Goal: Task Accomplishment & Management: Complete application form

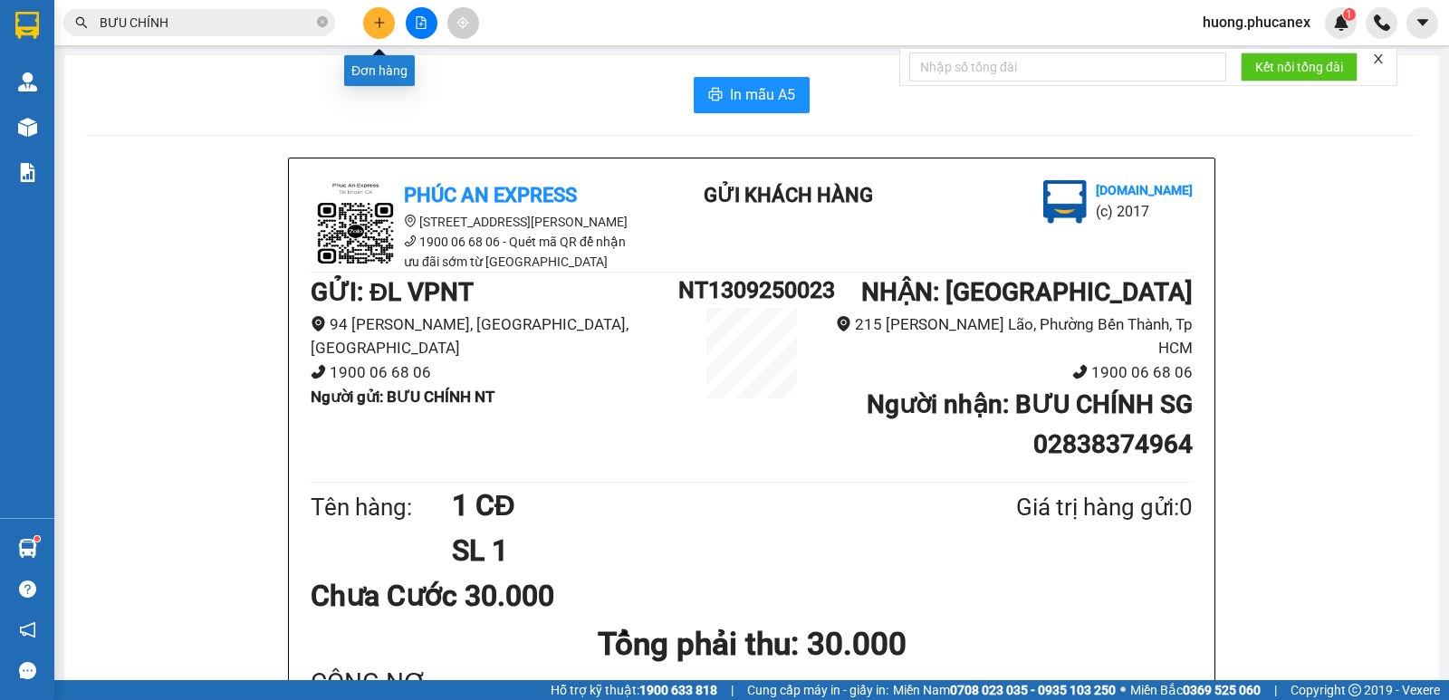
click at [371, 19] on button at bounding box center [379, 23] width 32 height 32
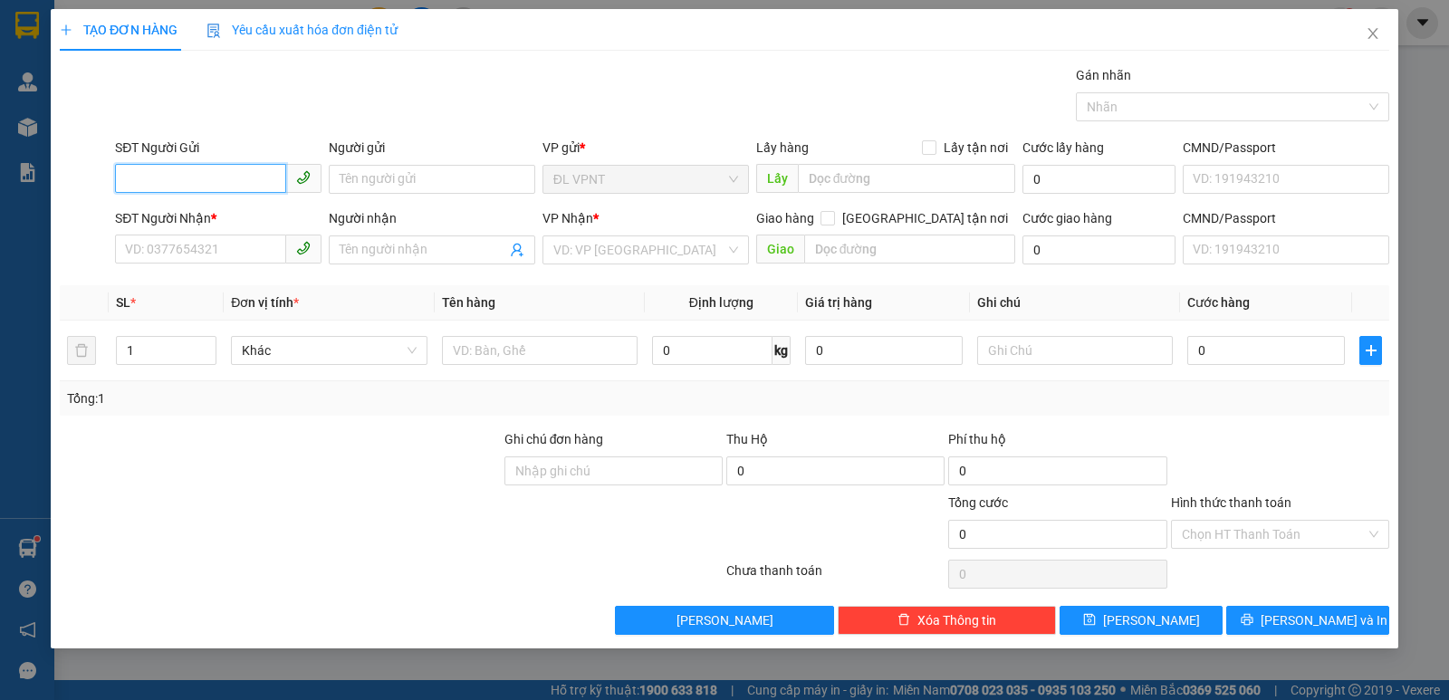
drag, startPoint x: 254, startPoint y: 168, endPoint x: 304, endPoint y: 200, distance: 59.8
click at [267, 184] on input "SĐT Người Gửi" at bounding box center [200, 178] width 171 height 29
click at [201, 253] on input "SĐT Người Nhận *" at bounding box center [200, 249] width 171 height 29
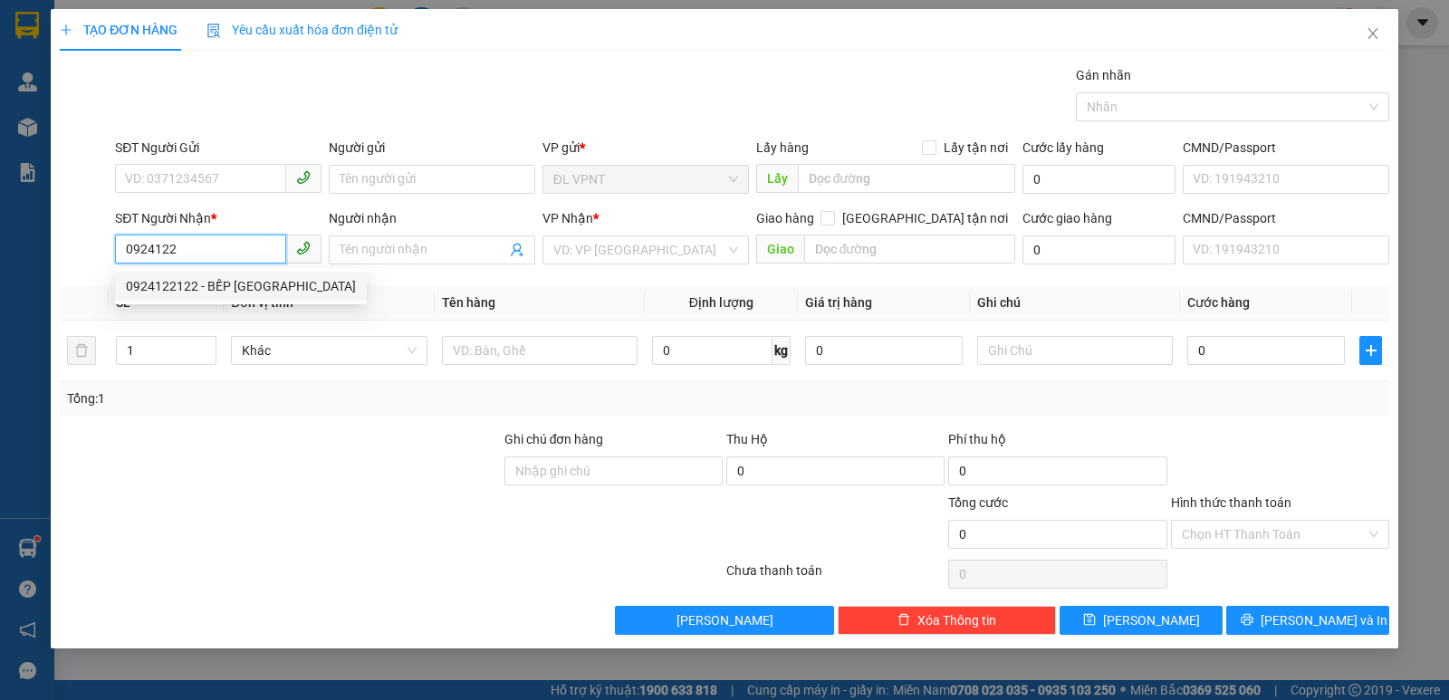
click at [186, 283] on div "0924122122 - BẾP [GEOGRAPHIC_DATA]" at bounding box center [241, 286] width 230 height 20
type input "0924122122"
type input "BẾP NAM [GEOGRAPHIC_DATA]"
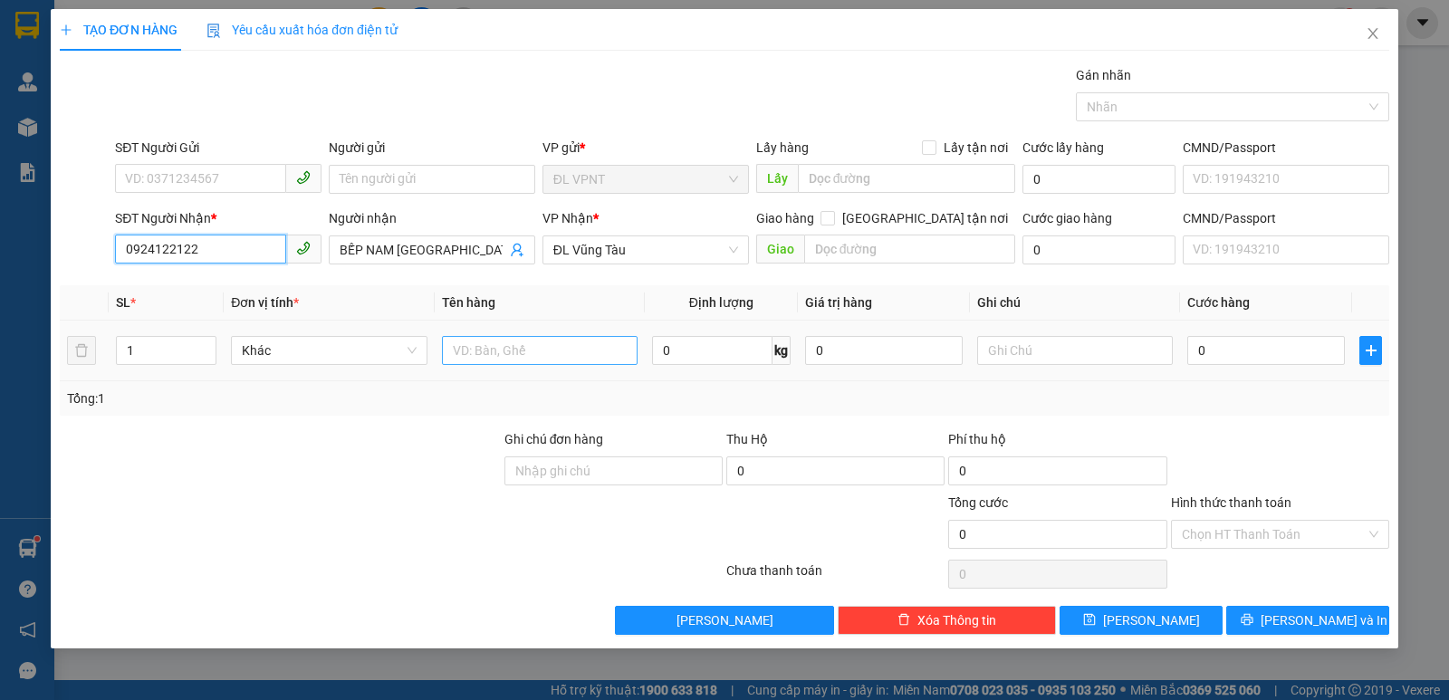
type input "0924122122"
click at [495, 347] on input "text" at bounding box center [540, 350] width 196 height 29
type input "1 H"
click at [1210, 338] on input "0" at bounding box center [1266, 350] width 158 height 29
type input "3"
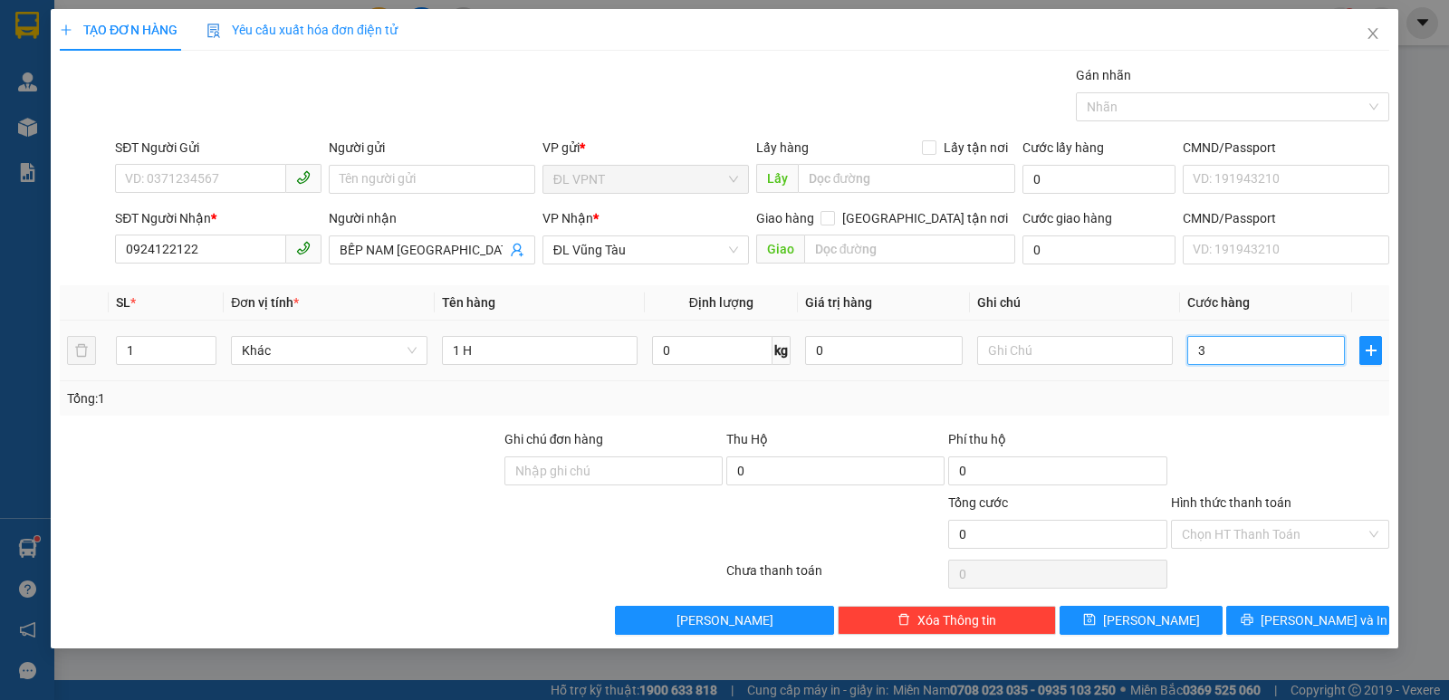
type input "3"
type input "30"
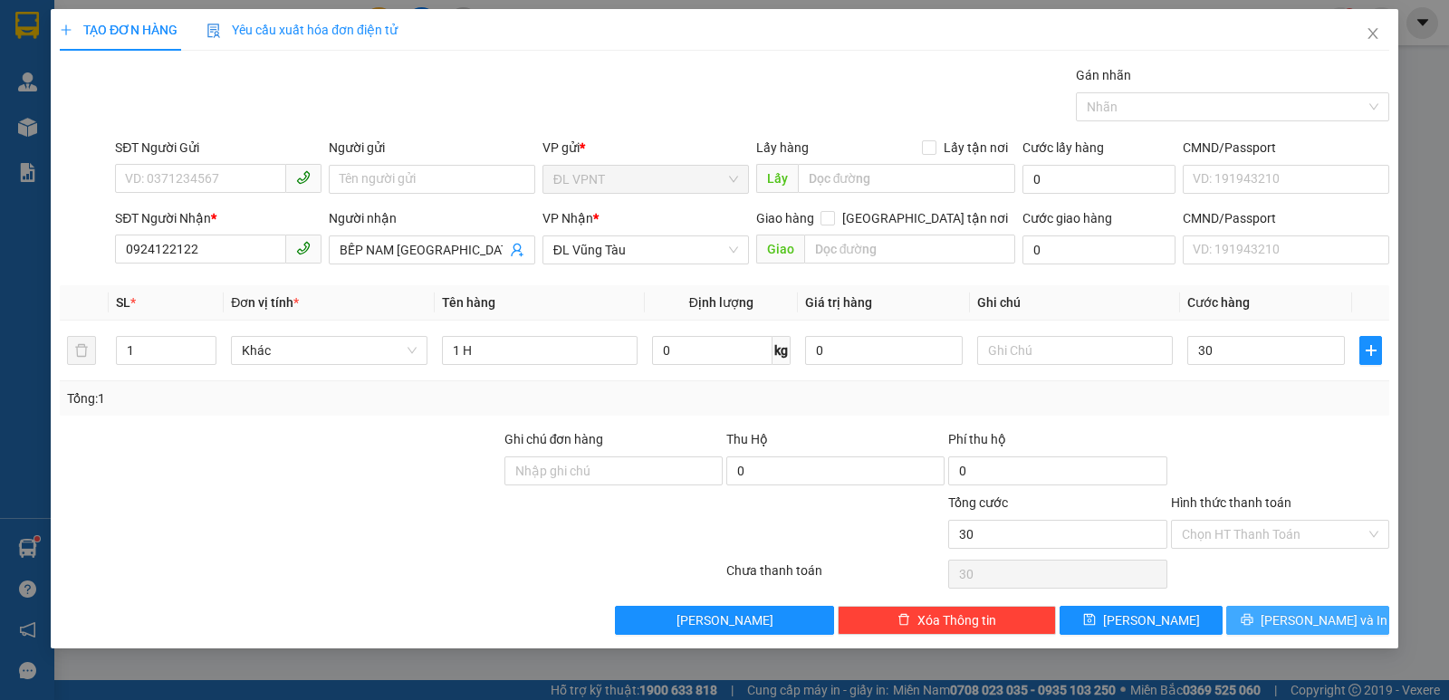
click at [1327, 624] on span "[PERSON_NAME] và In" at bounding box center [1324, 620] width 127 height 20
type input "30.000"
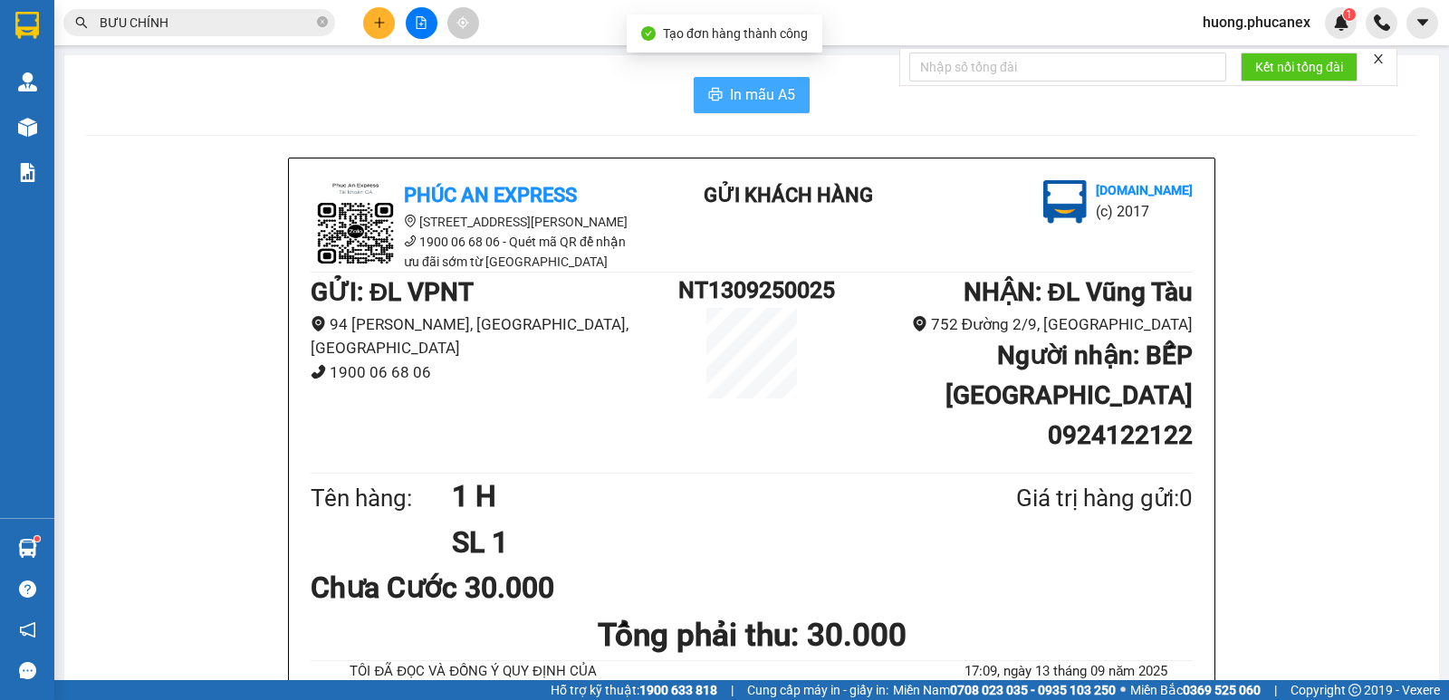
click at [781, 98] on span "In mẫu A5" at bounding box center [762, 94] width 65 height 23
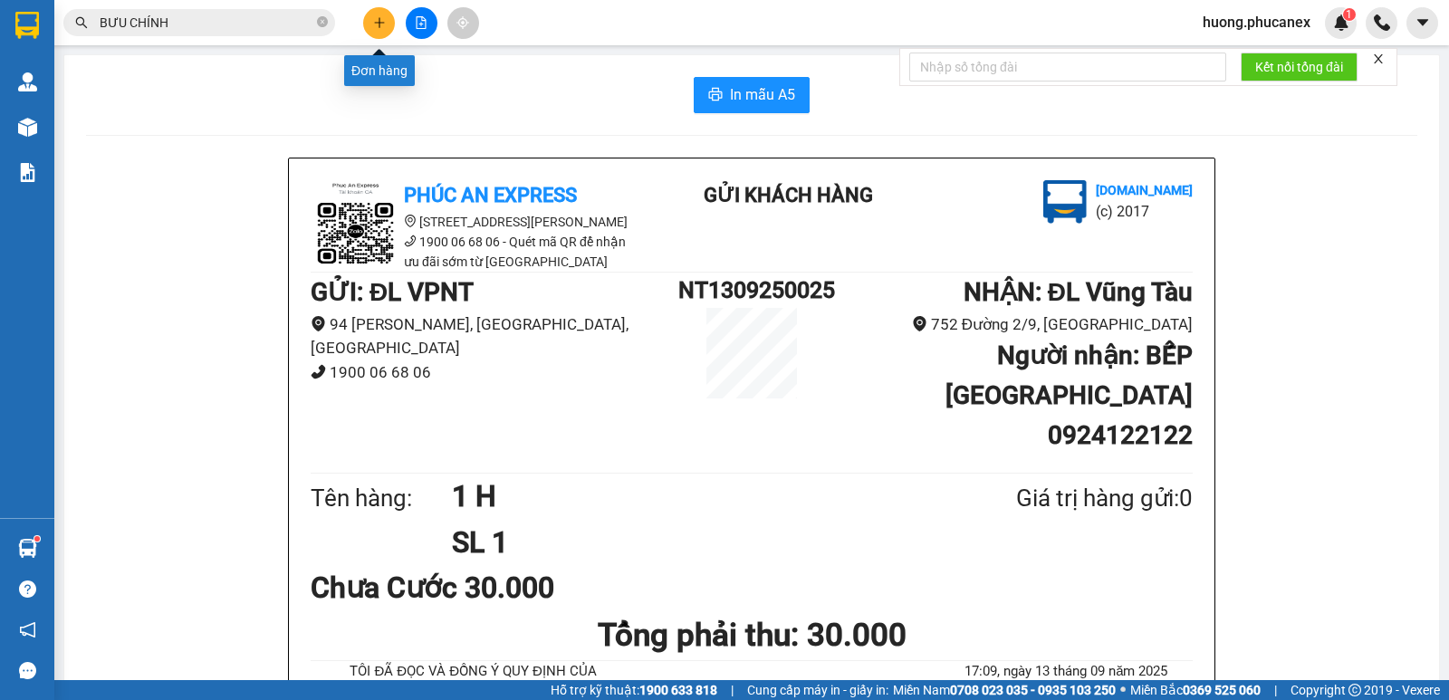
click at [375, 22] on icon "plus" at bounding box center [379, 22] width 13 height 13
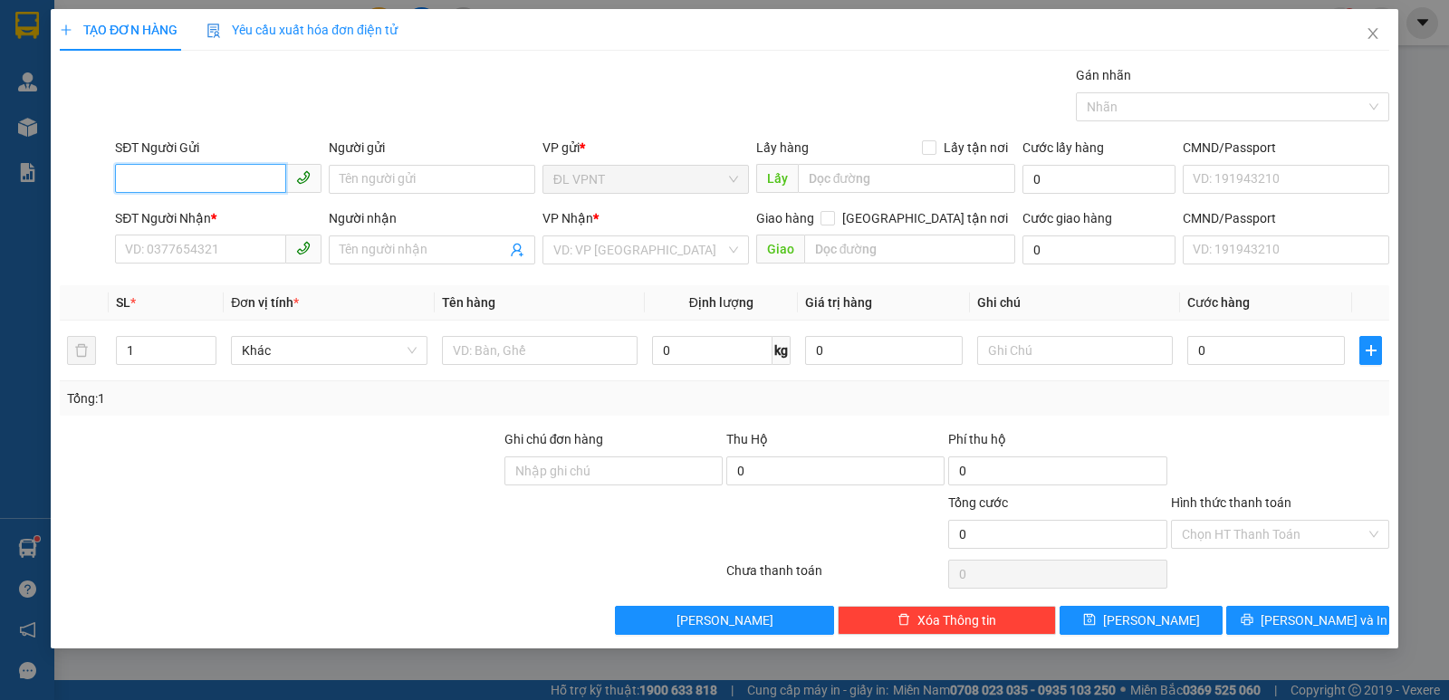
drag, startPoint x: 254, startPoint y: 169, endPoint x: 661, endPoint y: 2, distance: 440.6
click at [274, 164] on input "SĐT Người Gửi" at bounding box center [200, 178] width 171 height 29
click at [220, 222] on div "0372845197 - [PERSON_NAME]" at bounding box center [218, 216] width 185 height 20
type input "0372845197"
type input "[PERSON_NAME]"
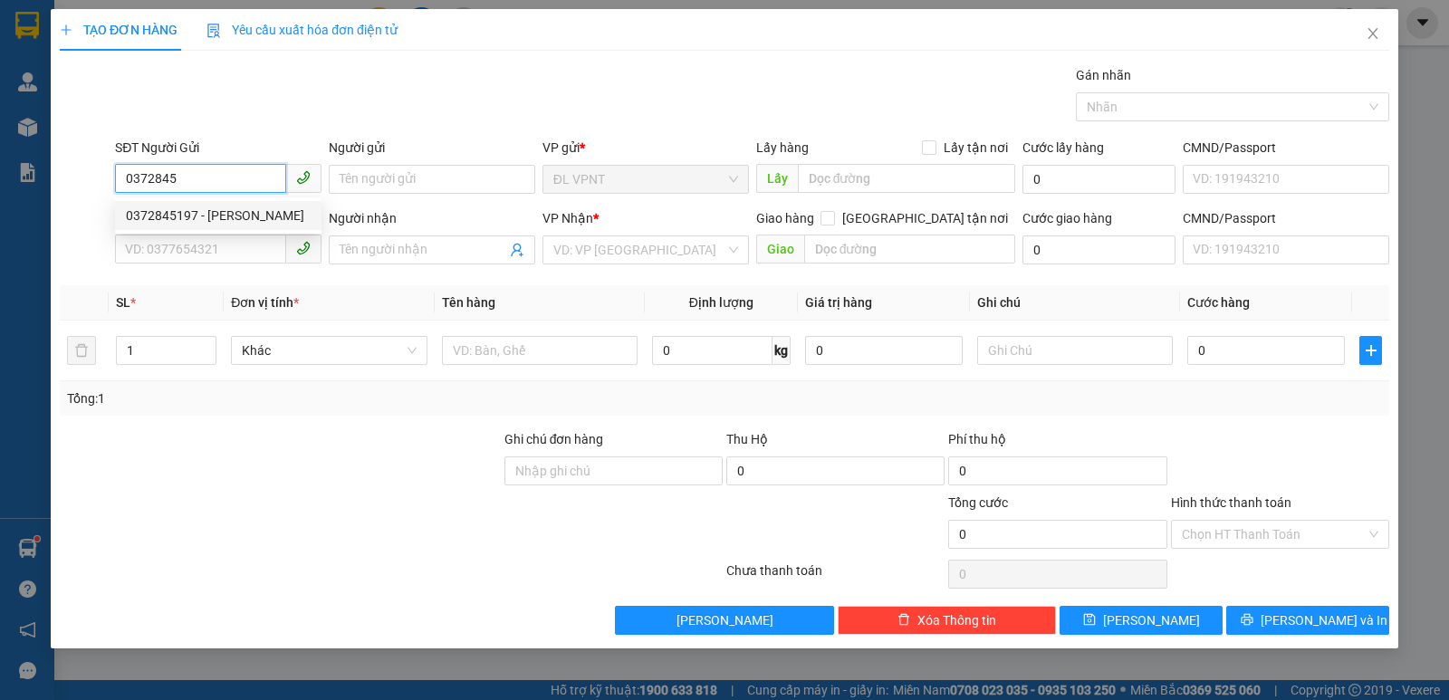
type input "0393717380"
type input "[PERSON_NAME]"
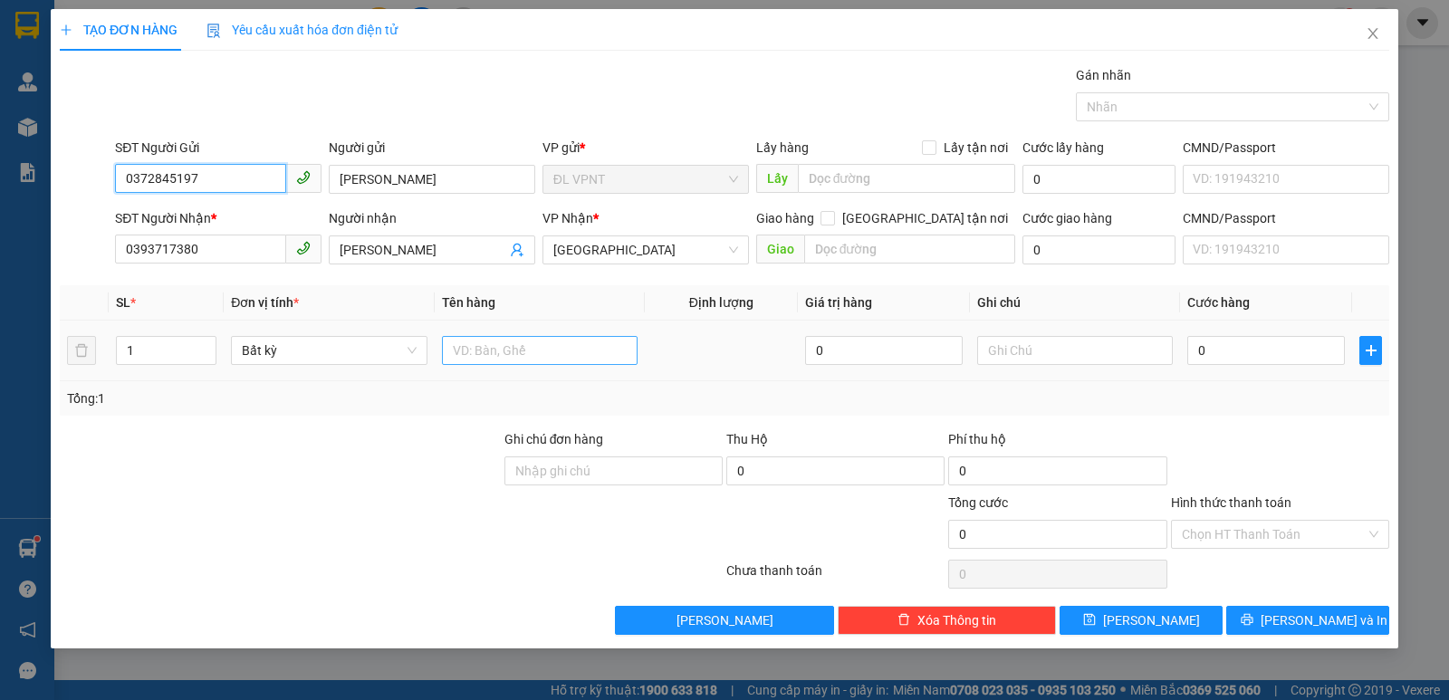
type input "0372845197"
click at [513, 351] on input "text" at bounding box center [540, 350] width 196 height 29
type input "1 k"
click at [1251, 348] on input "0" at bounding box center [1266, 350] width 158 height 29
type input "3"
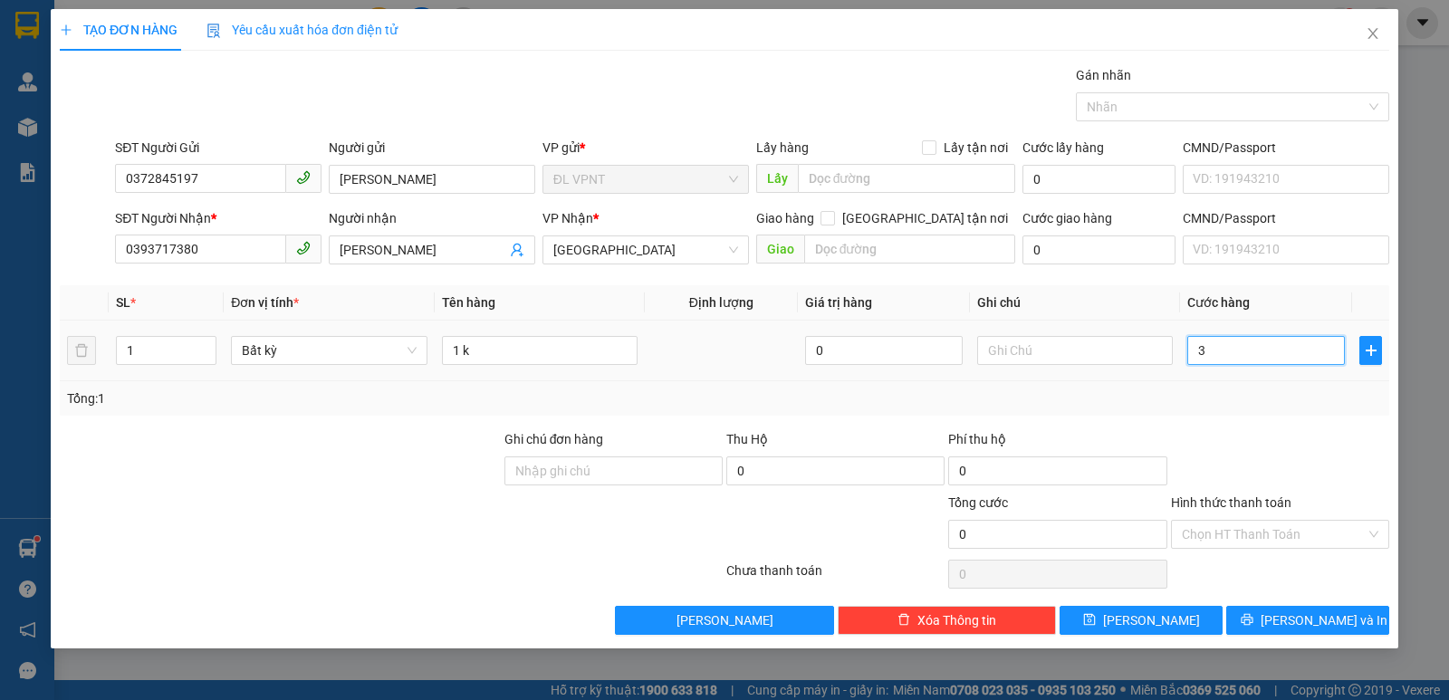
type input "3"
type input "30"
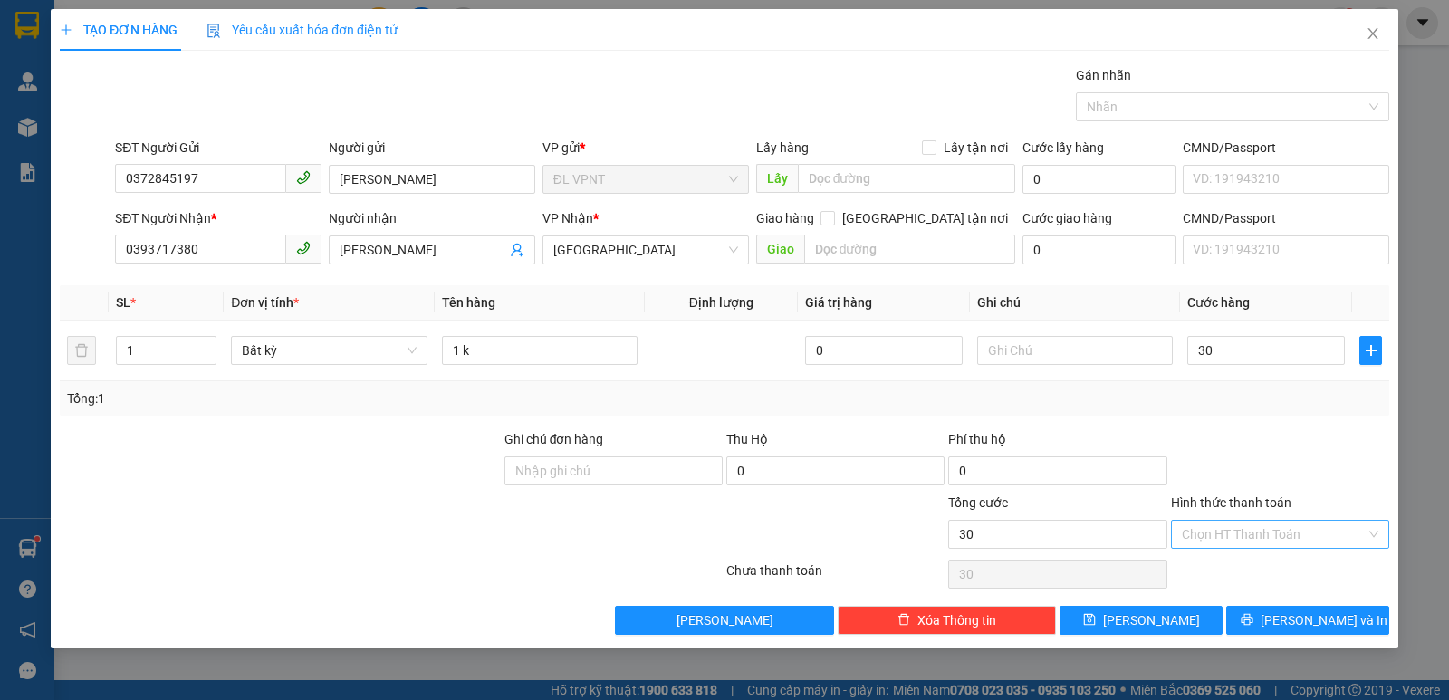
click at [1273, 525] on input "Hình thức thanh toán" at bounding box center [1274, 534] width 184 height 27
type input "30.000"
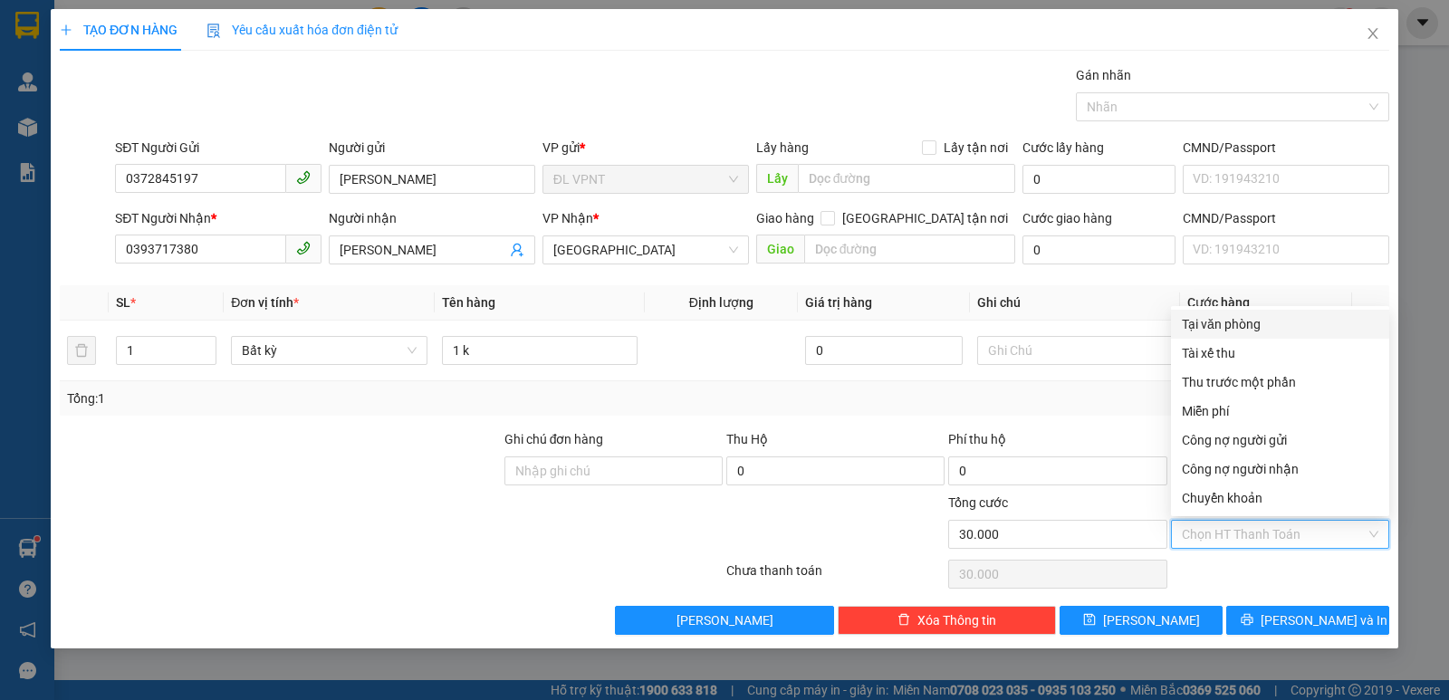
click at [1232, 312] on div "Tại văn phòng" at bounding box center [1280, 324] width 218 height 29
type input "0"
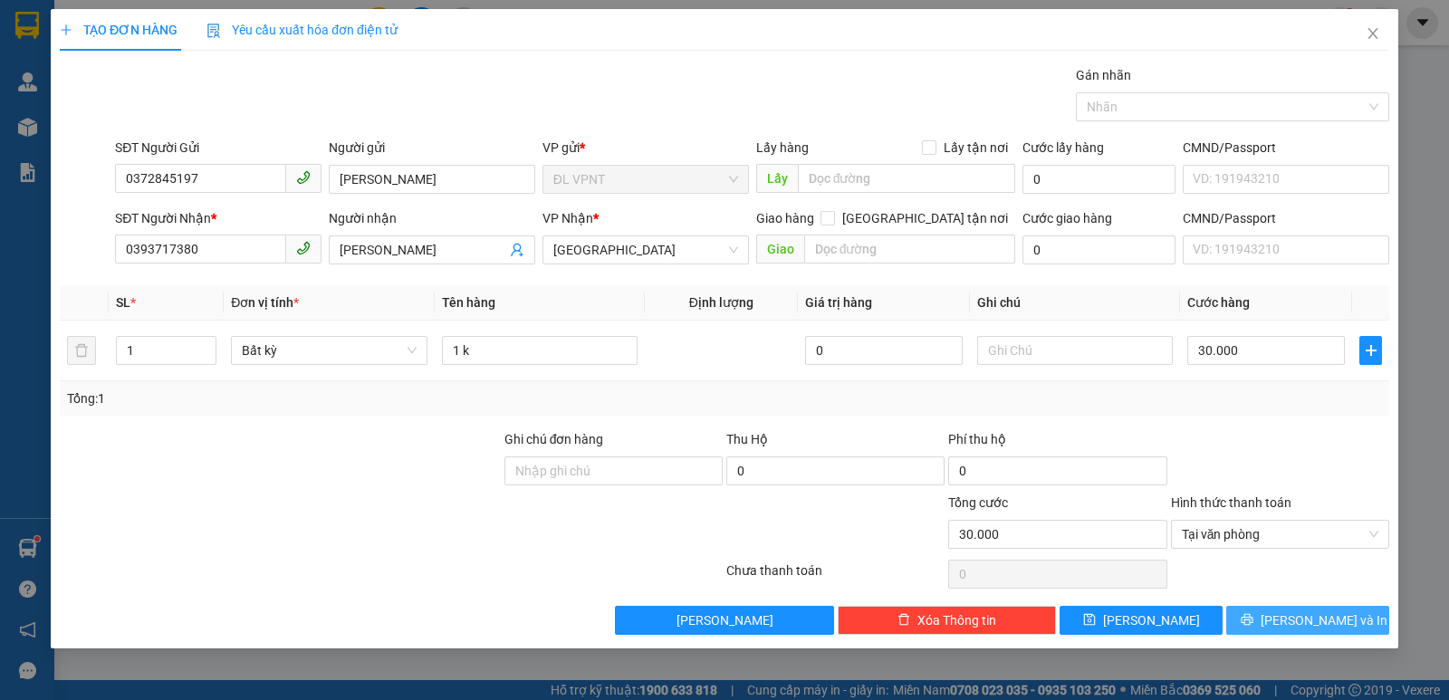
click at [1259, 614] on button "[PERSON_NAME] và In" at bounding box center [1307, 620] width 163 height 29
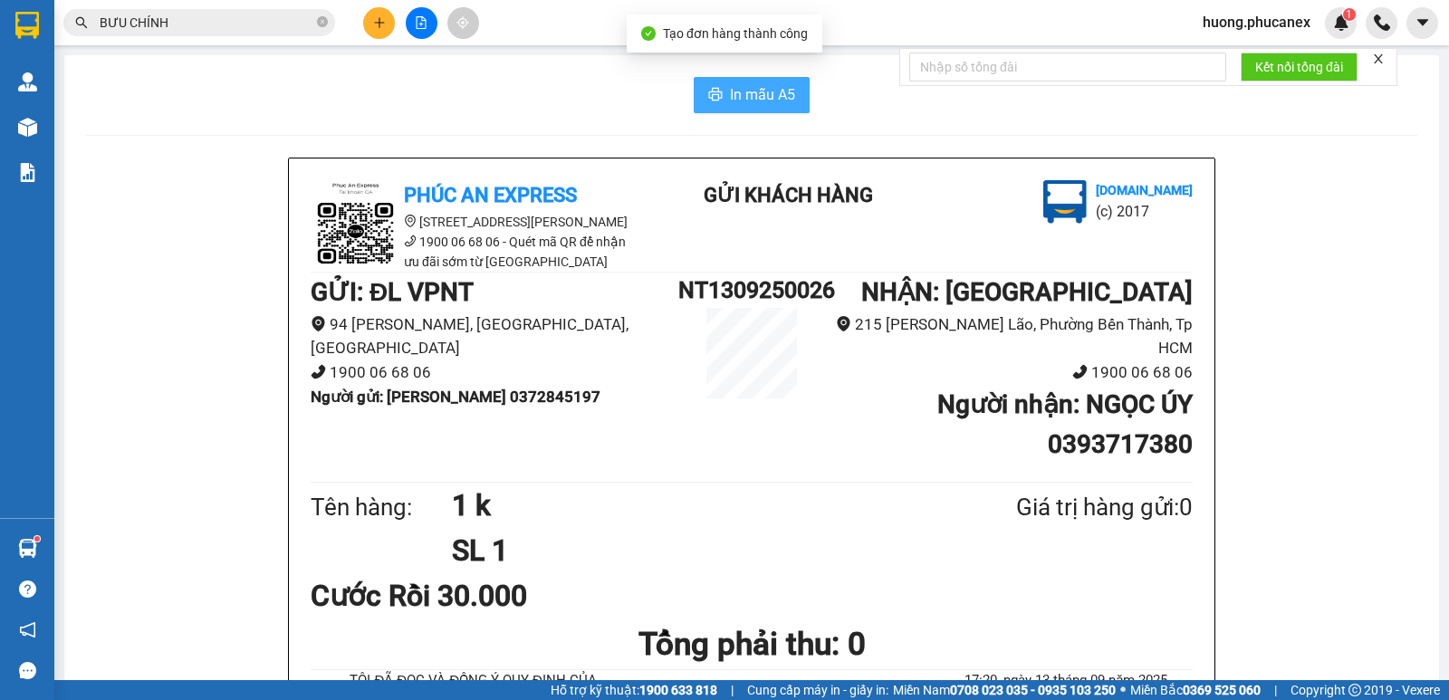
click at [742, 82] on button "In mẫu A5" at bounding box center [752, 95] width 116 height 36
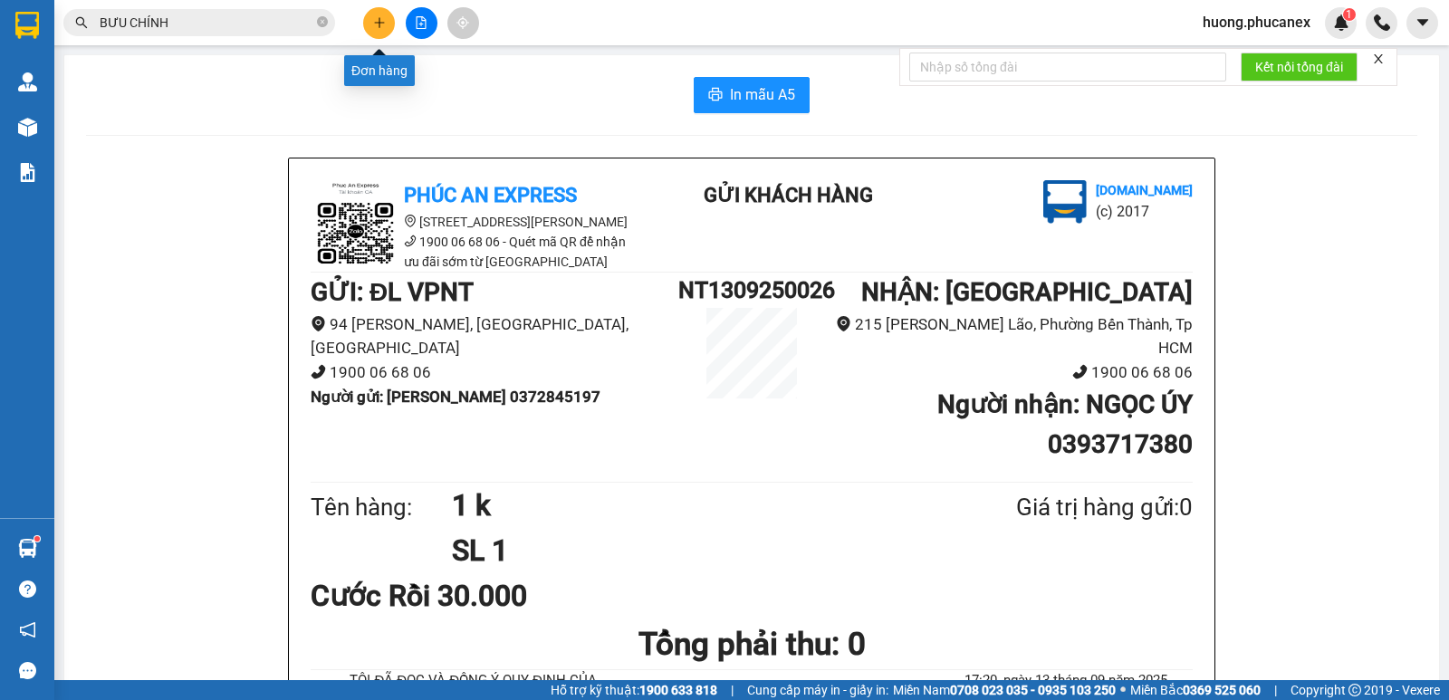
click at [384, 21] on icon "plus" at bounding box center [379, 22] width 13 height 13
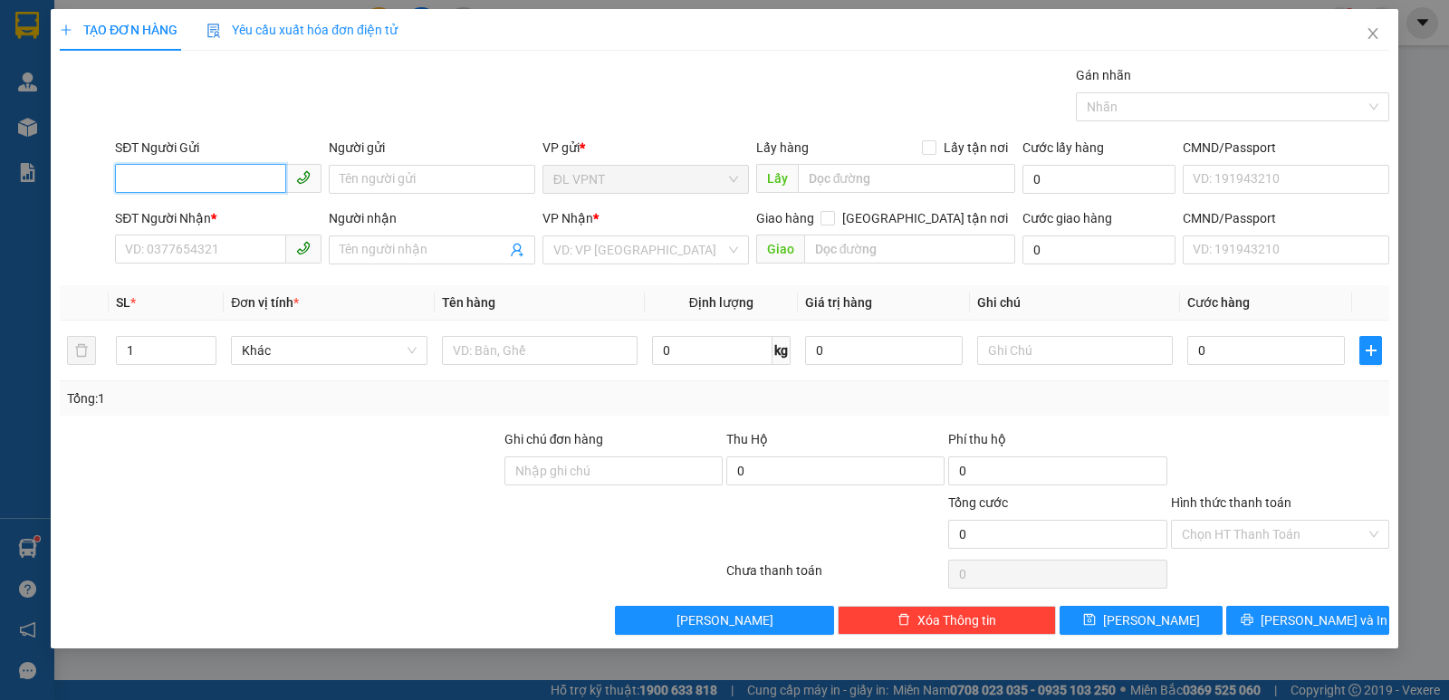
click at [244, 179] on input "SĐT Người Gửi" at bounding box center [200, 178] width 171 height 29
click at [223, 206] on div "0795176868 - THỊNH" at bounding box center [218, 216] width 185 height 20
type input "0795176868"
type input "THỊNH"
type input "0795176868"
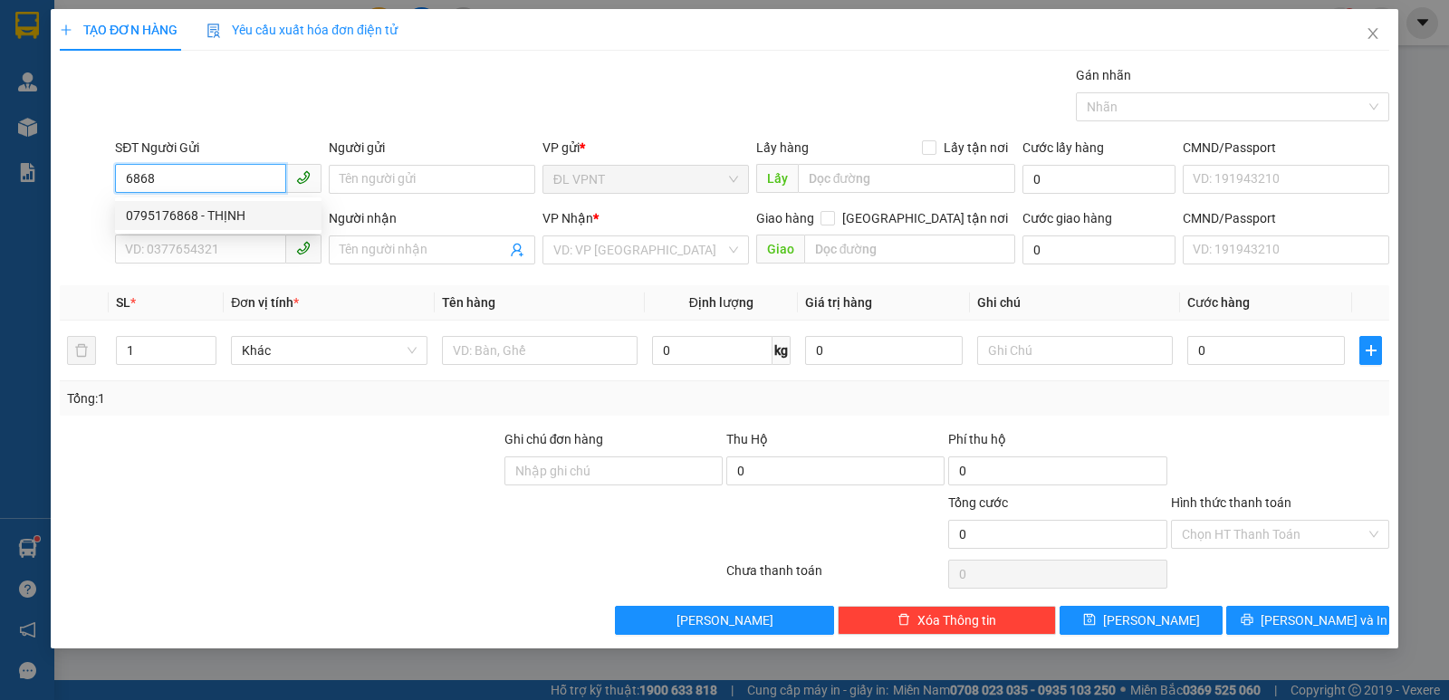
type input "THỊNH"
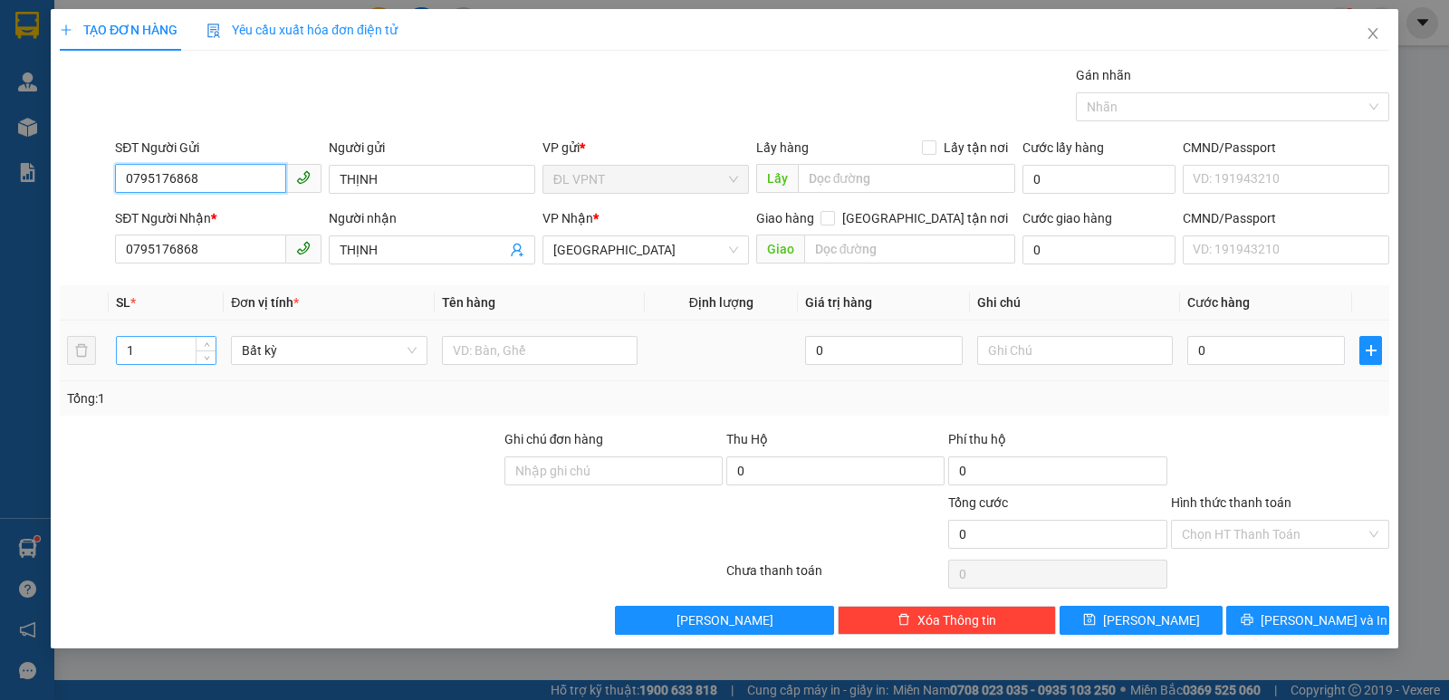
type input "0795176868"
click at [75, 345] on tr "1 Bất kỳ 0 0" at bounding box center [724, 351] width 1329 height 61
type input "3"
click at [552, 348] on input "text" at bounding box center [540, 350] width 196 height 29
type input "3 bao"
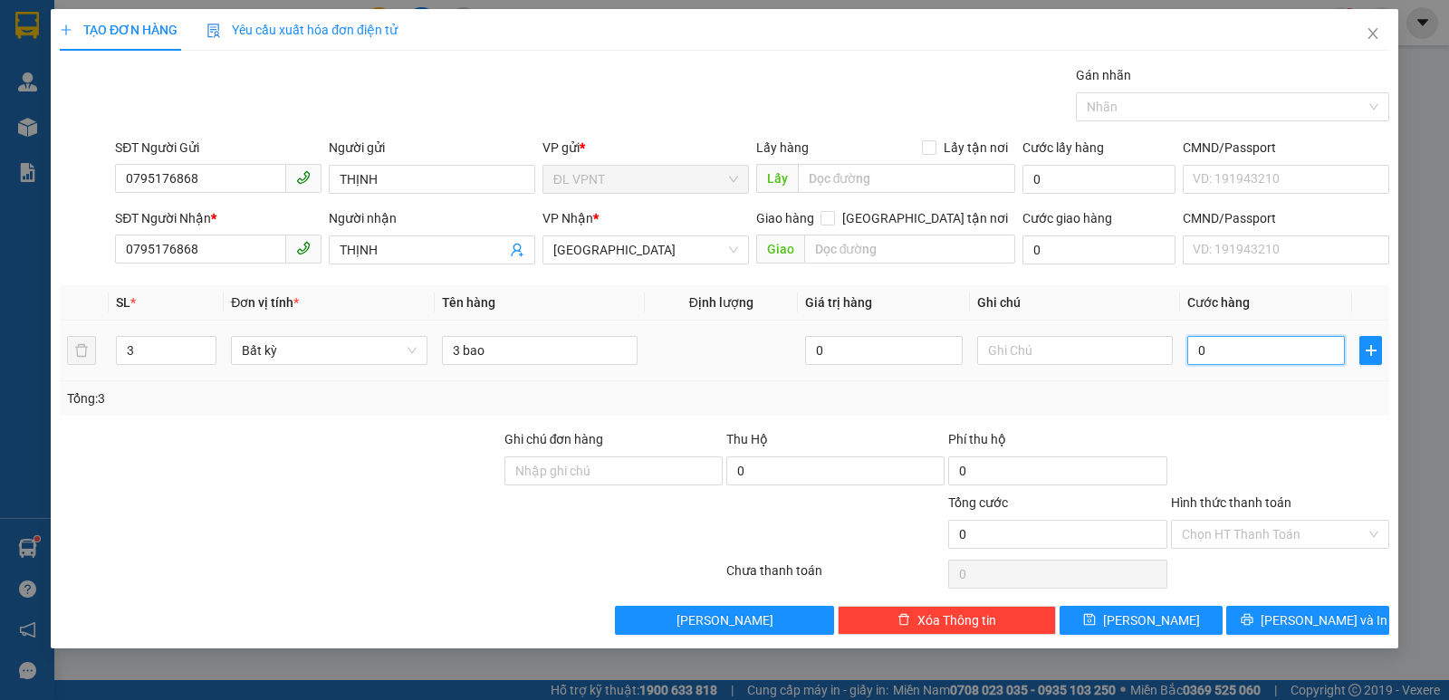
click at [1301, 361] on input "0" at bounding box center [1266, 350] width 158 height 29
type input "1"
type input "12"
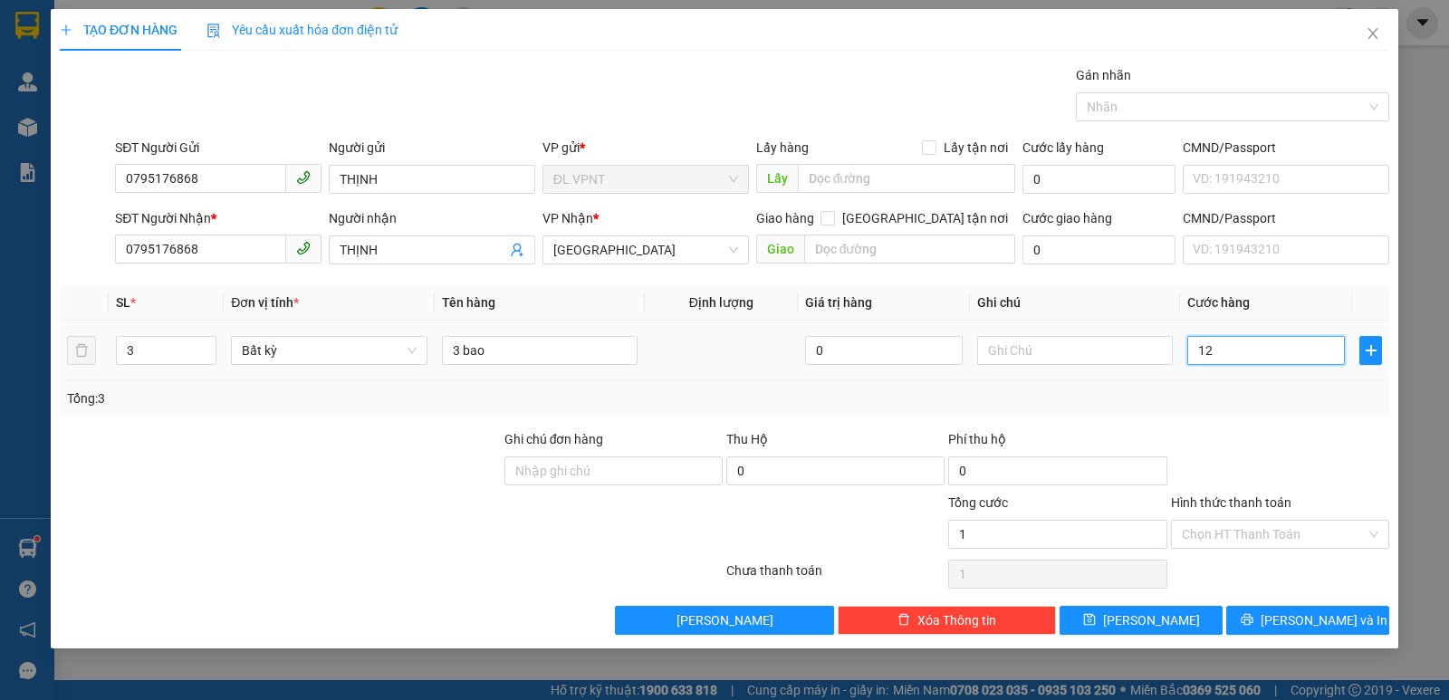
type input "12"
type input "120"
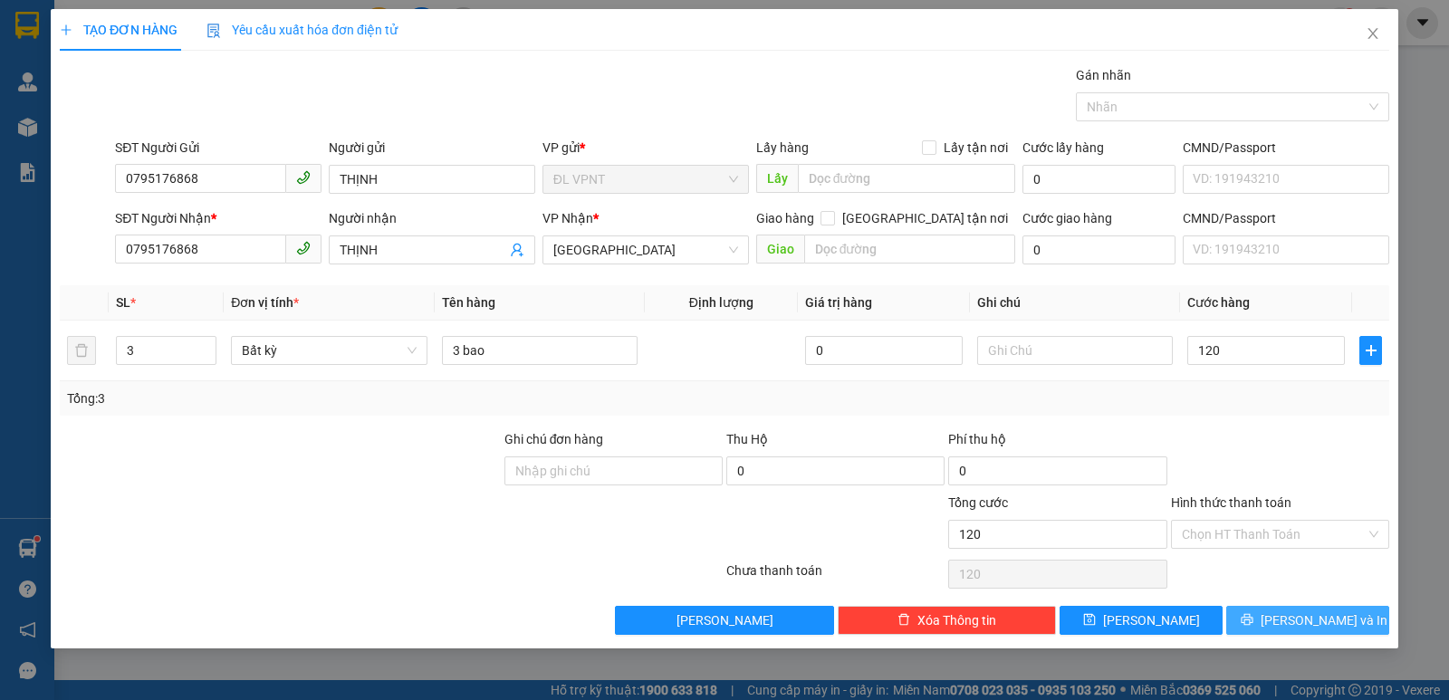
click at [1283, 633] on button "[PERSON_NAME] và In" at bounding box center [1307, 620] width 163 height 29
type input "120.000"
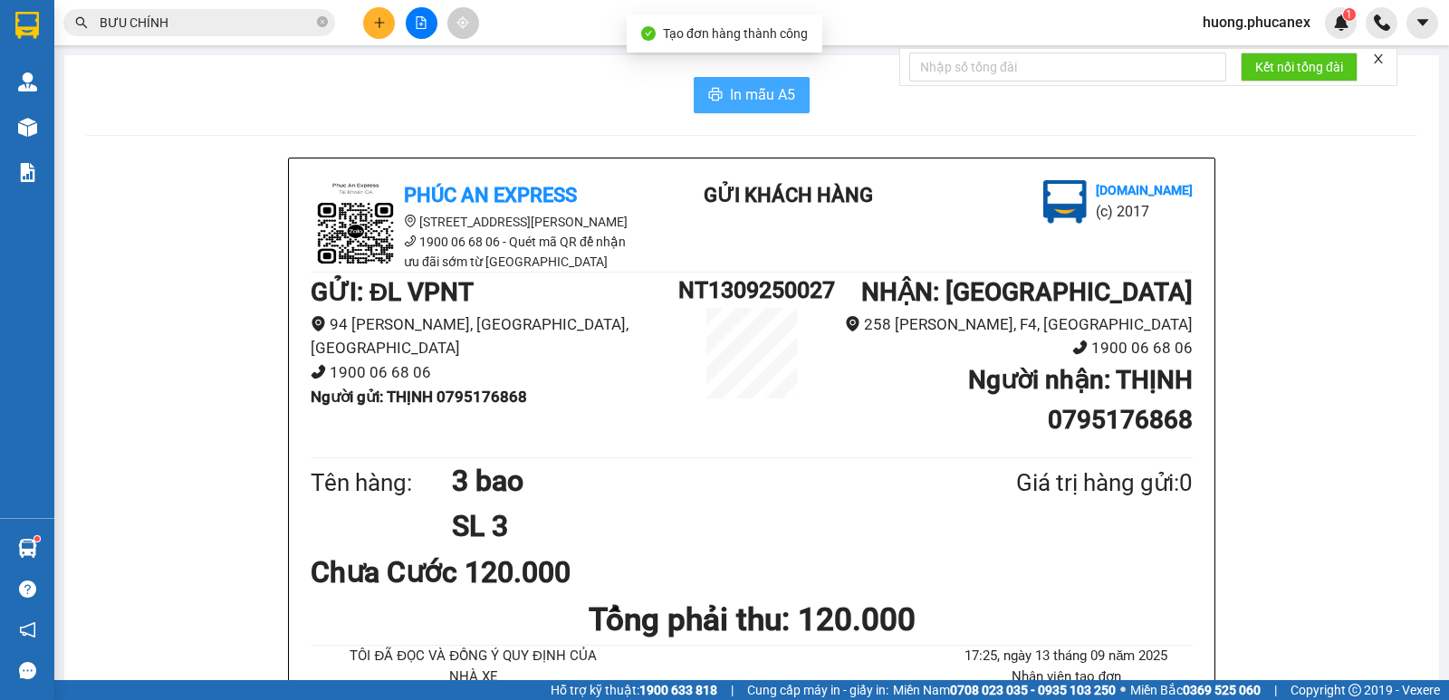
click at [751, 106] on span "In mẫu A5" at bounding box center [762, 94] width 65 height 23
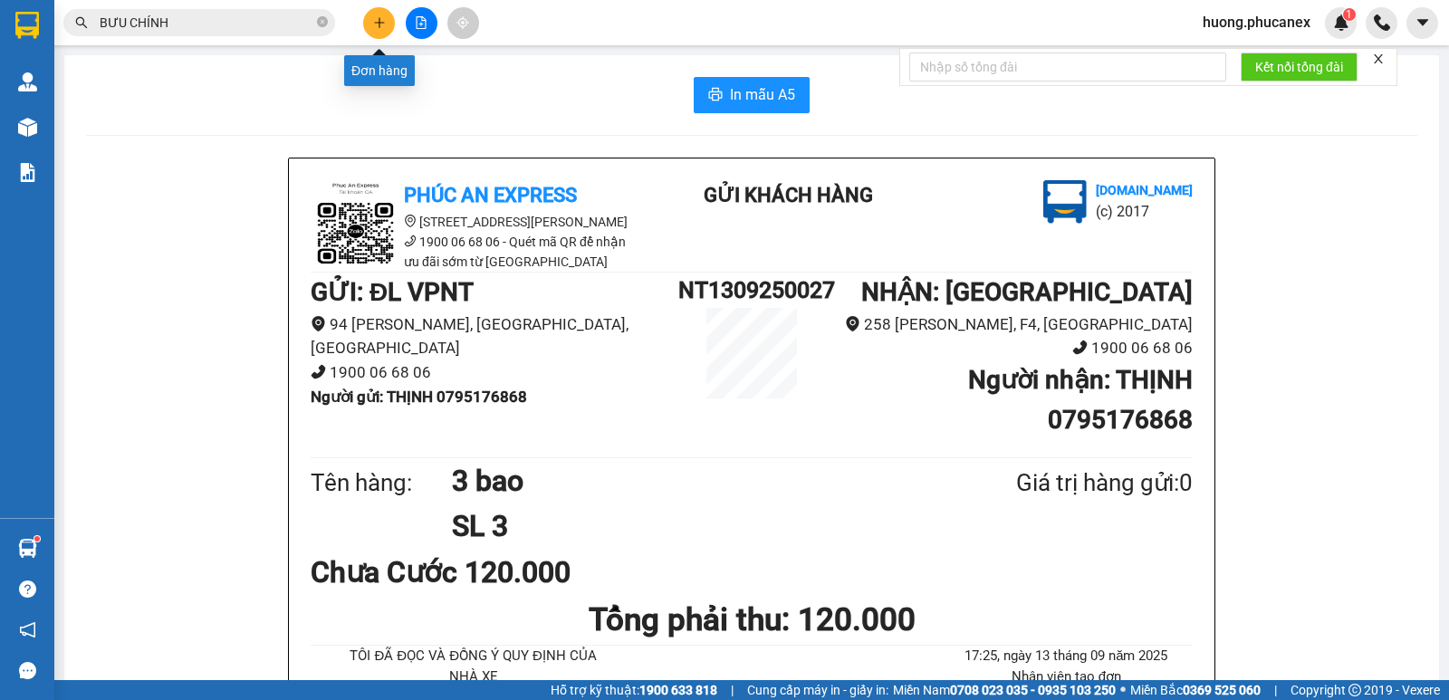
click at [387, 20] on button at bounding box center [379, 23] width 32 height 32
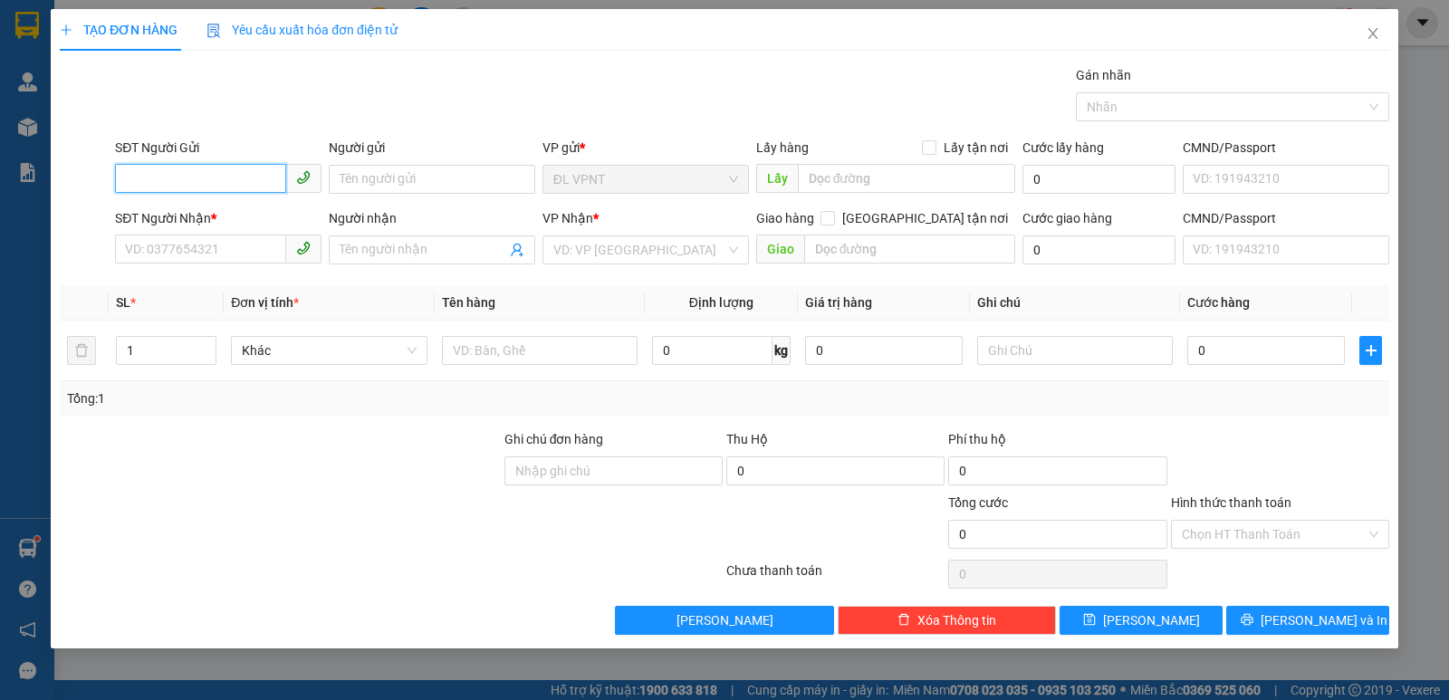
click at [246, 175] on input "SĐT Người Gửi" at bounding box center [200, 178] width 171 height 29
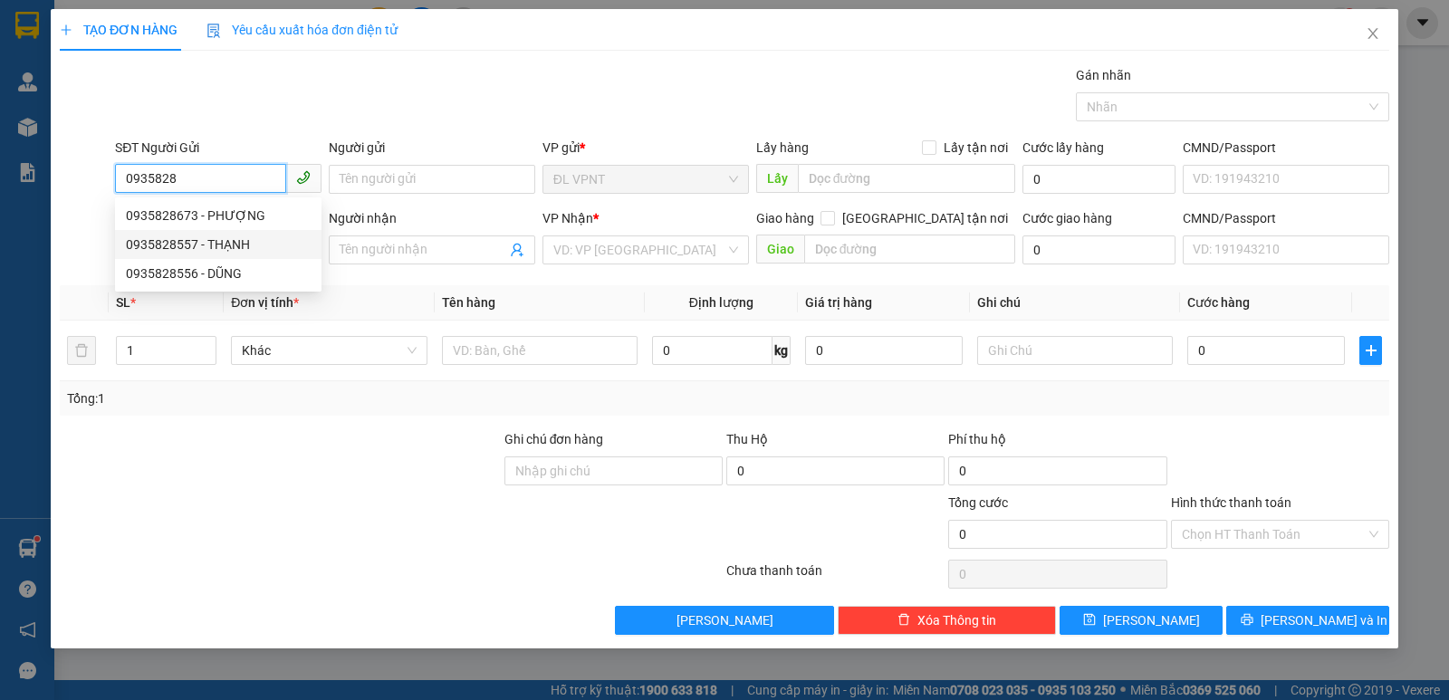
click at [166, 244] on div "0935828557 - THẠNH" at bounding box center [218, 245] width 185 height 20
type input "0935828557"
type input "THẠNH"
type input "0942934058"
type input "LINH"
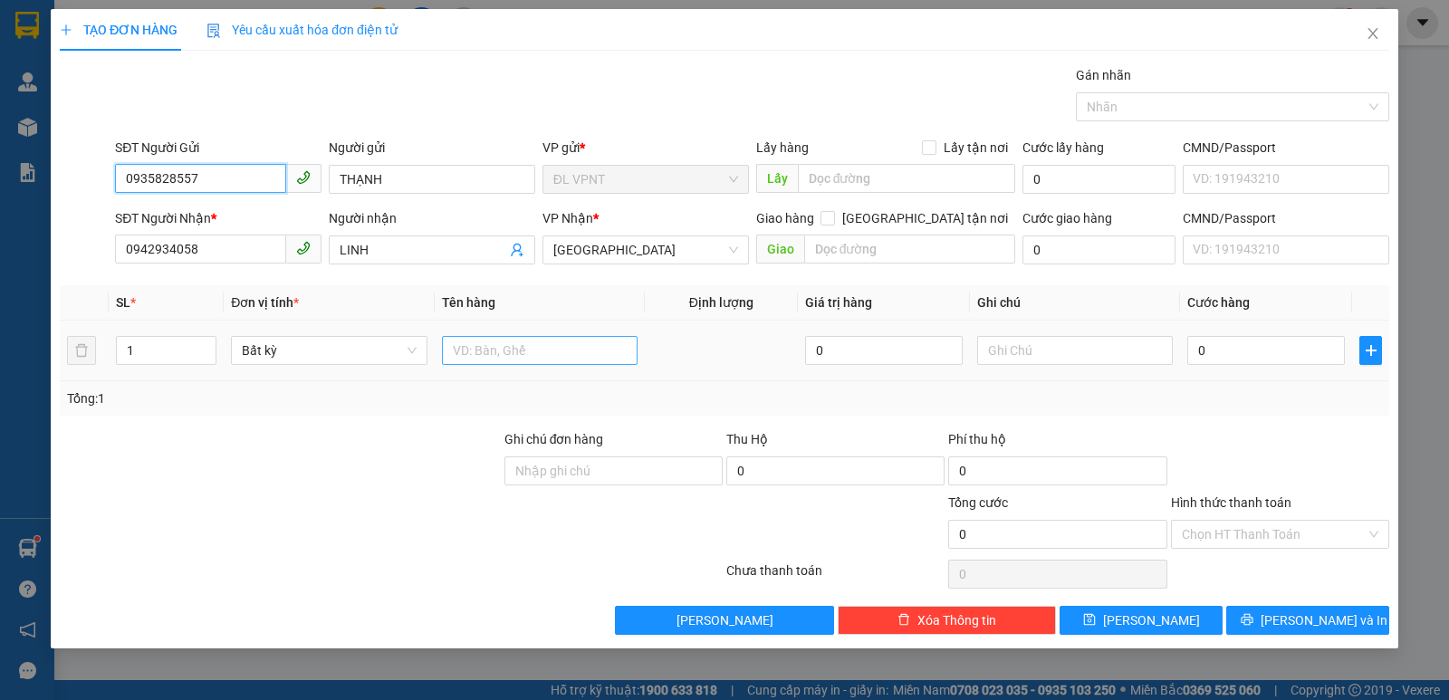
type input "0935828557"
click at [555, 355] on input "text" at bounding box center [540, 350] width 196 height 29
type input "1 tx"
click at [1290, 353] on input "0" at bounding box center [1266, 350] width 158 height 29
type input "3"
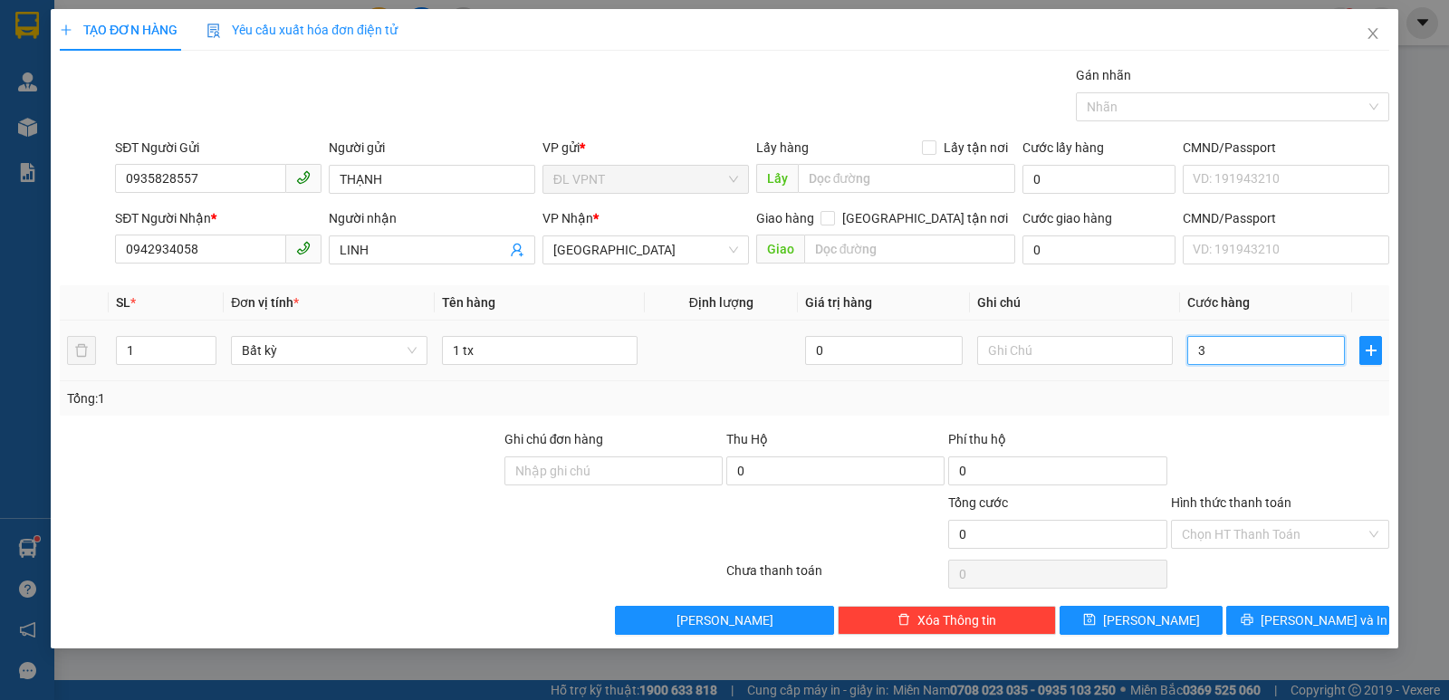
type input "3"
type input "30"
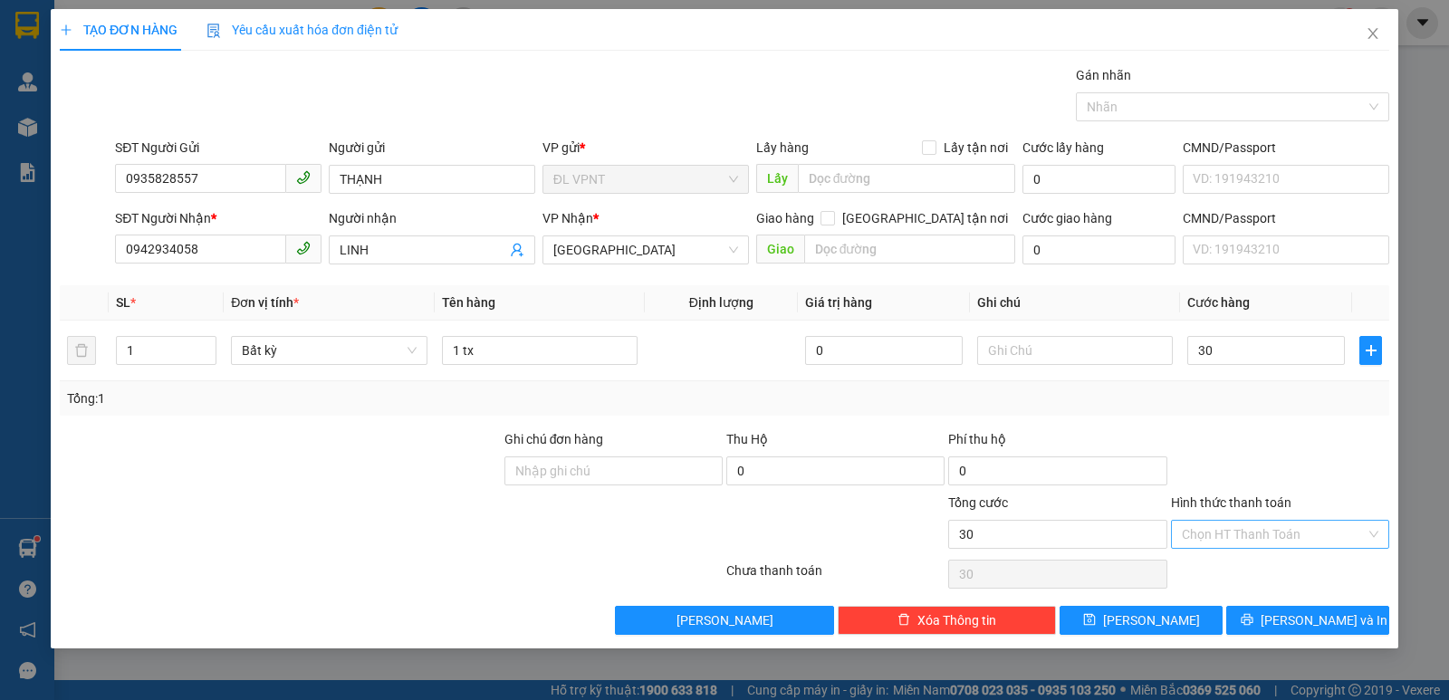
click at [1227, 525] on input "Hình thức thanh toán" at bounding box center [1274, 534] width 184 height 27
type input "30.000"
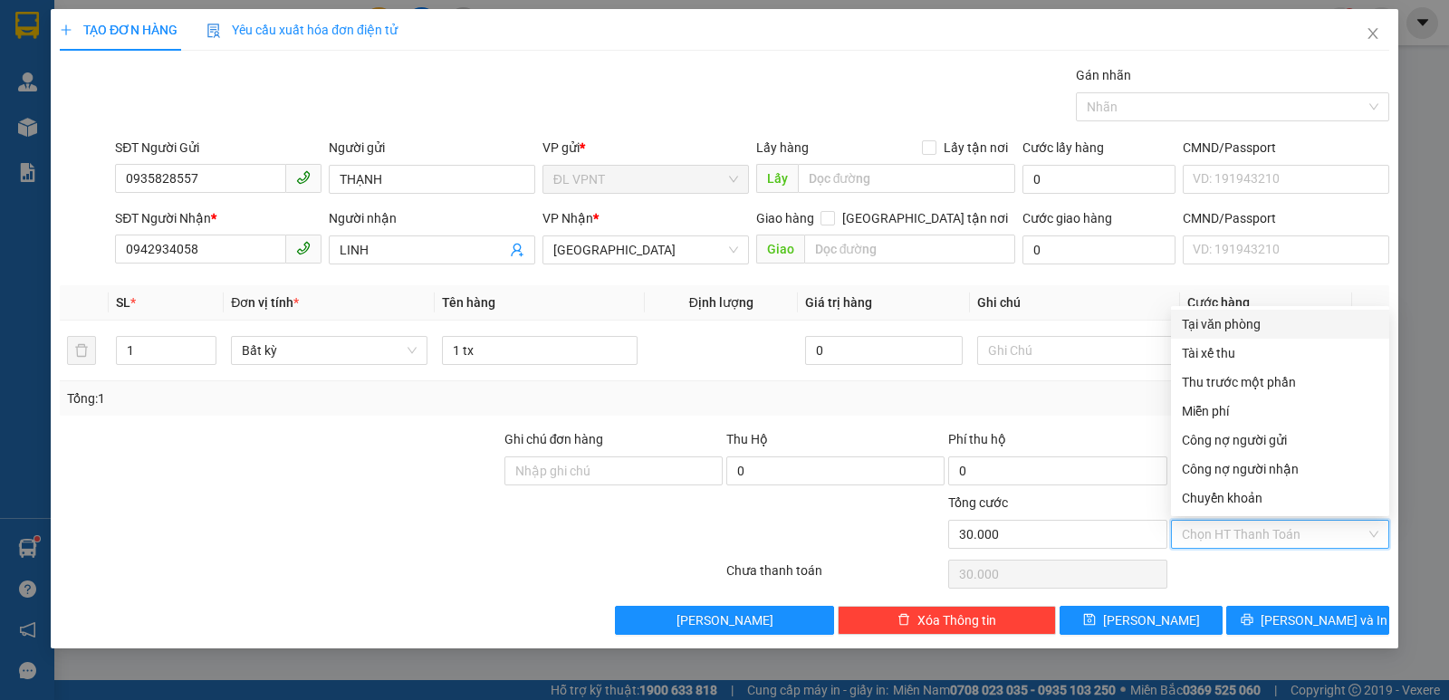
click at [1258, 309] on div "Transit Pickup Surcharge Ids Transit Deliver Surcharge Ids Transit Deliver Surc…" at bounding box center [724, 350] width 1329 height 570
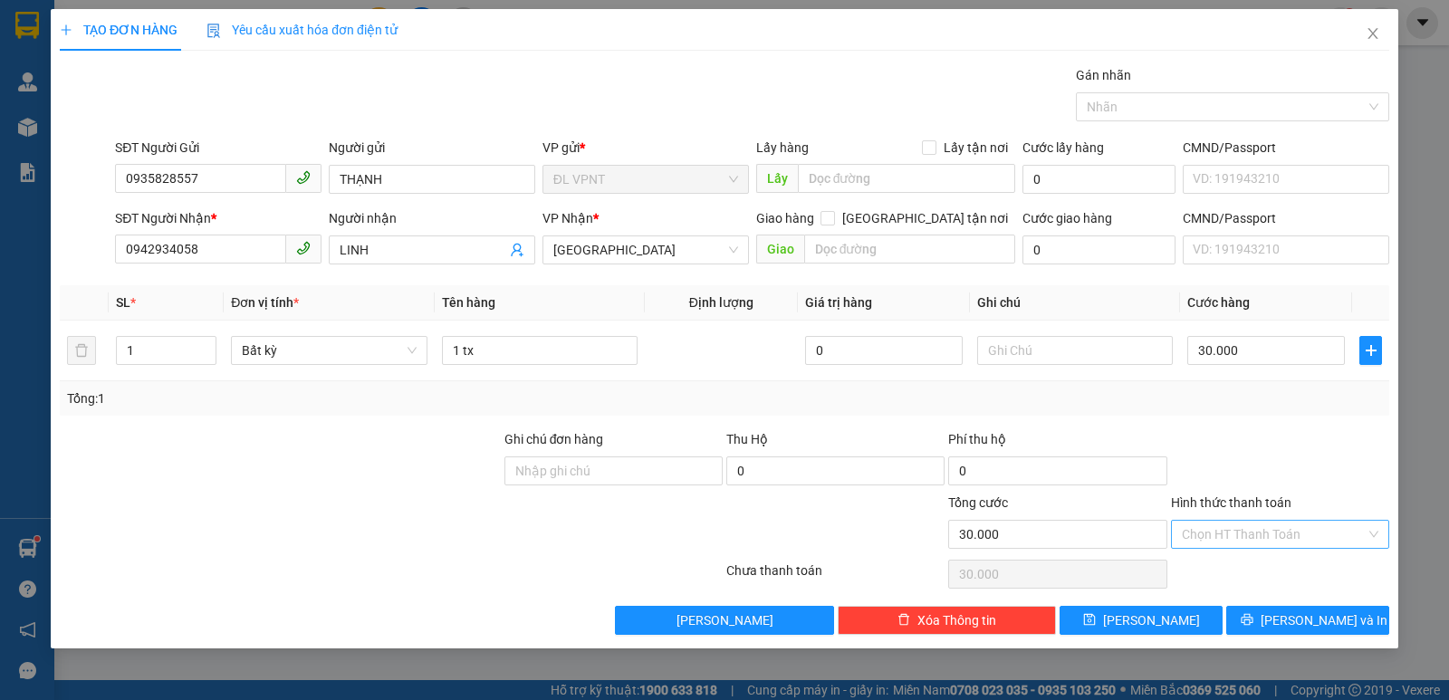
click at [1265, 546] on input "Hình thức thanh toán" at bounding box center [1274, 534] width 184 height 27
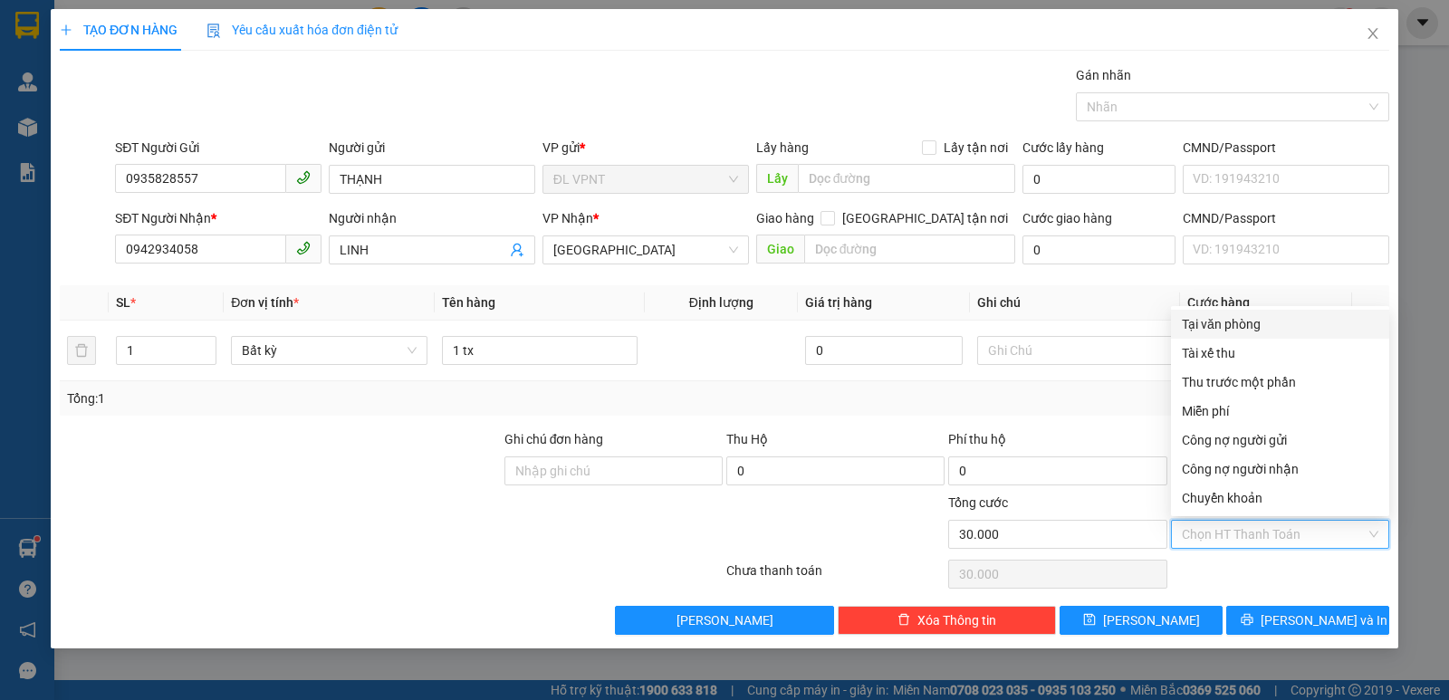
click at [1251, 331] on div "Tại văn phòng" at bounding box center [1280, 324] width 197 height 20
type input "0"
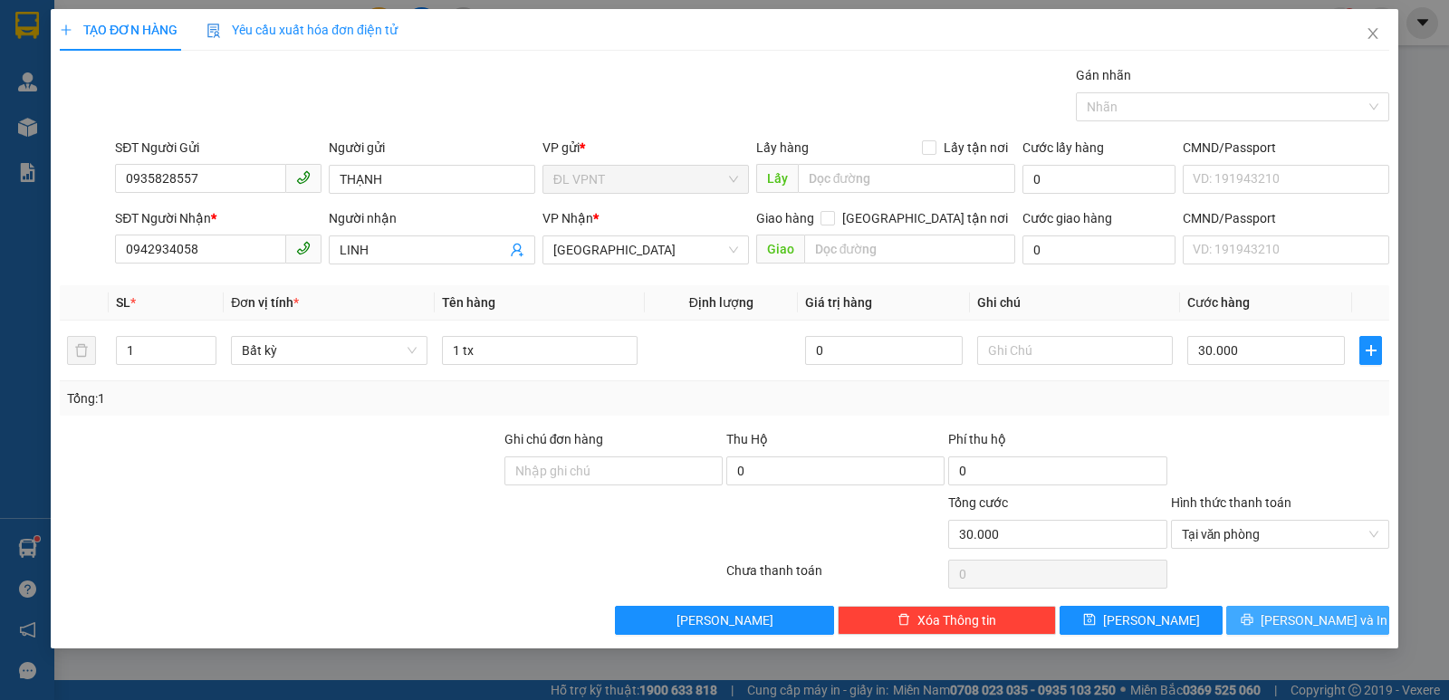
click at [1317, 609] on button "[PERSON_NAME] và In" at bounding box center [1307, 620] width 163 height 29
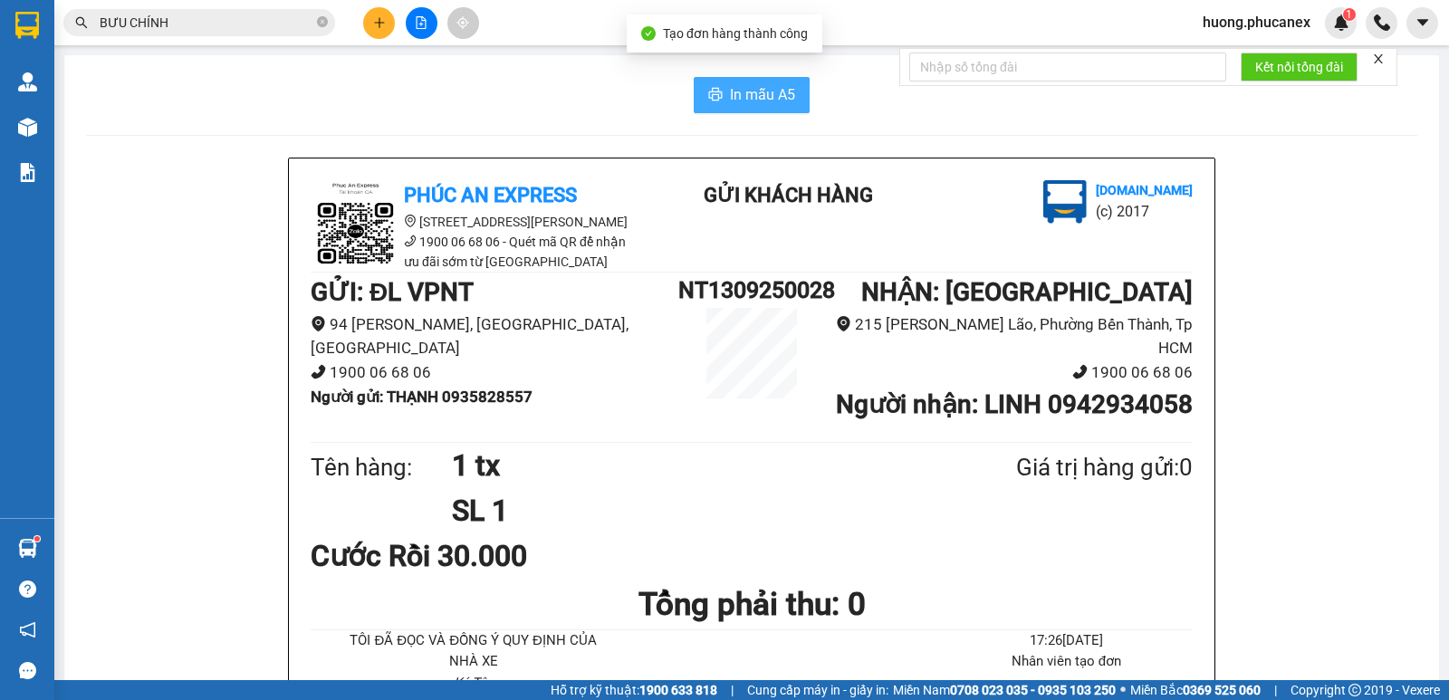
click at [741, 96] on span "In mẫu A5" at bounding box center [762, 94] width 65 height 23
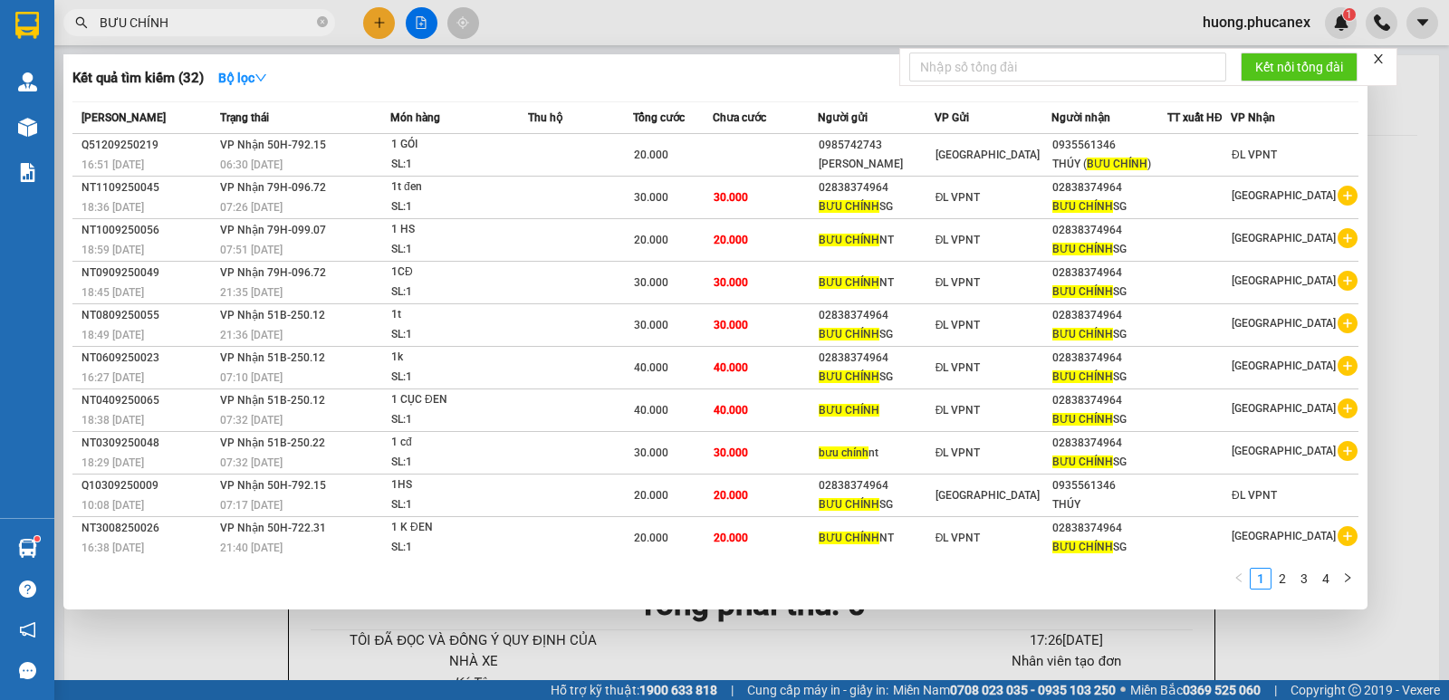
drag, startPoint x: 183, startPoint y: 14, endPoint x: 95, endPoint y: 29, distance: 89.2
click at [95, 28] on span "BƯU CHÍNH" at bounding box center [199, 22] width 272 height 27
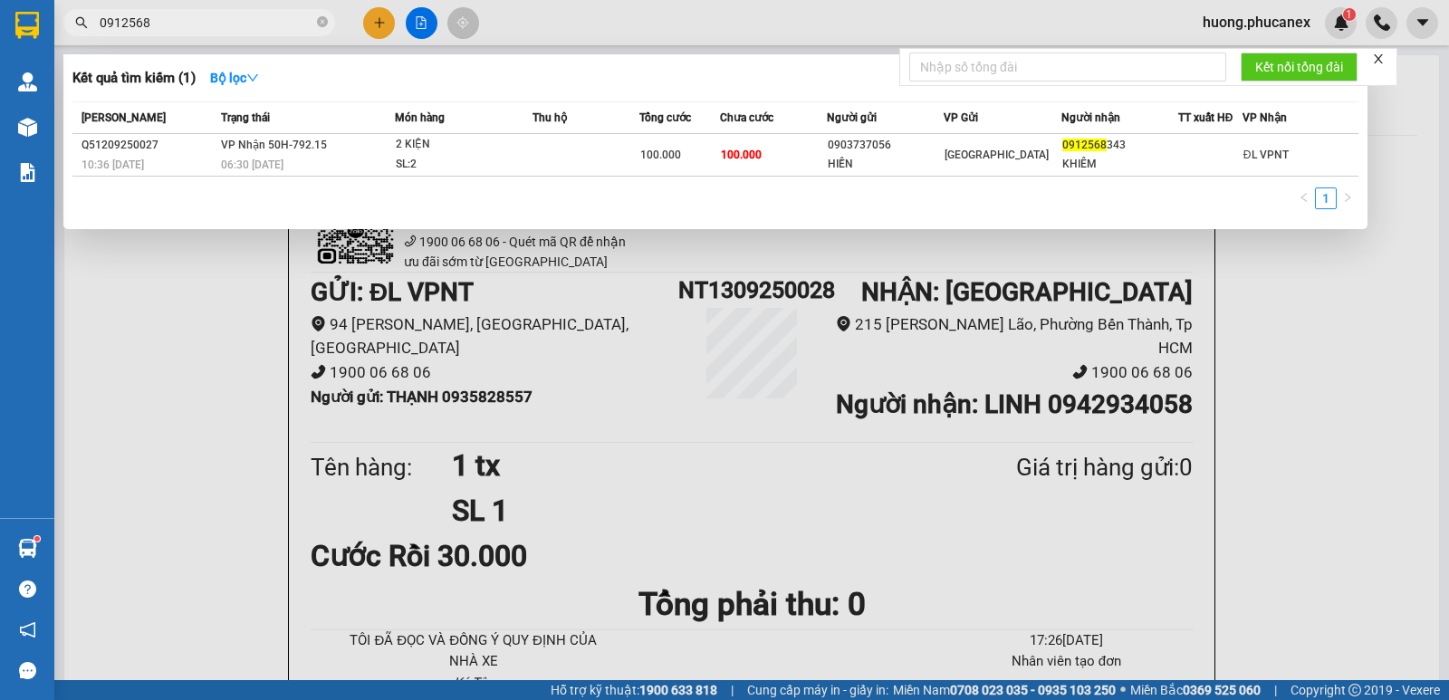
type input "0912568"
click at [380, 30] on div at bounding box center [724, 350] width 1449 height 700
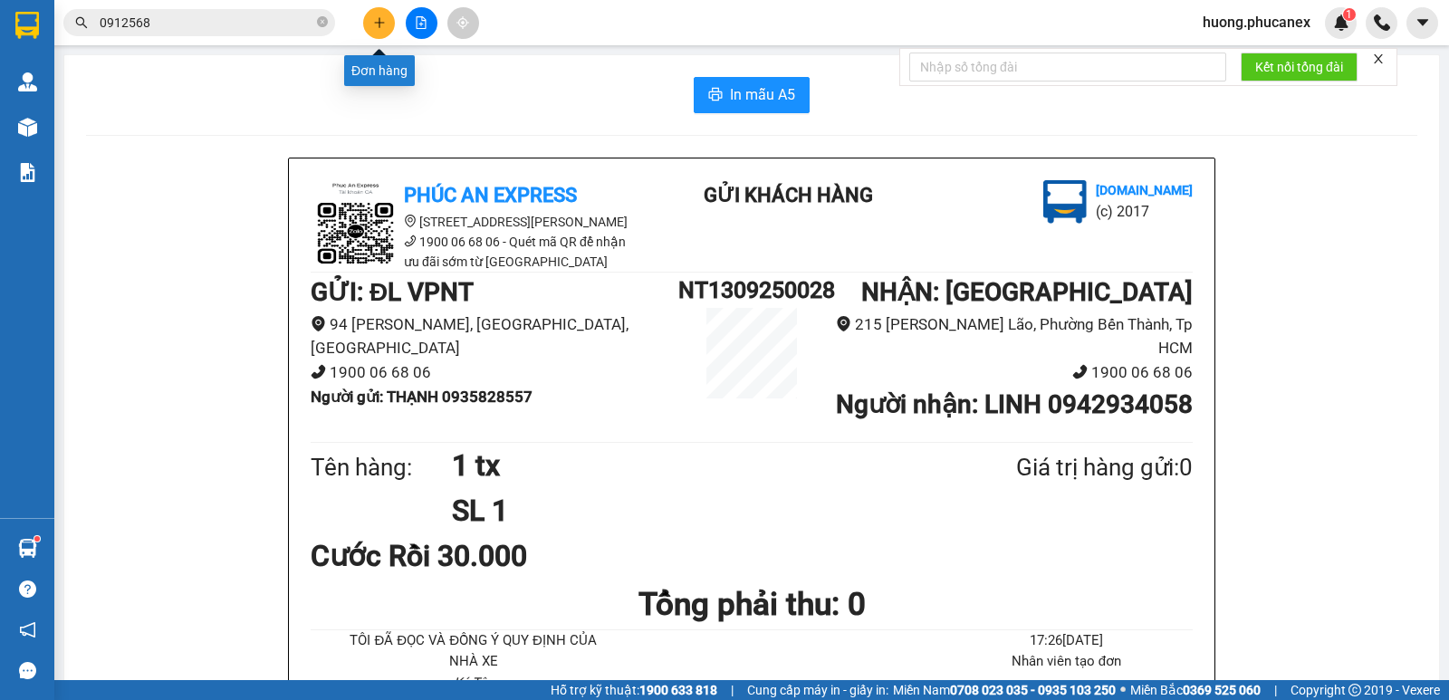
click at [371, 29] on button at bounding box center [379, 23] width 32 height 32
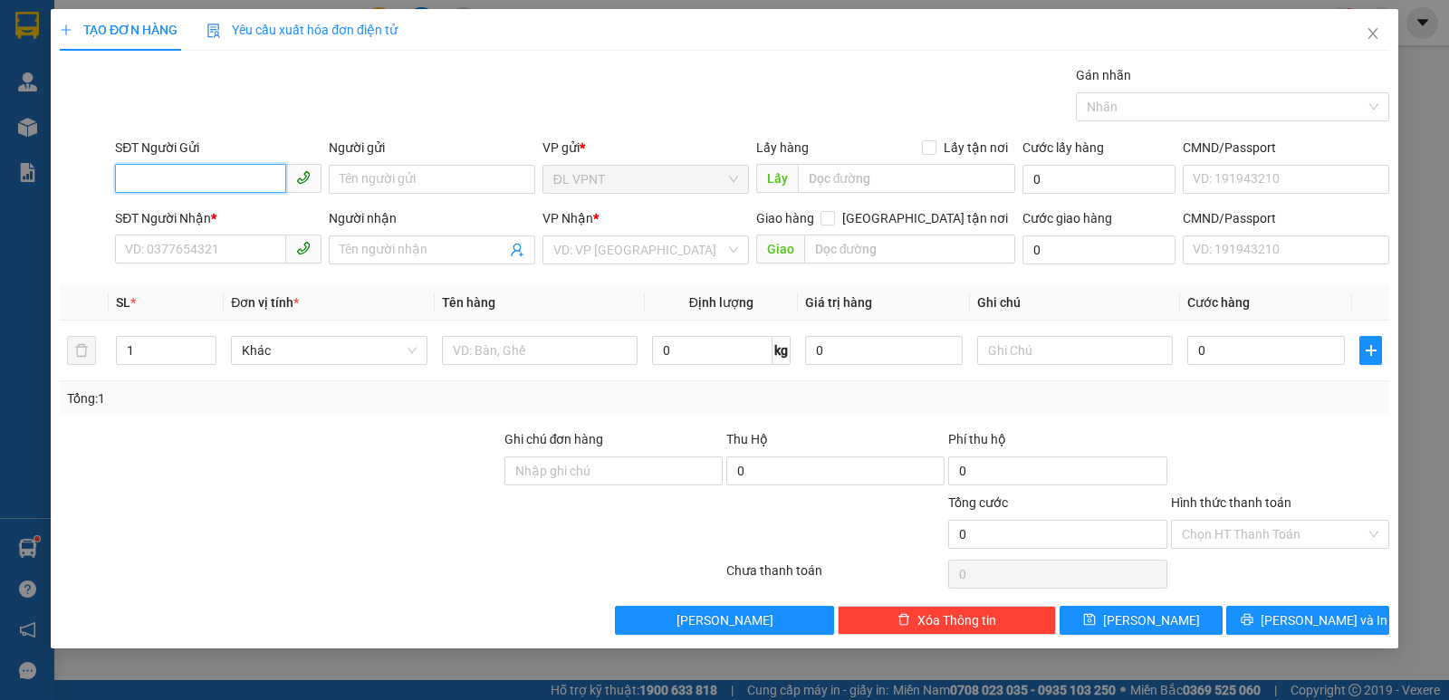
click at [260, 191] on input "SĐT Người Gửi" at bounding box center [200, 178] width 171 height 29
click at [195, 205] on div "0776754797 - HOA" at bounding box center [218, 215] width 206 height 29
type input "0776754797"
type input "HOA"
type input "0365126217"
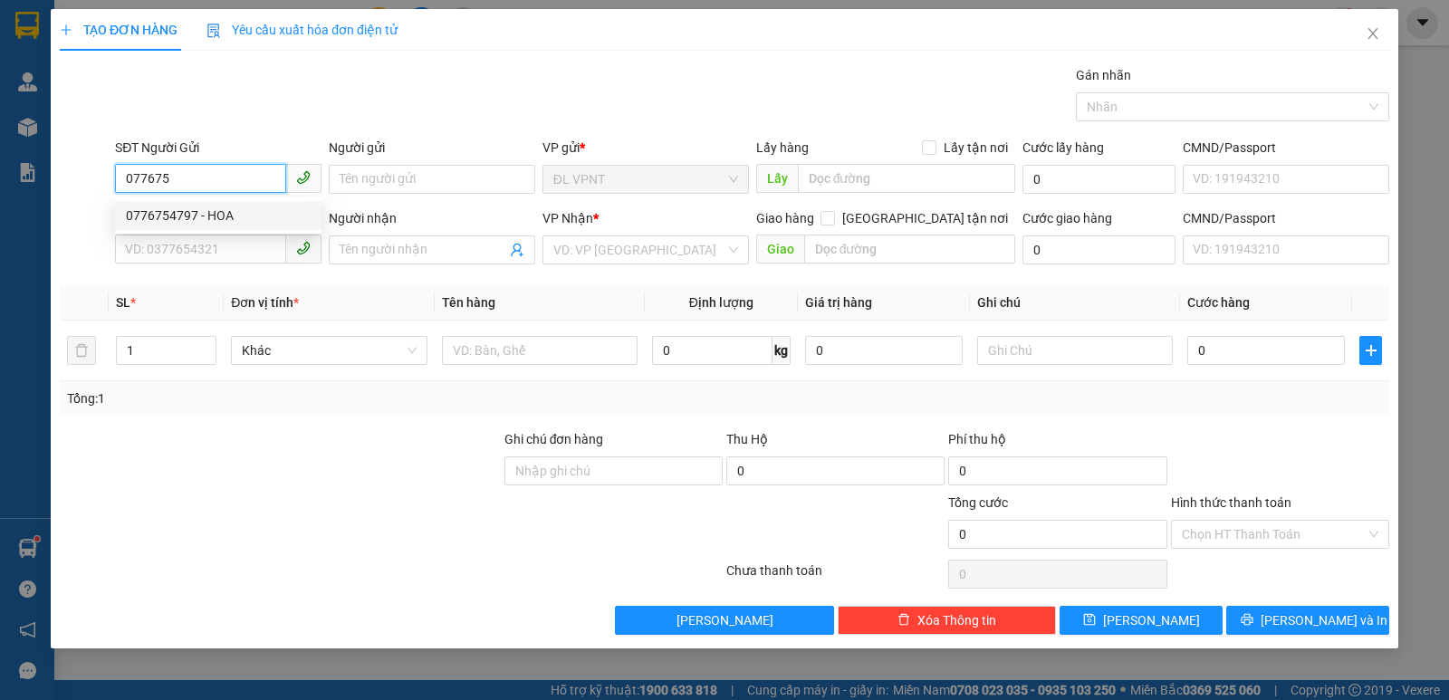
type input "QUYÊN"
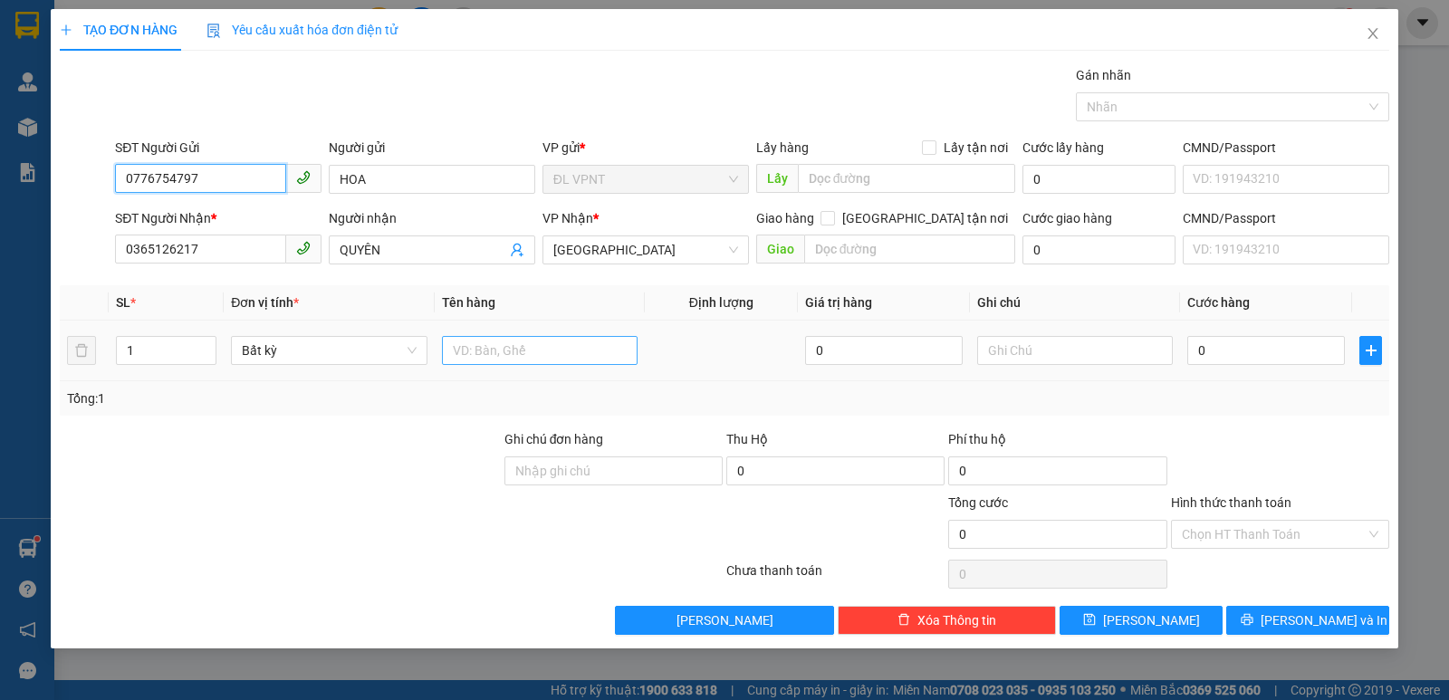
type input "0776754797"
click at [462, 355] on input "text" at bounding box center [540, 350] width 196 height 29
type input "1 tx"
click at [1239, 350] on input "0" at bounding box center [1266, 350] width 158 height 29
type input "3"
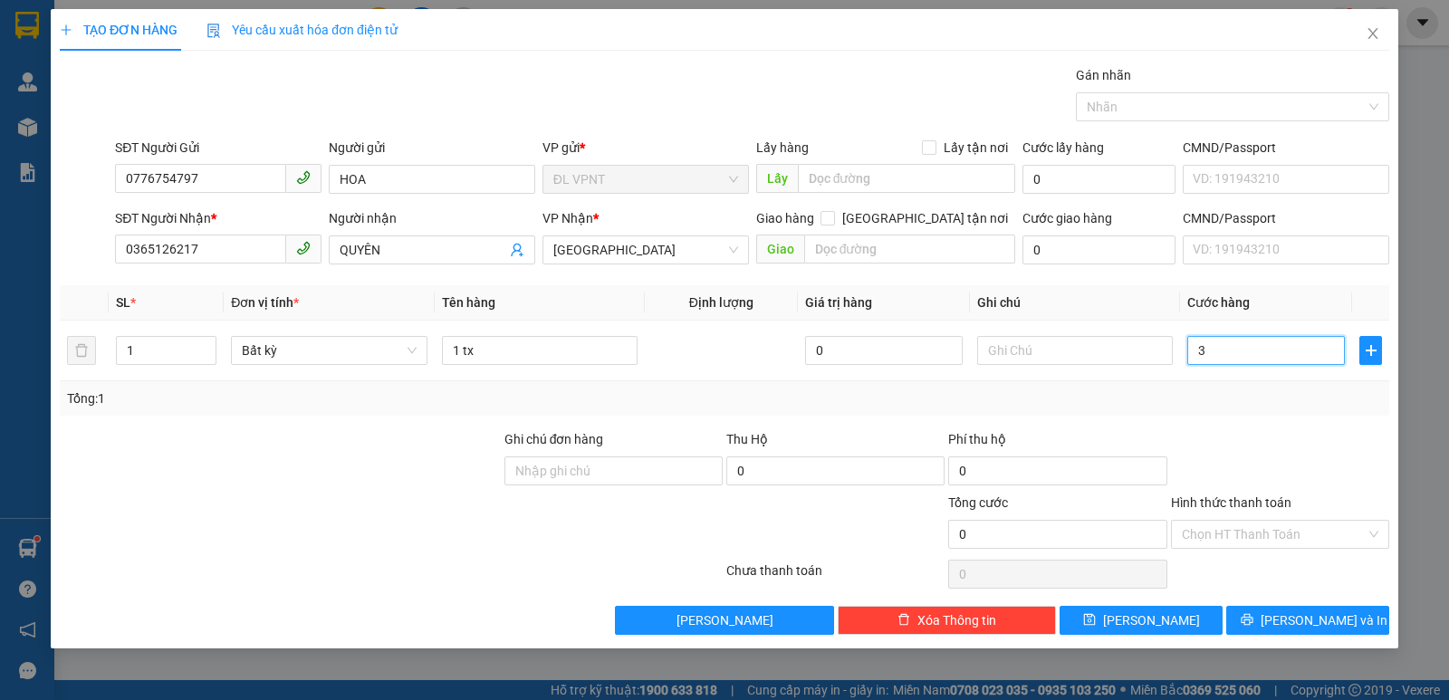
type input "3"
type input "30"
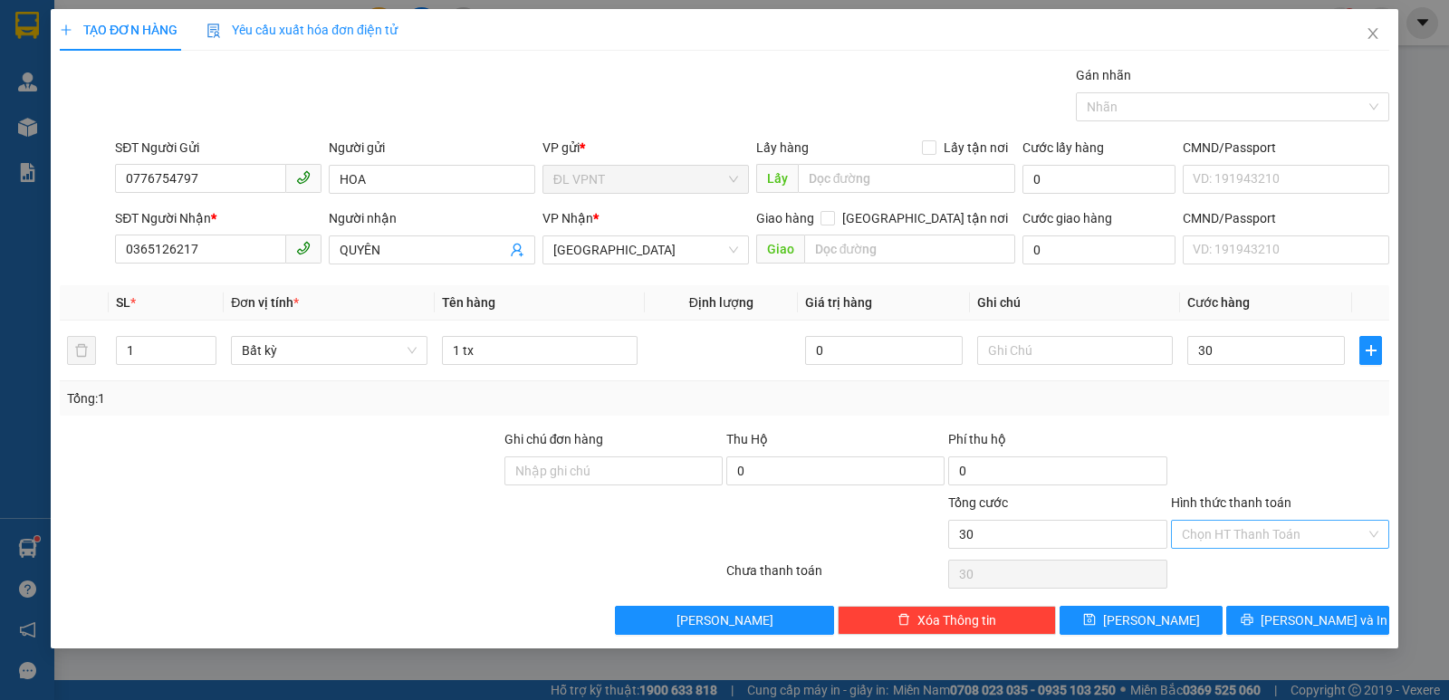
click at [1270, 522] on input "Hình thức thanh toán" at bounding box center [1274, 534] width 184 height 27
type input "30.000"
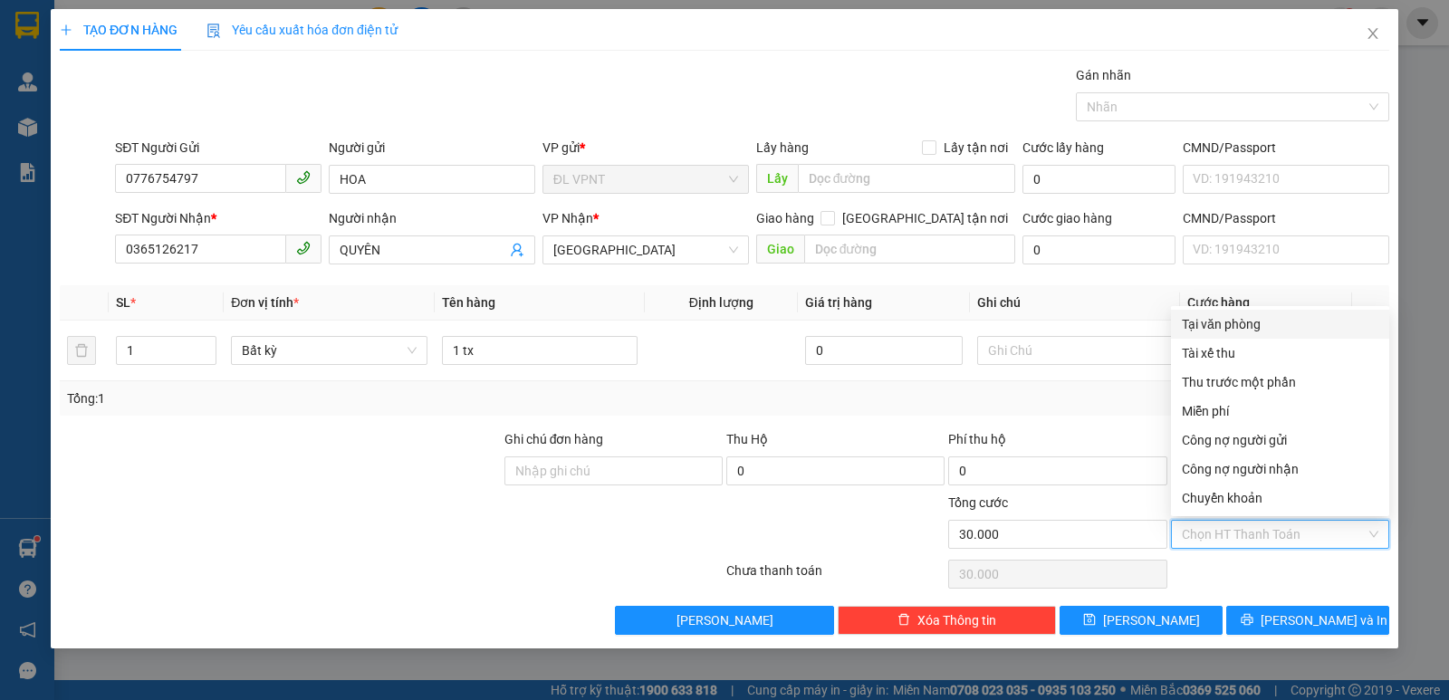
click at [1249, 327] on div "Tại văn phòng" at bounding box center [1280, 324] width 197 height 20
type input "0"
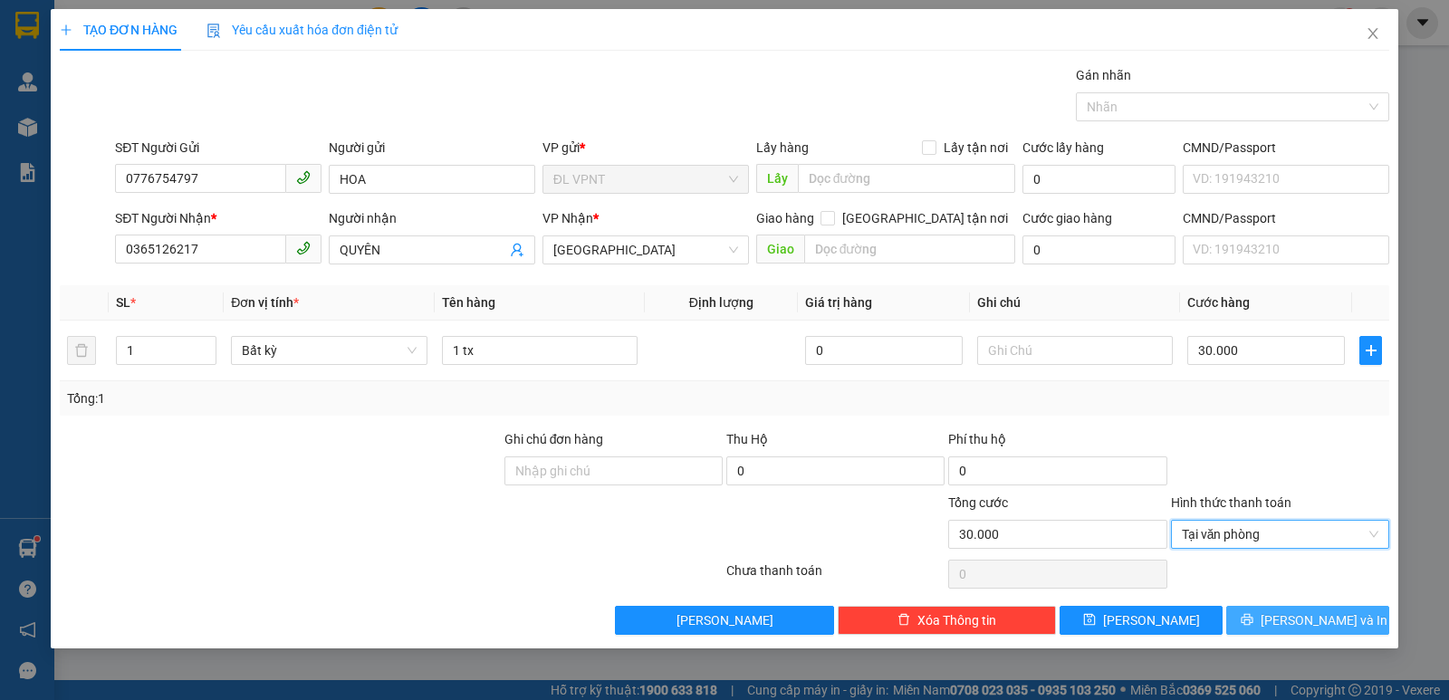
click at [1298, 620] on span "[PERSON_NAME] và In" at bounding box center [1324, 620] width 127 height 20
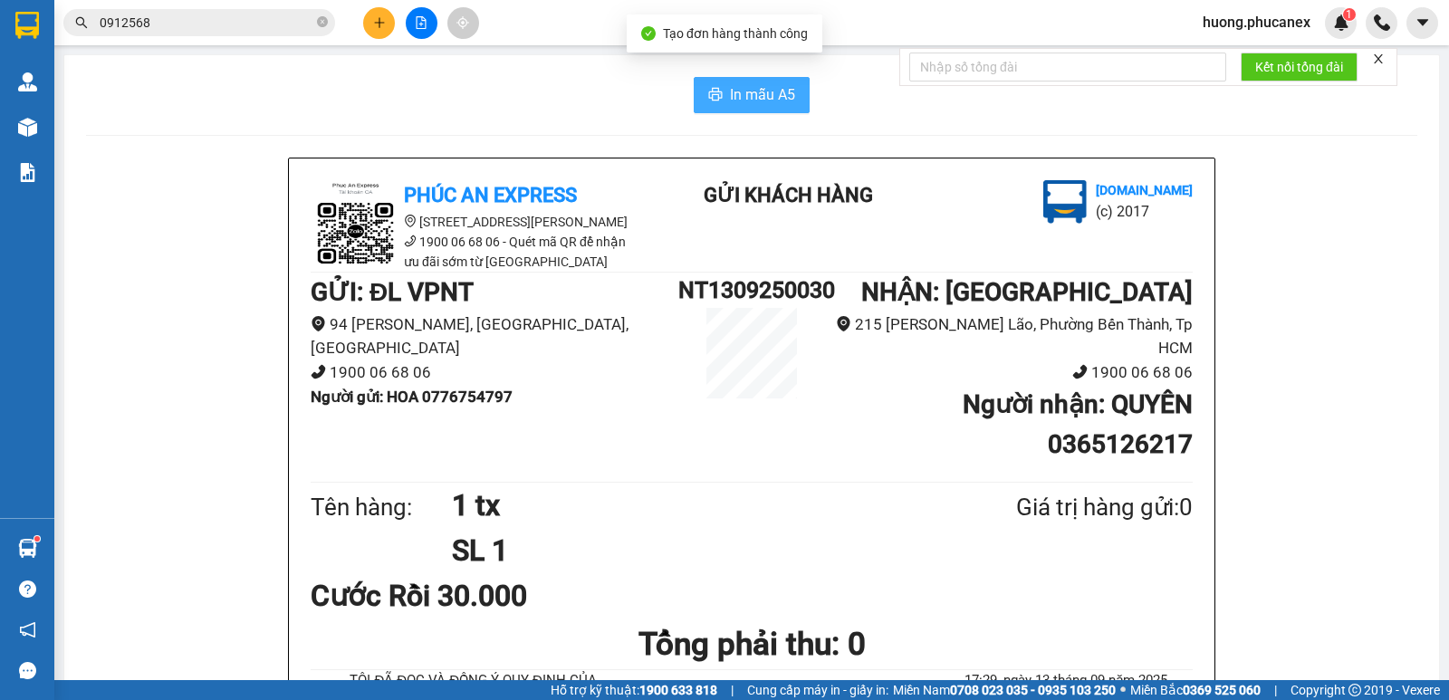
click at [760, 95] on span "In mẫu A5" at bounding box center [762, 94] width 65 height 23
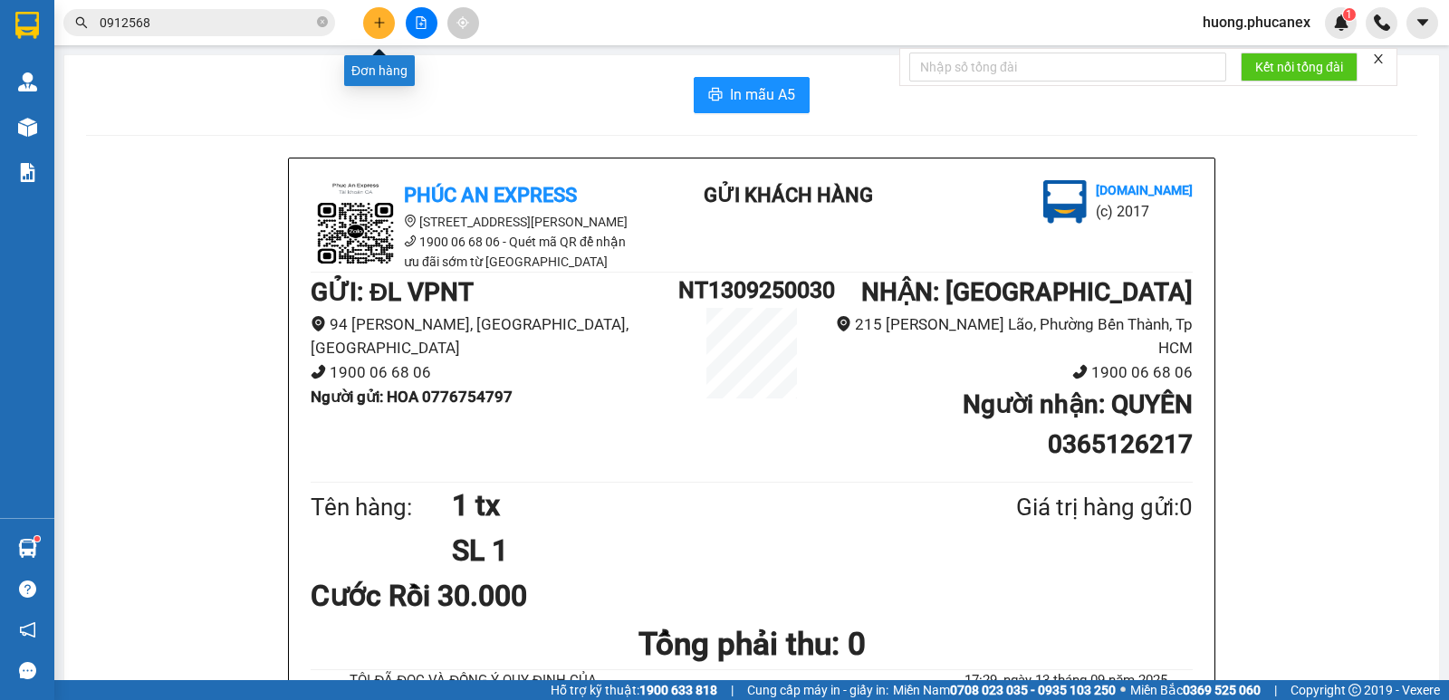
click at [380, 28] on icon "plus" at bounding box center [379, 22] width 13 height 13
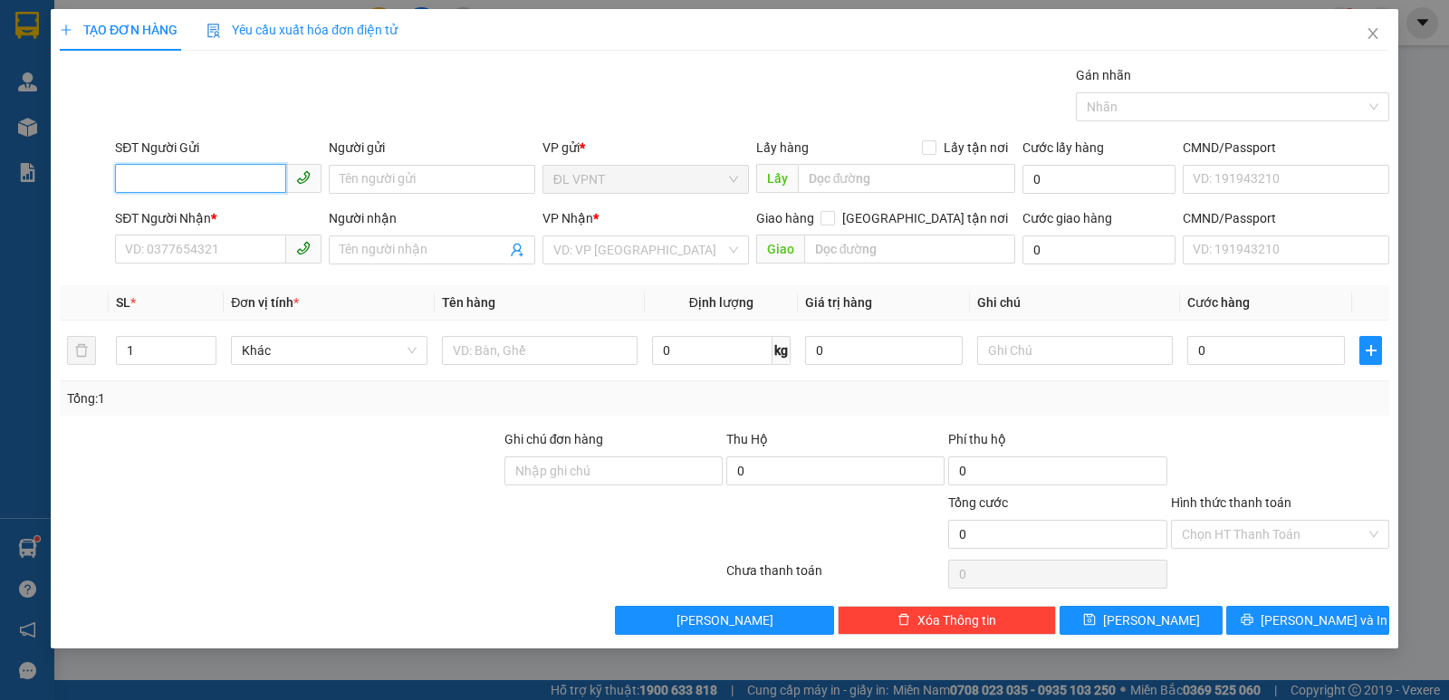
click at [235, 179] on input "SĐT Người Gửi" at bounding box center [200, 178] width 171 height 29
type input "0988878331"
click at [408, 181] on input "Người gửi" at bounding box center [432, 179] width 206 height 29
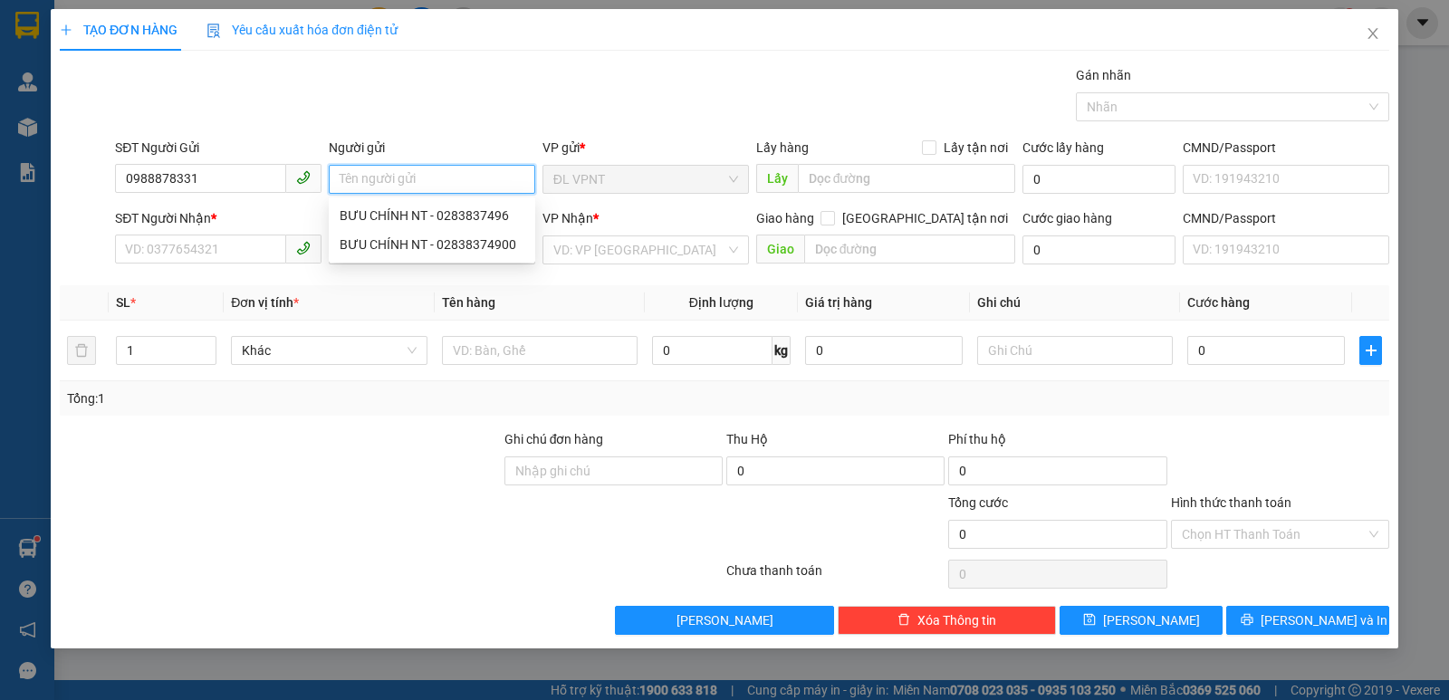
type input "d"
paste input "đ"
paste input "ạ"
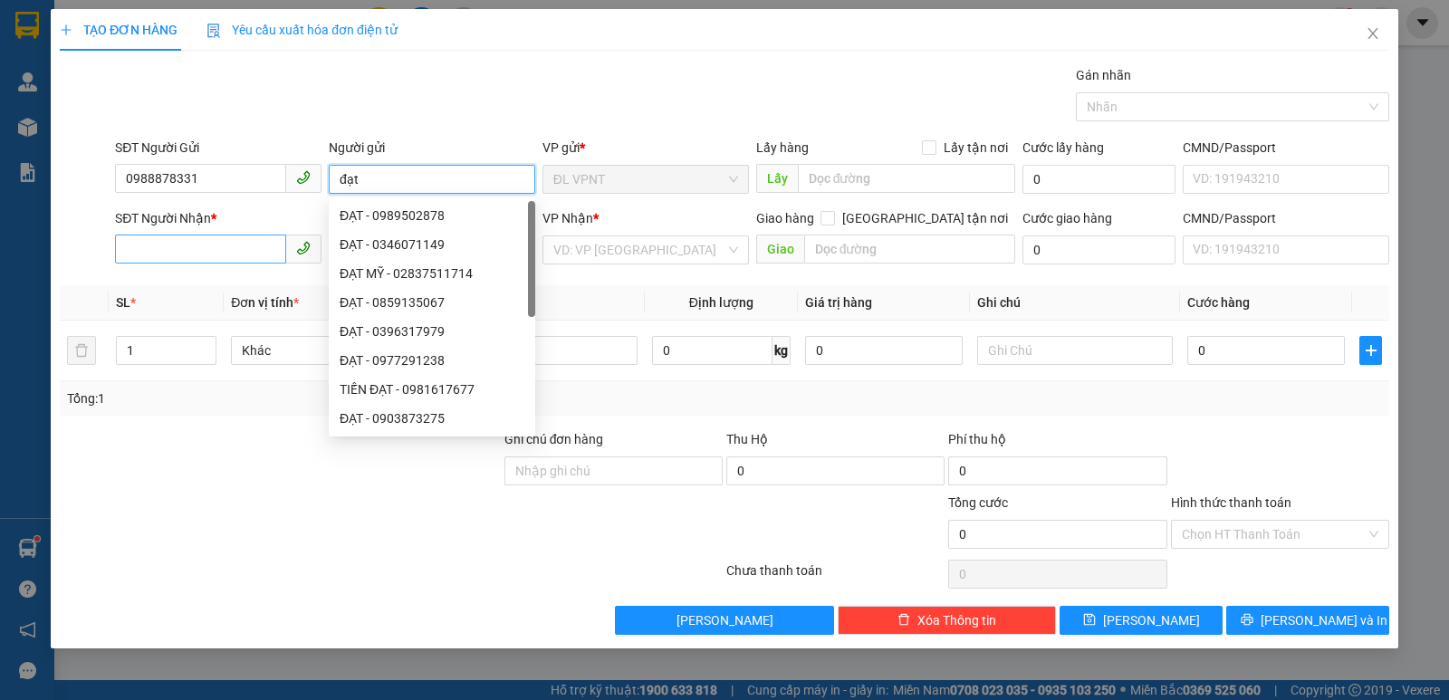
type input "đạt"
click at [212, 255] on input "SĐT Người Nhận *" at bounding box center [200, 249] width 171 height 29
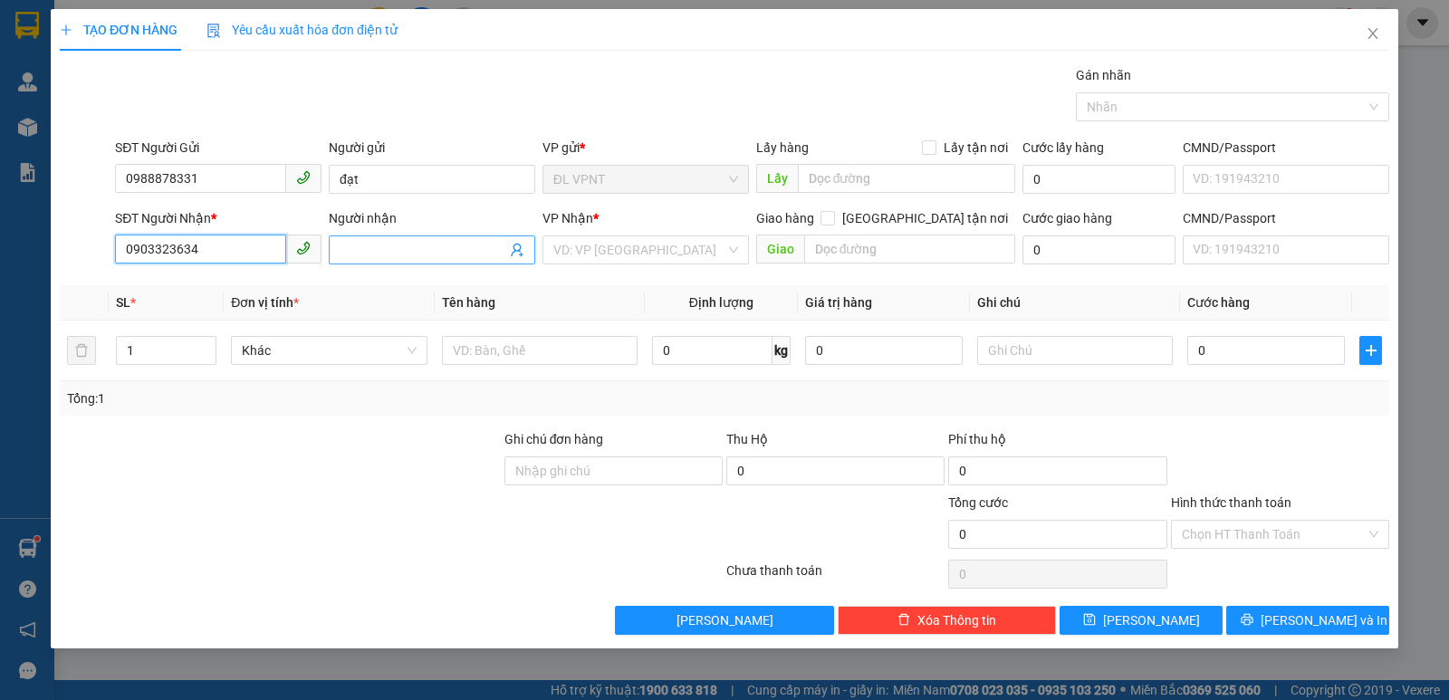
type input "0903323634"
click at [379, 245] on input "Người nhận" at bounding box center [423, 250] width 167 height 20
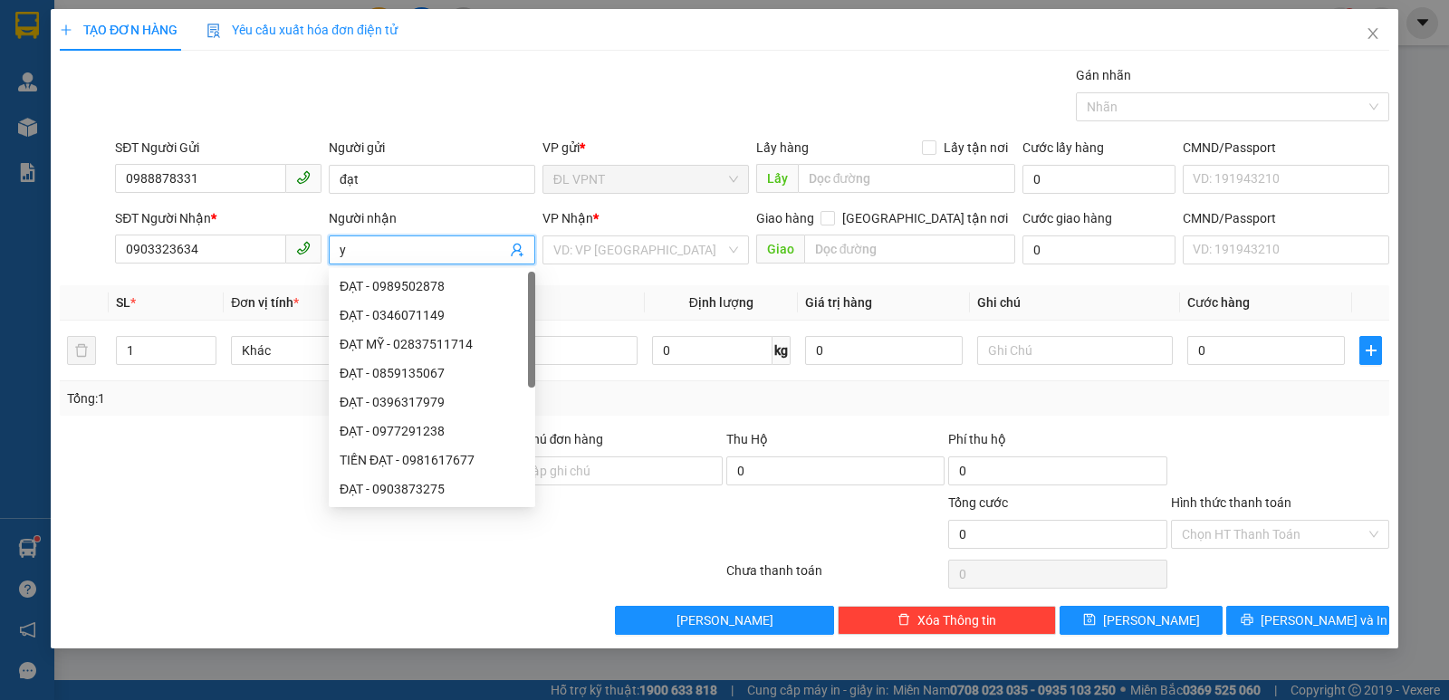
paste input "ê"
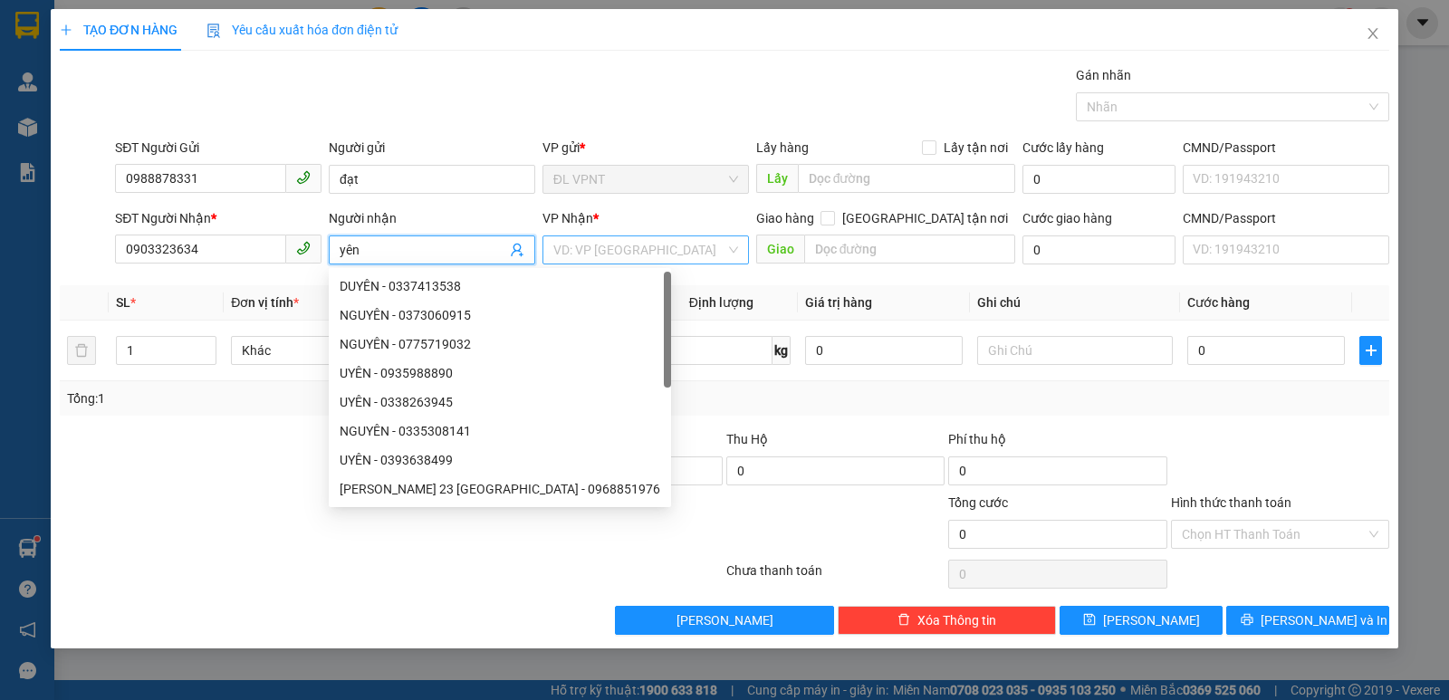
type input "yên"
click at [617, 245] on input "search" at bounding box center [639, 249] width 172 height 27
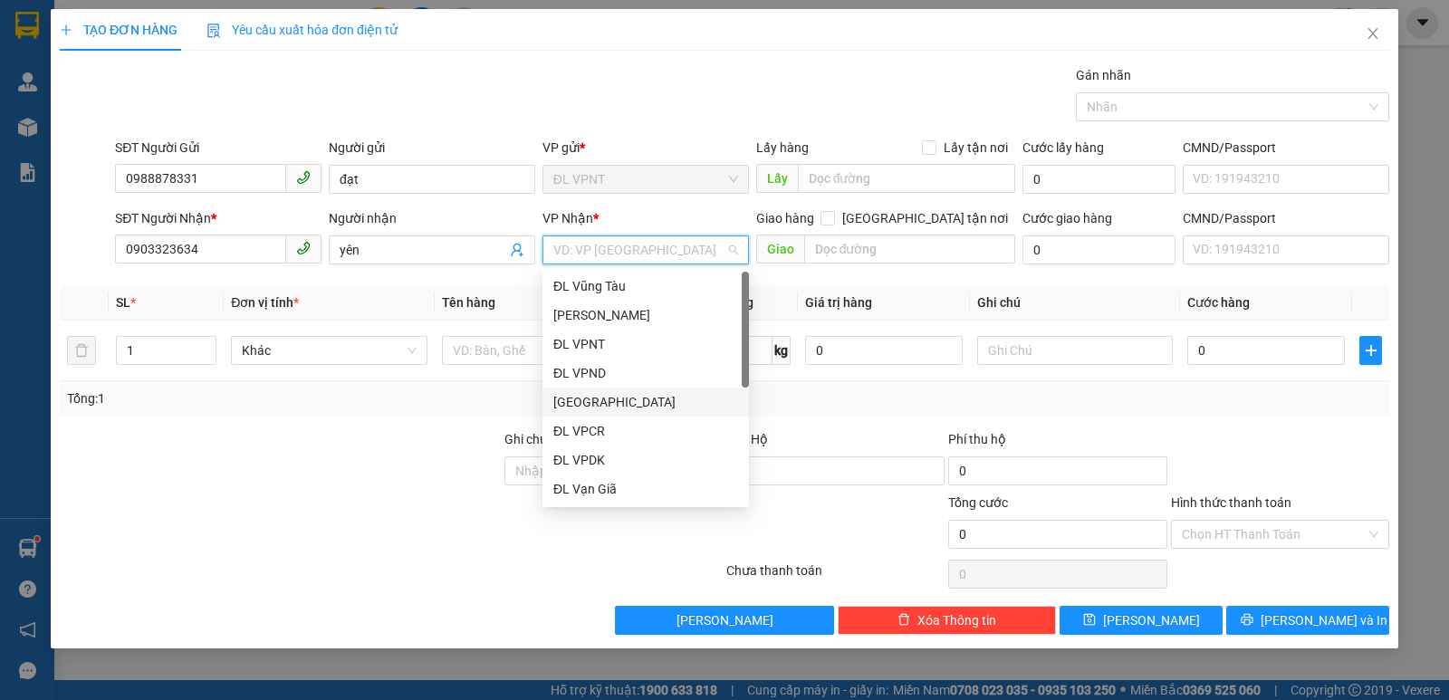
click at [602, 399] on div "[GEOGRAPHIC_DATA]" at bounding box center [645, 402] width 185 height 20
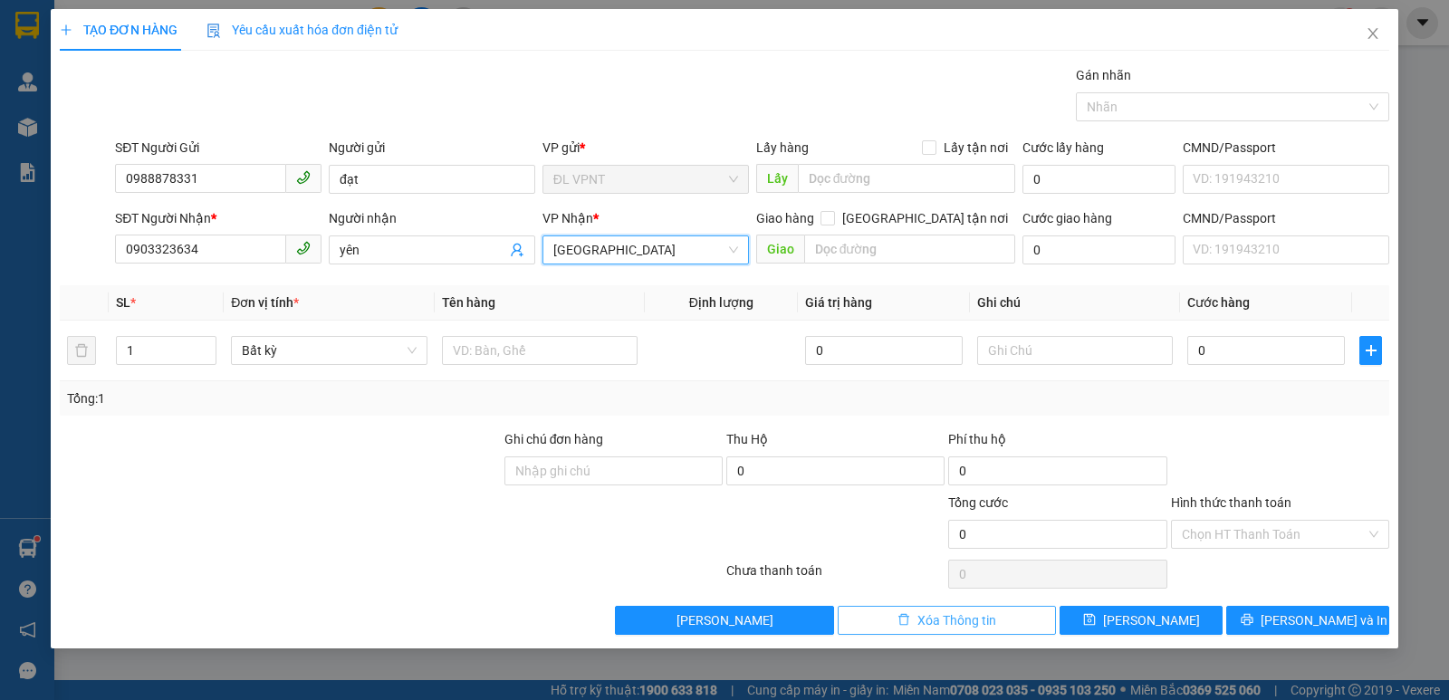
drag, startPoint x: 913, startPoint y: 621, endPoint x: 0, endPoint y: 683, distance: 915.0
click at [915, 621] on button "Xóa Thông tin" at bounding box center [947, 620] width 218 height 29
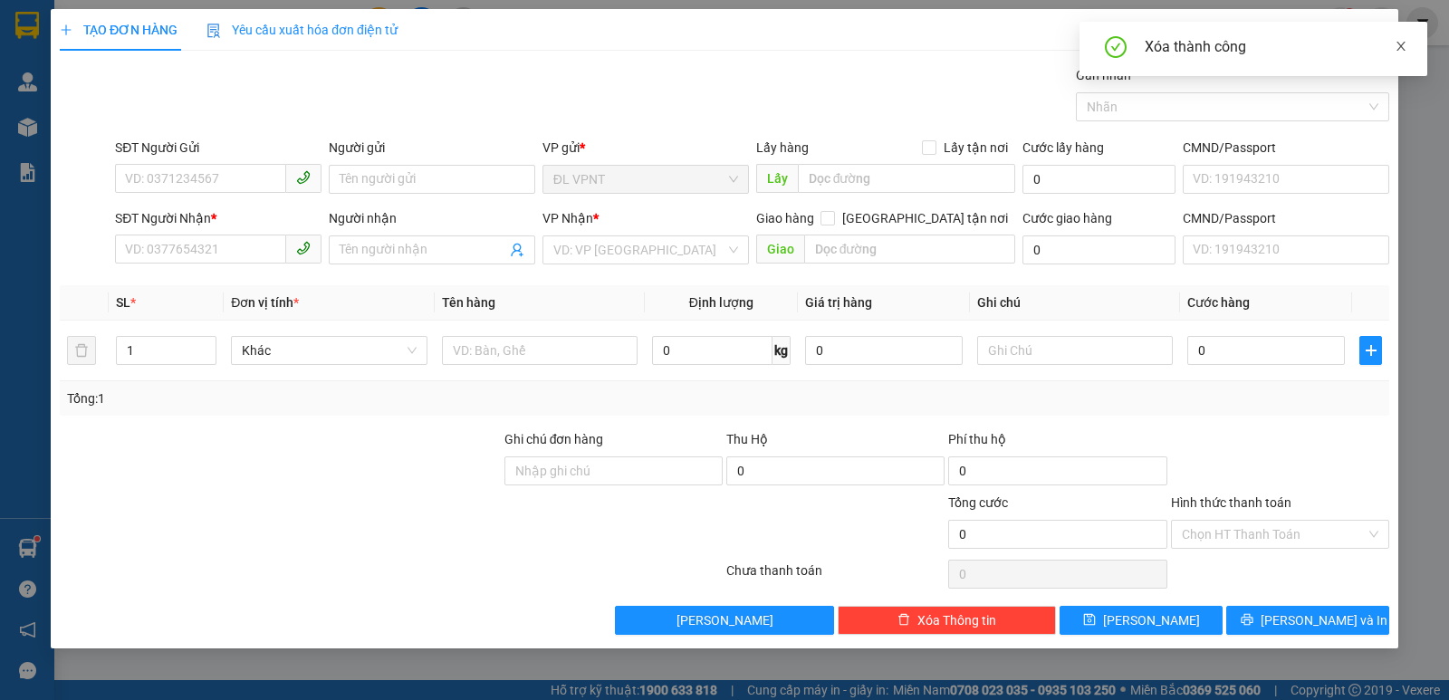
click at [1400, 49] on icon "close" at bounding box center [1401, 46] width 13 height 13
click at [1367, 32] on icon "close" at bounding box center [1373, 33] width 14 height 14
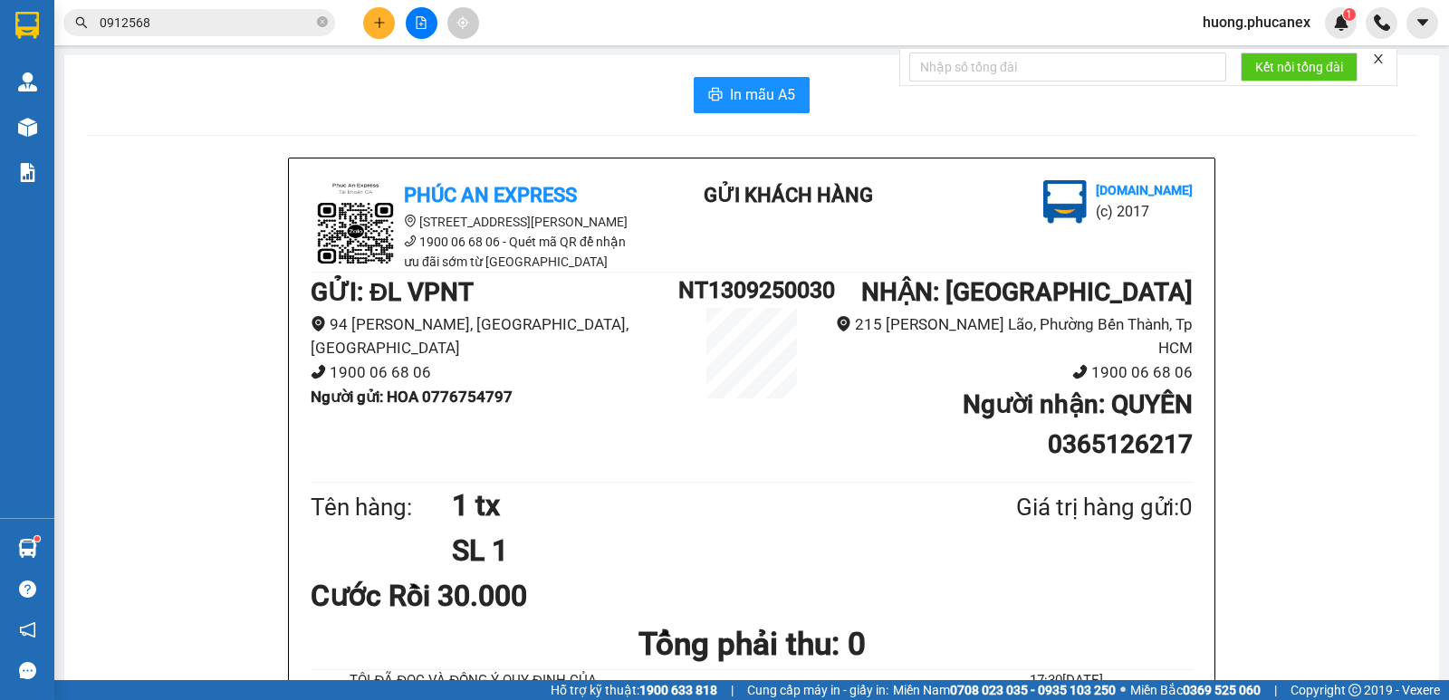
click at [369, 22] on button at bounding box center [379, 23] width 32 height 32
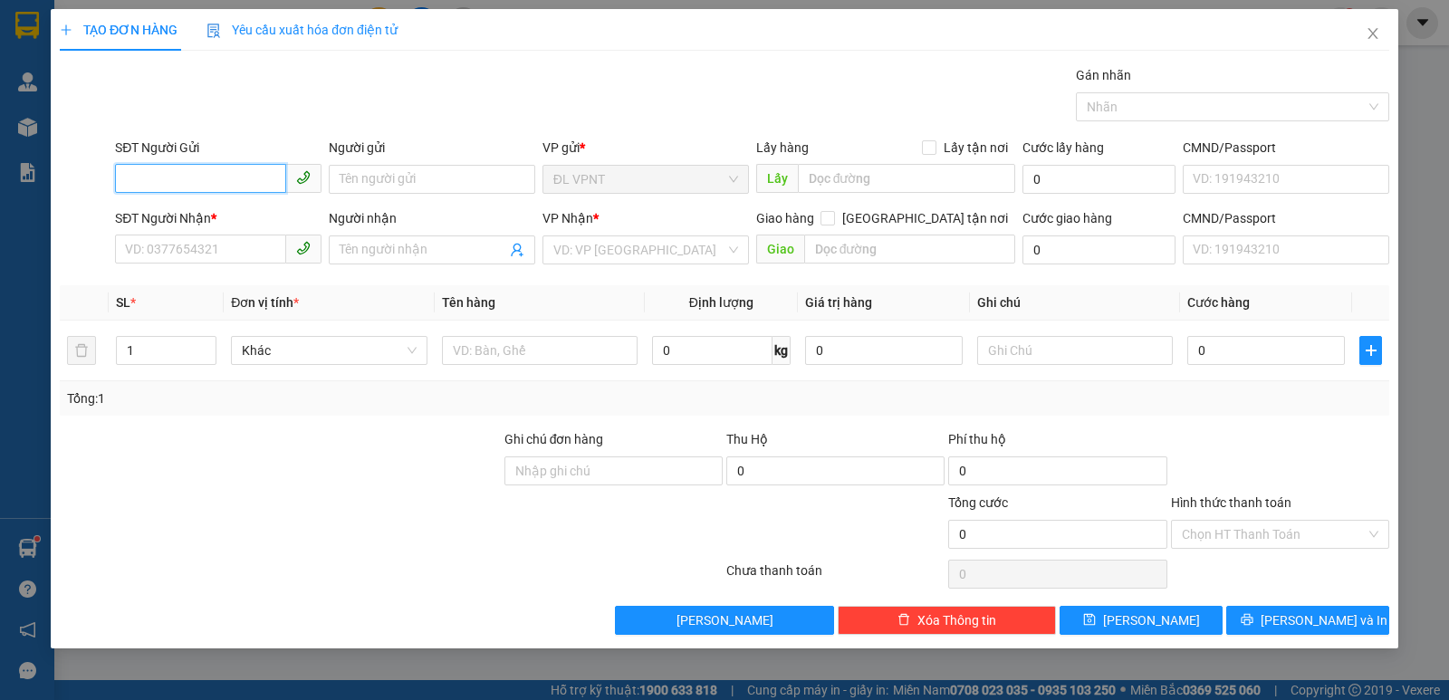
click at [226, 171] on input "SĐT Người Gửi" at bounding box center [200, 178] width 171 height 29
click at [231, 220] on div "0908702625 - [PERSON_NAME]" at bounding box center [218, 216] width 185 height 20
type input "0908702625"
type input "THẢO"
type input "0908702625"
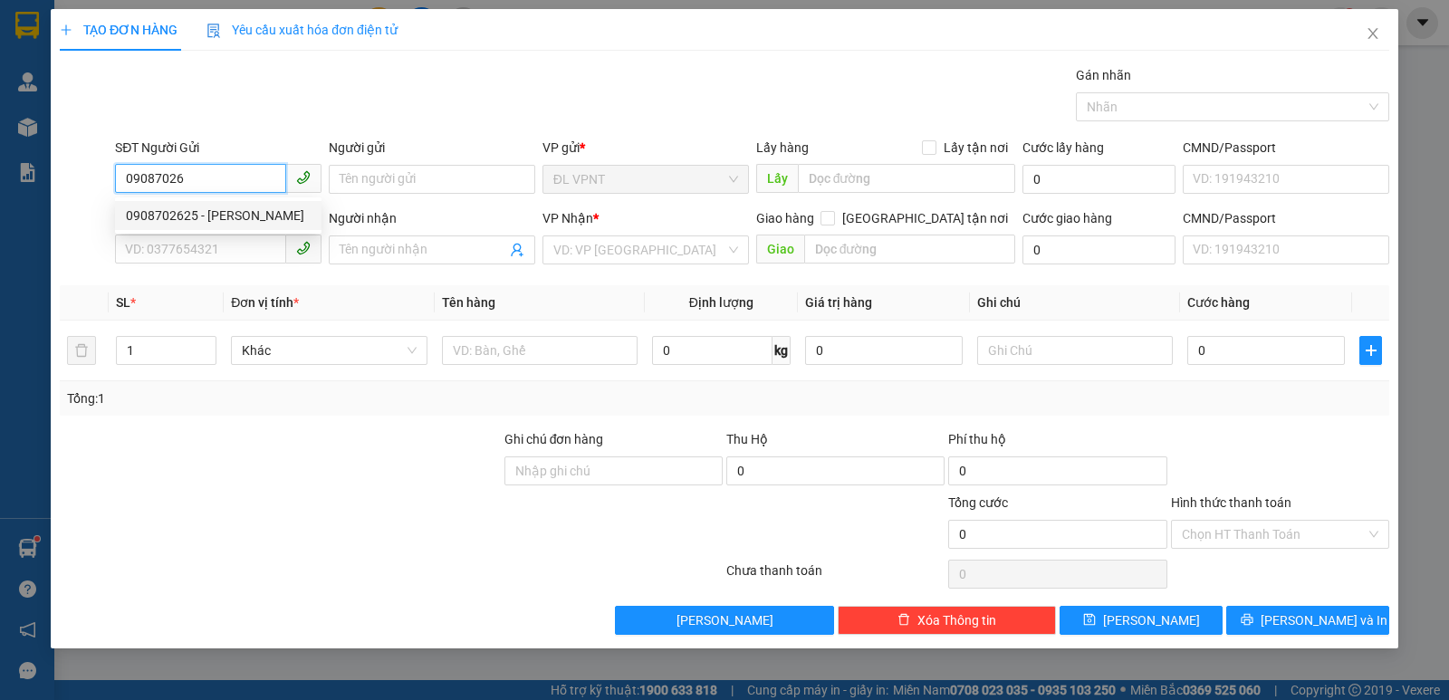
type input "THẢO"
type input "0908702625"
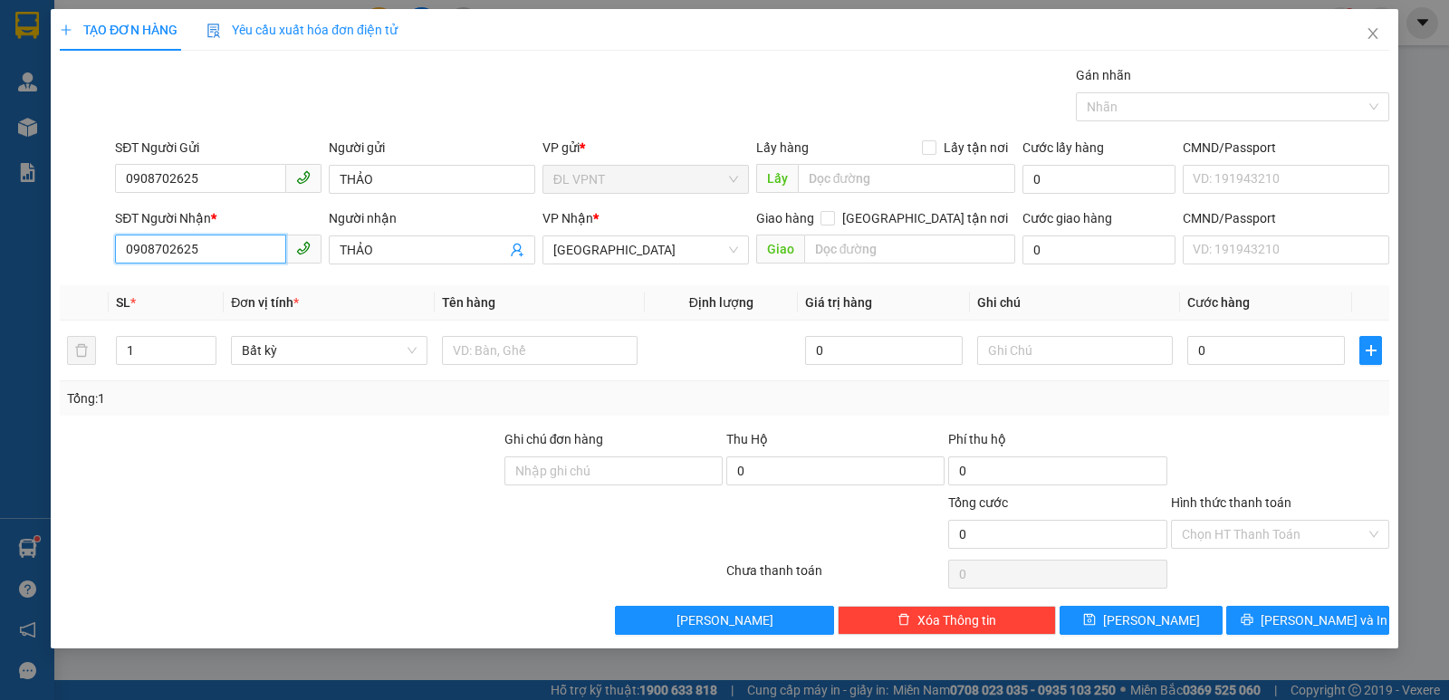
click at [24, 240] on div "TẠO ĐƠN HÀNG Yêu cầu xuất hóa đơn điện tử Transit Pickup Surcharge Ids Transit …" at bounding box center [724, 350] width 1449 height 700
click at [153, 303] on div "0931146606 - HIỀN" at bounding box center [218, 315] width 206 height 29
type input "0931146606"
type input "HIỀN"
type input "0931146606"
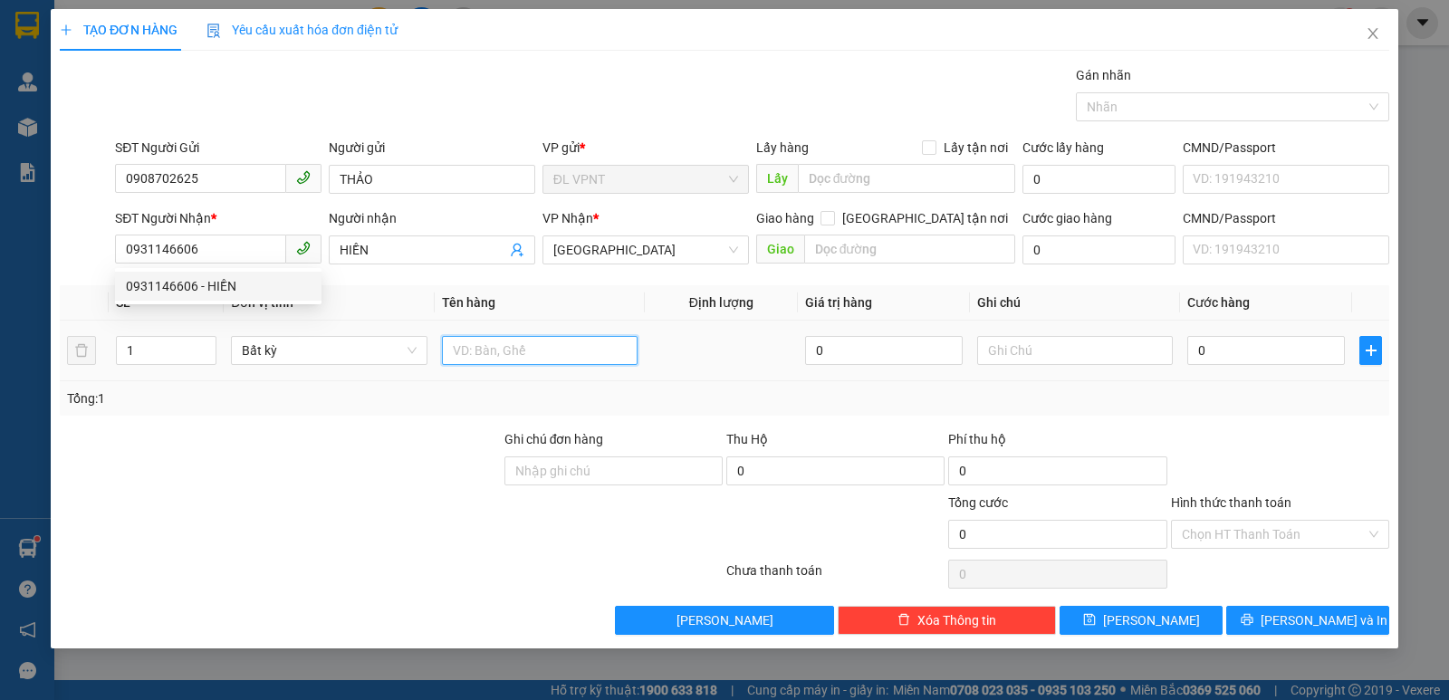
click at [483, 343] on input "text" at bounding box center [540, 350] width 196 height 29
drag, startPoint x: 457, startPoint y: 352, endPoint x: 386, endPoint y: 349, distance: 71.6
click at [393, 349] on tr "1 Bất kỳ 1 tx 0 0" at bounding box center [724, 351] width 1329 height 61
type input "2 tx"
click at [86, 357] on tr "1 Bất kỳ 2 tx 0 0" at bounding box center [724, 351] width 1329 height 61
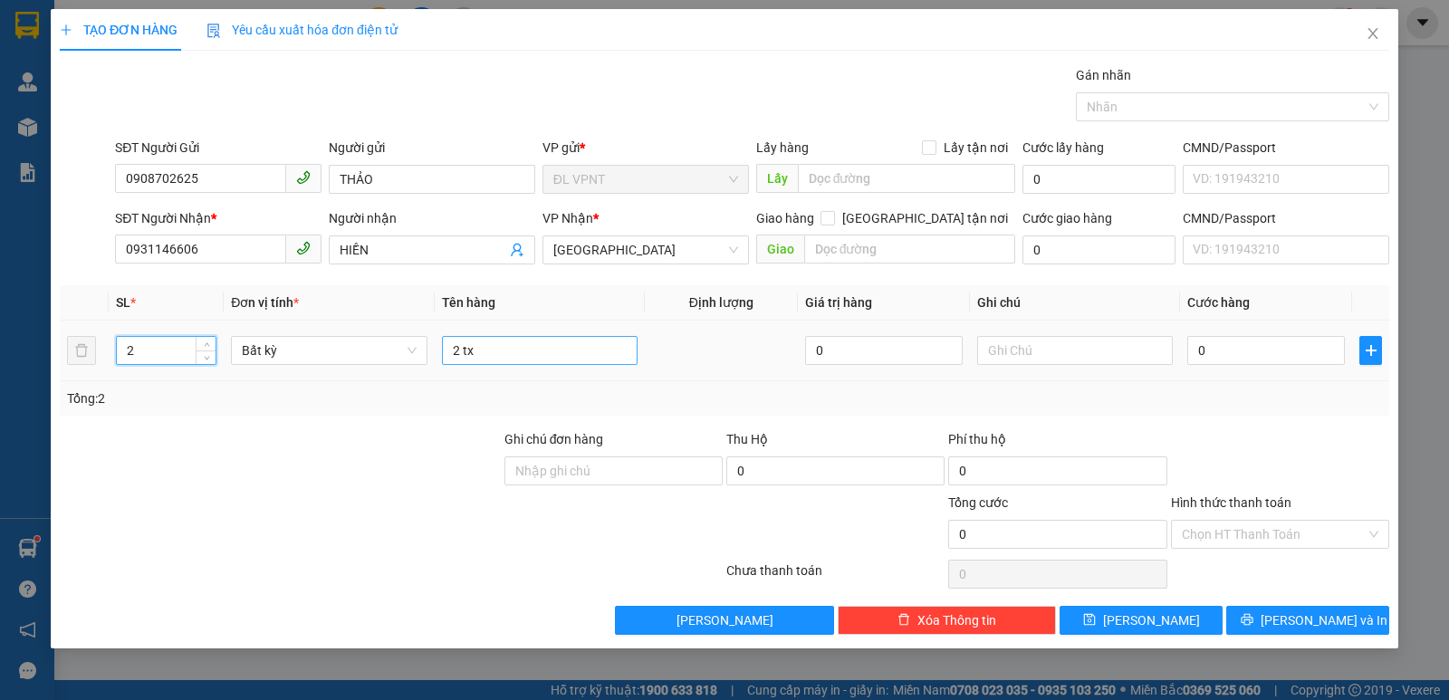
type input "2"
click at [528, 339] on input "2 tx" at bounding box center [540, 350] width 196 height 29
type input "2"
type input "1 tx + 1 tg"
type input "6"
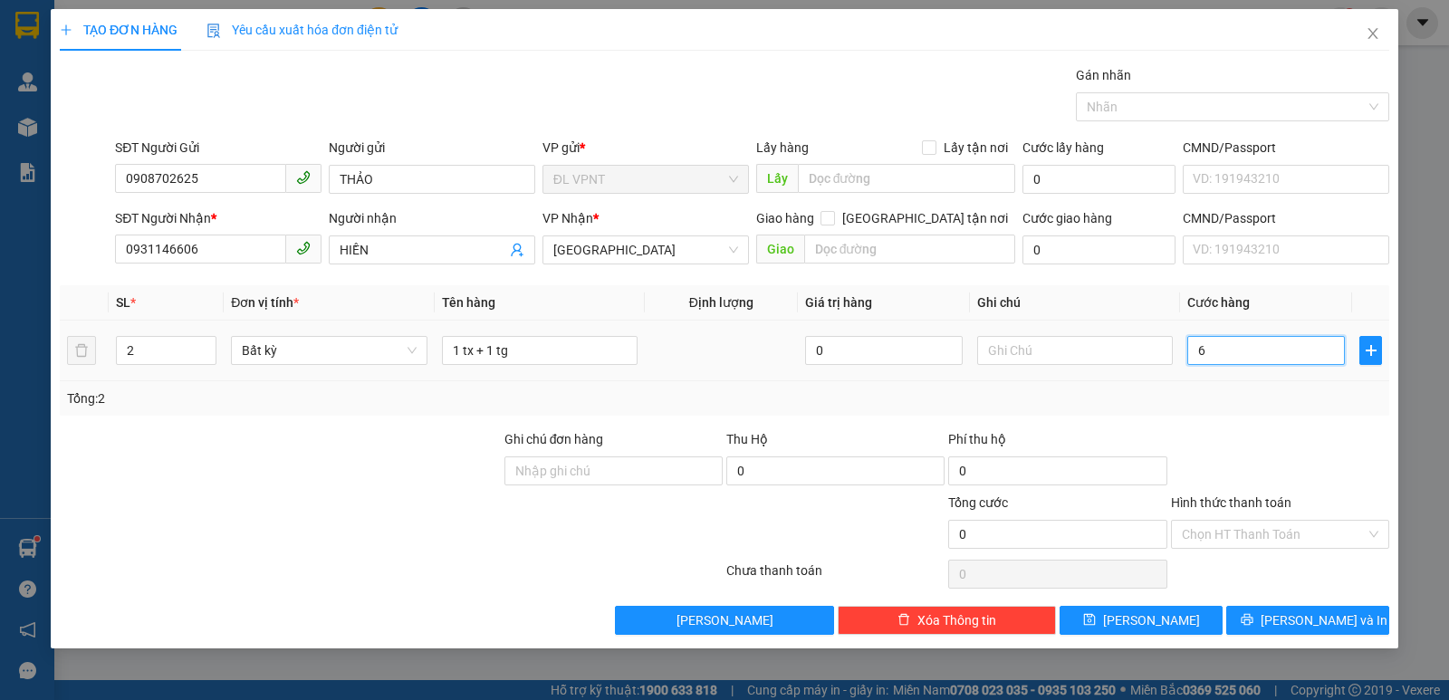
type input "6"
type input "60"
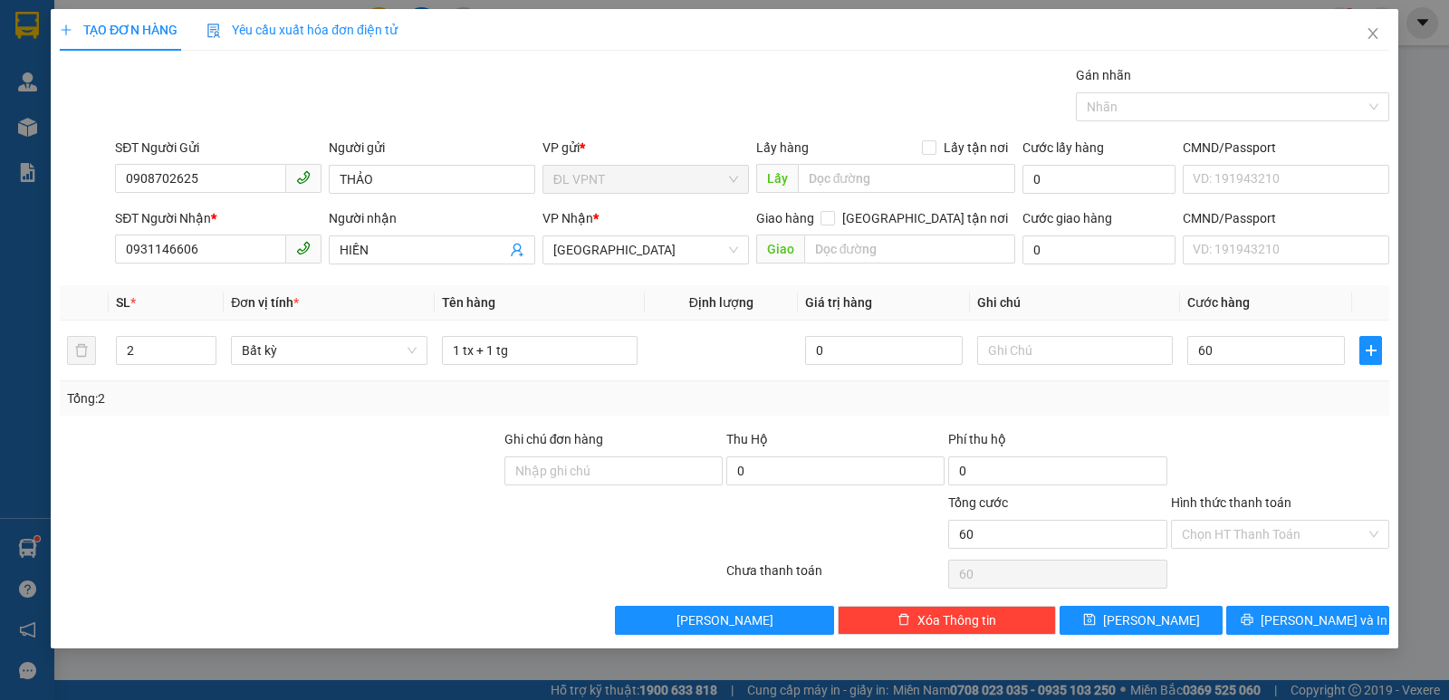
drag, startPoint x: 1262, startPoint y: 531, endPoint x: 1226, endPoint y: 391, distance: 143.9
click at [1262, 530] on input "Hình thức thanh toán" at bounding box center [1274, 534] width 184 height 27
type input "60.000"
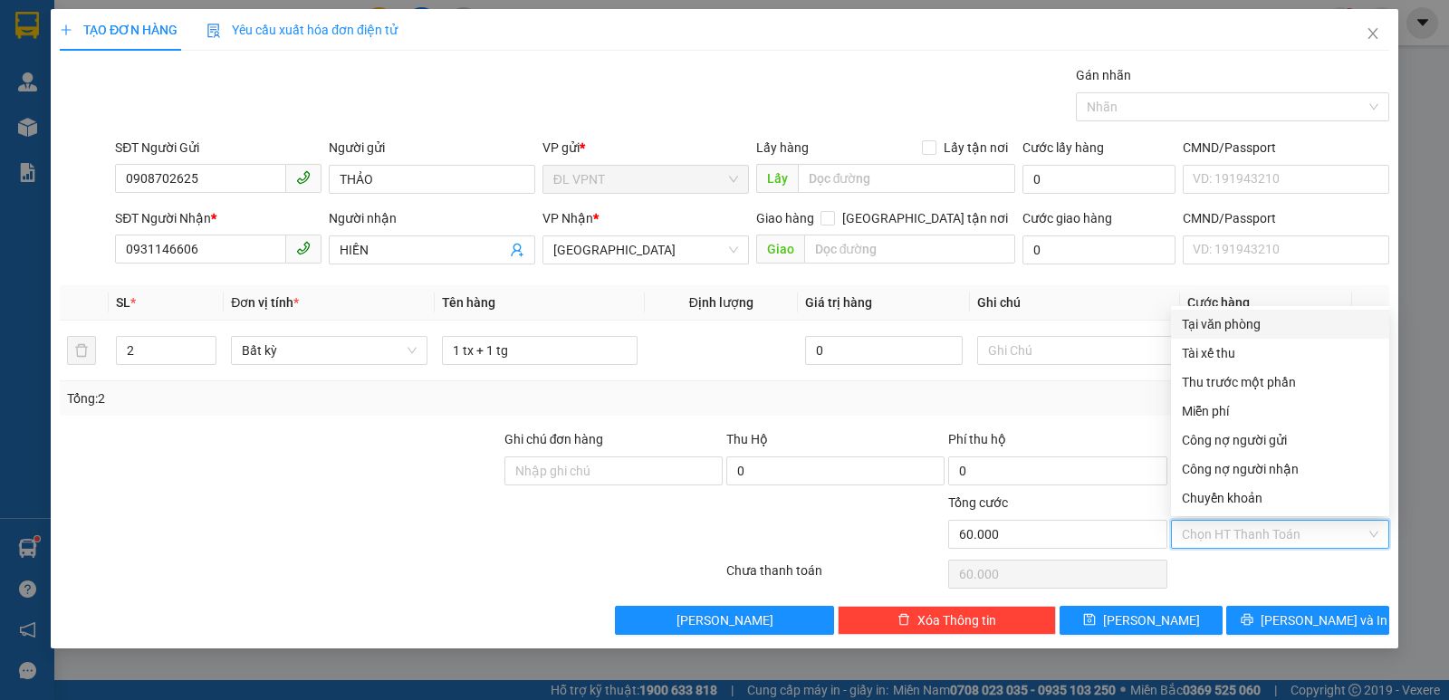
click at [1235, 315] on div "Tại văn phòng" at bounding box center [1280, 324] width 197 height 20
type input "0"
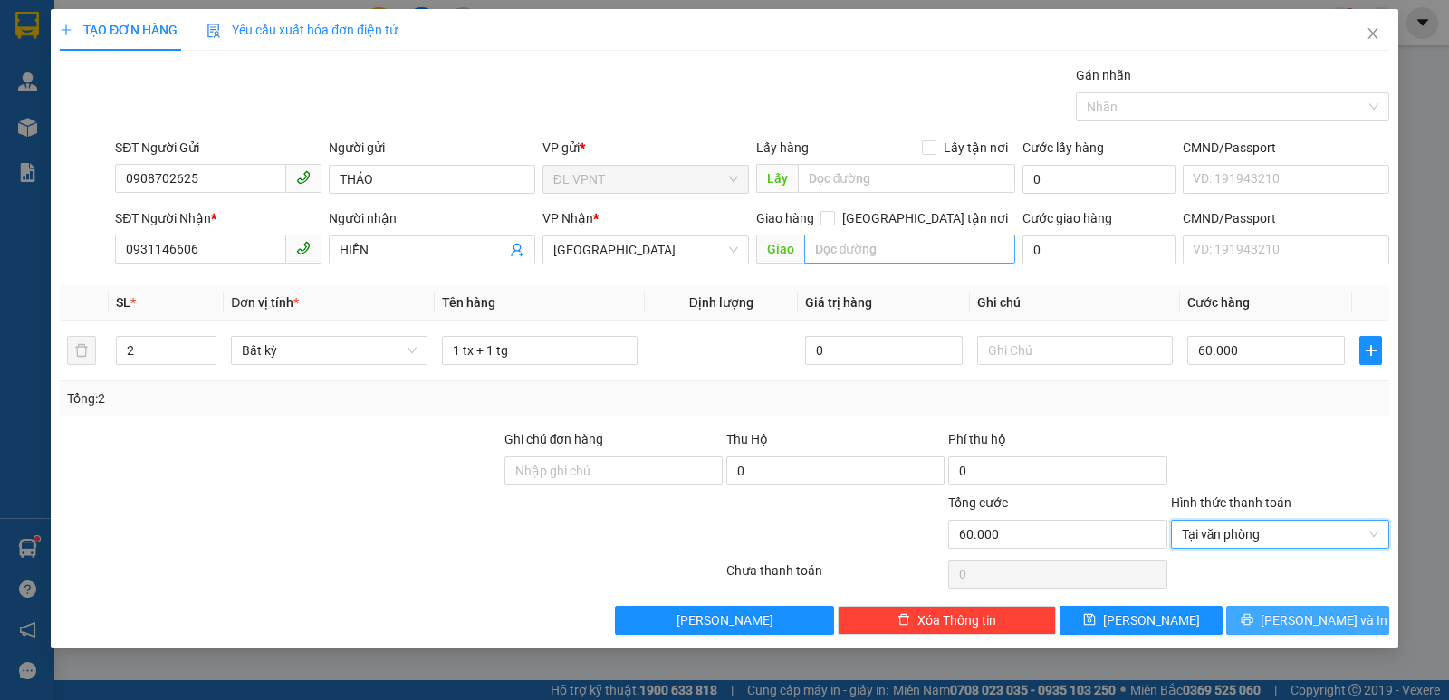
click at [1288, 612] on button "[PERSON_NAME] và In" at bounding box center [1307, 620] width 163 height 29
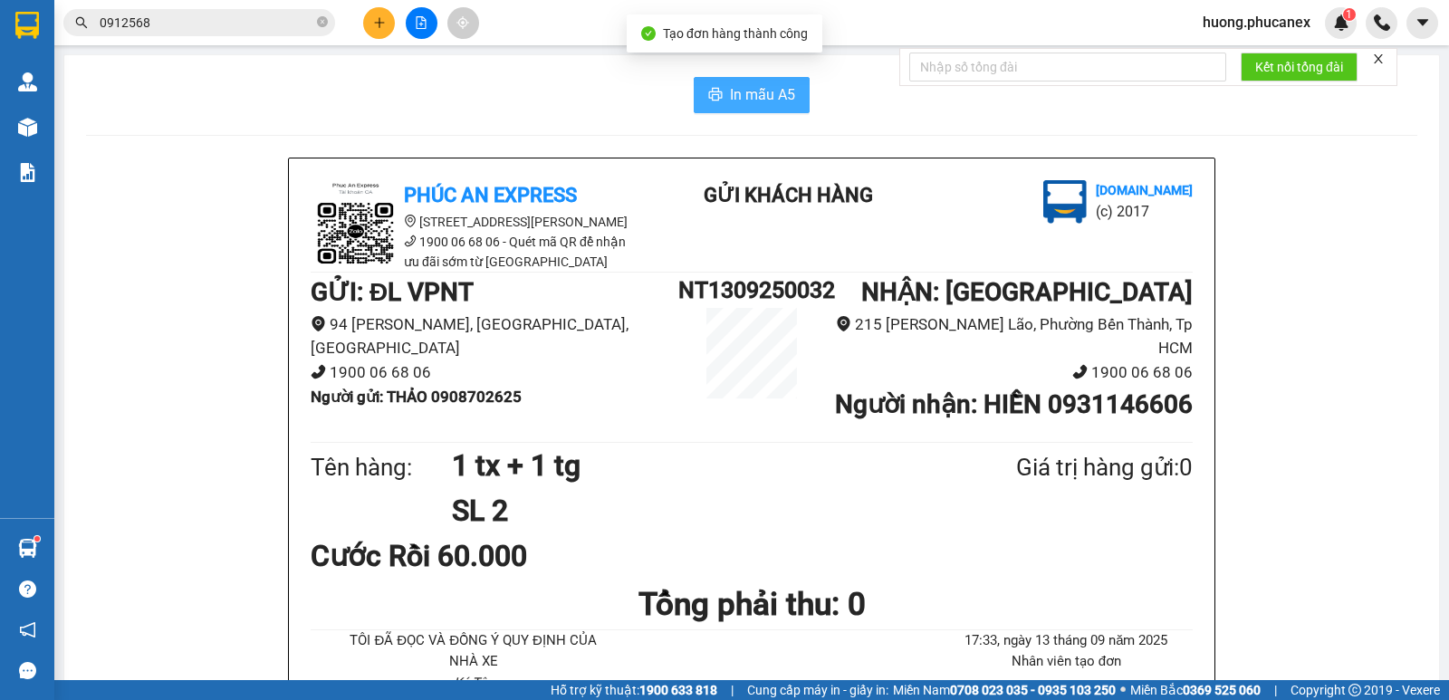
click at [738, 91] on span "In mẫu A5" at bounding box center [762, 94] width 65 height 23
click at [373, 12] on button at bounding box center [379, 23] width 32 height 32
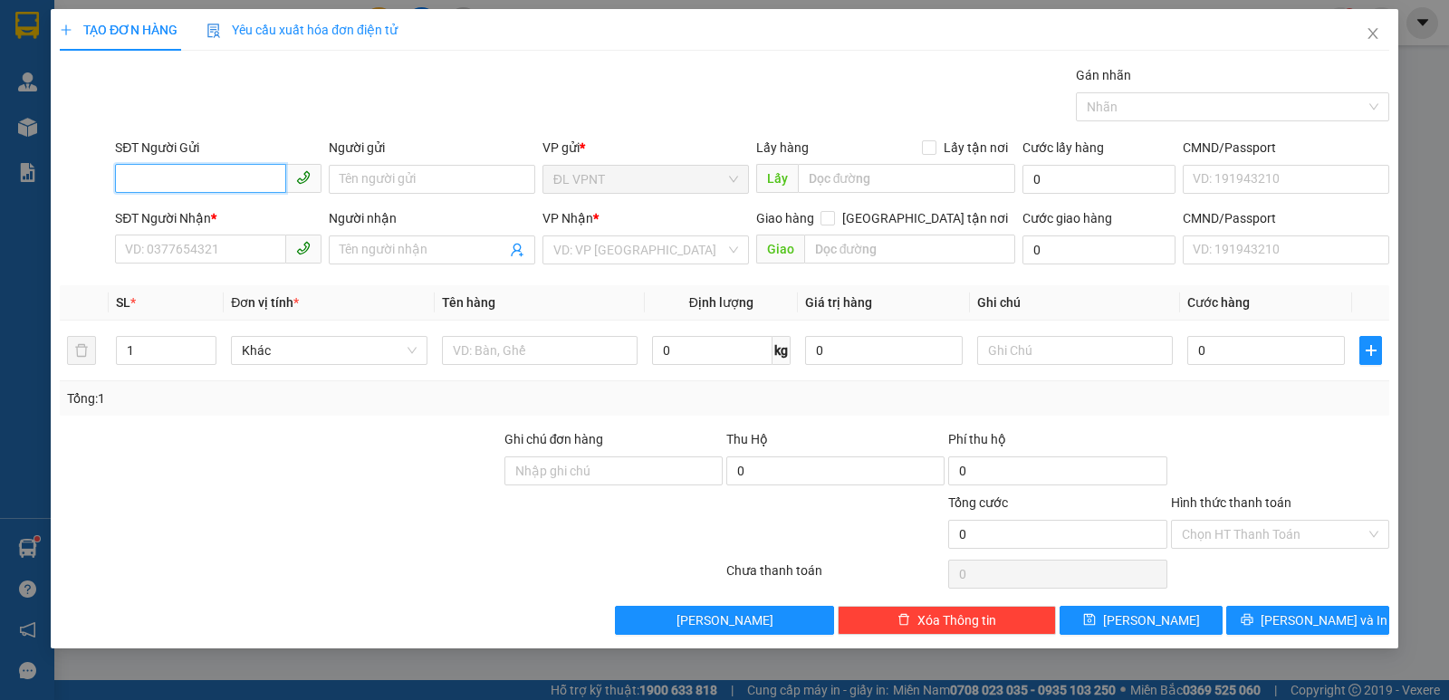
click at [232, 181] on input "SĐT Người Gửi" at bounding box center [200, 178] width 171 height 29
click at [236, 212] on div "0905617724 - HIỀN" at bounding box center [218, 216] width 185 height 20
type input "0905617724"
type input "HIỀN"
type input "0979648627"
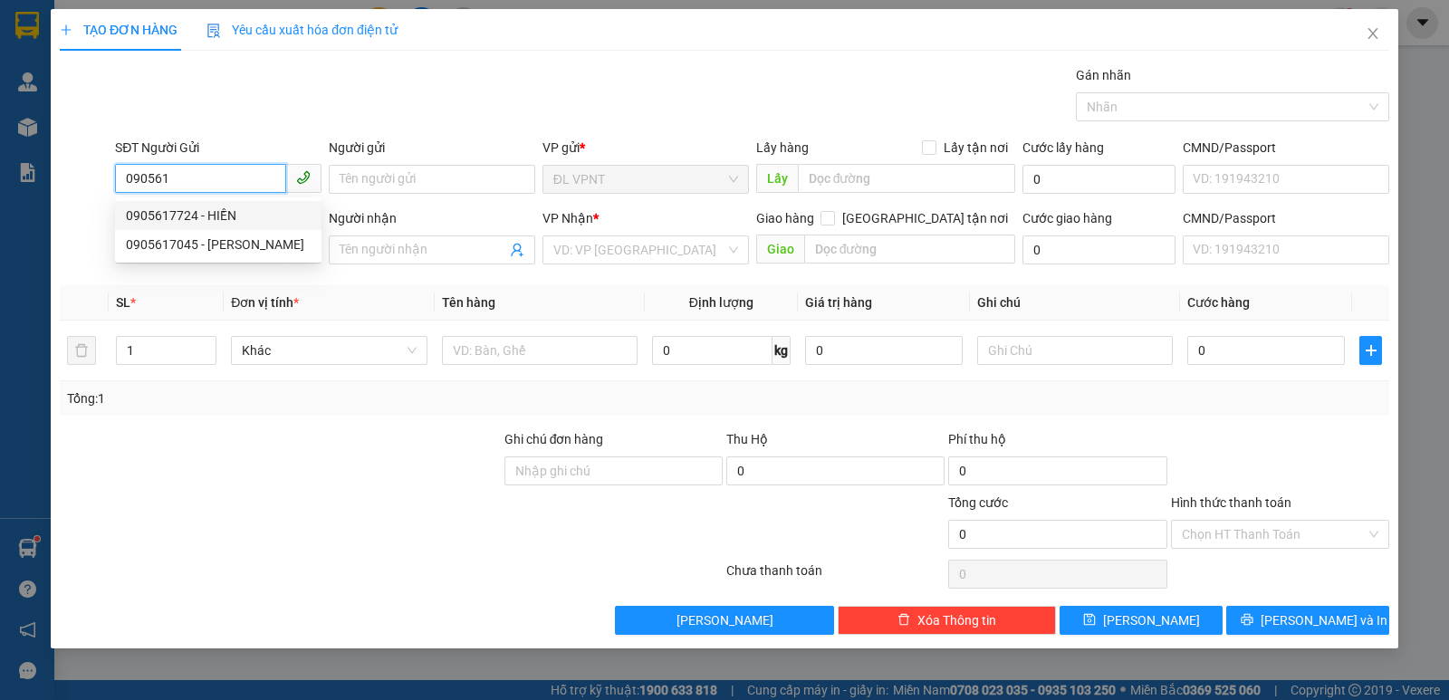
type input "trang"
type input "180 [PERSON_NAME] trứ q1"
type input "50.000"
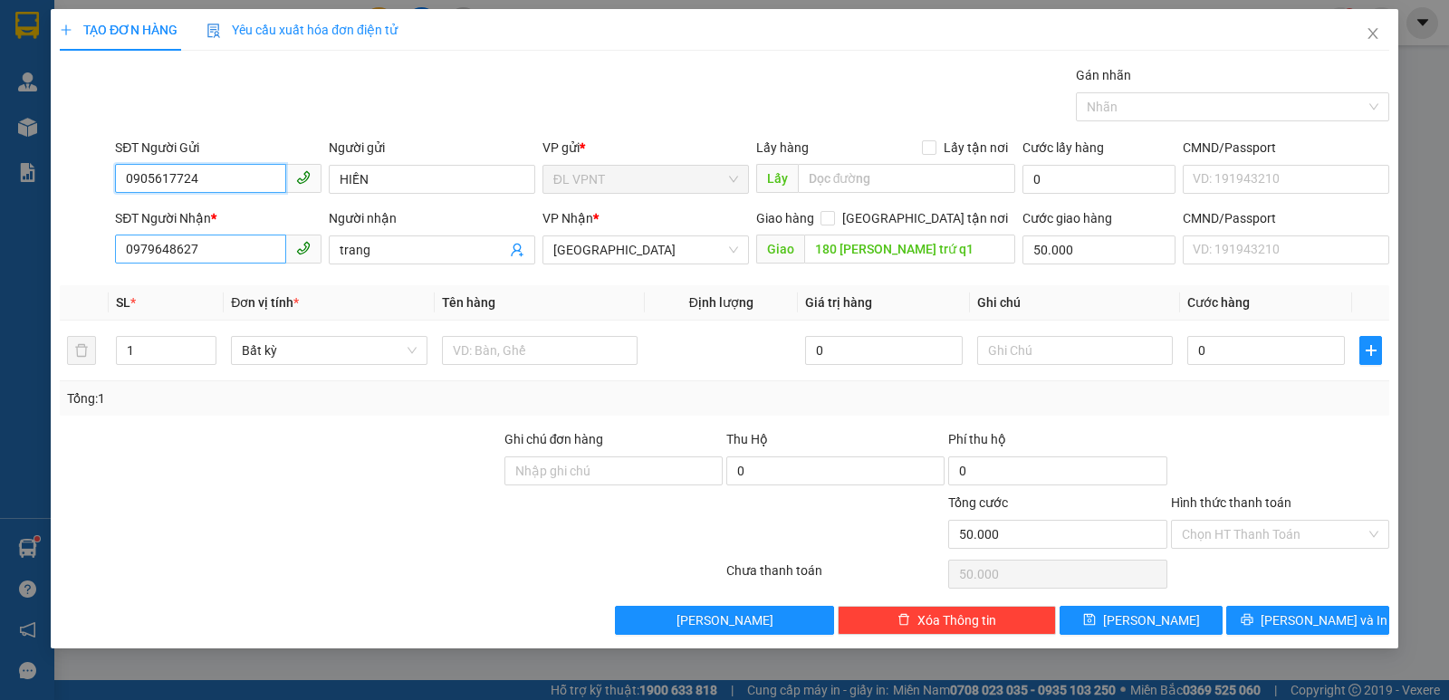
type input "0905617724"
drag, startPoint x: 264, startPoint y: 249, endPoint x: 23, endPoint y: 263, distance: 242.2
click at [32, 258] on div "TẠO ĐƠN HÀNG Yêu cầu xuất hóa đơn điện tử Transit Pickup Surcharge Ids Transit …" at bounding box center [724, 350] width 1449 height 700
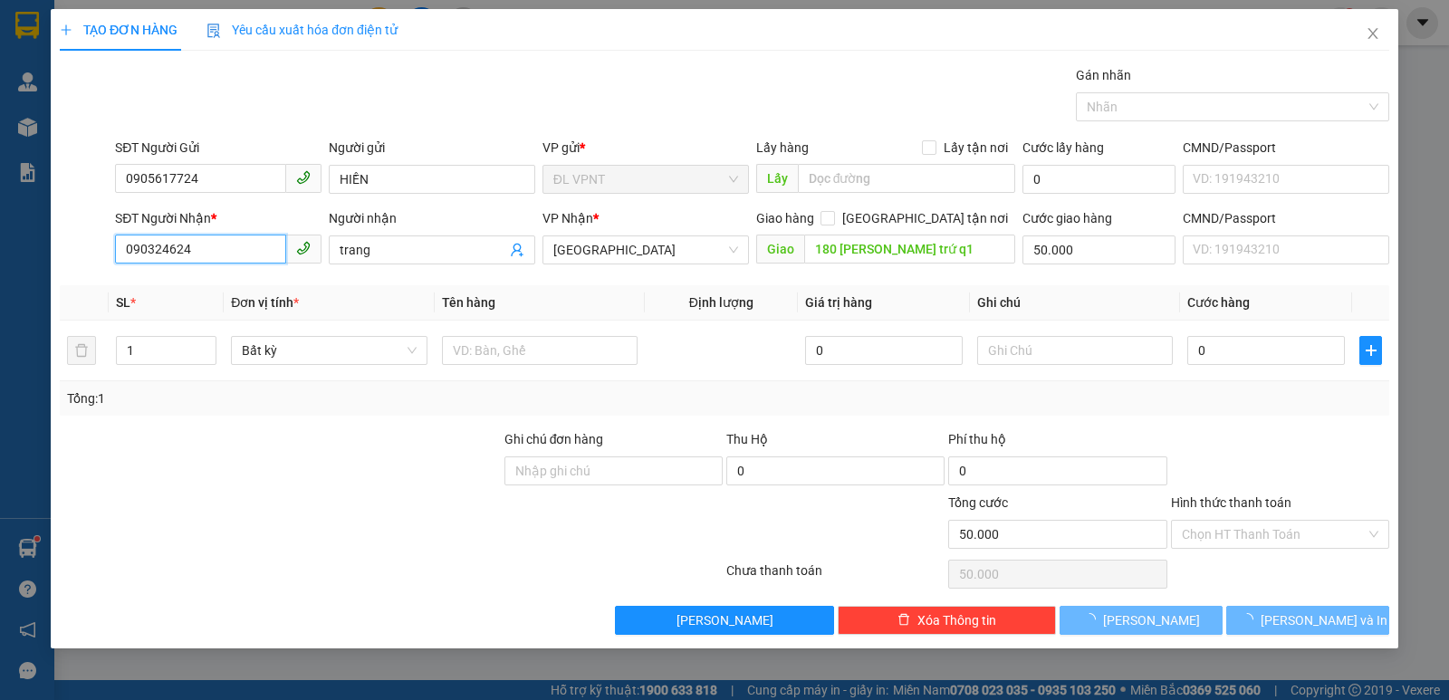
type input "0903246240"
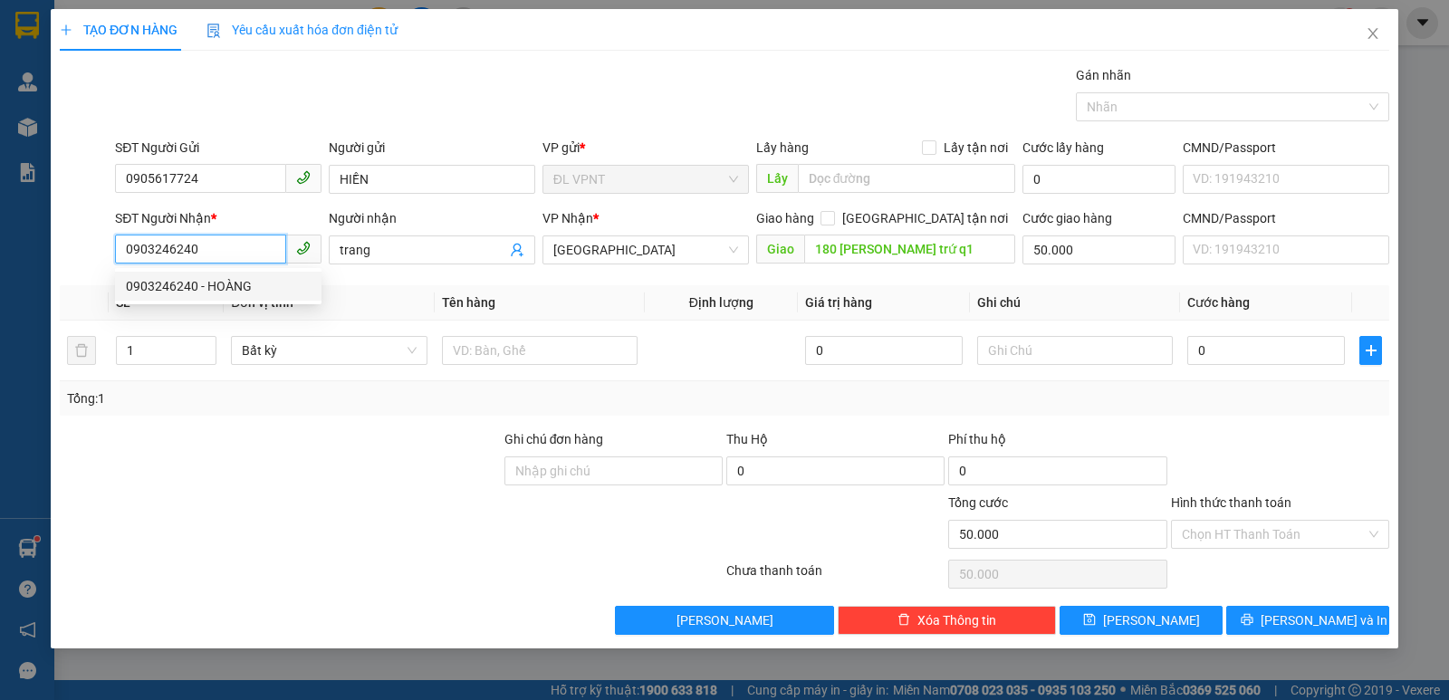
click at [173, 287] on div "0903246240 - HOÀNG" at bounding box center [218, 286] width 185 height 20
type input "HOÀNG"
type input "280/7 bùi hữu nghĩa p2 q.bình thạnh"
type input "100.000"
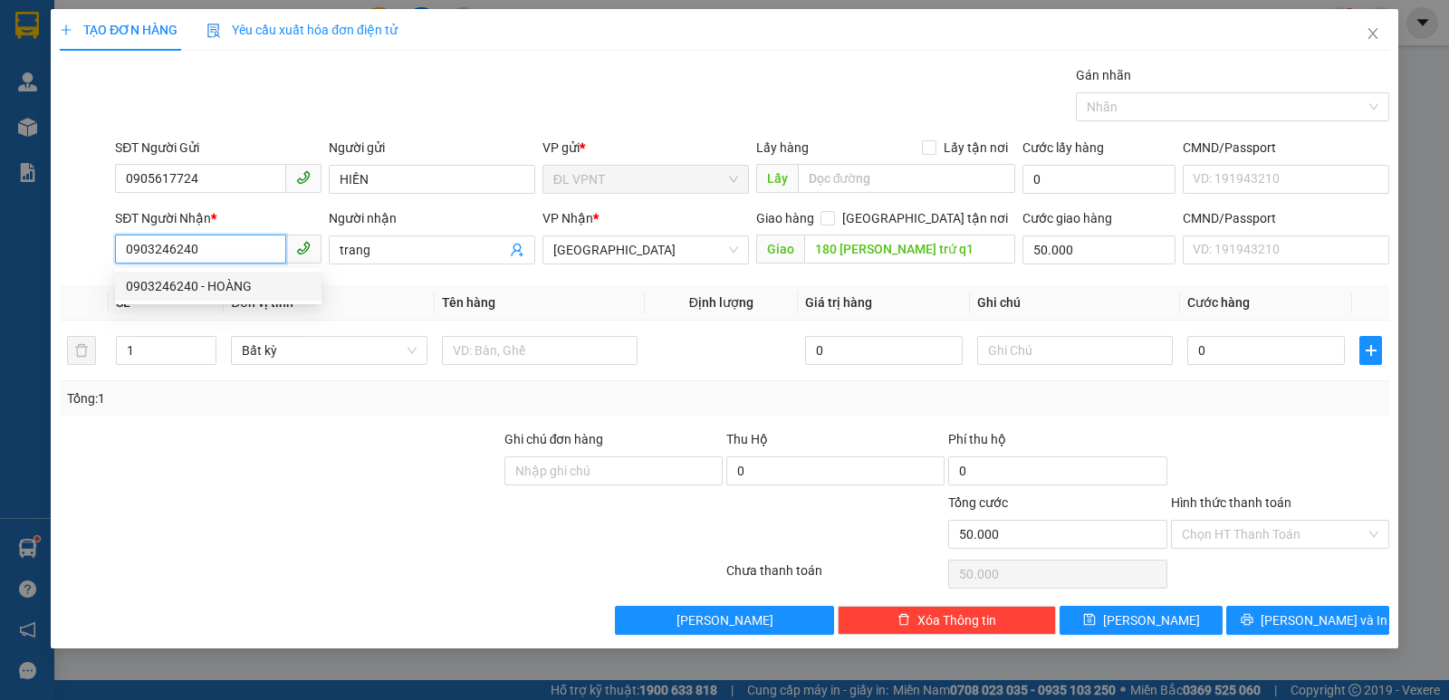
type input "100.000"
type input "0903246240"
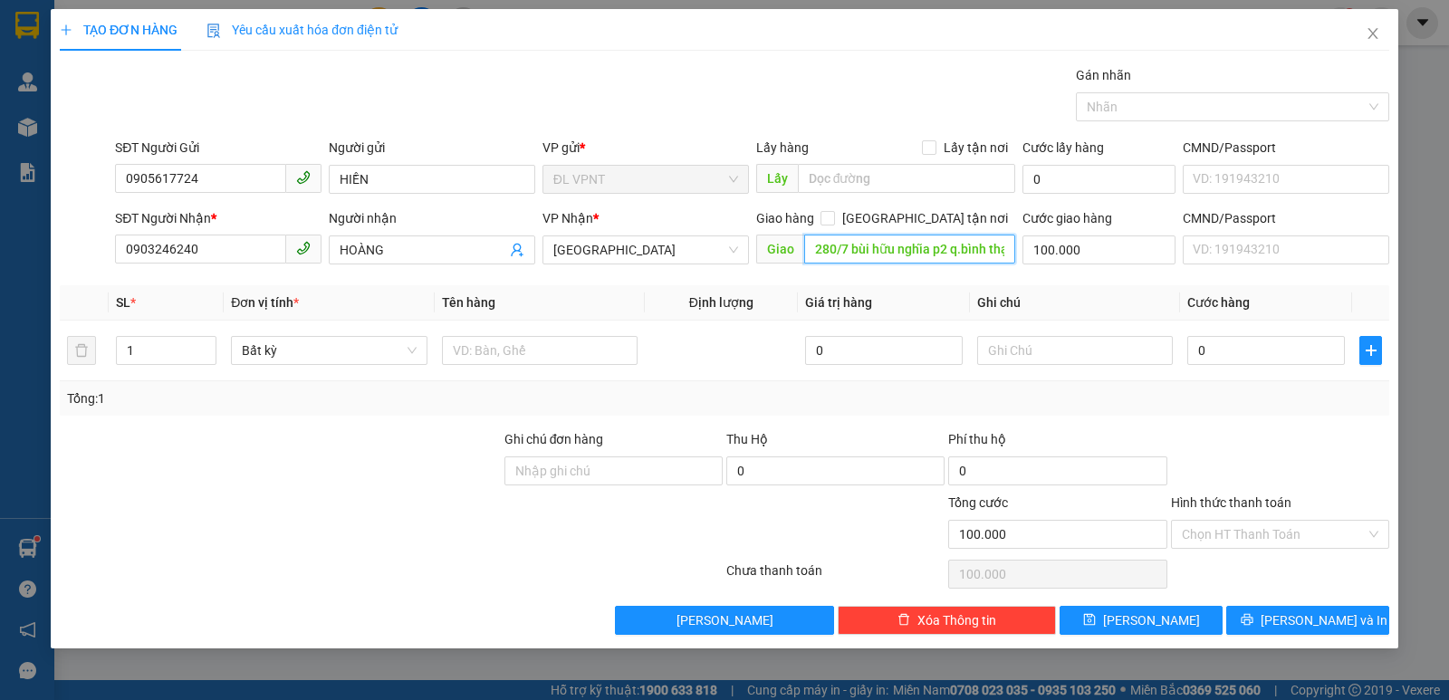
click at [846, 243] on input "280/7 bùi hữu nghĩa p2 q.bình thạnh" at bounding box center [910, 249] width 212 height 29
click at [873, 246] on input "280/7 bùi hữu nghĩa p2 q.bình thạnh" at bounding box center [910, 249] width 212 height 29
click at [883, 246] on input "280/7 bùi hữu nghĩa p2 q.bình thạnh" at bounding box center [910, 249] width 212 height 29
drag, startPoint x: 907, startPoint y: 245, endPoint x: 977, endPoint y: 247, distance: 69.8
click at [912, 245] on input "280/7 bùi hữu nghĩa p2 q.bình thạnh" at bounding box center [910, 249] width 212 height 29
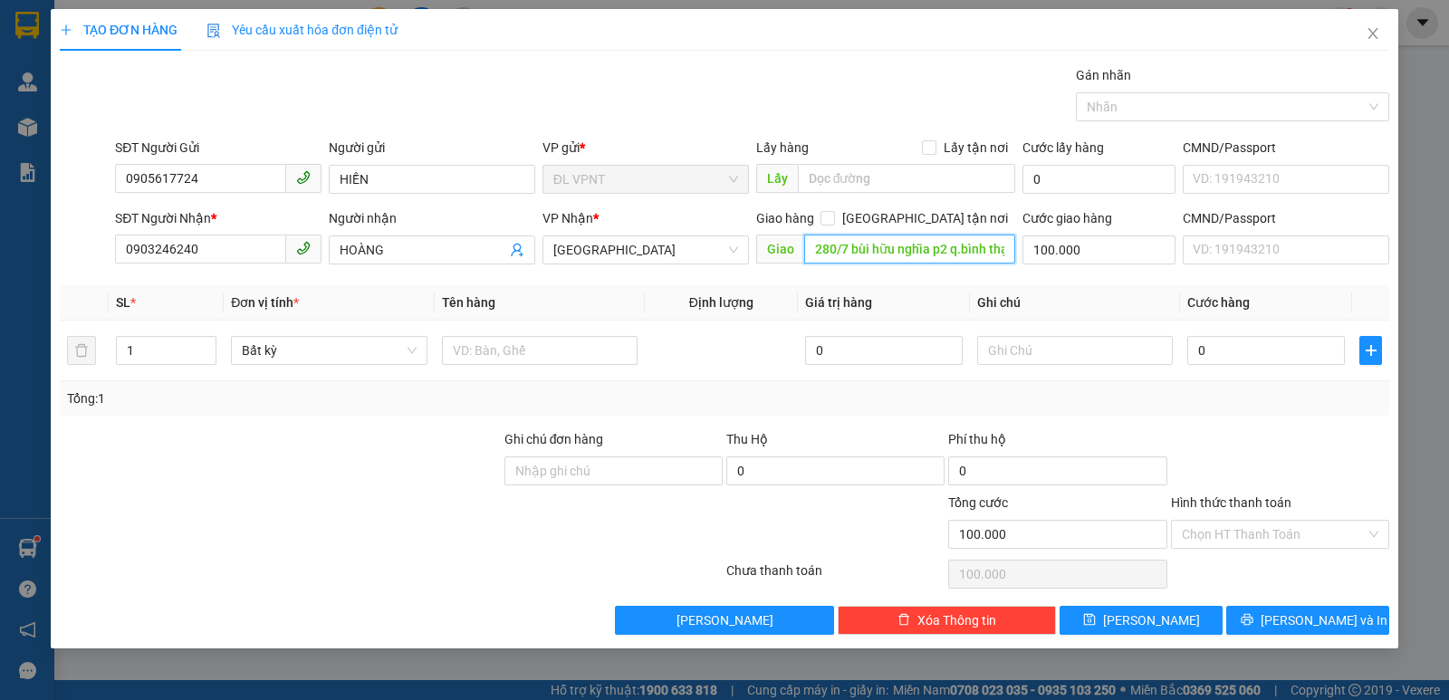
click at [979, 247] on input "280/7 bùi hữu nghĩa p2 q.bình thạnh" at bounding box center [910, 249] width 212 height 29
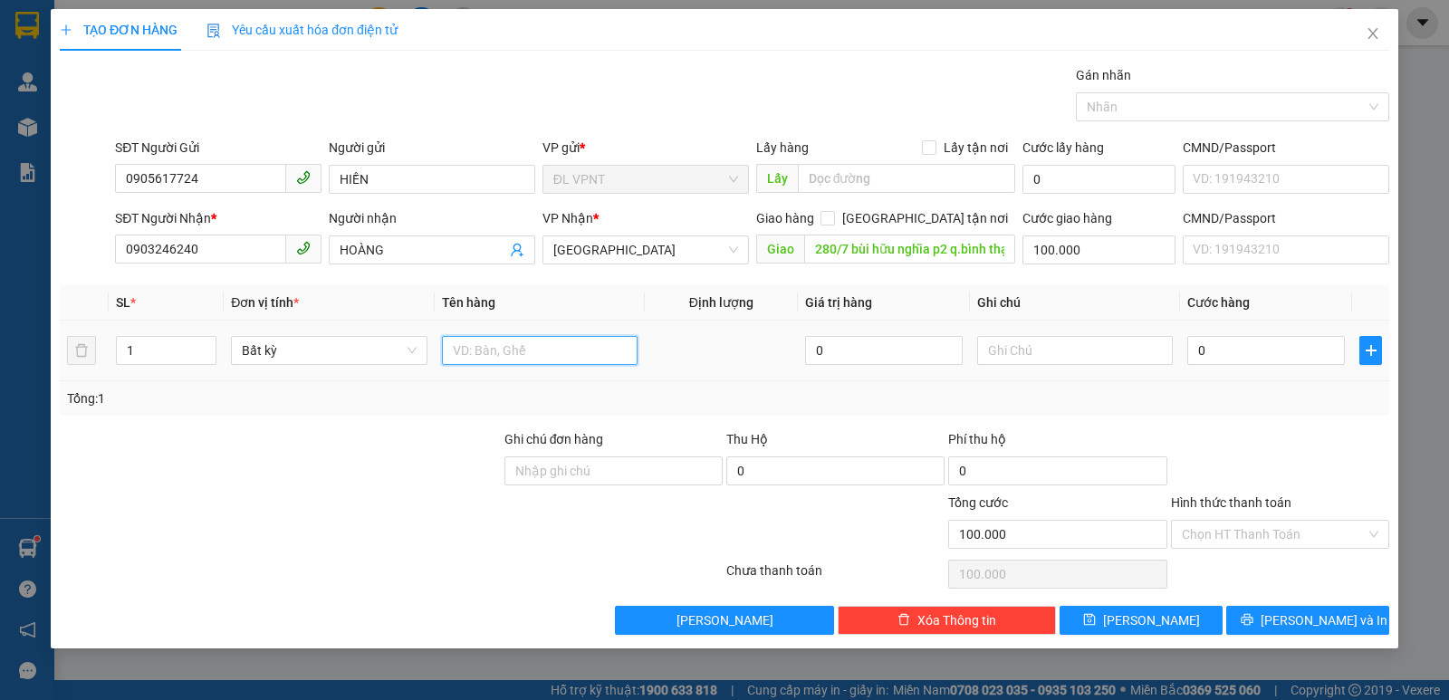
click at [503, 359] on input "text" at bounding box center [540, 350] width 196 height 29
type input "1 tg"
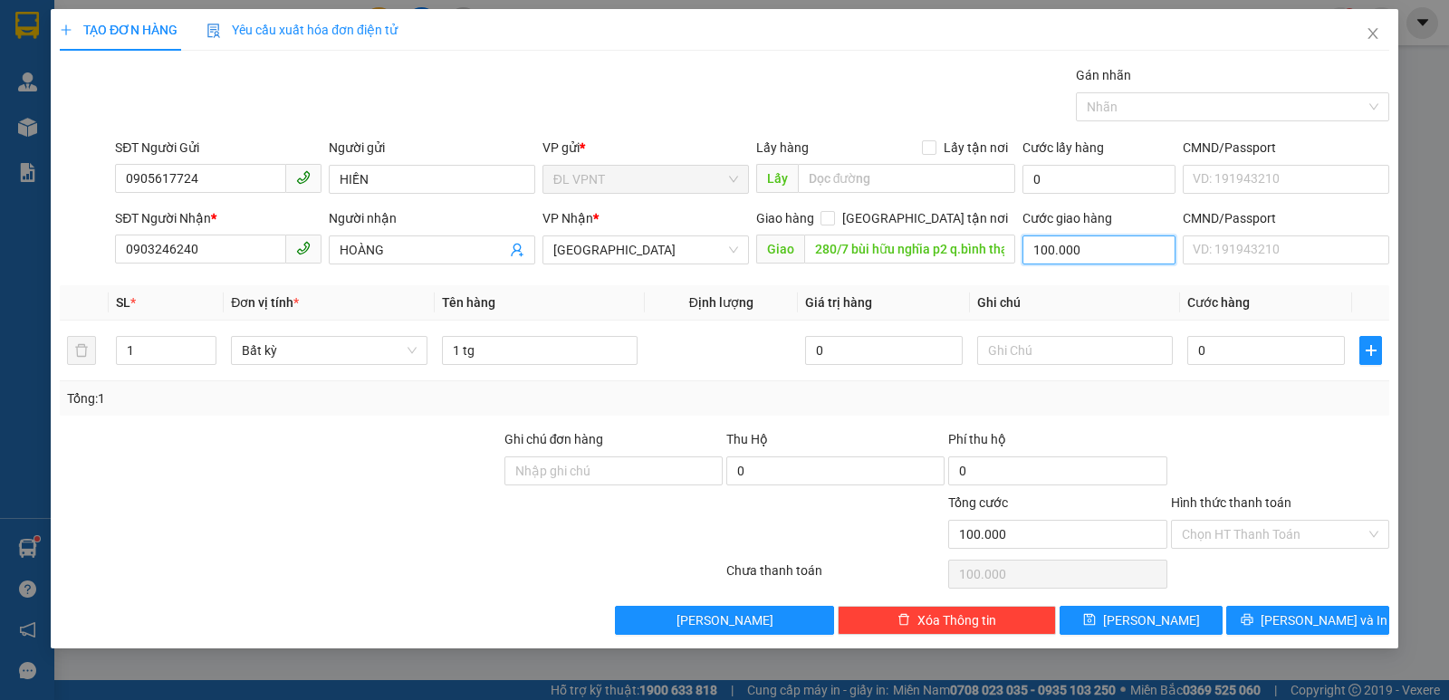
click at [1087, 249] on input "100.000" at bounding box center [1098, 249] width 153 height 29
click at [939, 239] on input "280/7 bùi hữu nghĩa p2 q.bình thạnh" at bounding box center [910, 249] width 212 height 29
click at [1097, 249] on input "100.000" at bounding box center [1098, 249] width 153 height 29
type input "5"
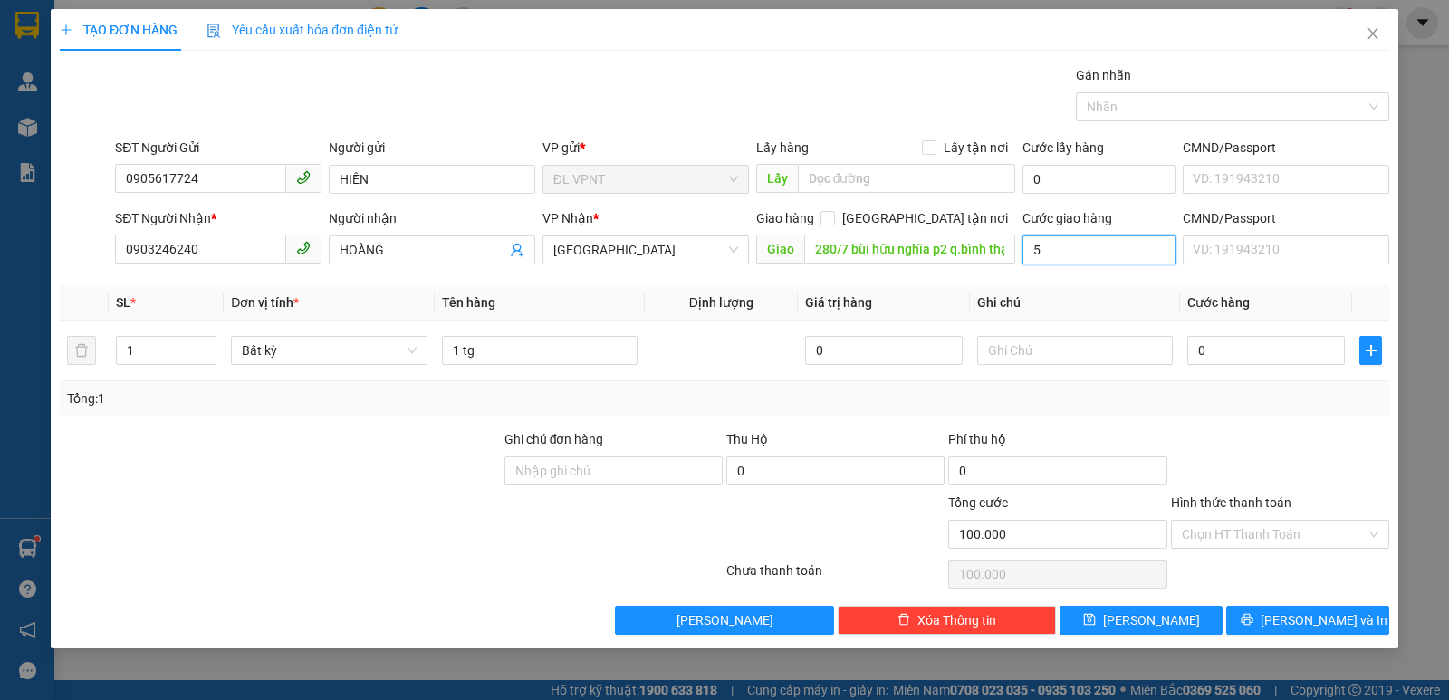
type input "5"
type input "50"
click at [1302, 330] on td "0" at bounding box center [1266, 351] width 172 height 61
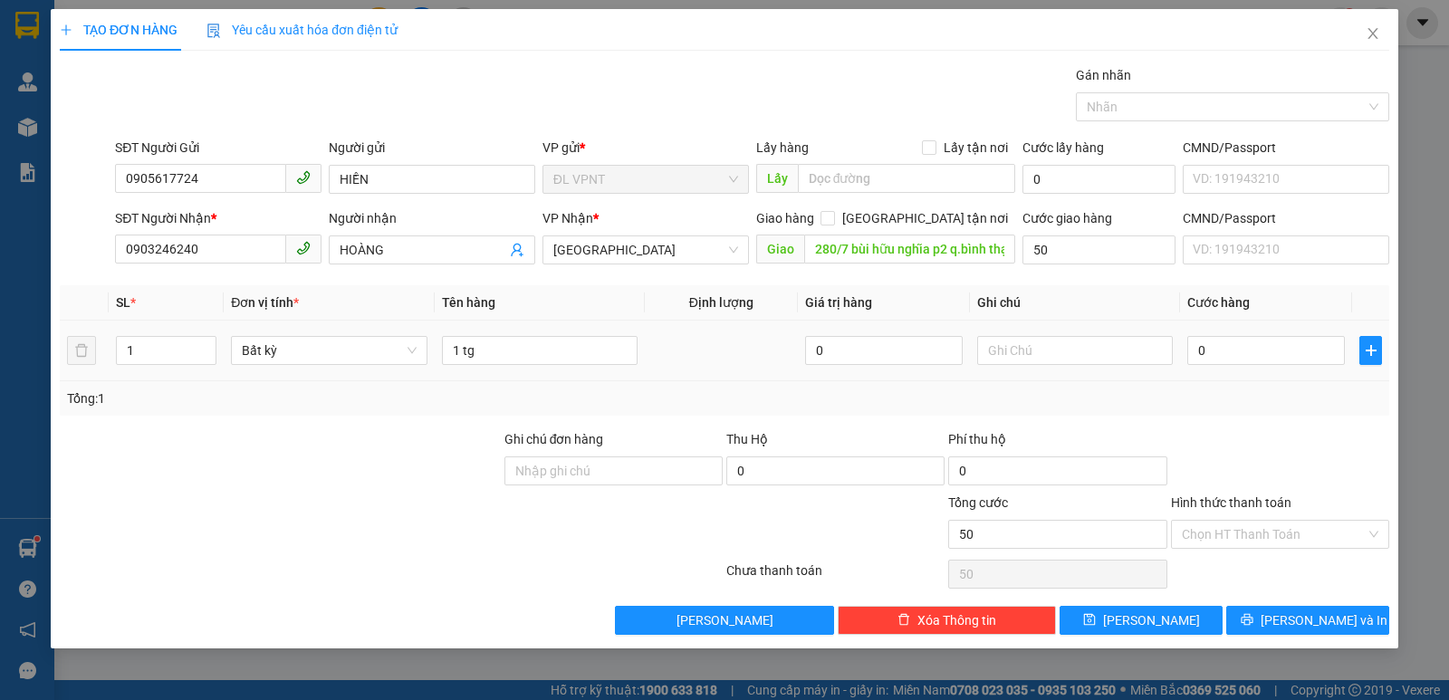
type input "50.000"
click at [1282, 341] on input "0" at bounding box center [1266, 350] width 158 height 29
type input "3"
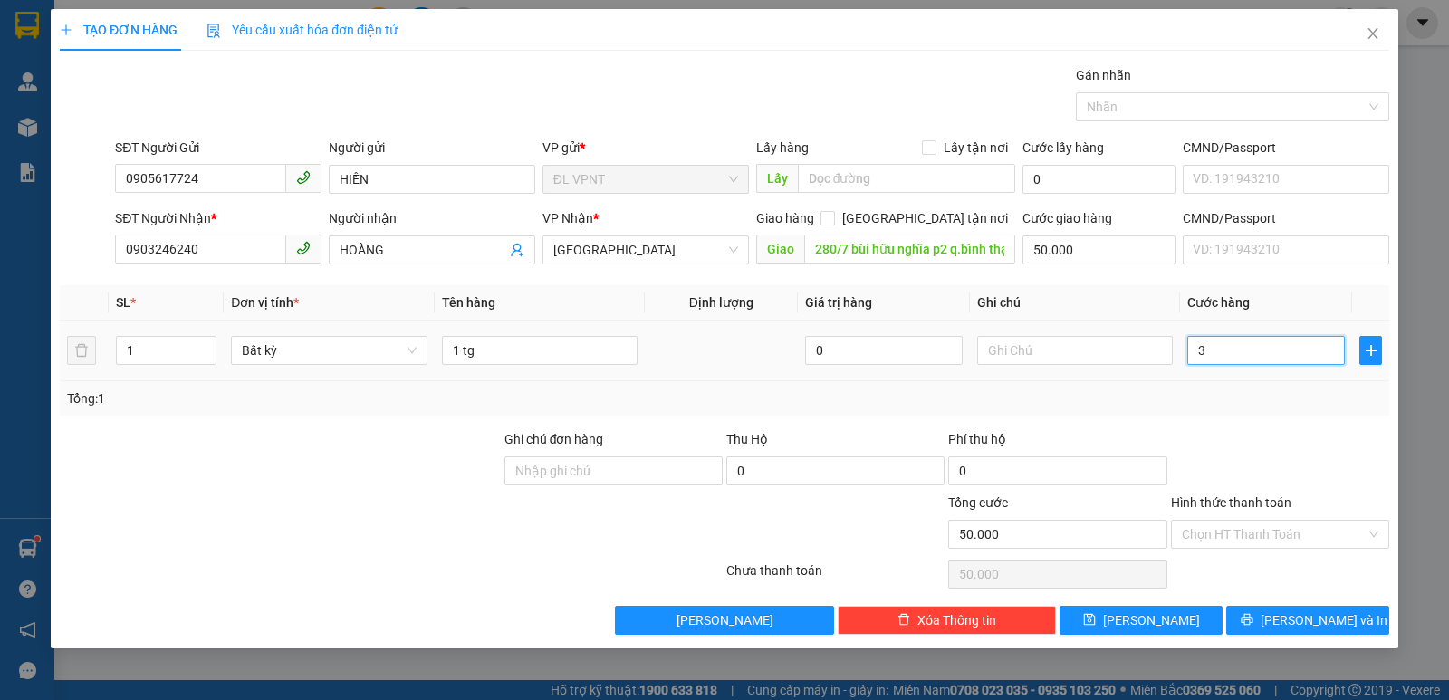
type input "50.003"
type input "30"
type input "50.030"
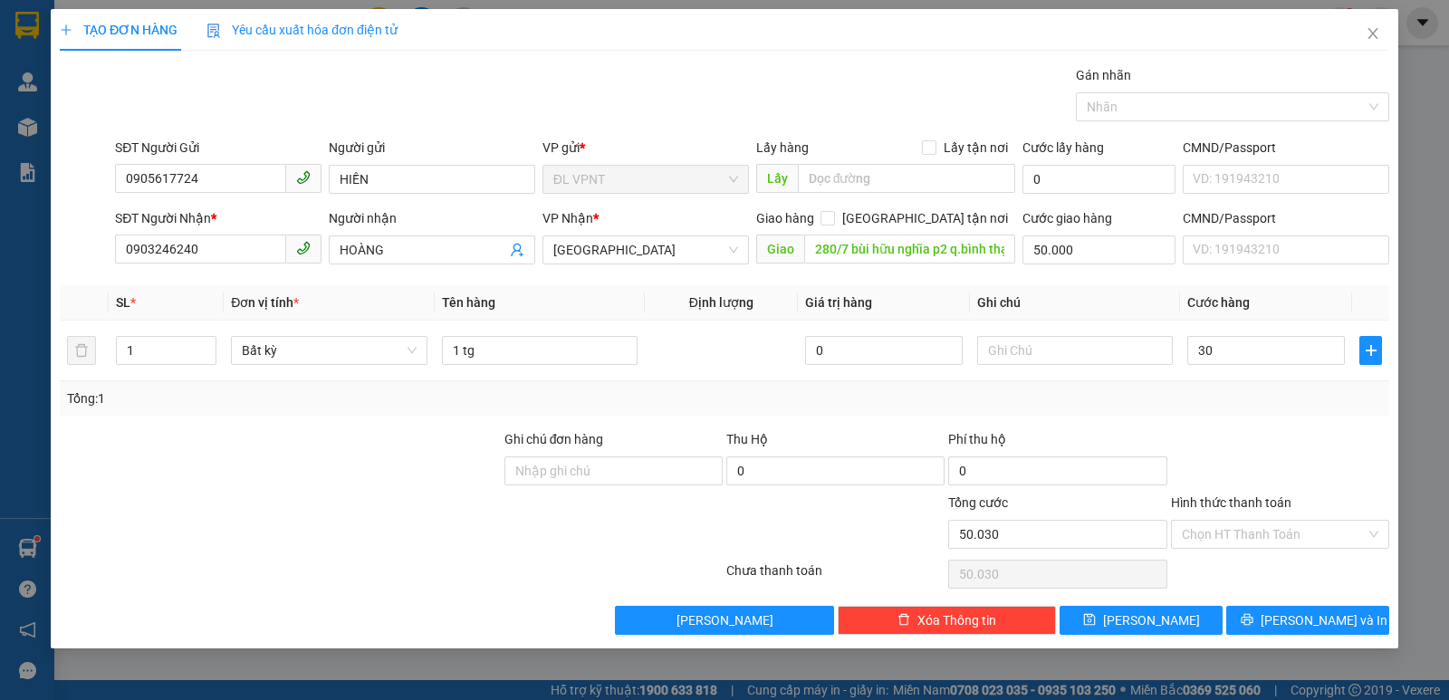
click at [1205, 383] on div "Tổng: 1" at bounding box center [724, 398] width 1329 height 34
type input "30.000"
type input "80.000"
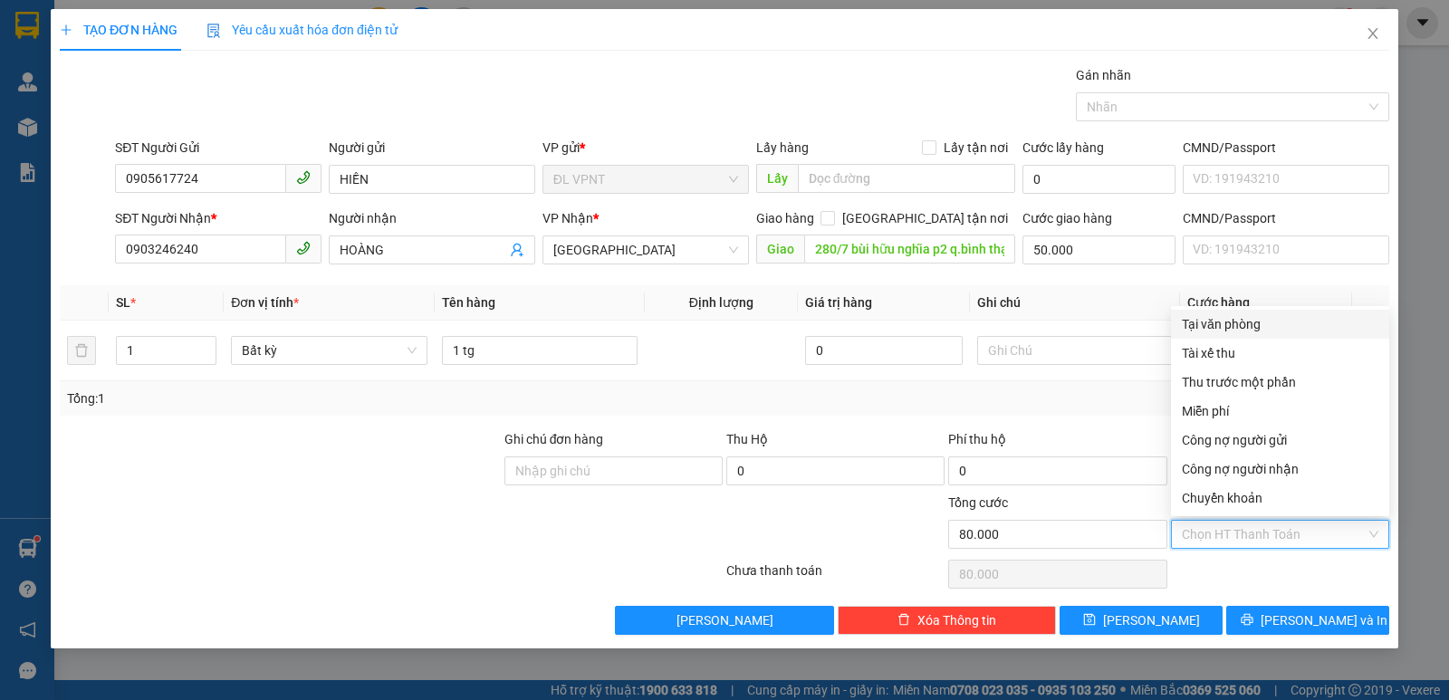
click at [1235, 535] on input "Hình thức thanh toán" at bounding box center [1274, 534] width 184 height 27
click at [1246, 331] on div "Tại văn phòng" at bounding box center [1280, 324] width 197 height 20
type input "0"
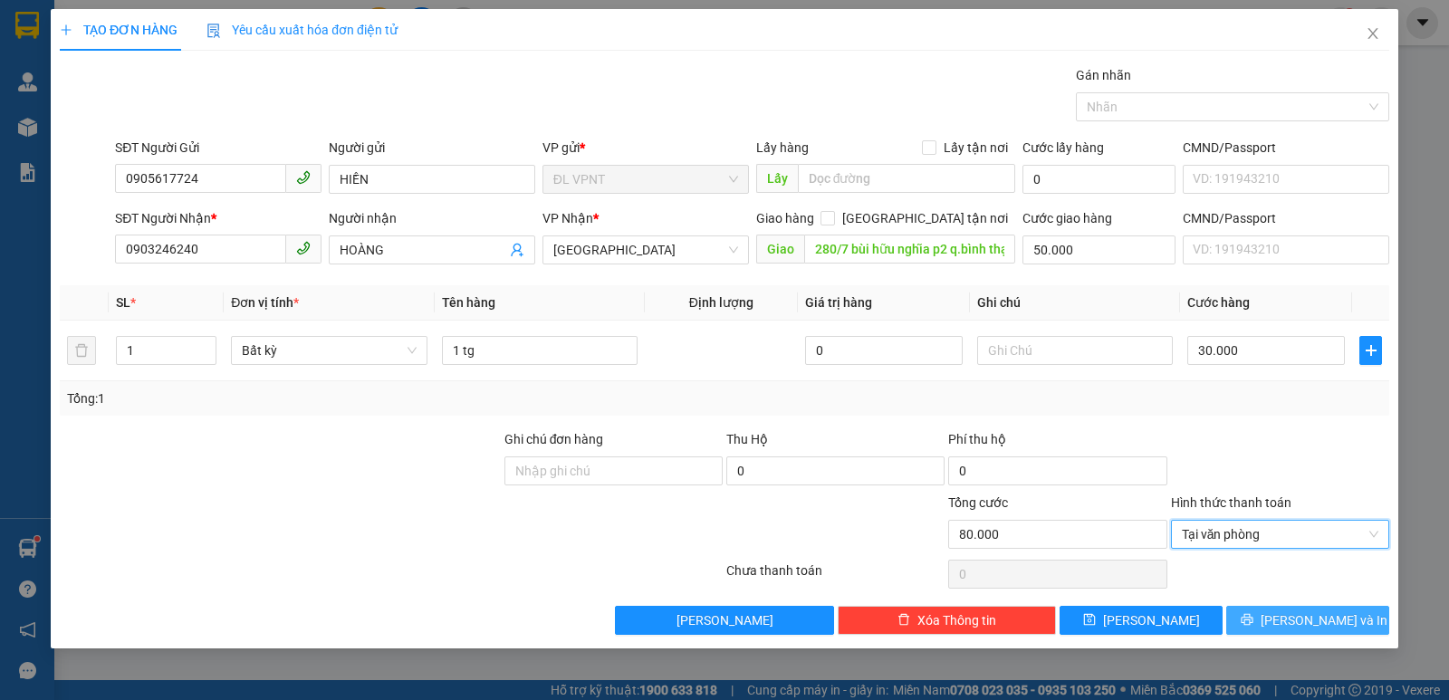
click at [1269, 614] on button "[PERSON_NAME] và In" at bounding box center [1307, 620] width 163 height 29
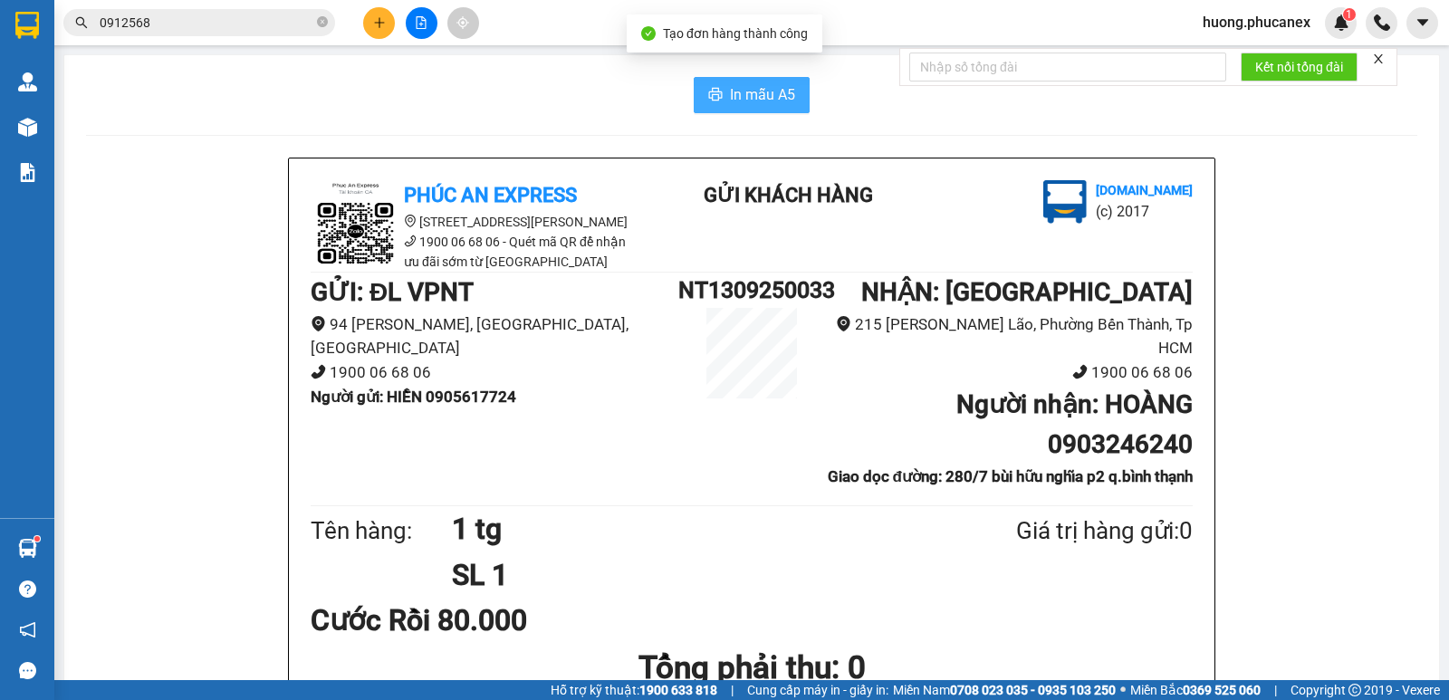
click at [753, 92] on span "In mẫu A5" at bounding box center [762, 94] width 65 height 23
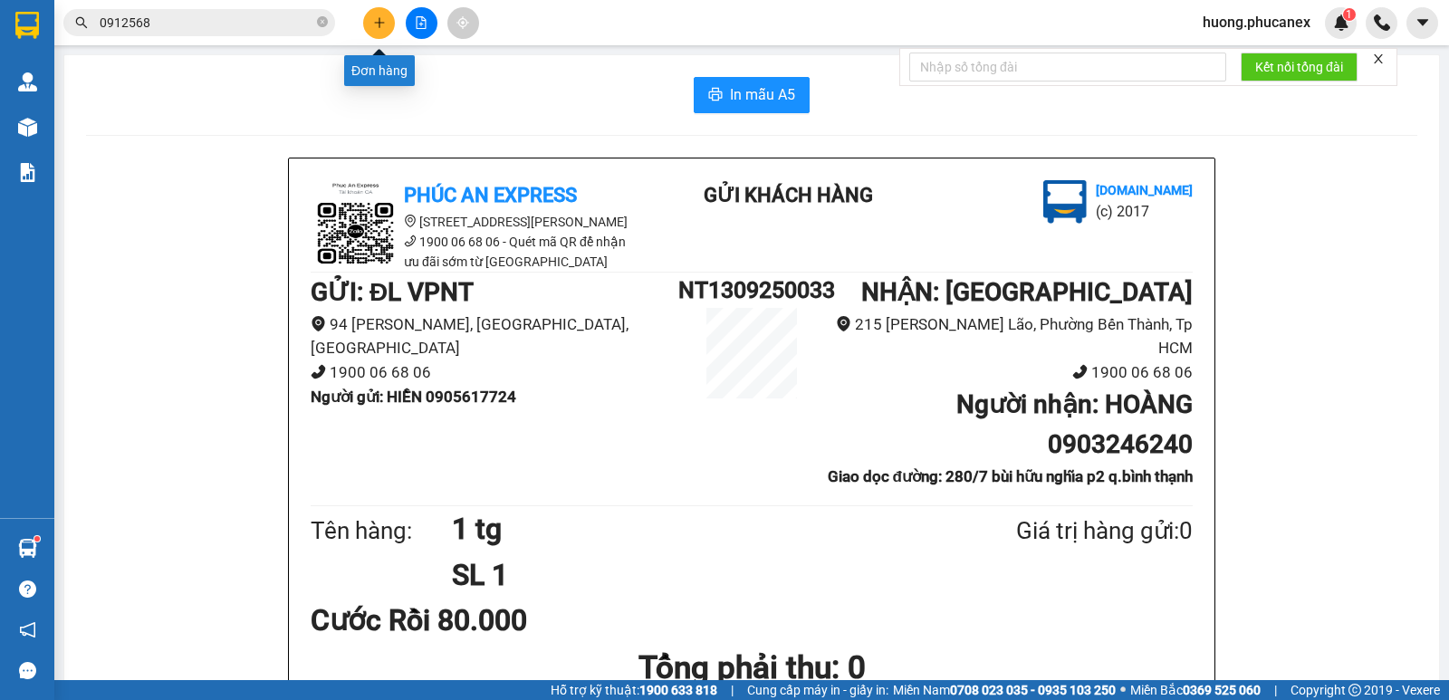
click at [381, 26] on icon "plus" at bounding box center [379, 22] width 13 height 13
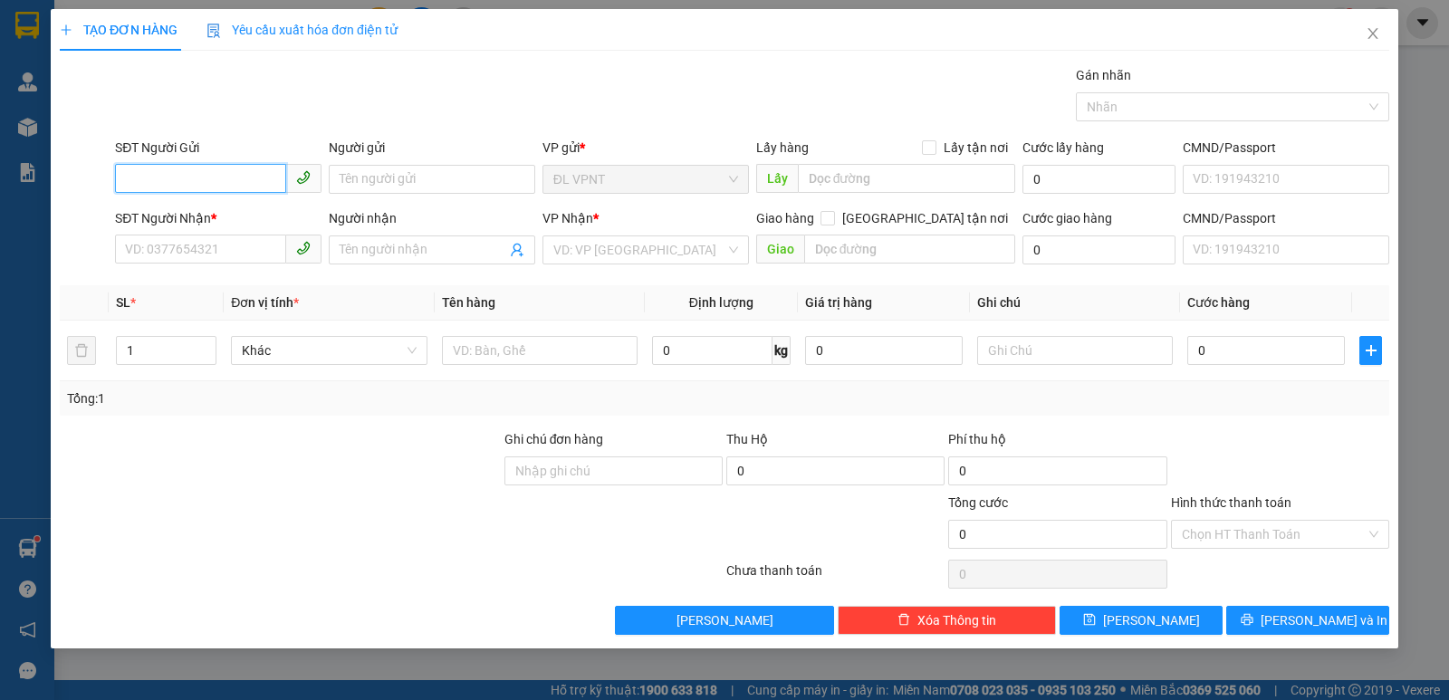
drag, startPoint x: 242, startPoint y: 178, endPoint x: 796, endPoint y: 36, distance: 572.2
click at [260, 179] on input "SĐT Người Gửi" at bounding box center [200, 178] width 171 height 29
type input "0905277679"
click at [448, 189] on input "Người gửi" at bounding box center [432, 179] width 206 height 29
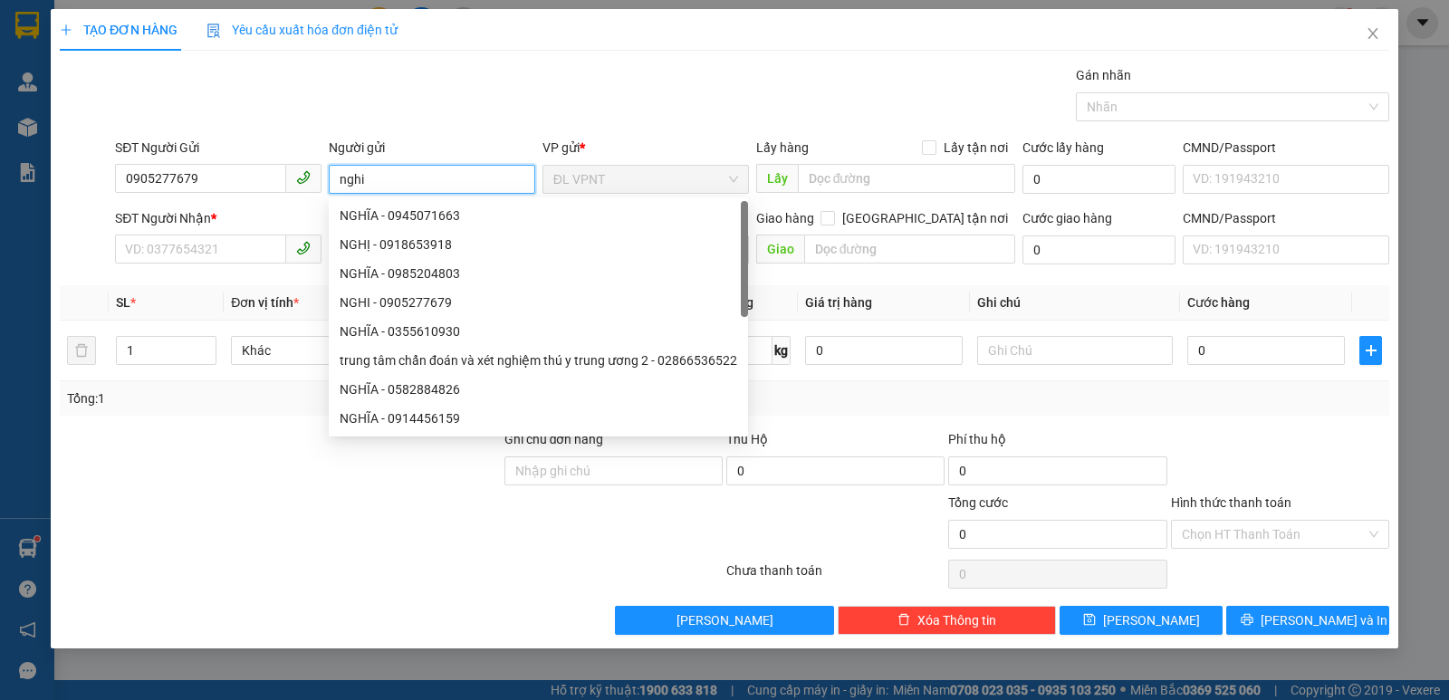
type input "nghi"
click at [258, 265] on div "SĐT Người Nhận * VD: 0377654321" at bounding box center [218, 239] width 206 height 63
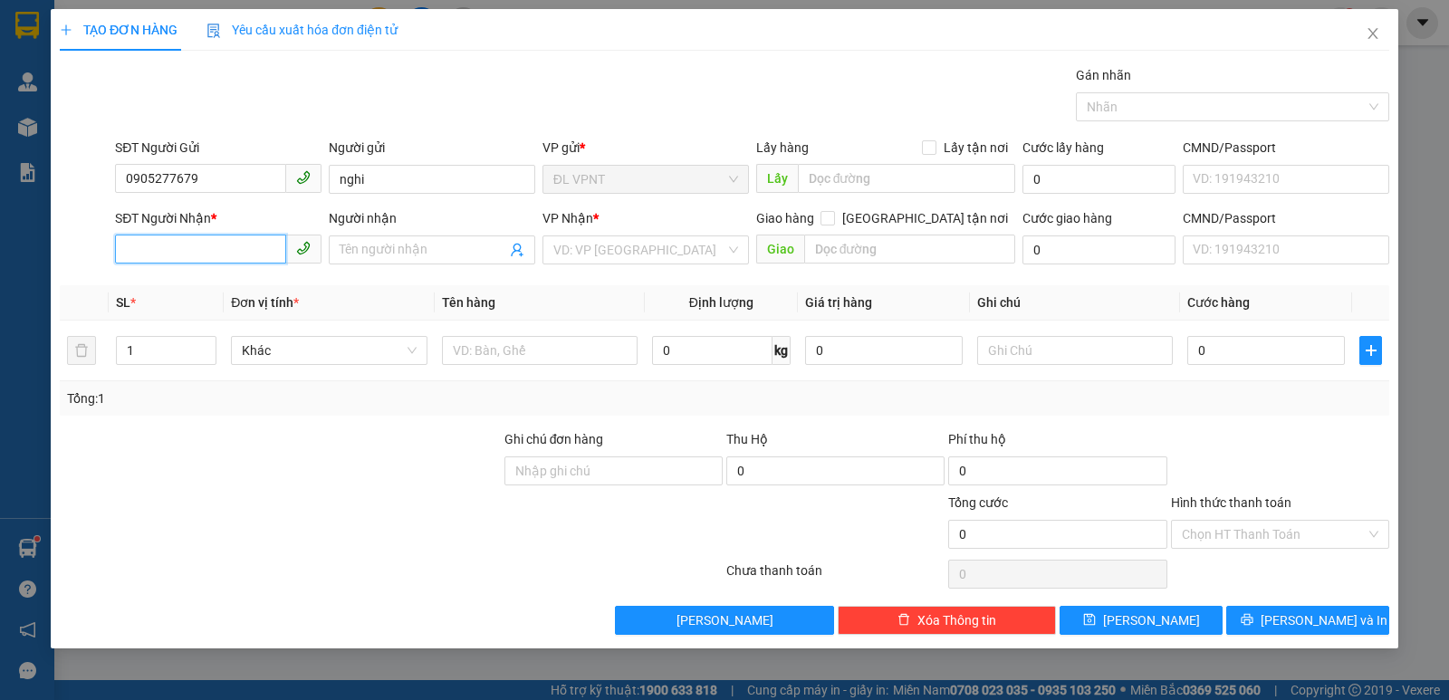
click at [257, 260] on input "SĐT Người Nhận *" at bounding box center [200, 249] width 171 height 29
type input "0963376876"
click at [446, 246] on input "Người nhận" at bounding box center [423, 250] width 167 height 20
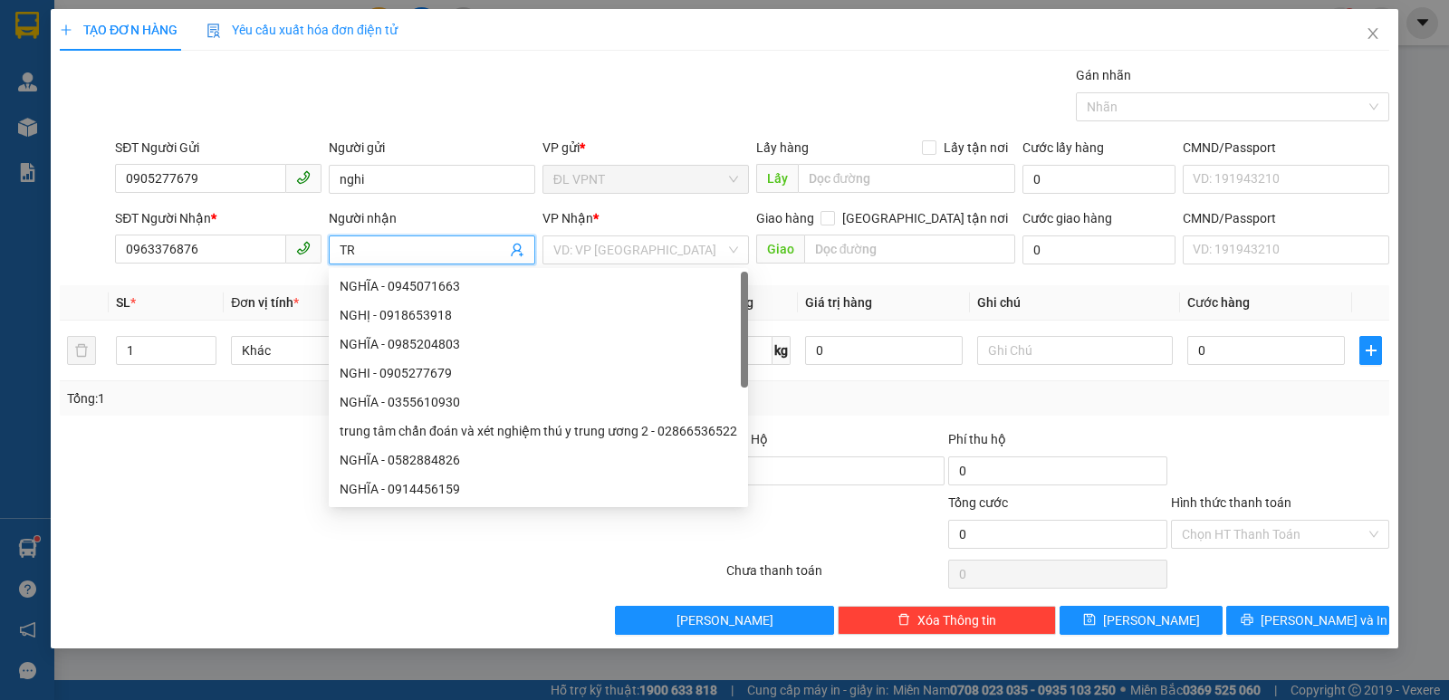
paste input "Ự"
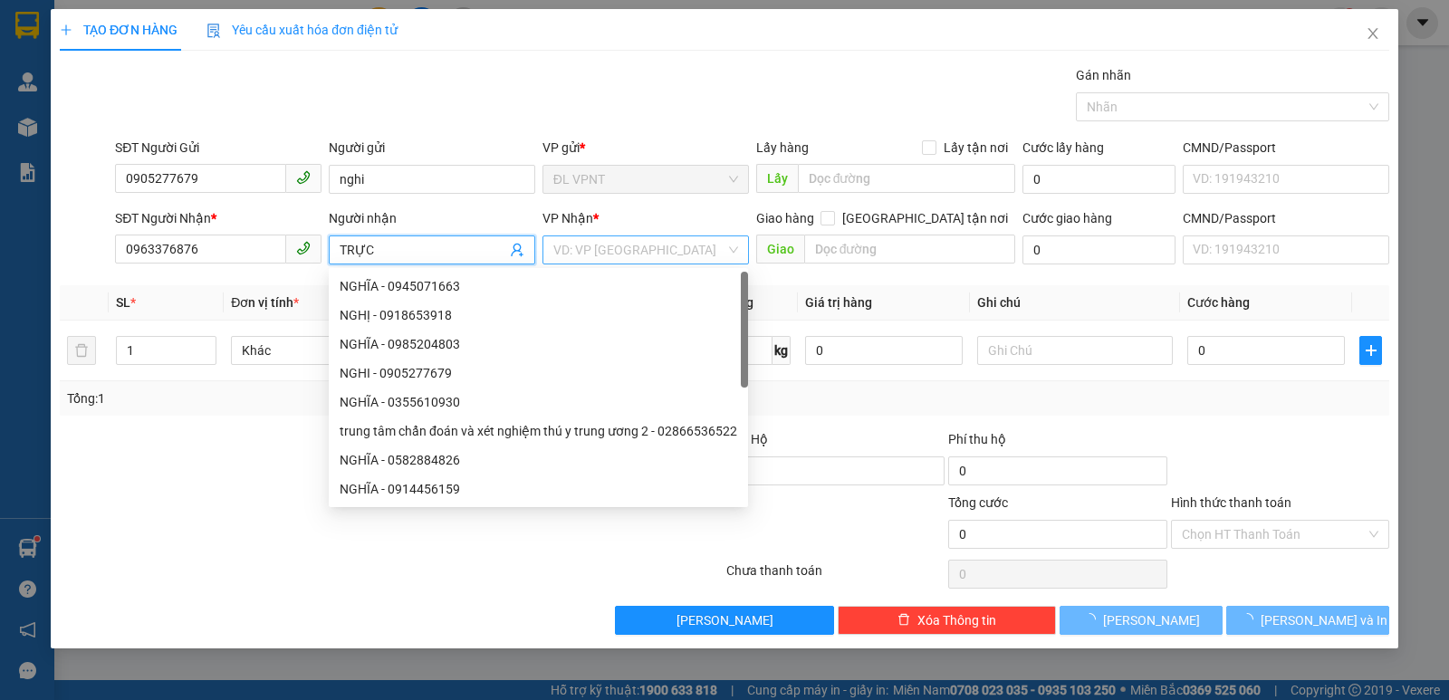
type input "TRỰC"
click at [594, 245] on input "search" at bounding box center [639, 249] width 172 height 27
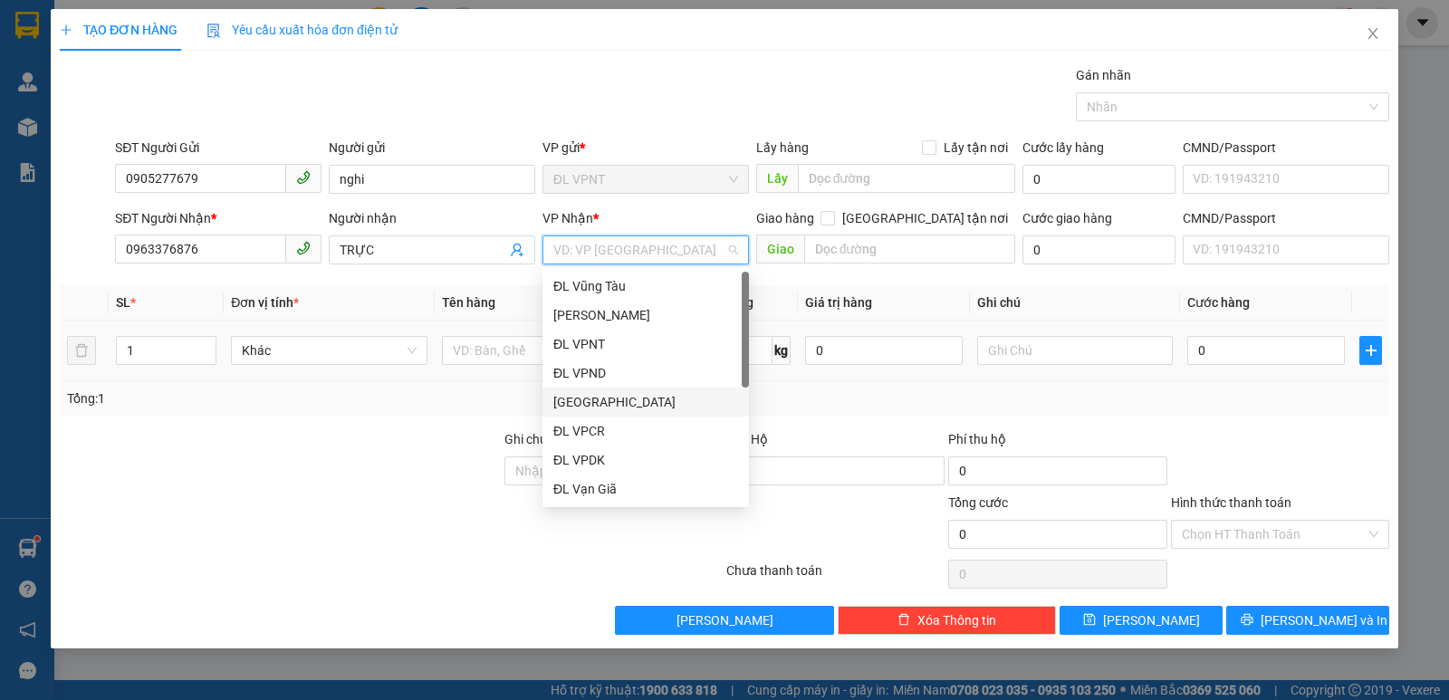
drag, startPoint x: 598, startPoint y: 392, endPoint x: 591, endPoint y: 380, distance: 13.4
click at [599, 392] on div "[GEOGRAPHIC_DATA]" at bounding box center [645, 402] width 185 height 20
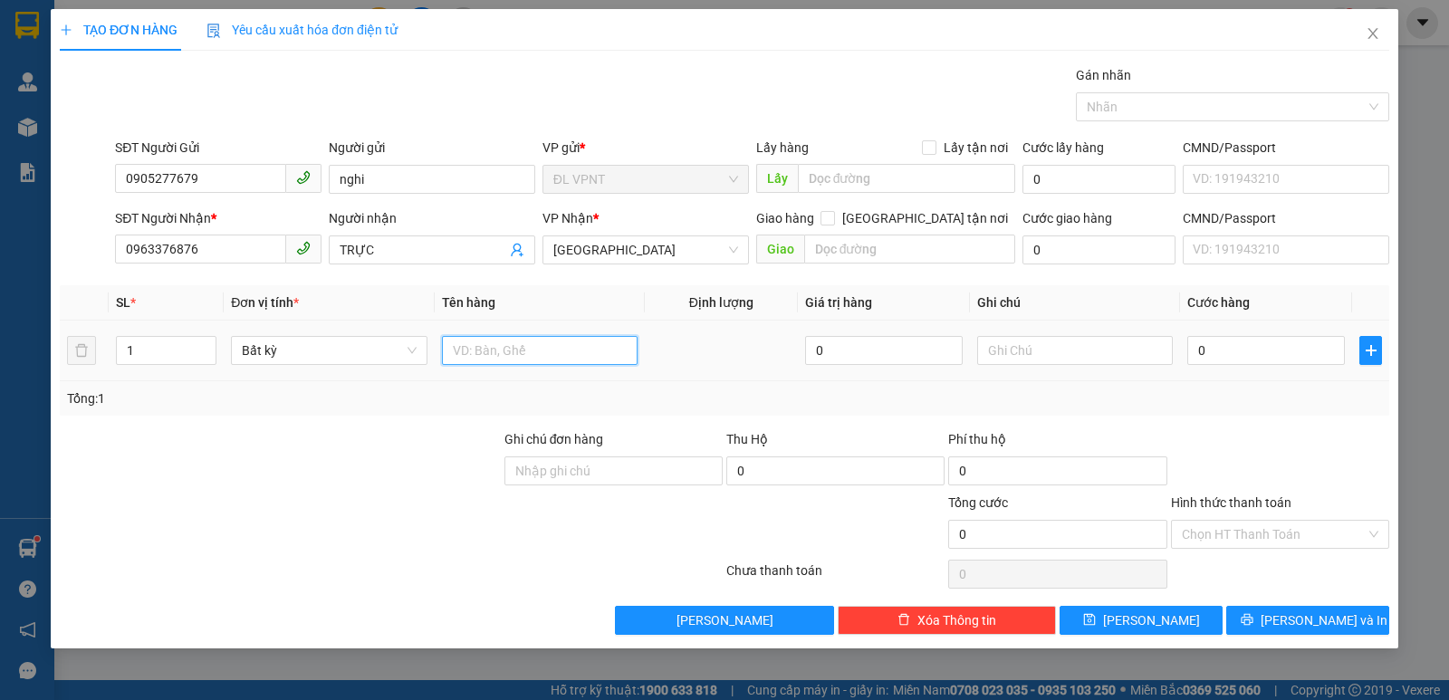
click at [503, 338] on input "text" at bounding box center [540, 350] width 196 height 29
type input "1 TX"
click at [1307, 356] on input "0" at bounding box center [1266, 350] width 158 height 29
type input "3"
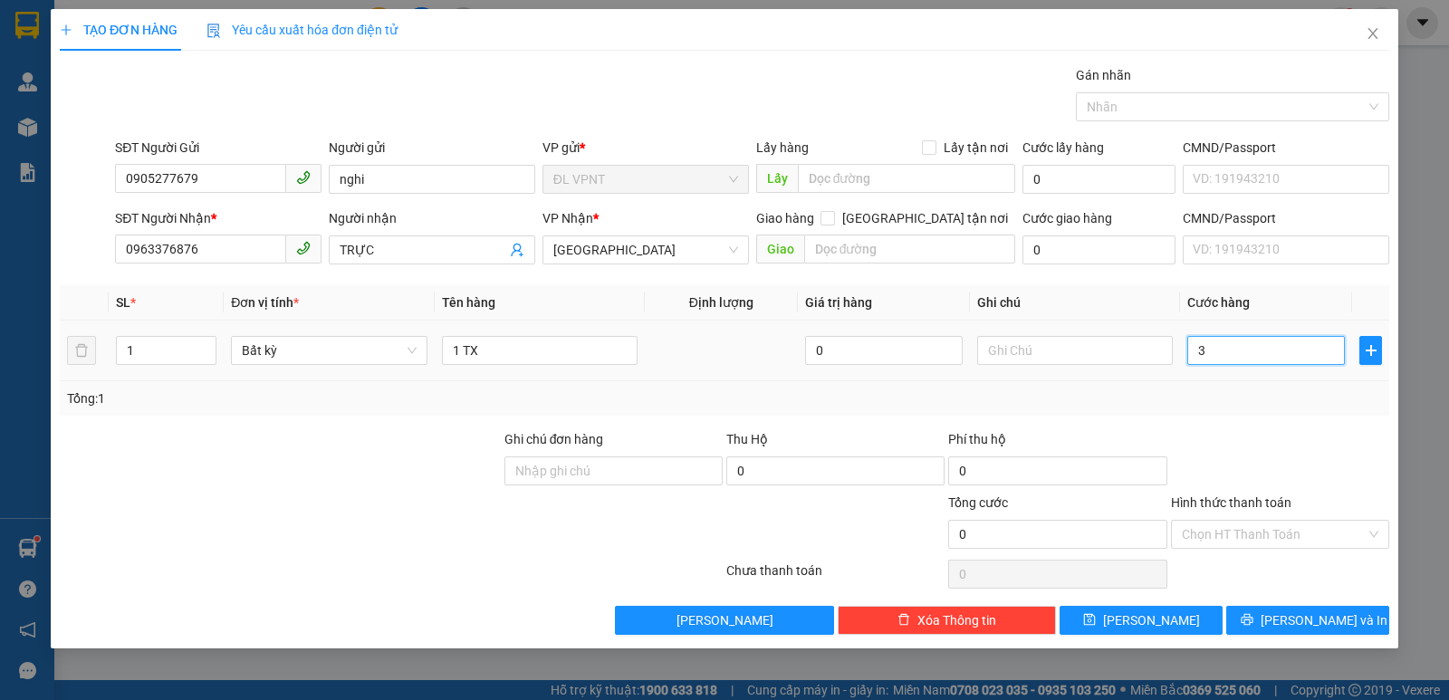
type input "3"
type input "30"
drag, startPoint x: 1298, startPoint y: 530, endPoint x: 1272, endPoint y: 259, distance: 272.1
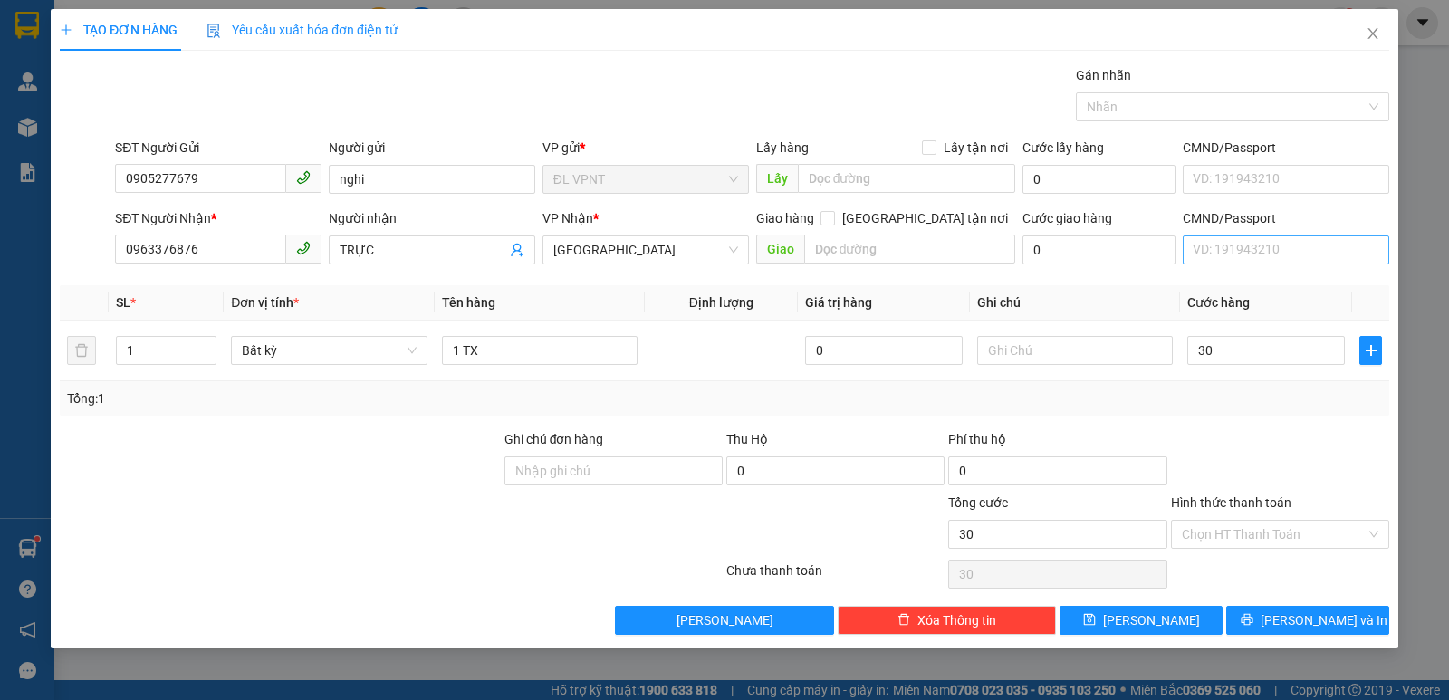
click at [1298, 523] on input "Hình thức thanh toán" at bounding box center [1274, 534] width 184 height 27
type input "30.000"
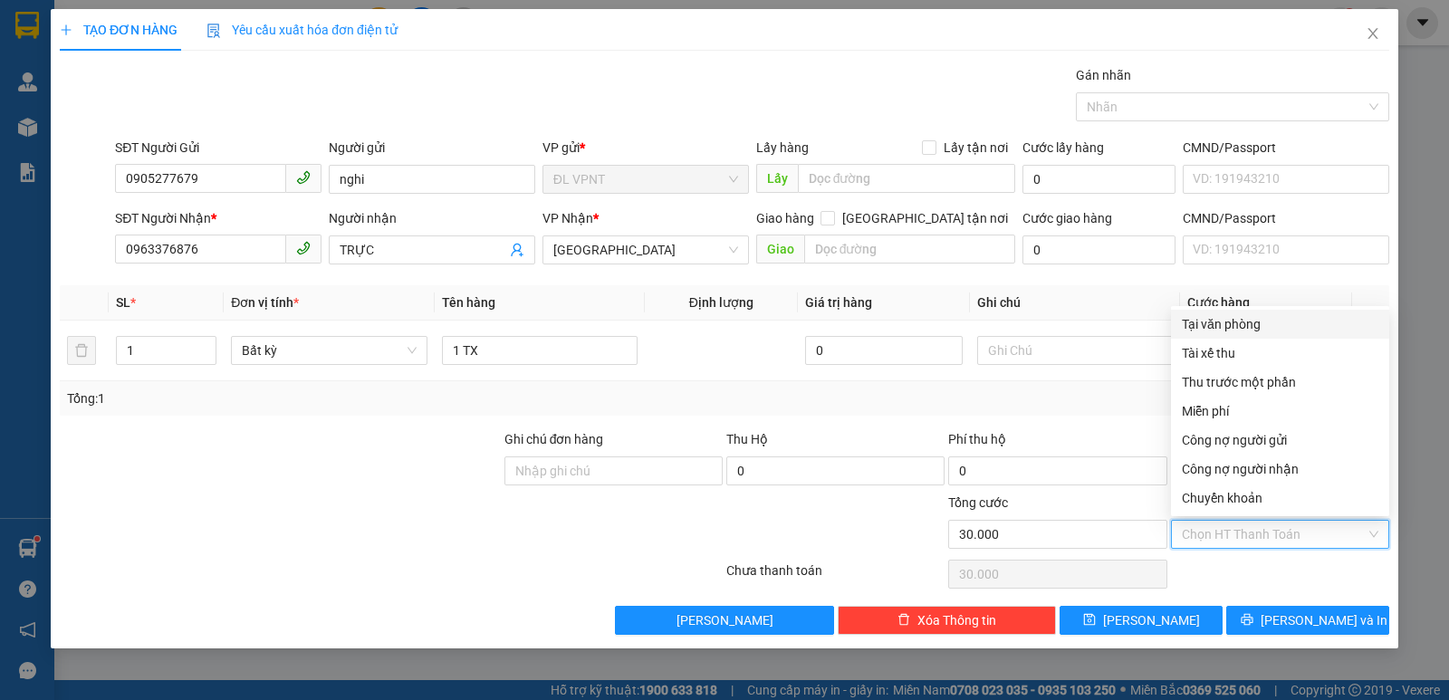
click at [1262, 317] on div "Tại văn phòng" at bounding box center [1280, 324] width 197 height 20
type input "0"
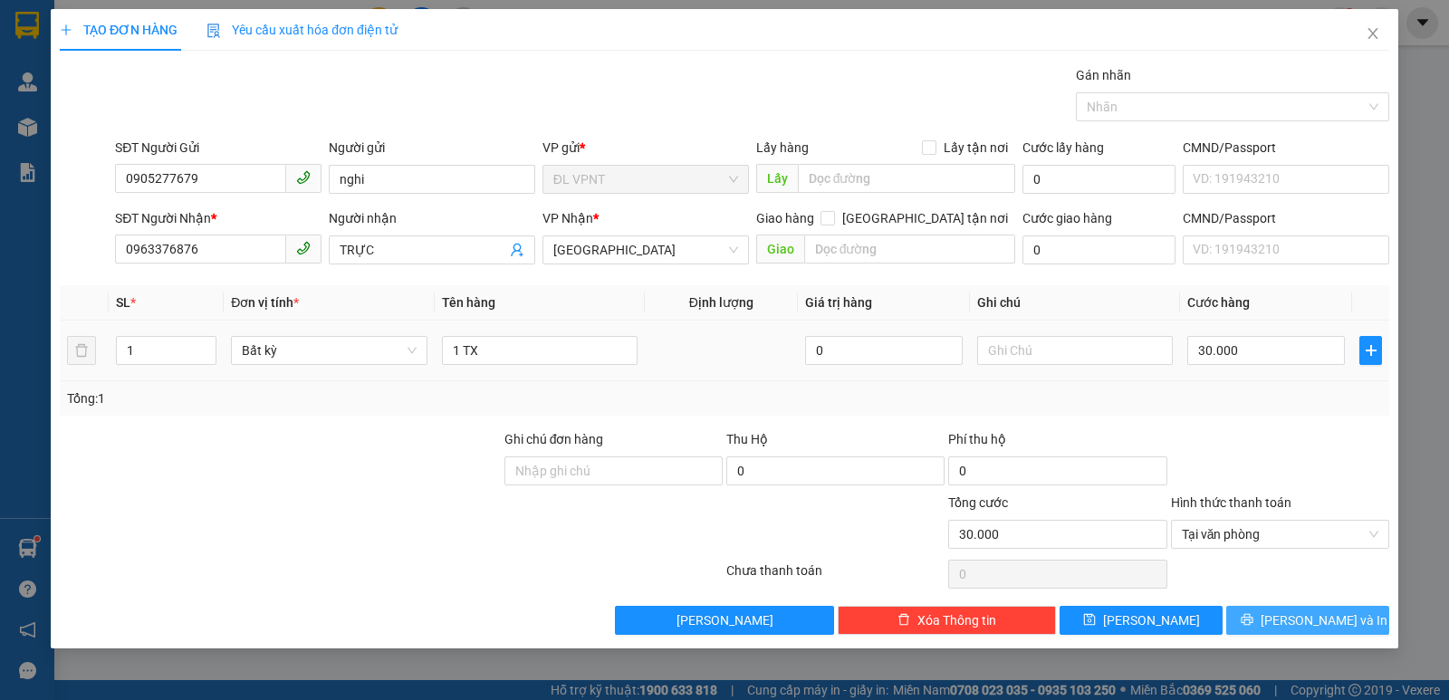
drag, startPoint x: 1305, startPoint y: 620, endPoint x: 1220, endPoint y: 322, distance: 310.7
click at [1304, 620] on span "[PERSON_NAME] và In" at bounding box center [1324, 620] width 127 height 20
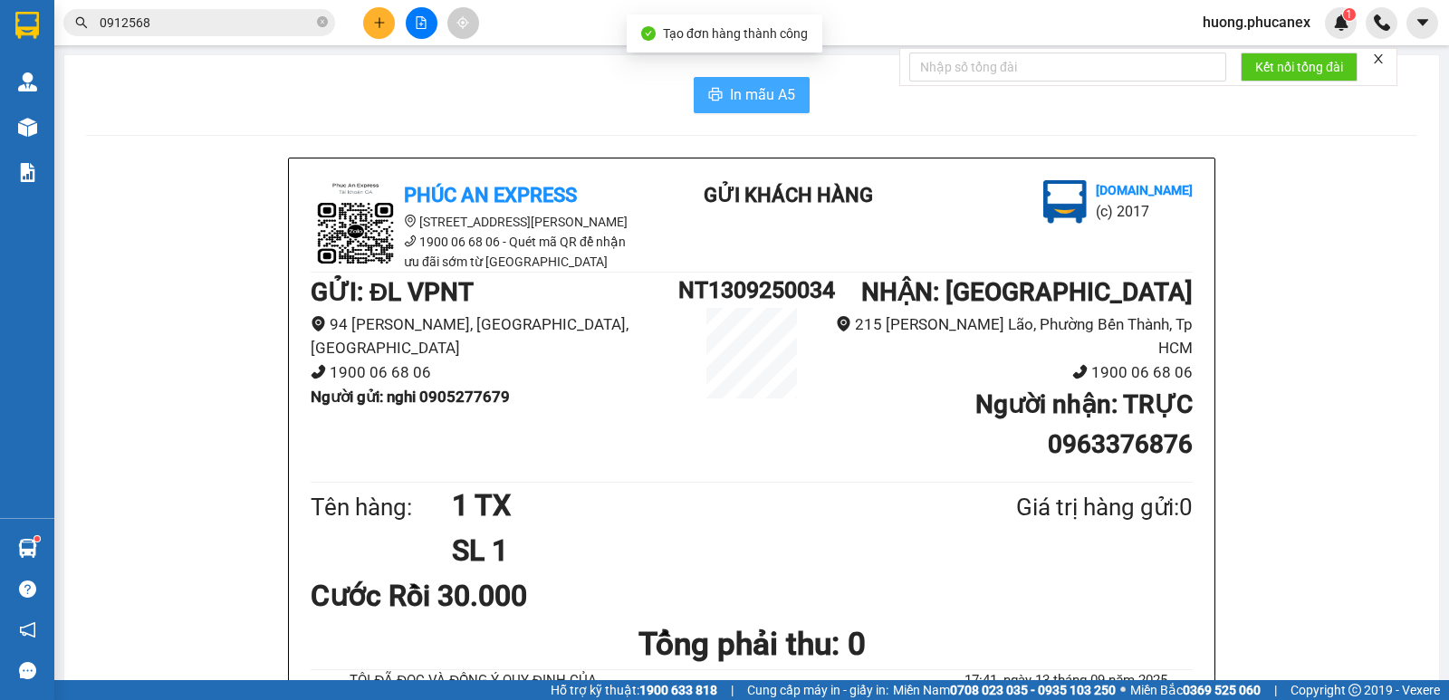
click at [740, 97] on span "In mẫu A5" at bounding box center [762, 94] width 65 height 23
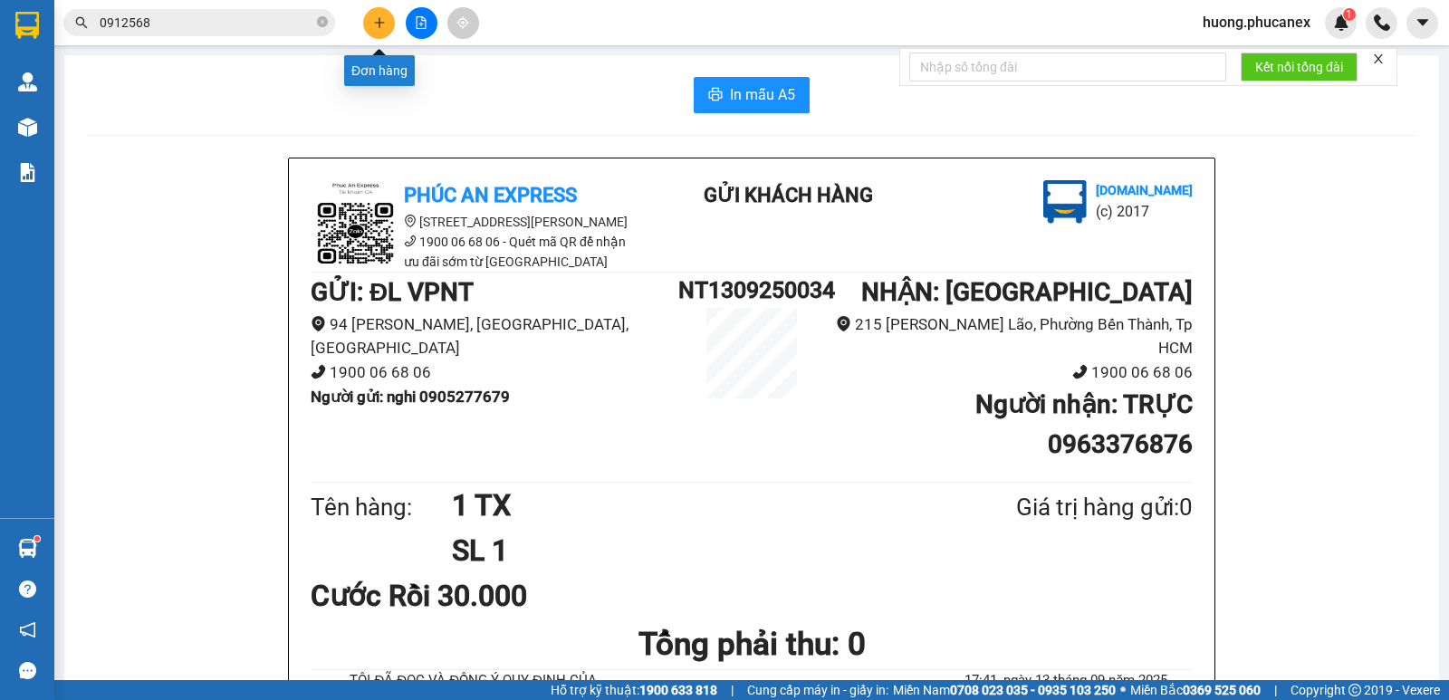
click at [377, 29] on button at bounding box center [379, 23] width 32 height 32
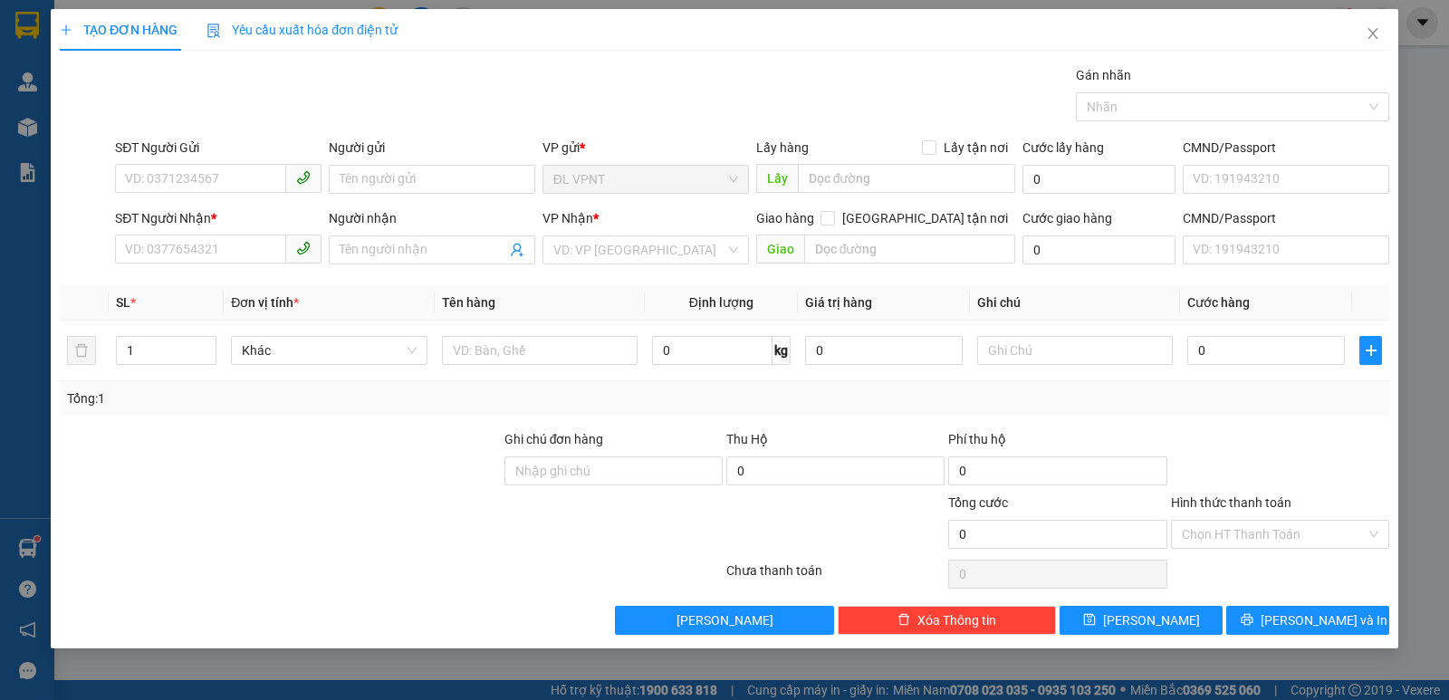
click at [229, 196] on div "SĐT Người Gửi VD: 0371234567" at bounding box center [218, 169] width 206 height 63
click at [245, 187] on input "SĐT Người Gửi" at bounding box center [200, 178] width 171 height 29
click at [194, 200] on div "0395403371 0395403371 - Phú" at bounding box center [218, 215] width 206 height 36
click at [194, 211] on div "SĐT Người Nhận *" at bounding box center [218, 218] width 206 height 20
click at [194, 235] on input "SĐT Người Nhận *" at bounding box center [200, 249] width 171 height 29
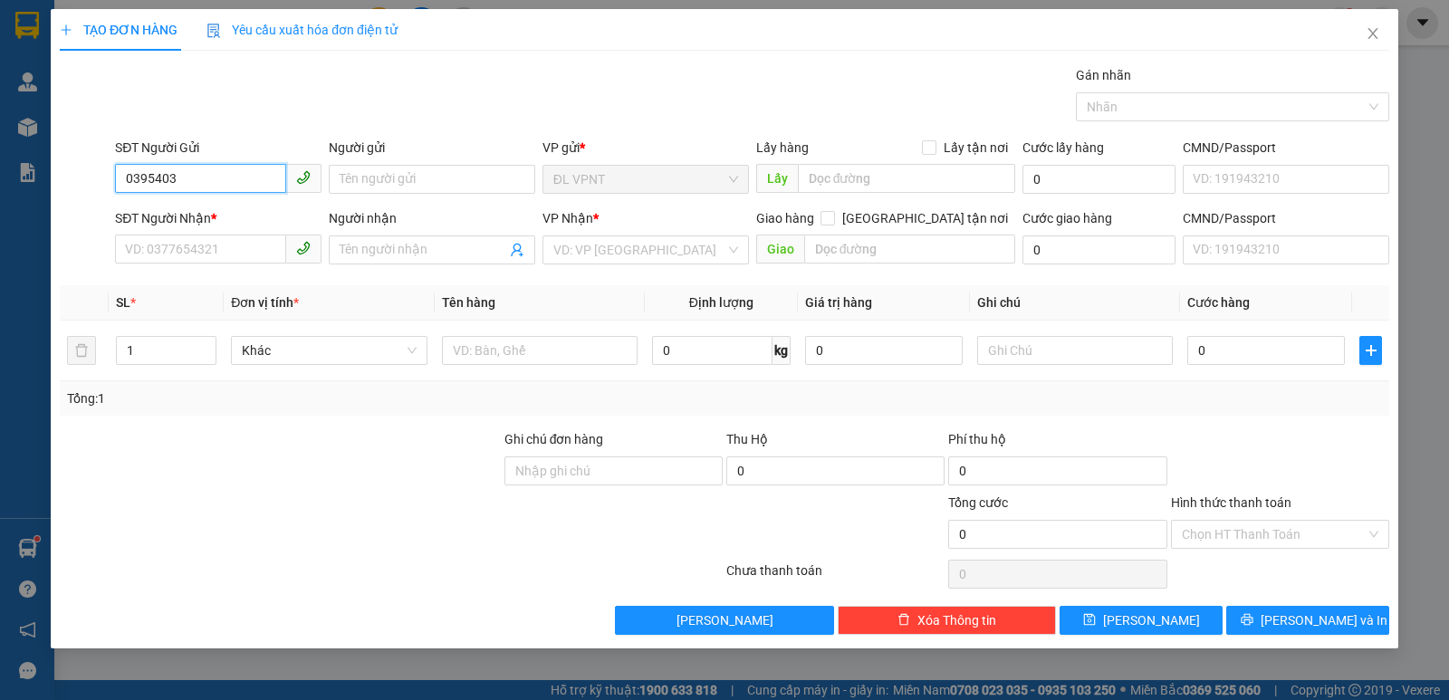
click at [218, 164] on input "0395403" at bounding box center [200, 178] width 171 height 29
click at [226, 218] on div "0395403371 - Phú" at bounding box center [218, 216] width 185 height 20
type input "0395403371"
type input "Phú"
type input "0937040536"
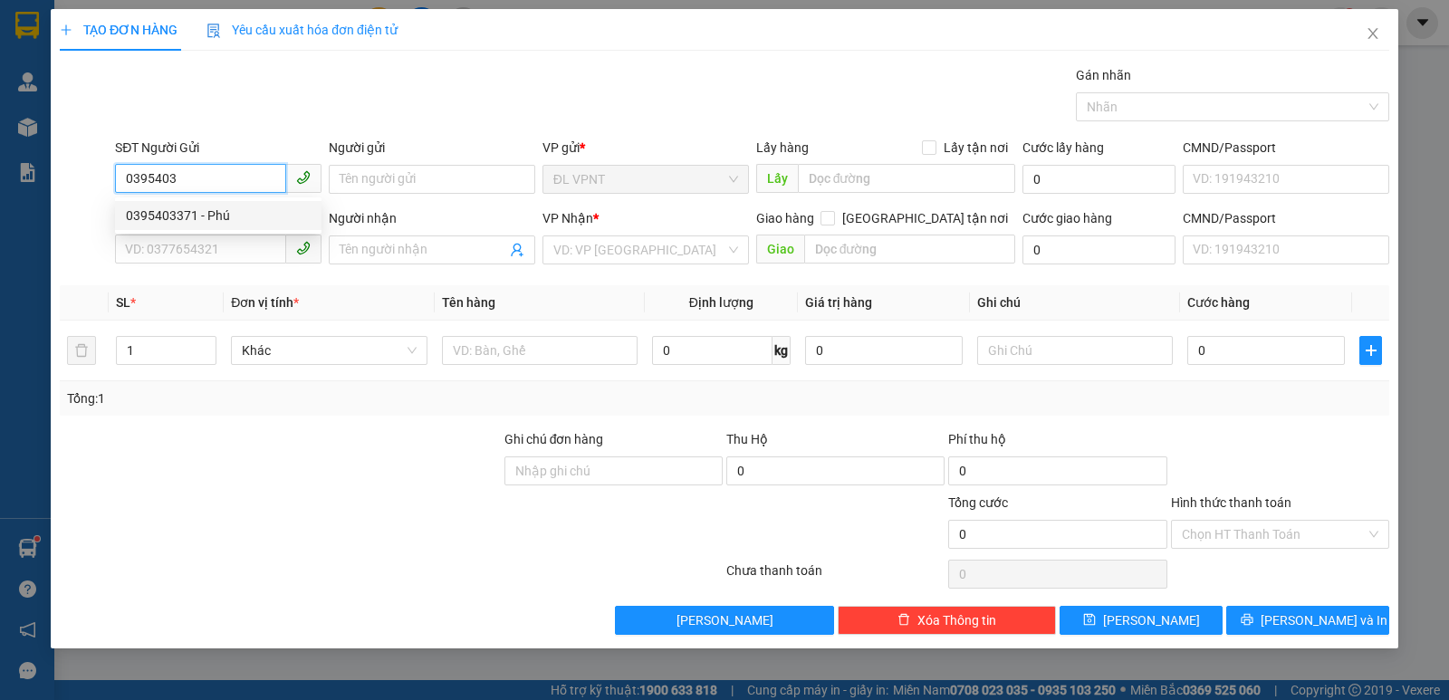
type input "SƠN"
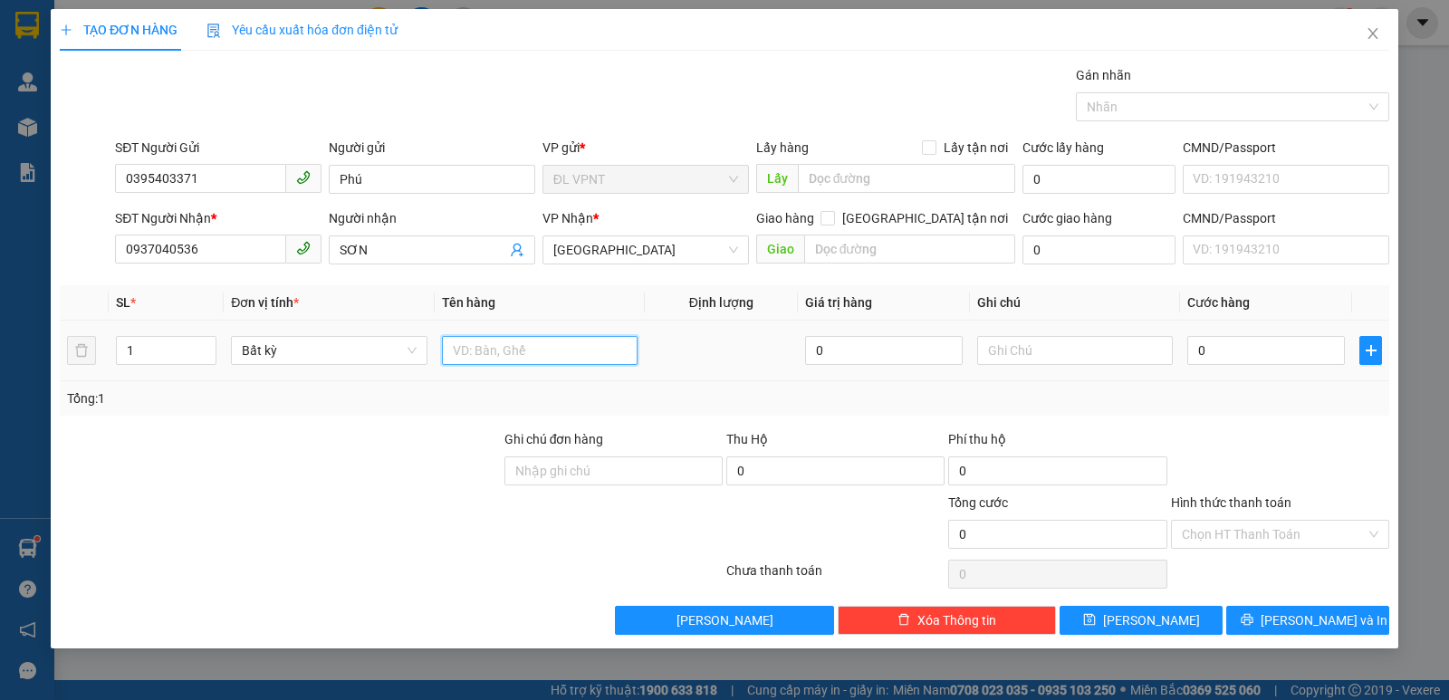
click at [543, 354] on input "text" at bounding box center [540, 350] width 196 height 29
type input "1 TX"
click at [1233, 354] on input "0" at bounding box center [1266, 350] width 158 height 29
type input "5"
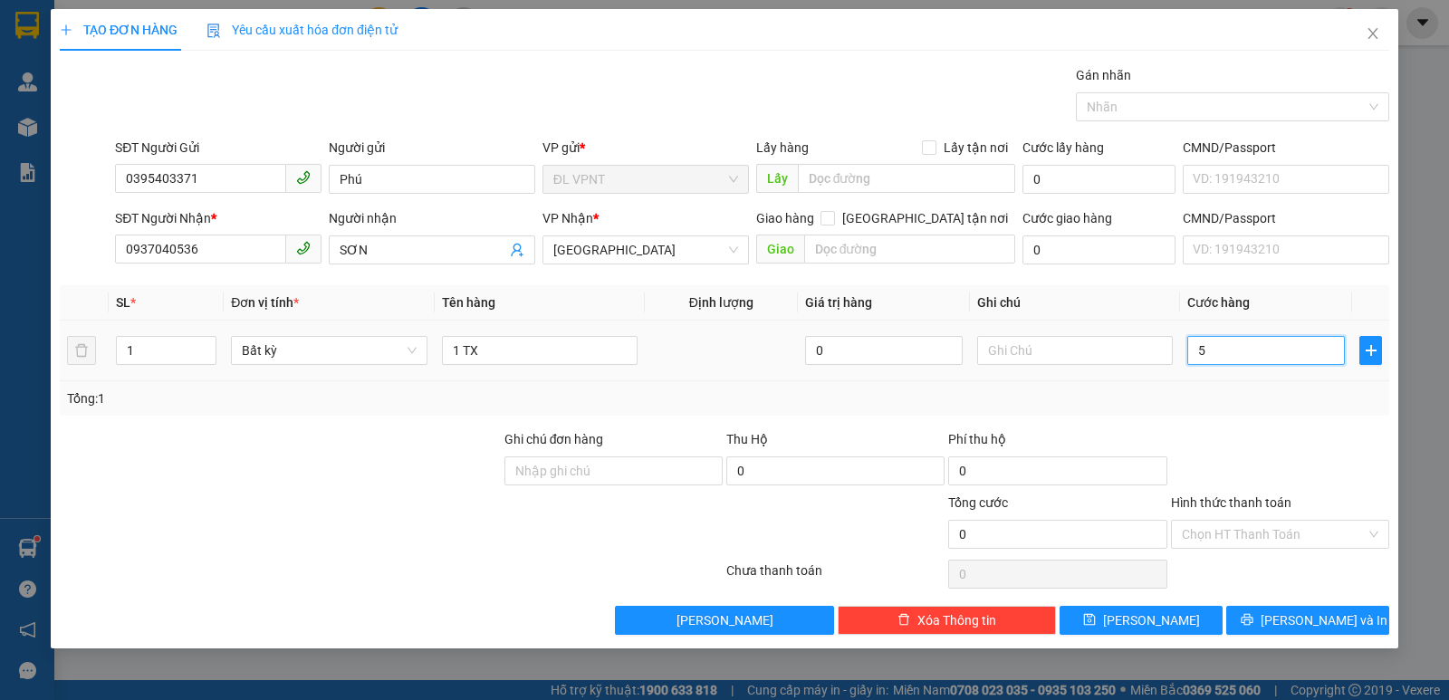
type input "5"
type input "50"
click at [1268, 537] on input "Hình thức thanh toán" at bounding box center [1274, 534] width 184 height 27
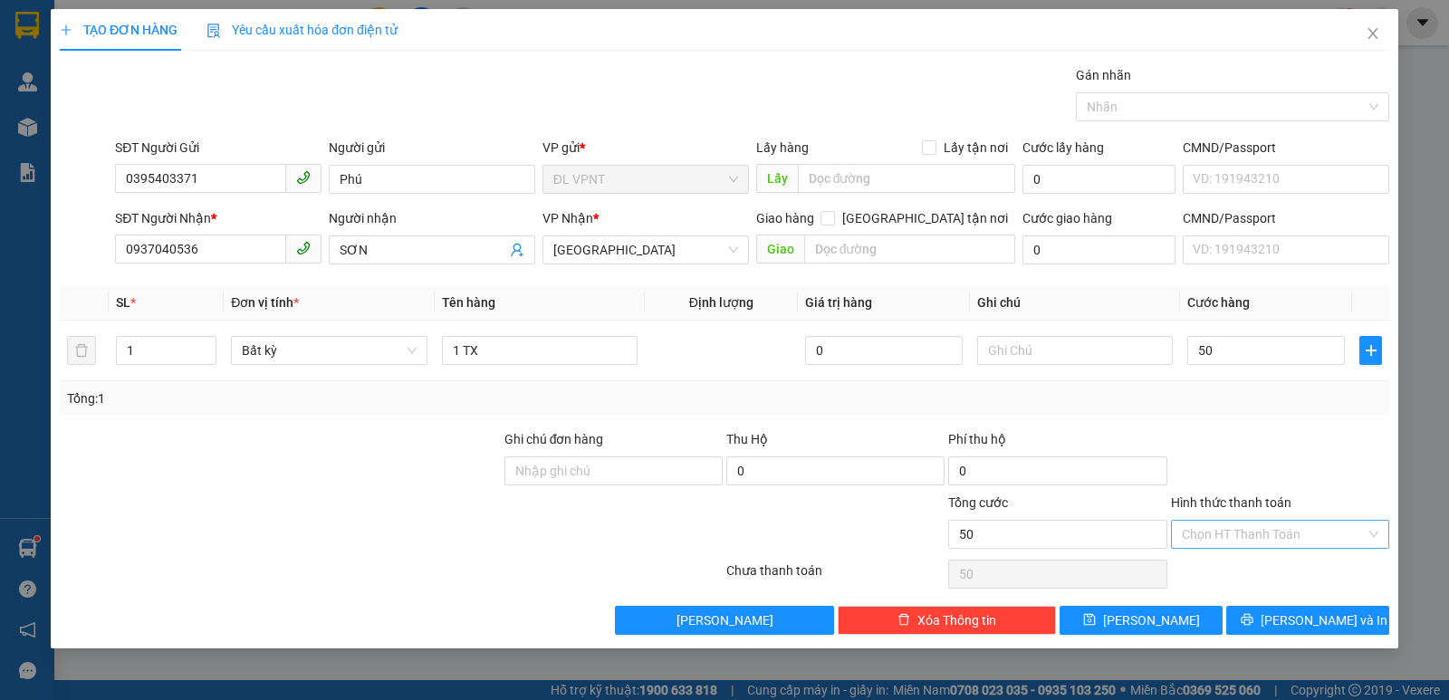
type input "50.000"
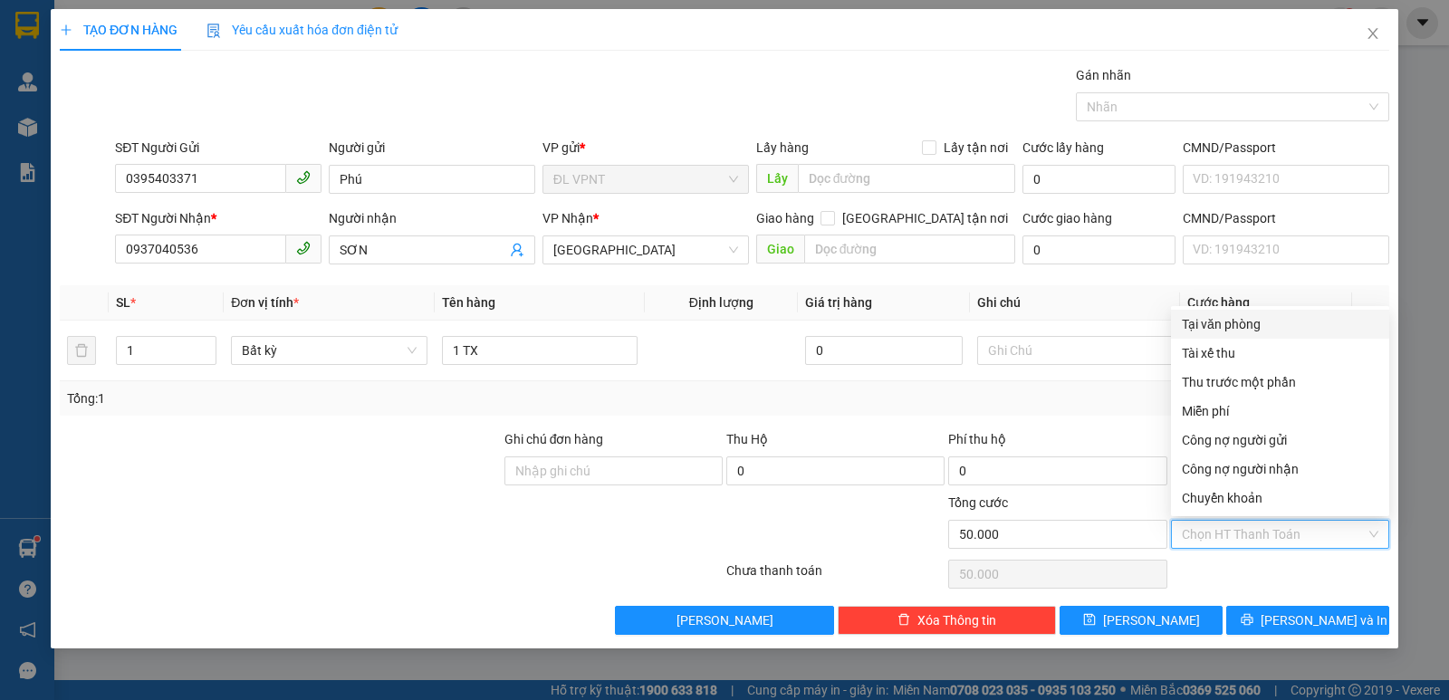
click at [1207, 322] on div "Tại văn phòng" at bounding box center [1280, 324] width 197 height 20
type input "0"
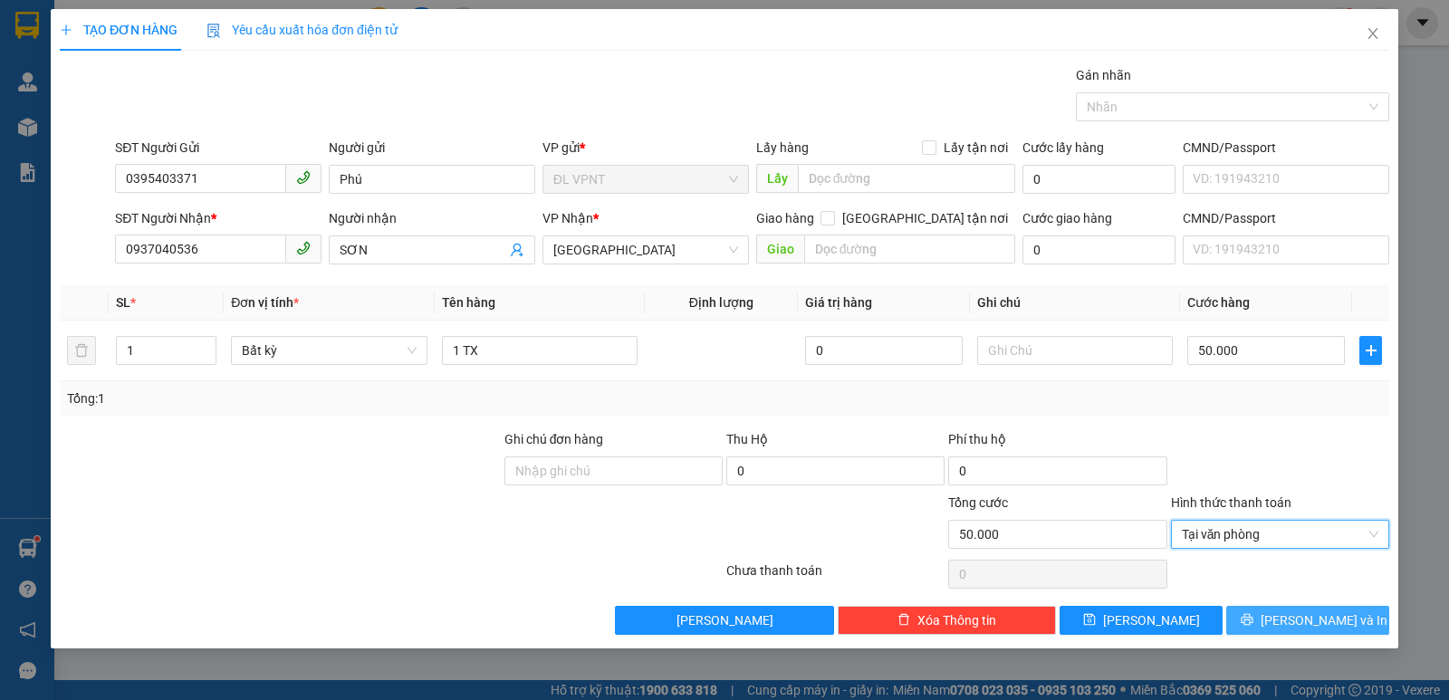
click at [1253, 613] on icon "printer" at bounding box center [1247, 619] width 13 height 13
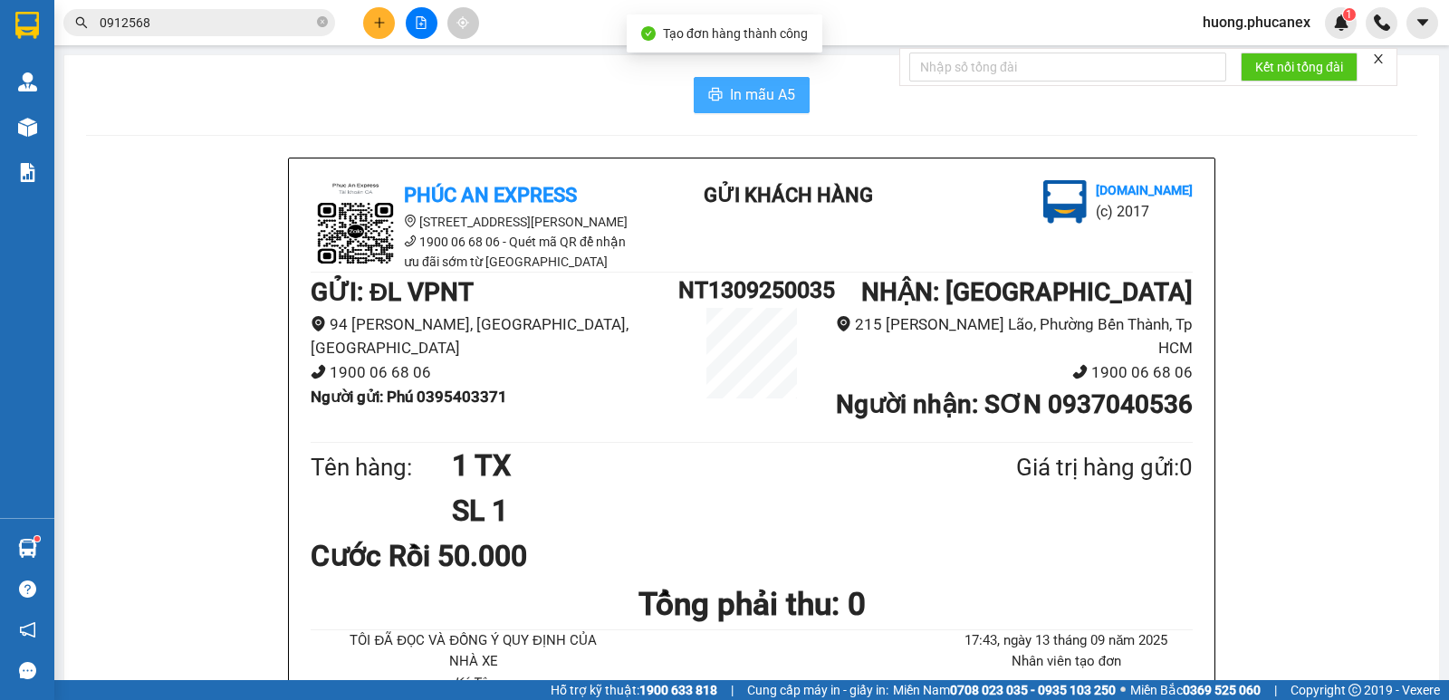
click at [735, 103] on span "In mẫu A5" at bounding box center [762, 94] width 65 height 23
click at [378, 19] on icon "plus" at bounding box center [379, 22] width 13 height 13
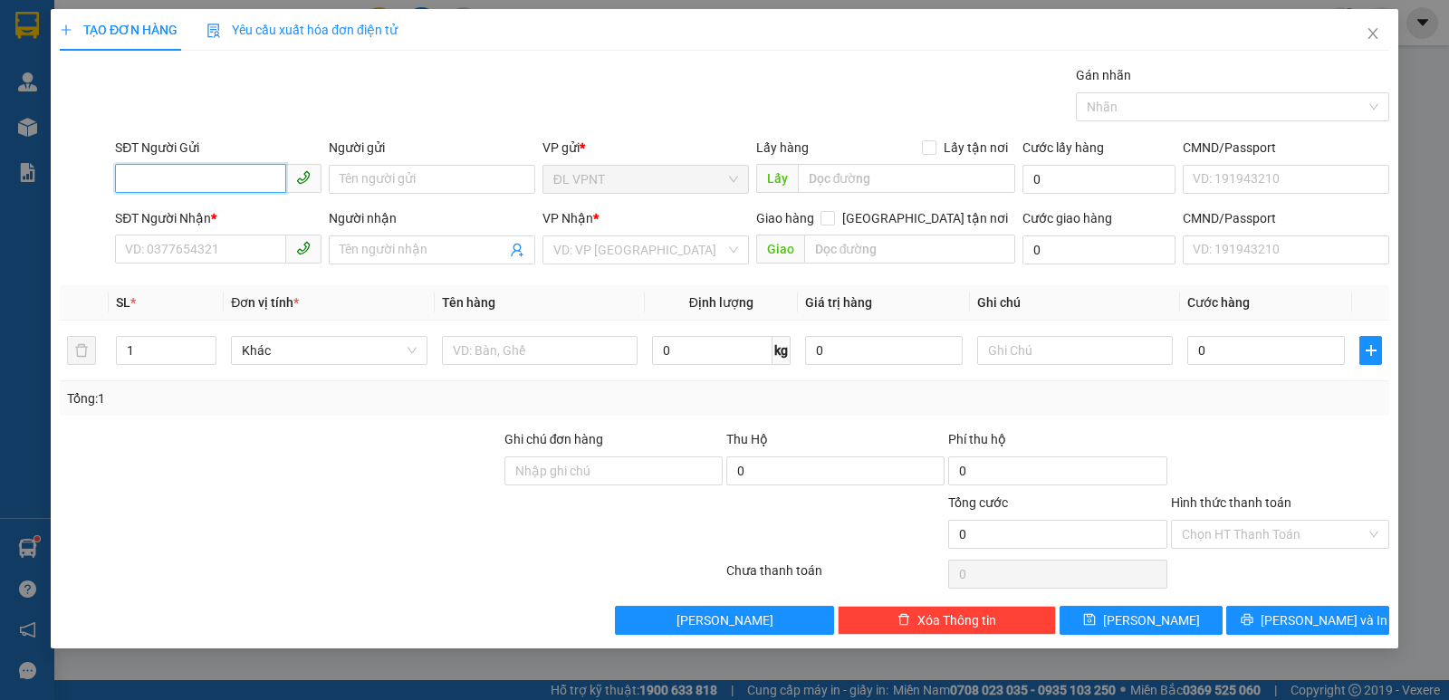
click at [230, 182] on input "SĐT Người Gửi" at bounding box center [200, 178] width 171 height 29
click at [217, 207] on div "0905108346 - DŨNG" at bounding box center [218, 216] width 185 height 20
type input "0905108346"
type input "DŨNG"
type input "0908824889"
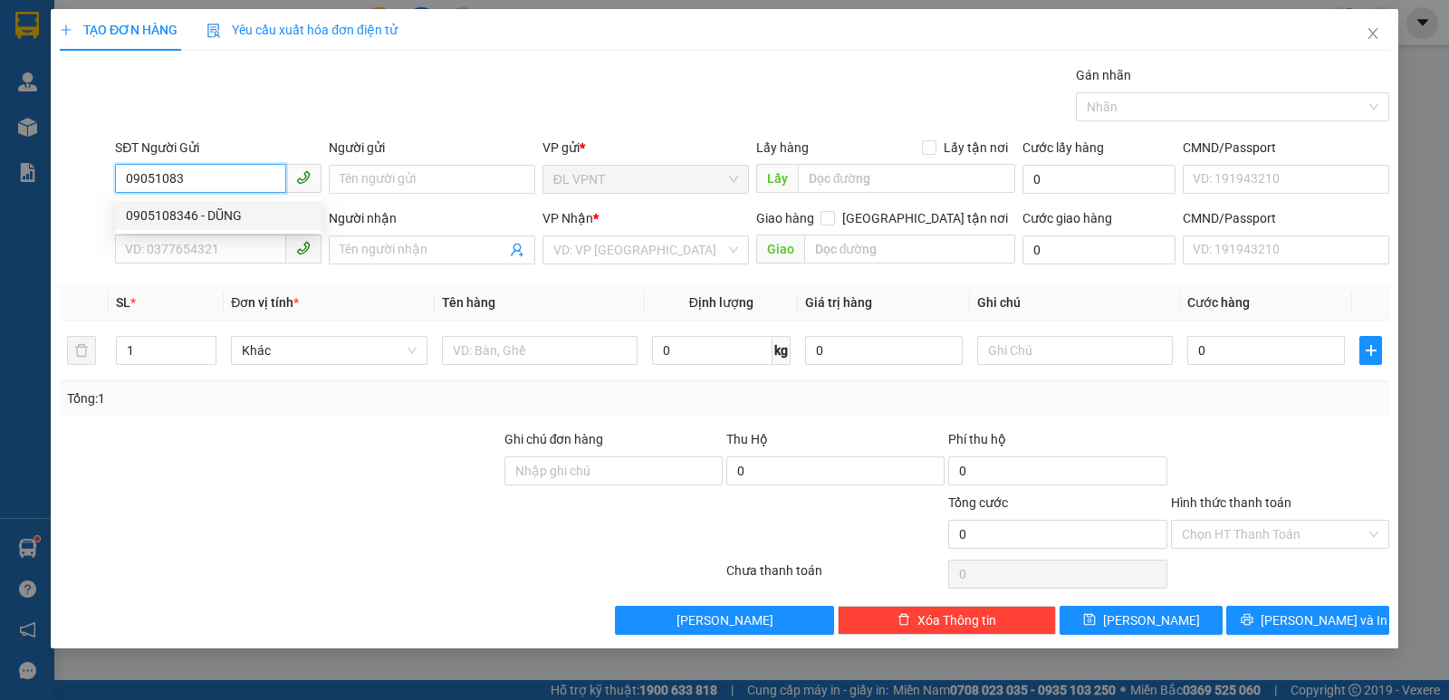
type input "nghĩa"
type input "0905108346"
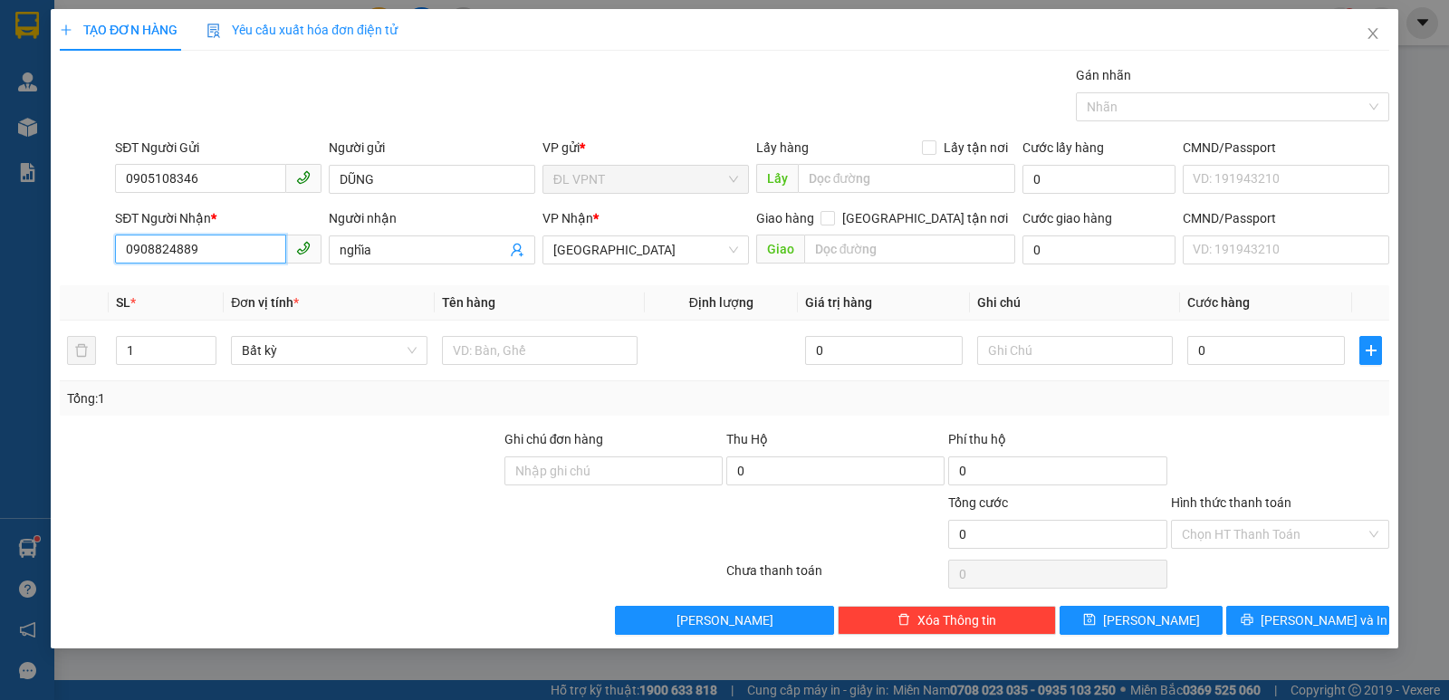
drag, startPoint x: 201, startPoint y: 248, endPoint x: 0, endPoint y: 278, distance: 203.3
click at [5, 276] on div "TẠO ĐƠN HÀNG Yêu cầu xuất hóa đơn điện tử Transit Pickup Surcharge Ids Transit …" at bounding box center [724, 350] width 1449 height 700
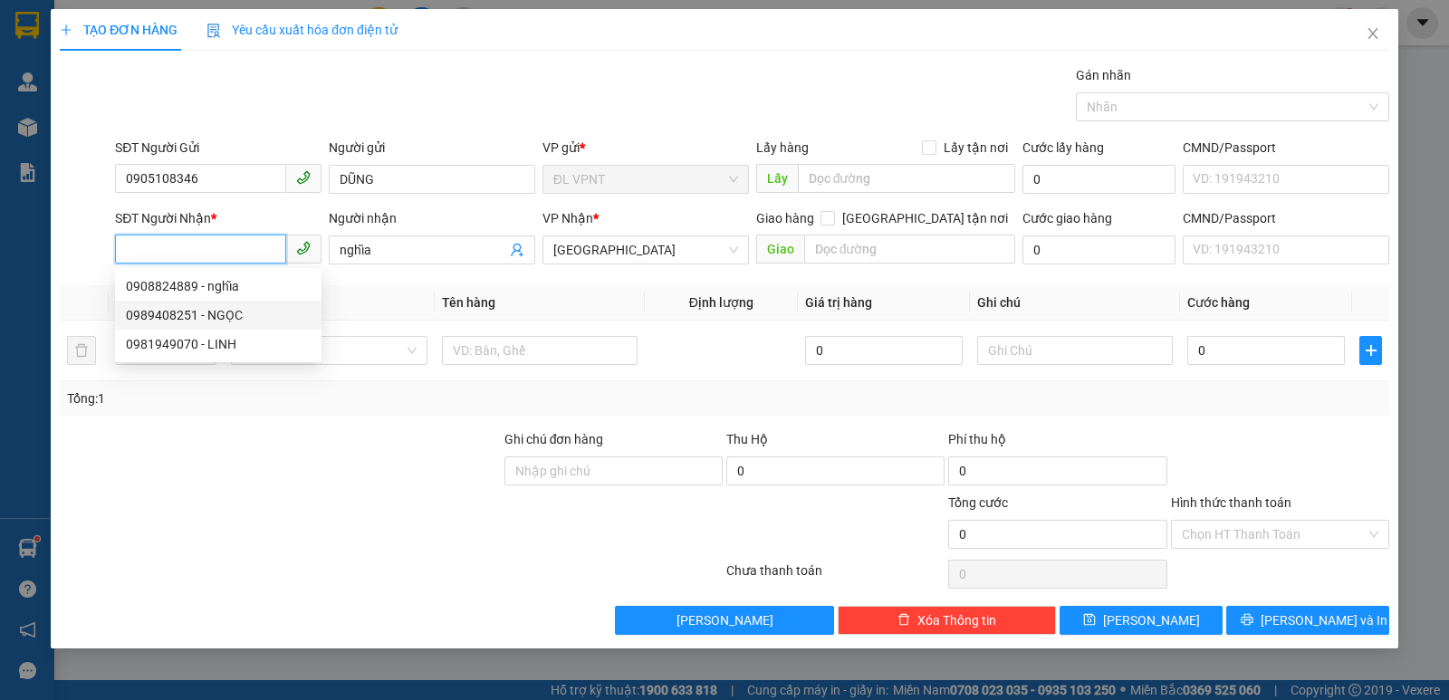
click at [155, 311] on div "0989408251 - NGỌC" at bounding box center [218, 315] width 185 height 20
type input "0989408251"
type input "NGỌC"
type input "0989408251"
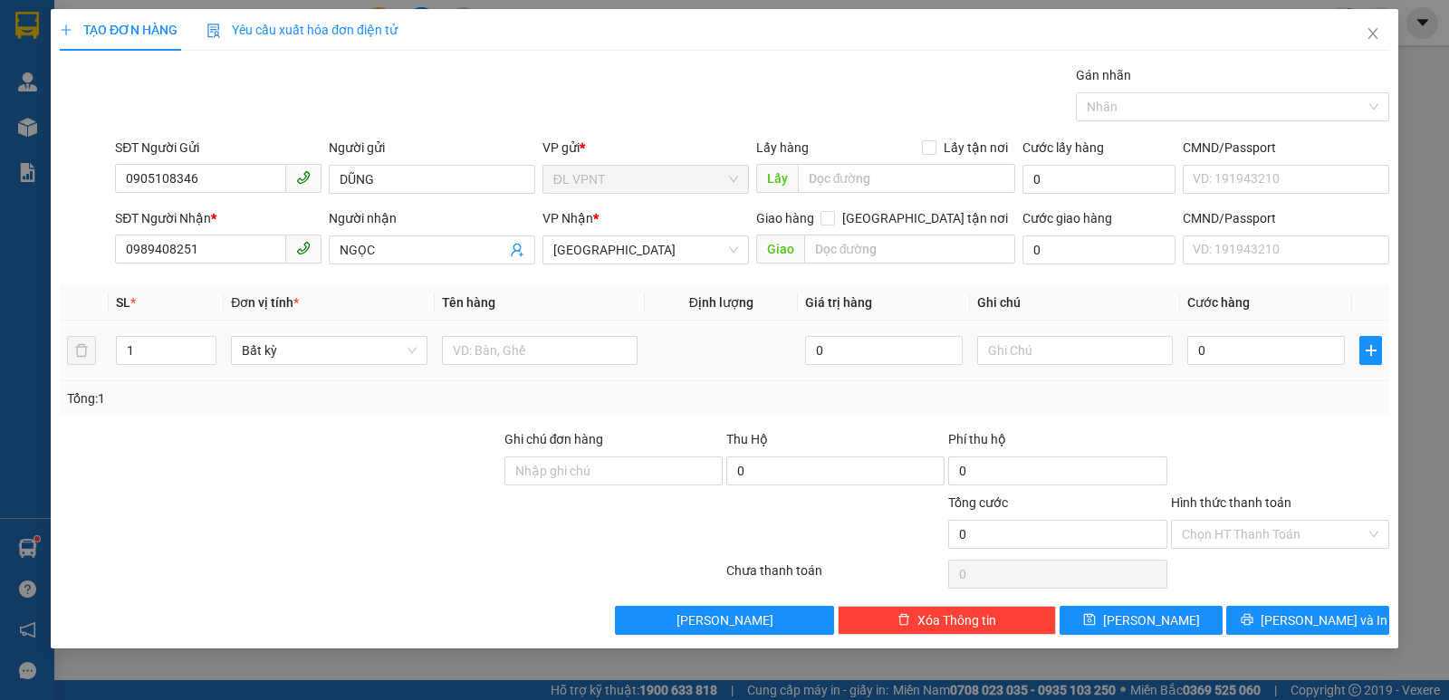
drag, startPoint x: 123, startPoint y: 350, endPoint x: 38, endPoint y: 352, distance: 85.2
click at [47, 352] on div "TẠO ĐƠN HÀNG Yêu cầu xuất hóa đơn điện tử Transit Pickup Surcharge Ids Transit …" at bounding box center [724, 350] width 1449 height 700
type input "2"
click at [598, 355] on input "text" at bounding box center [540, 350] width 196 height 29
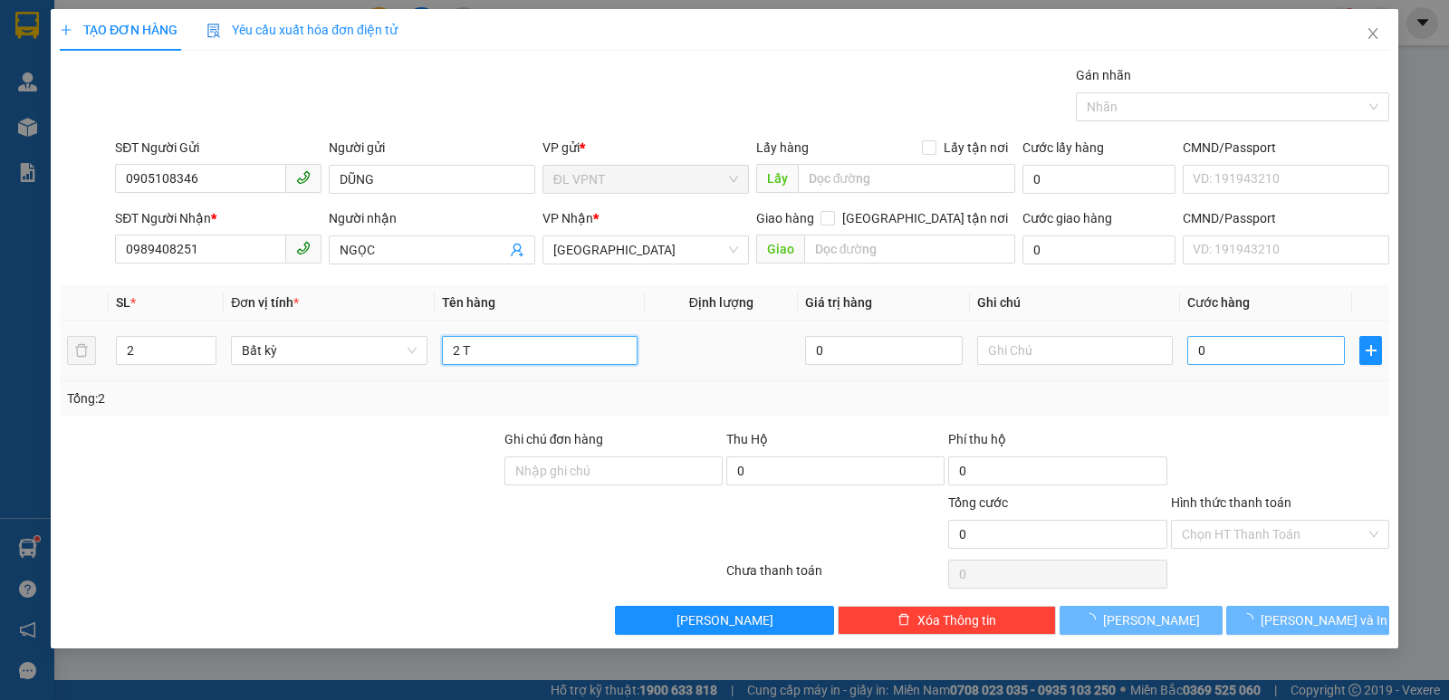
type input "2 T"
click at [1237, 350] on input "0" at bounding box center [1266, 350] width 158 height 29
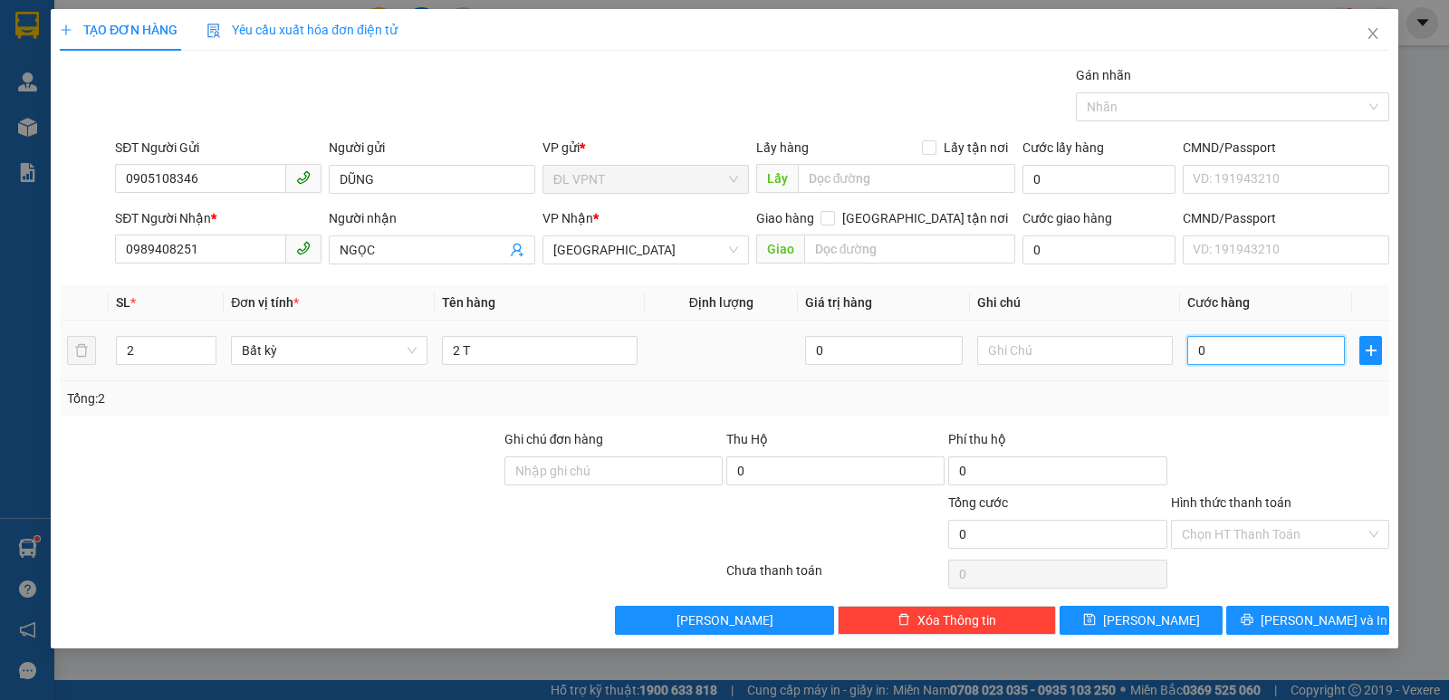
type input "8"
type input "80"
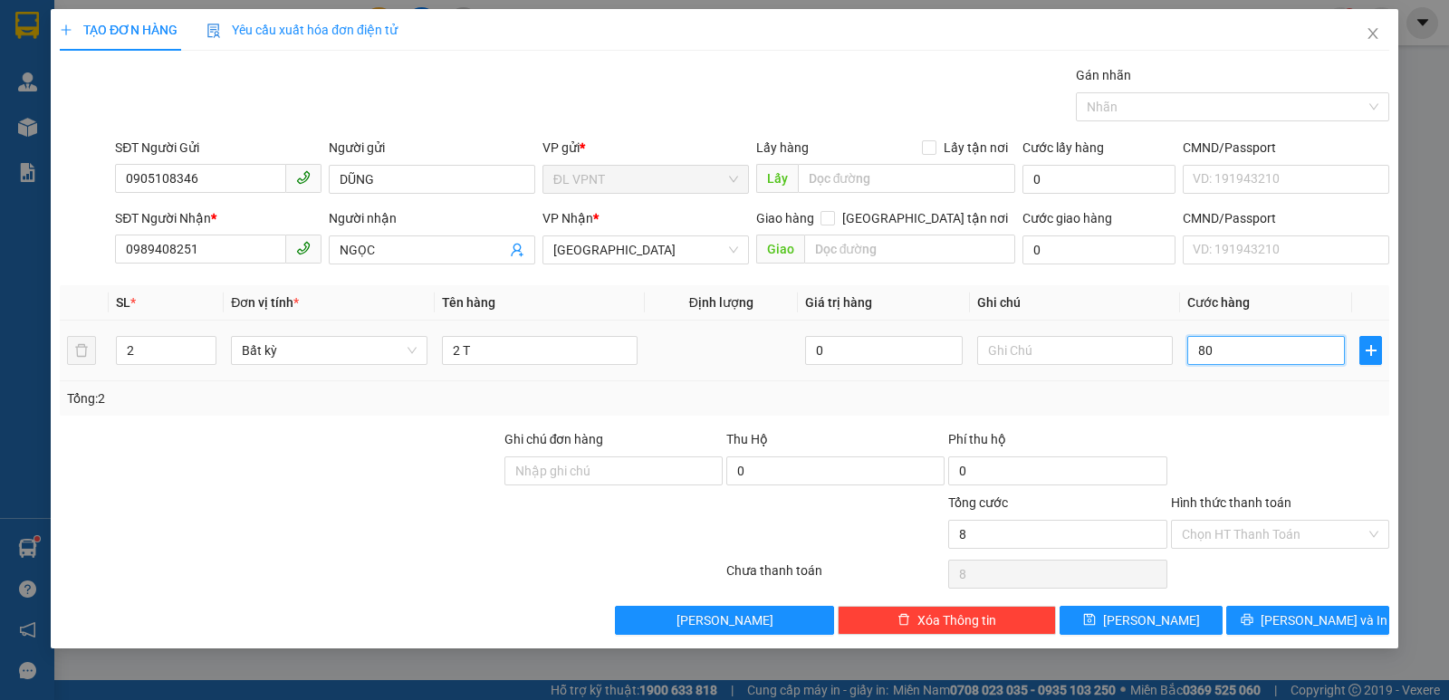
type input "80"
click at [1300, 535] on input "Hình thức thanh toán" at bounding box center [1274, 534] width 184 height 27
type input "80.000"
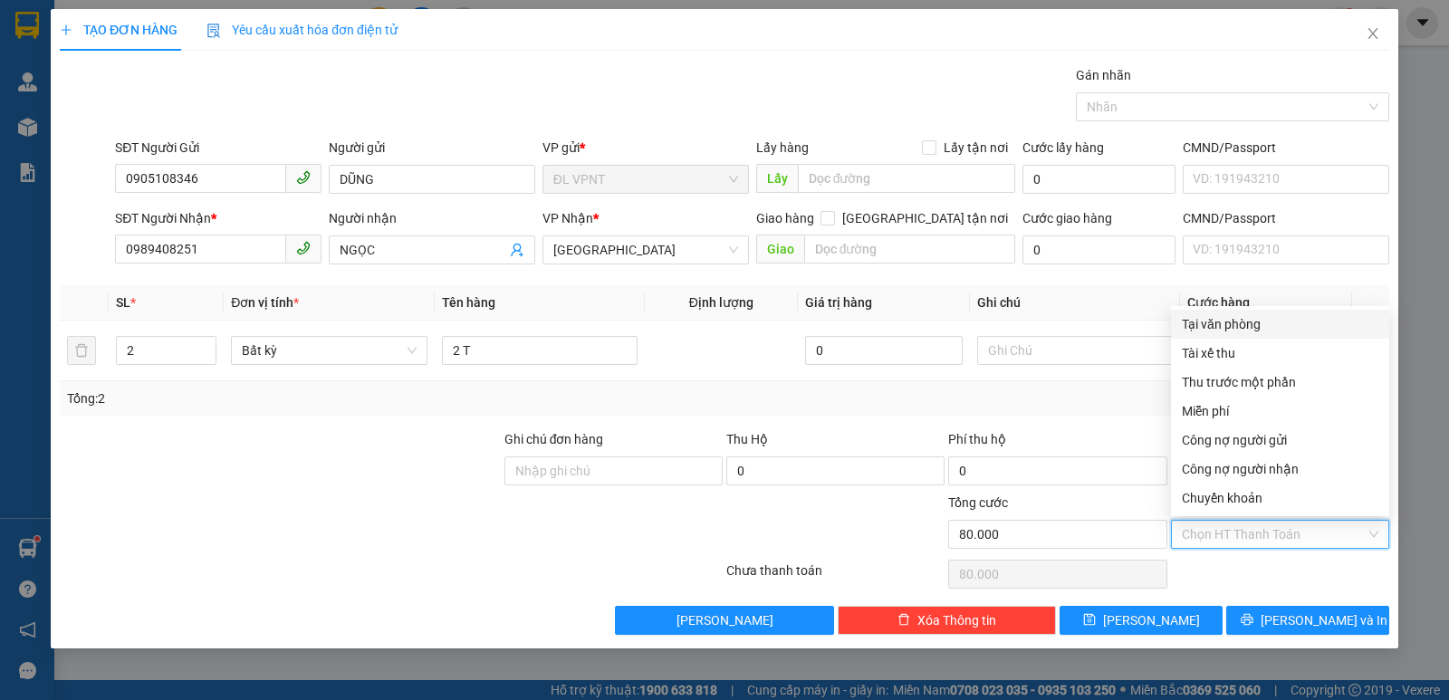
click at [1287, 317] on div "Tại văn phòng" at bounding box center [1280, 324] width 197 height 20
type input "0"
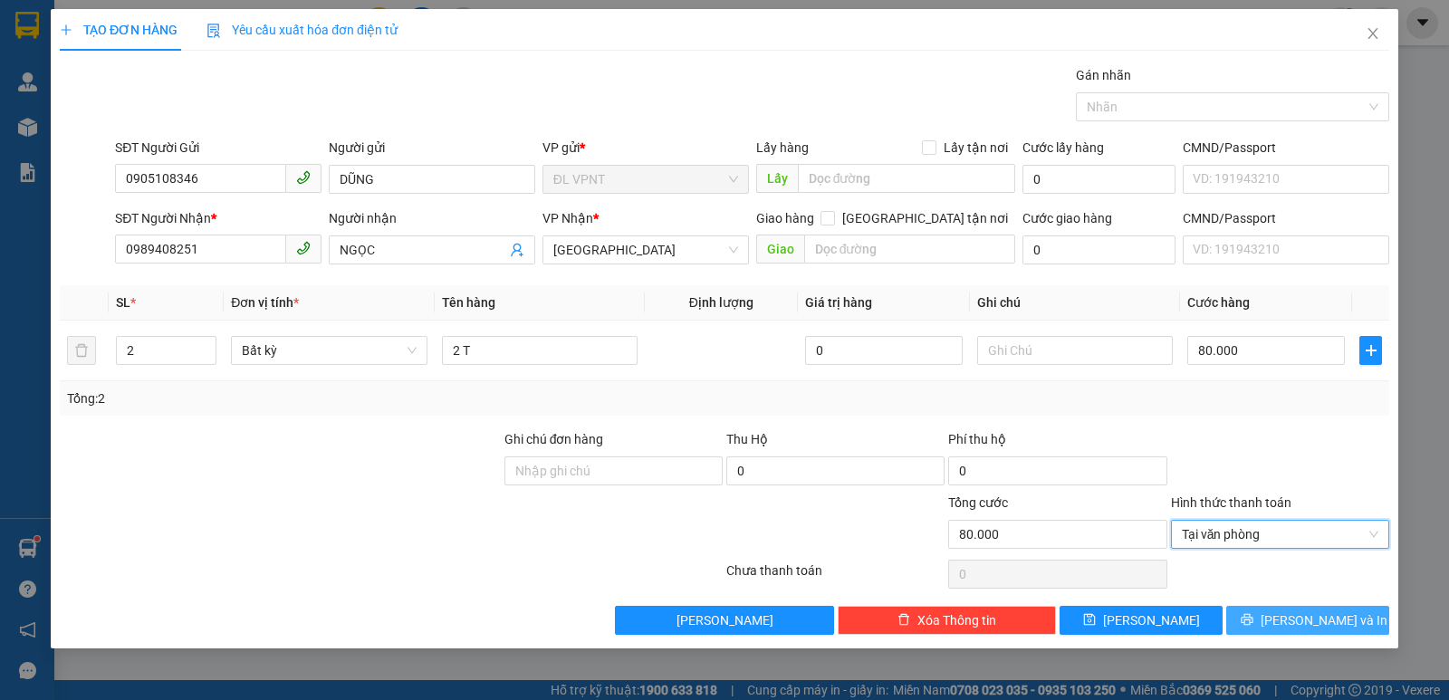
click at [1257, 627] on button "[PERSON_NAME] và In" at bounding box center [1307, 620] width 163 height 29
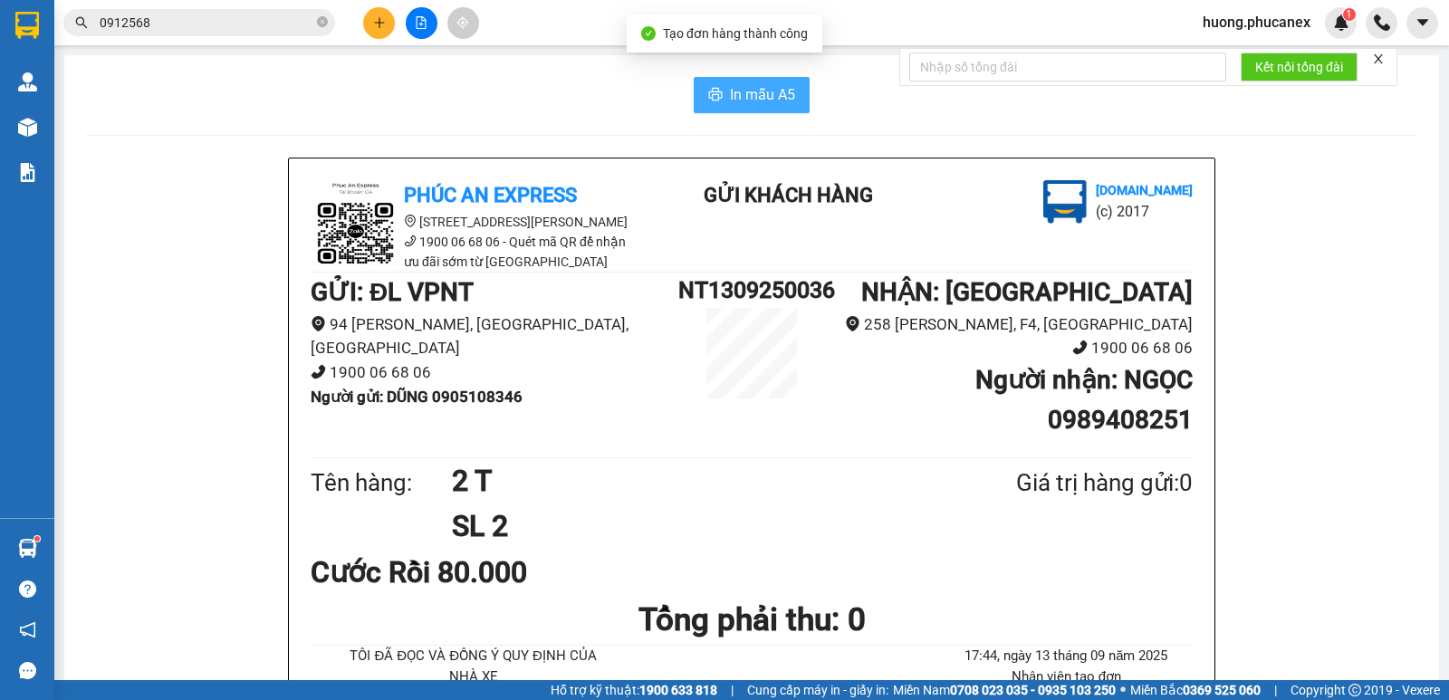
click at [742, 100] on span "In mẫu A5" at bounding box center [762, 94] width 65 height 23
drag, startPoint x: 432, startPoint y: 401, endPoint x: 555, endPoint y: 408, distance: 123.4
click at [555, 408] on li "Người gửi : DŨNG 0905108346" at bounding box center [495, 397] width 368 height 24
copy b "0905108346"
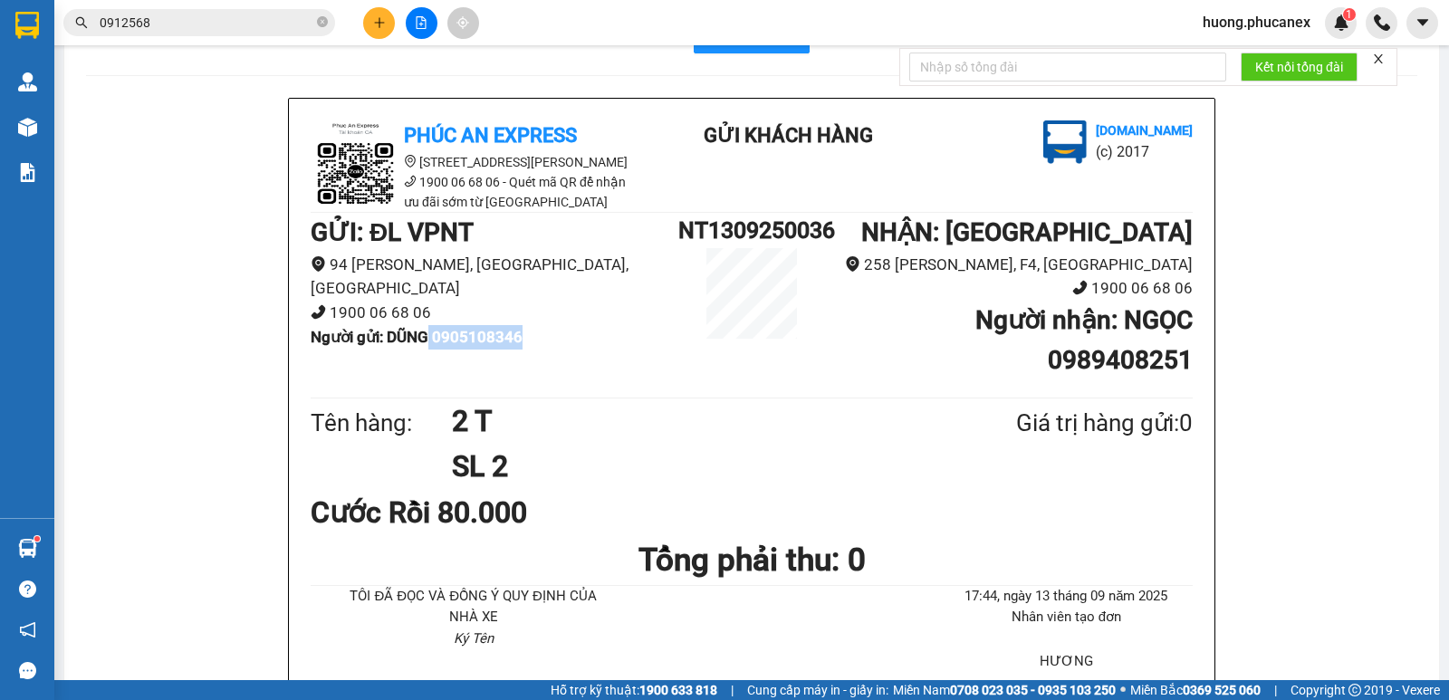
scroll to position [91, 0]
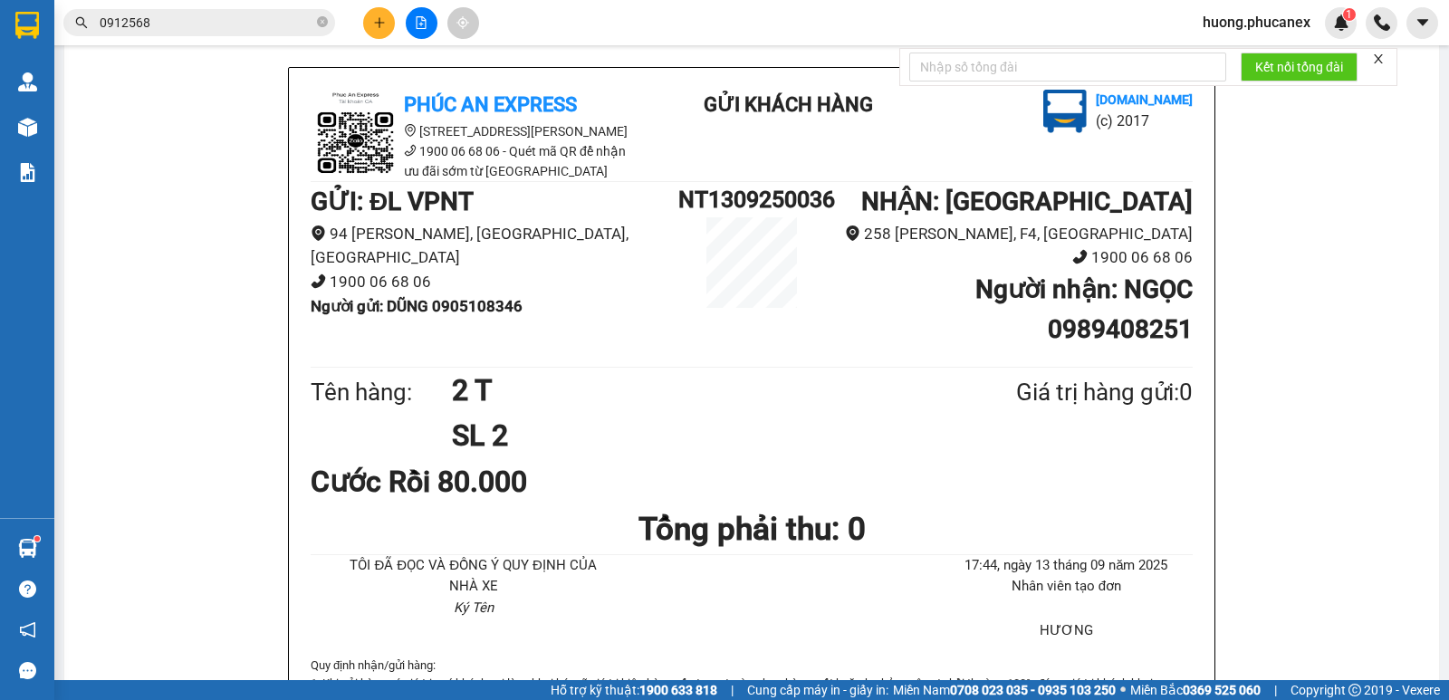
click at [1377, 57] on icon "close" at bounding box center [1378, 59] width 13 height 13
click at [321, 26] on icon "close-circle" at bounding box center [322, 21] width 11 height 11
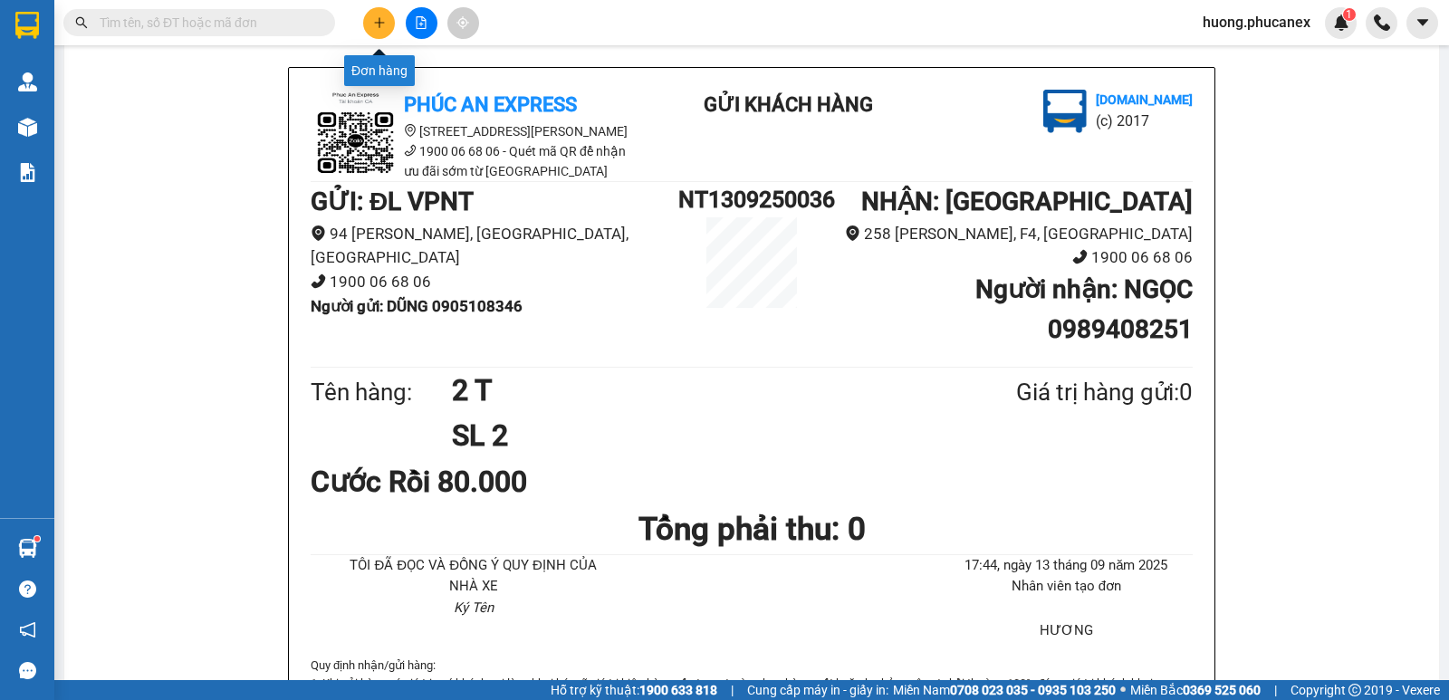
click at [363, 24] on button at bounding box center [379, 23] width 32 height 32
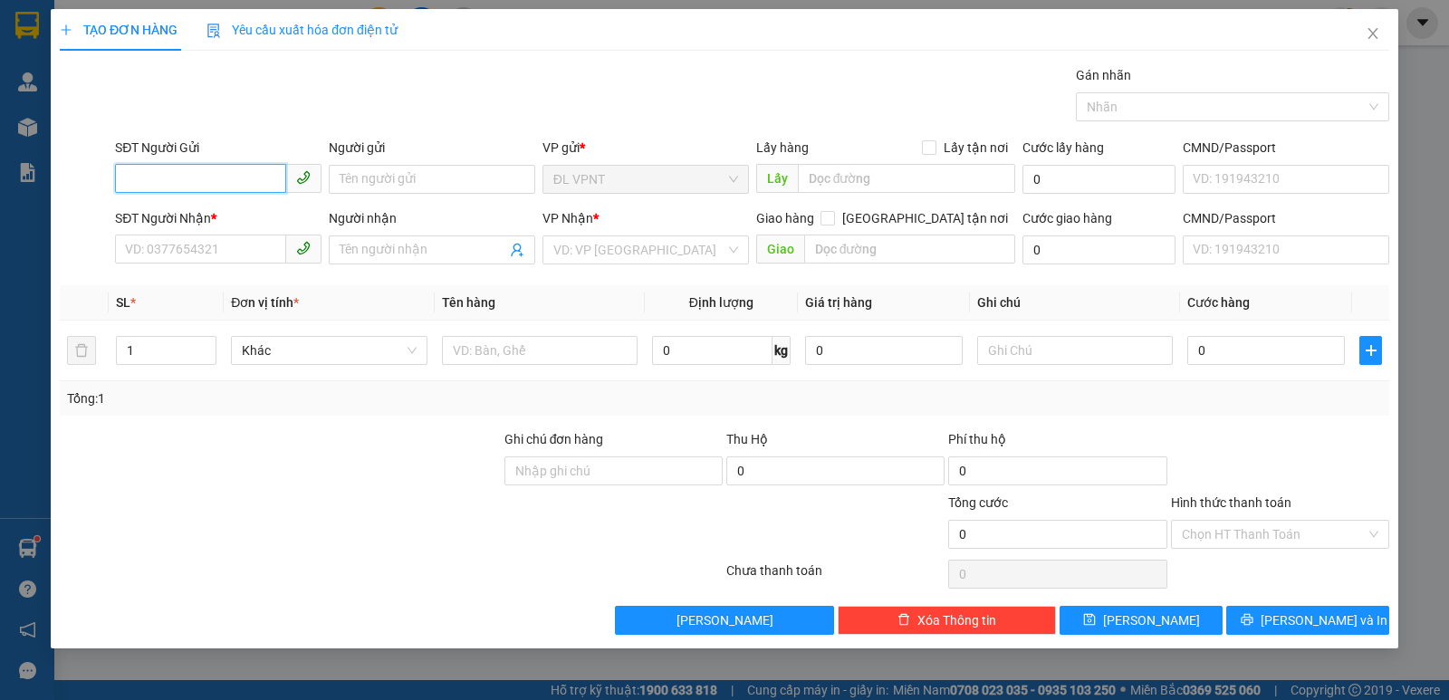
click at [259, 174] on input "SĐT Người Gửi" at bounding box center [200, 178] width 171 height 29
type input "0389968444"
click at [233, 213] on div "0389968444 - UYÊN" at bounding box center [218, 216] width 185 height 20
type input "UYÊN"
type input "0337790904"
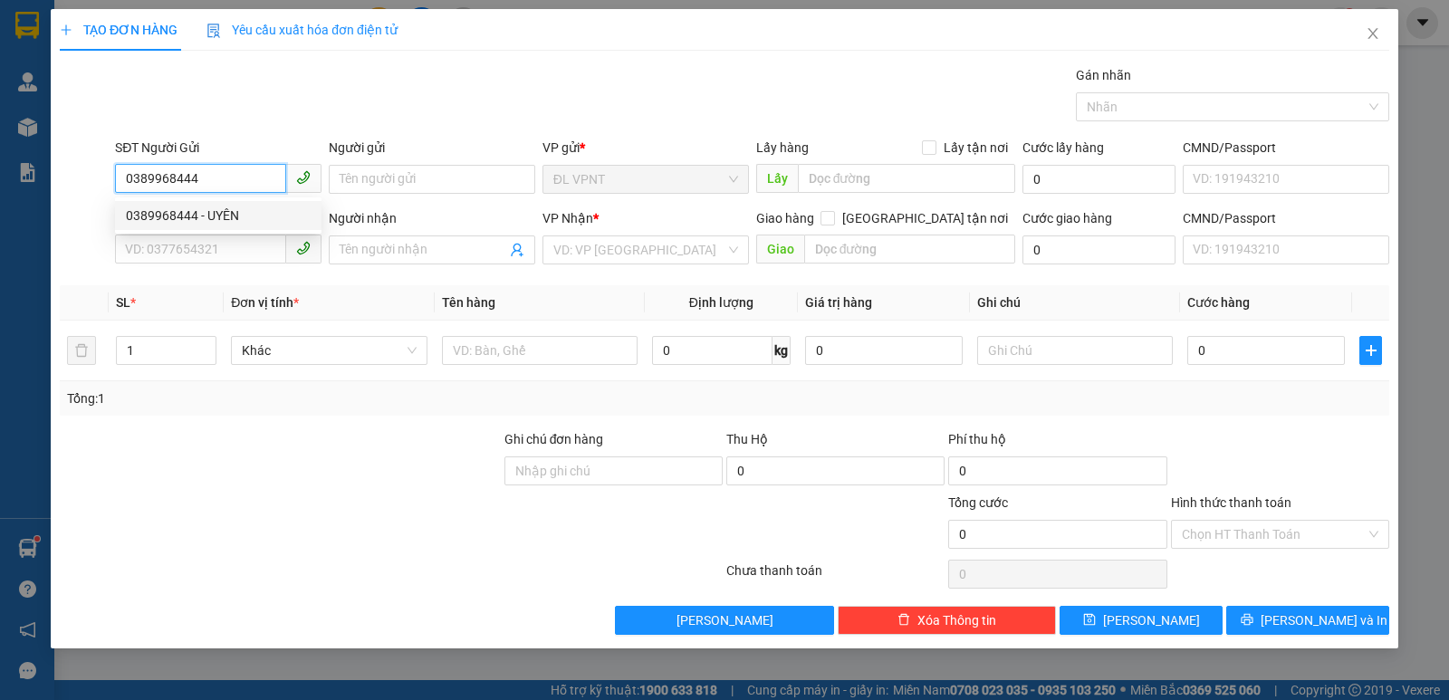
type input "MINH"
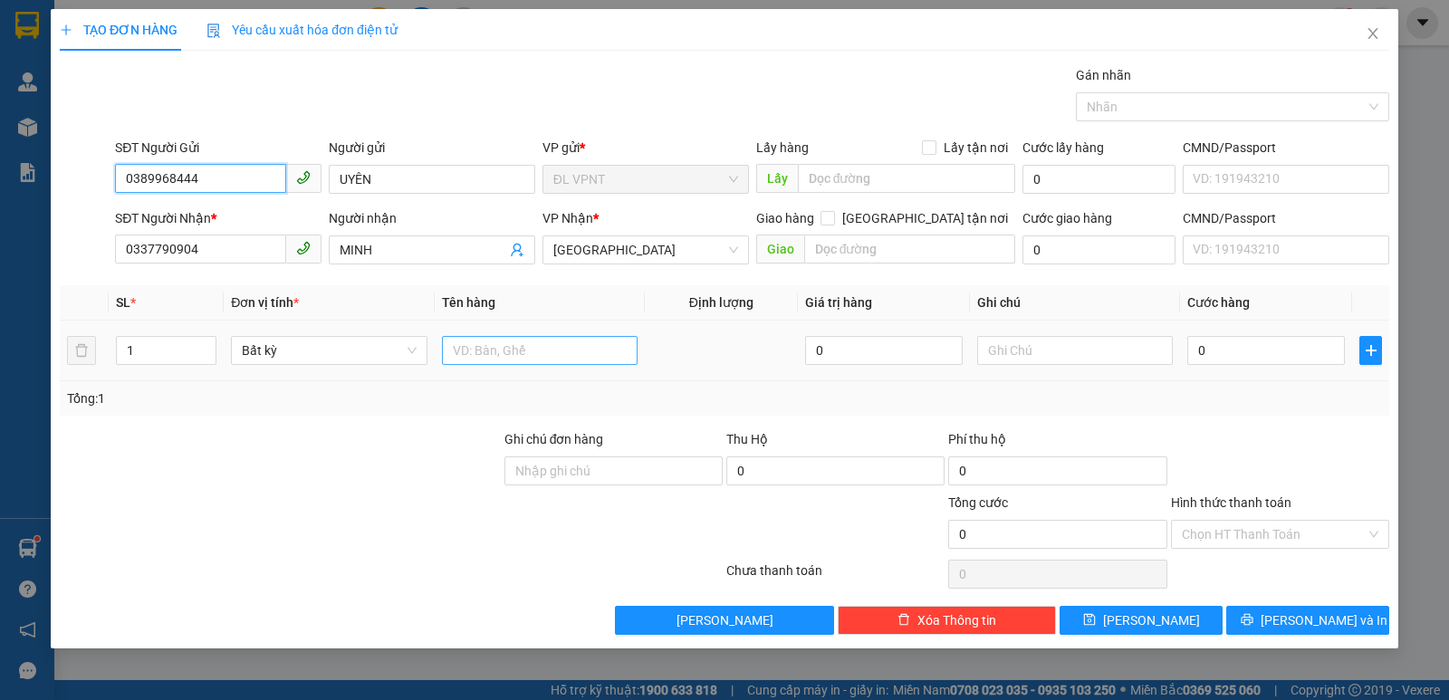
type input "0389968444"
click at [553, 352] on input "text" at bounding box center [540, 350] width 196 height 29
type input "1 tx"
click at [1268, 354] on input "0" at bounding box center [1266, 350] width 158 height 29
type input "3"
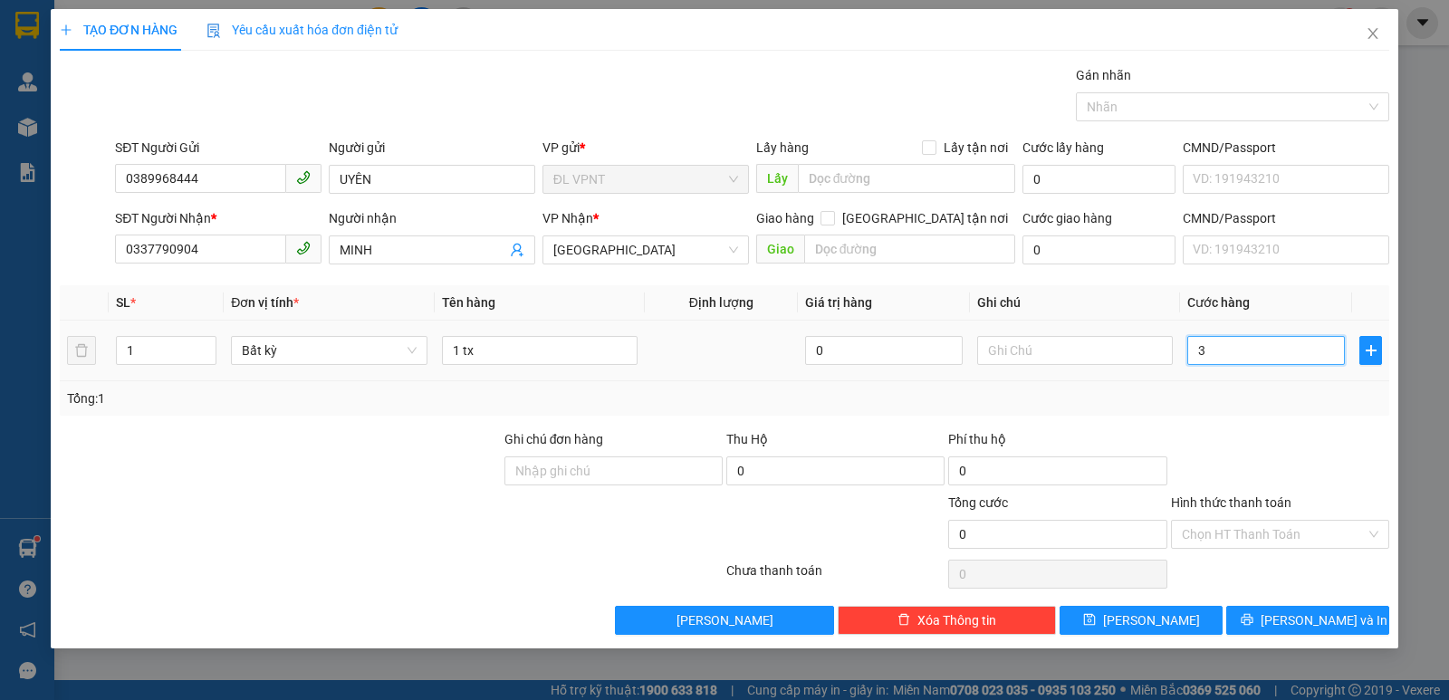
type input "3"
click at [1029, 359] on input "text" at bounding box center [1075, 350] width 196 height 29
click at [1049, 350] on input "ckmb:" at bounding box center [1075, 350] width 196 height 29
paste input "[DATE] 18:13"
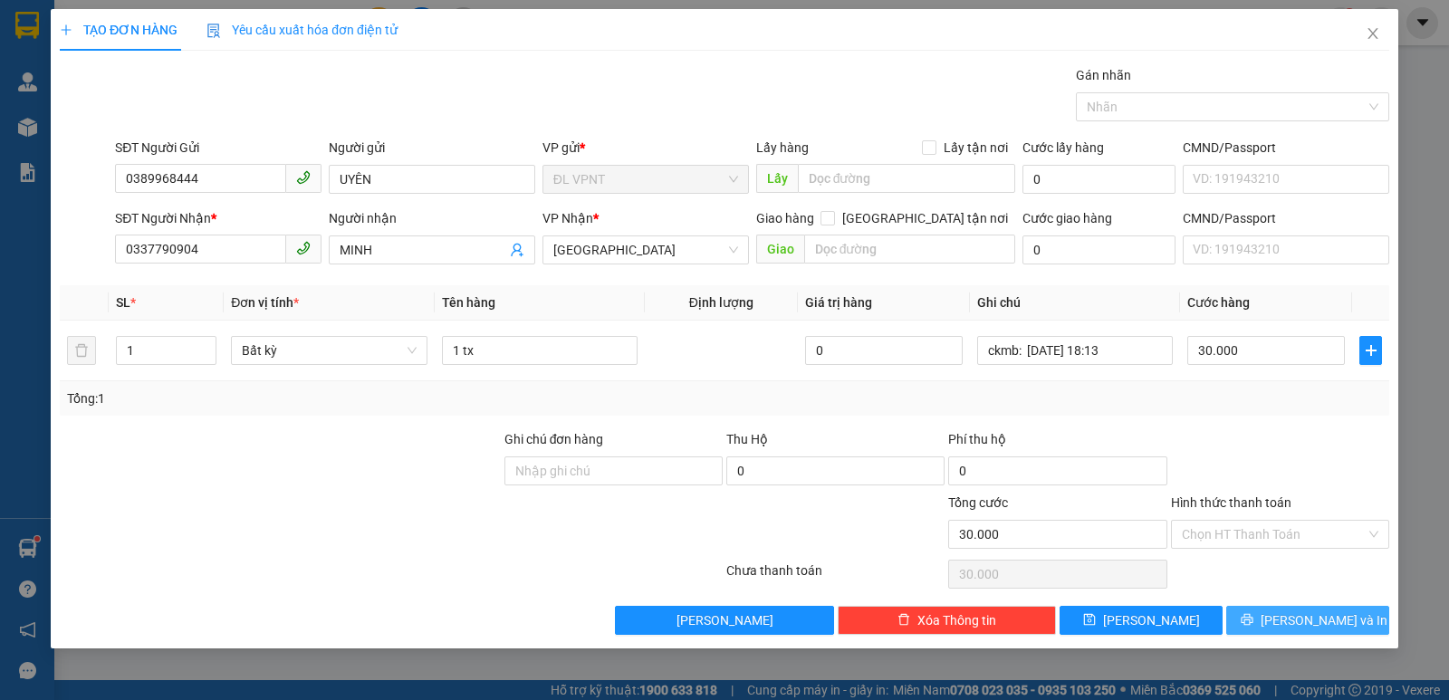
click at [1252, 624] on icon "printer" at bounding box center [1247, 620] width 12 height 12
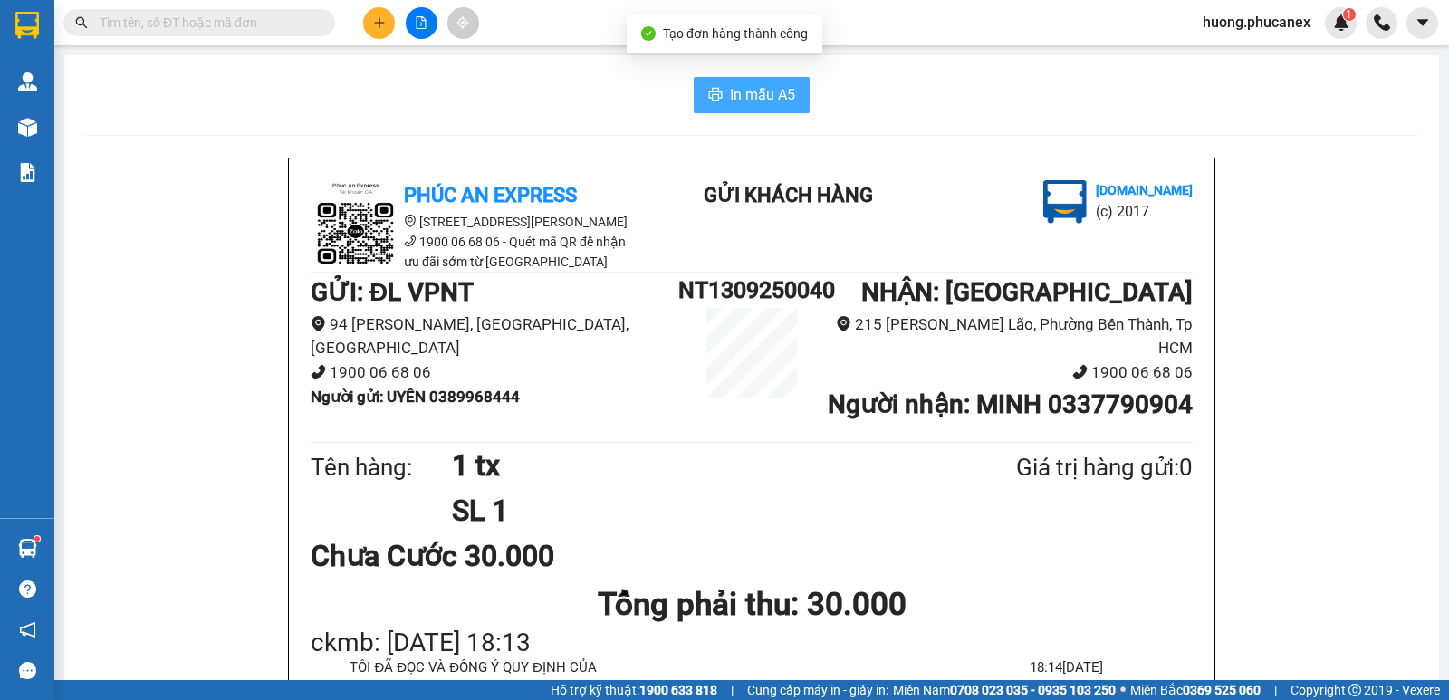
click at [722, 93] on button "In mẫu A5" at bounding box center [752, 95] width 116 height 36
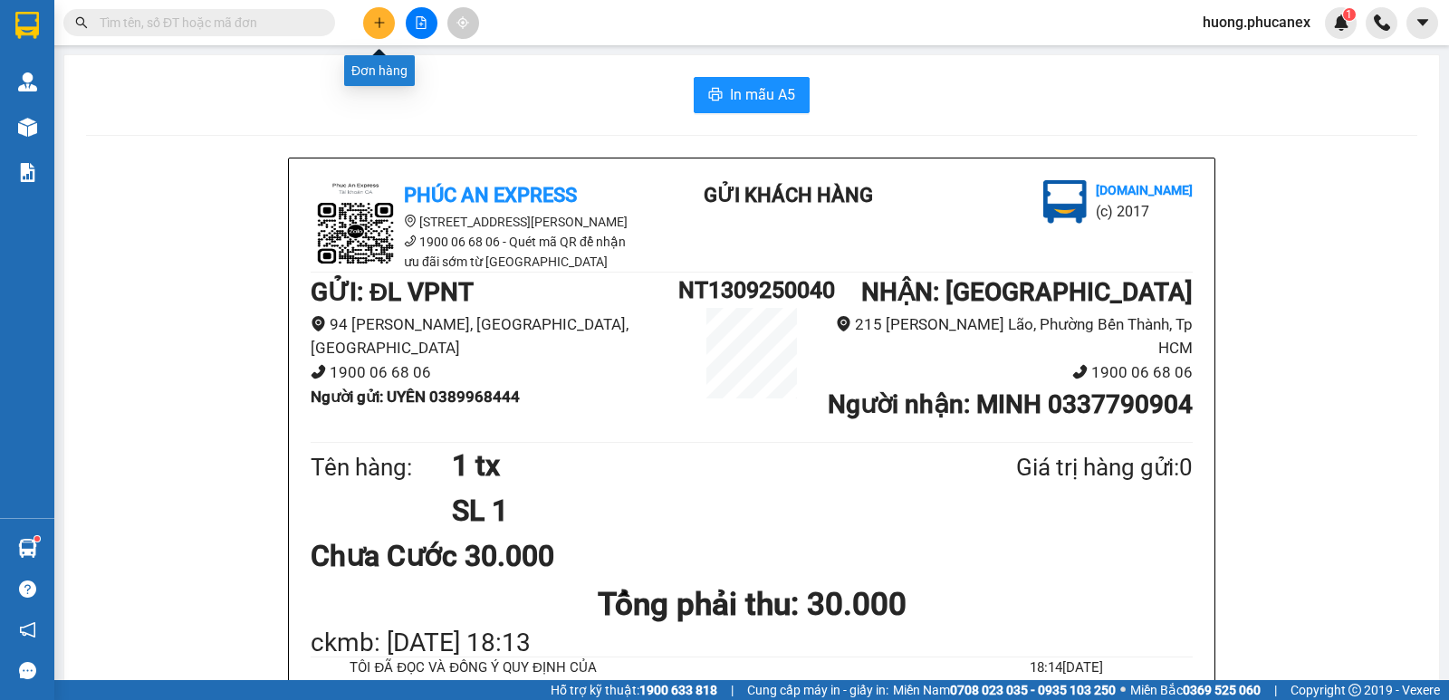
click at [367, 23] on button at bounding box center [379, 23] width 32 height 32
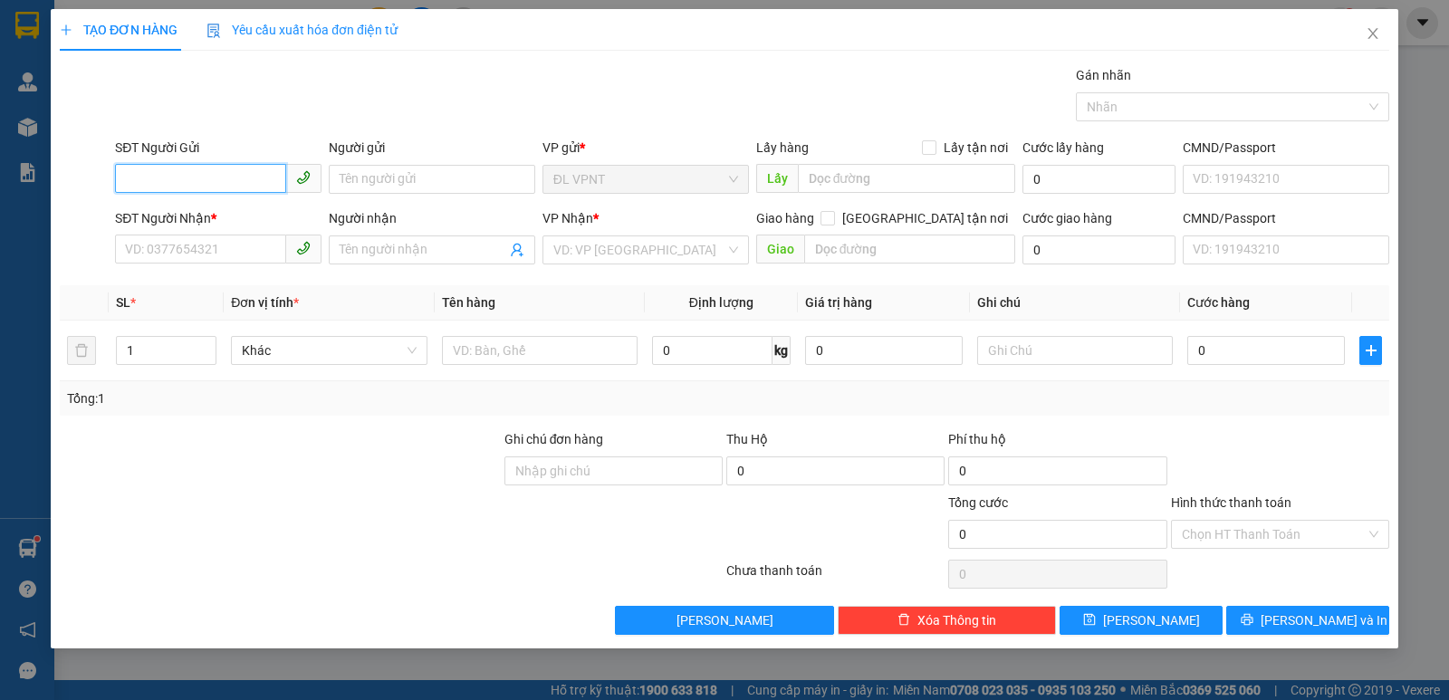
click at [209, 172] on input "SĐT Người Gửi" at bounding box center [200, 178] width 171 height 29
click at [190, 211] on div "0924753191 - TIẾN" at bounding box center [218, 216] width 185 height 20
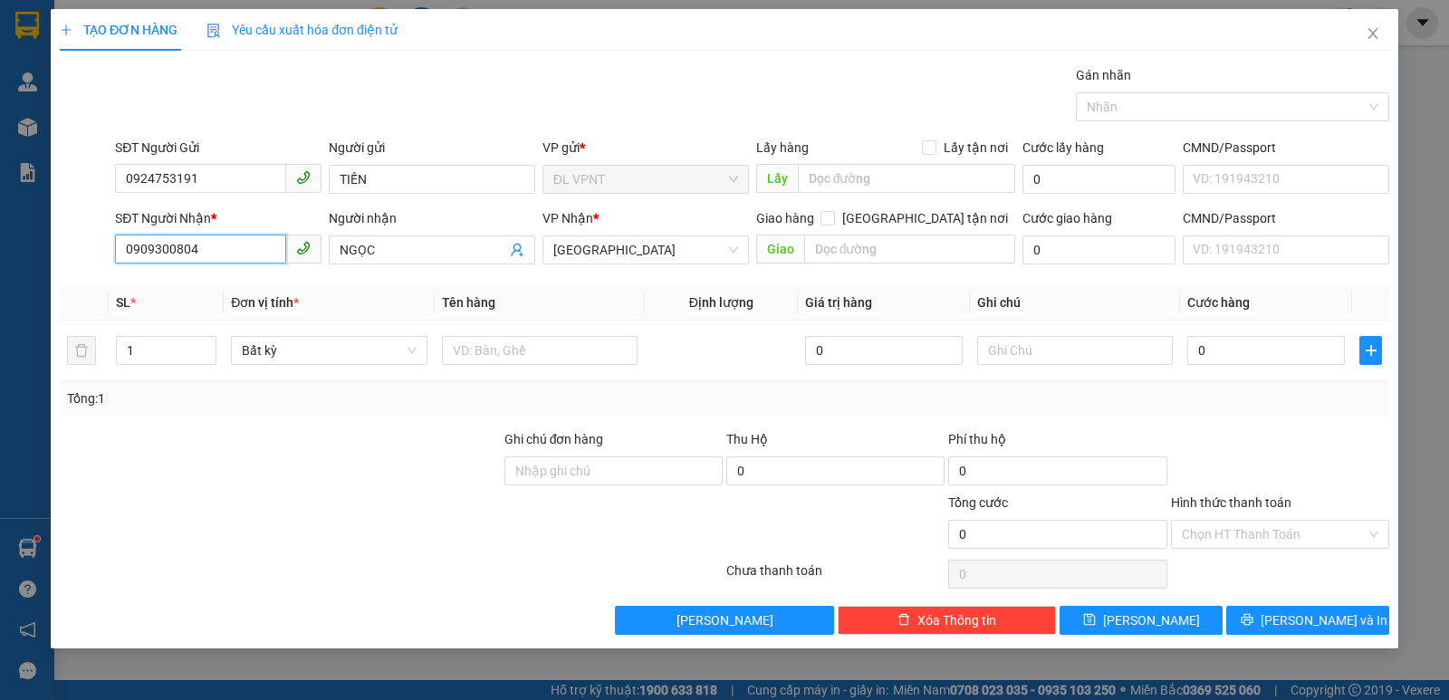
drag, startPoint x: 84, startPoint y: 243, endPoint x: 60, endPoint y: 245, distance: 24.5
click at [60, 245] on div "SĐT Người Nhận * 0909300804 Người nhận NGỌC VP Nhận * ĐL Quận 1 Giao hàng [GEOG…" at bounding box center [724, 239] width 1333 height 63
click at [172, 287] on div "0909300804 - [PERSON_NAME]" at bounding box center [218, 286] width 185 height 20
drag, startPoint x: 149, startPoint y: 361, endPoint x: 118, endPoint y: 350, distance: 33.5
click at [118, 350] on input "1" at bounding box center [166, 350] width 99 height 27
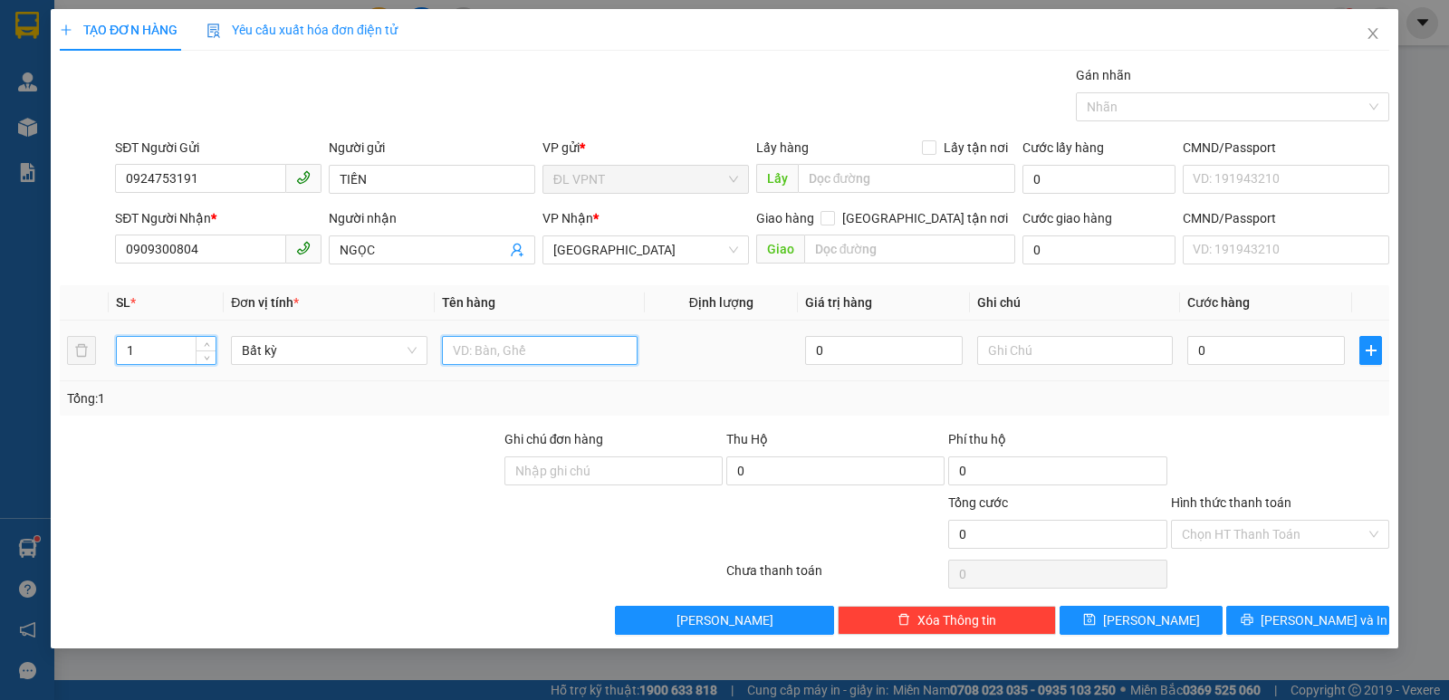
click at [492, 355] on input "text" at bounding box center [540, 350] width 196 height 29
click at [1223, 359] on input "0" at bounding box center [1266, 350] width 158 height 29
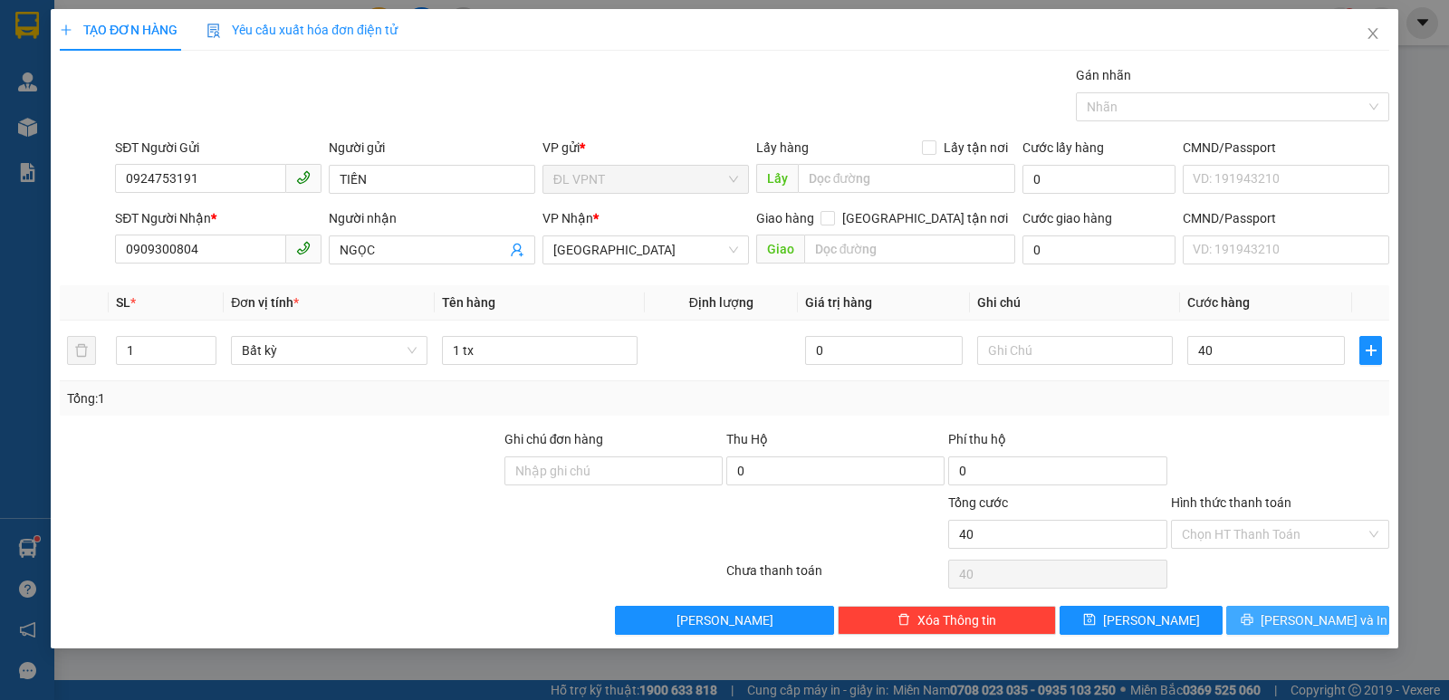
click at [1297, 613] on span "[PERSON_NAME] và In" at bounding box center [1324, 620] width 127 height 20
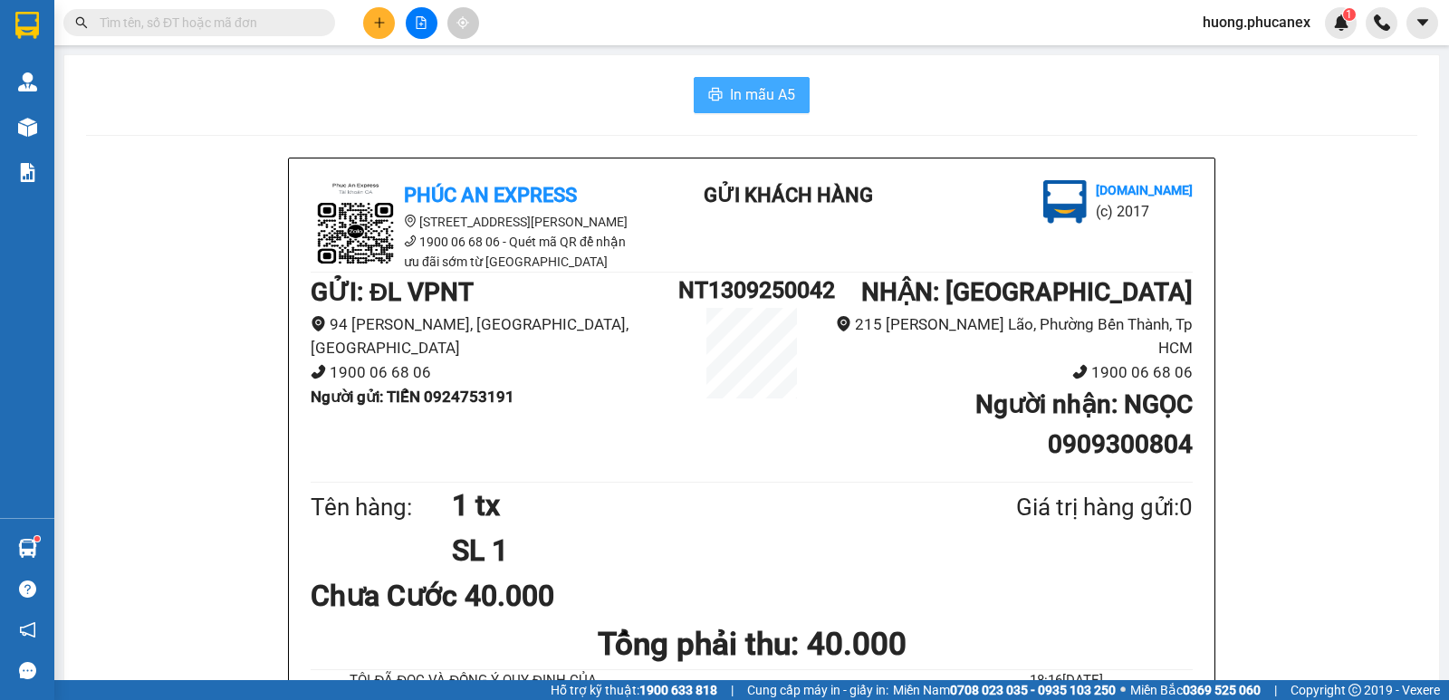
click at [733, 79] on button "In mẫu A5" at bounding box center [752, 95] width 116 height 36
click at [385, 21] on icon "plus" at bounding box center [379, 22] width 13 height 13
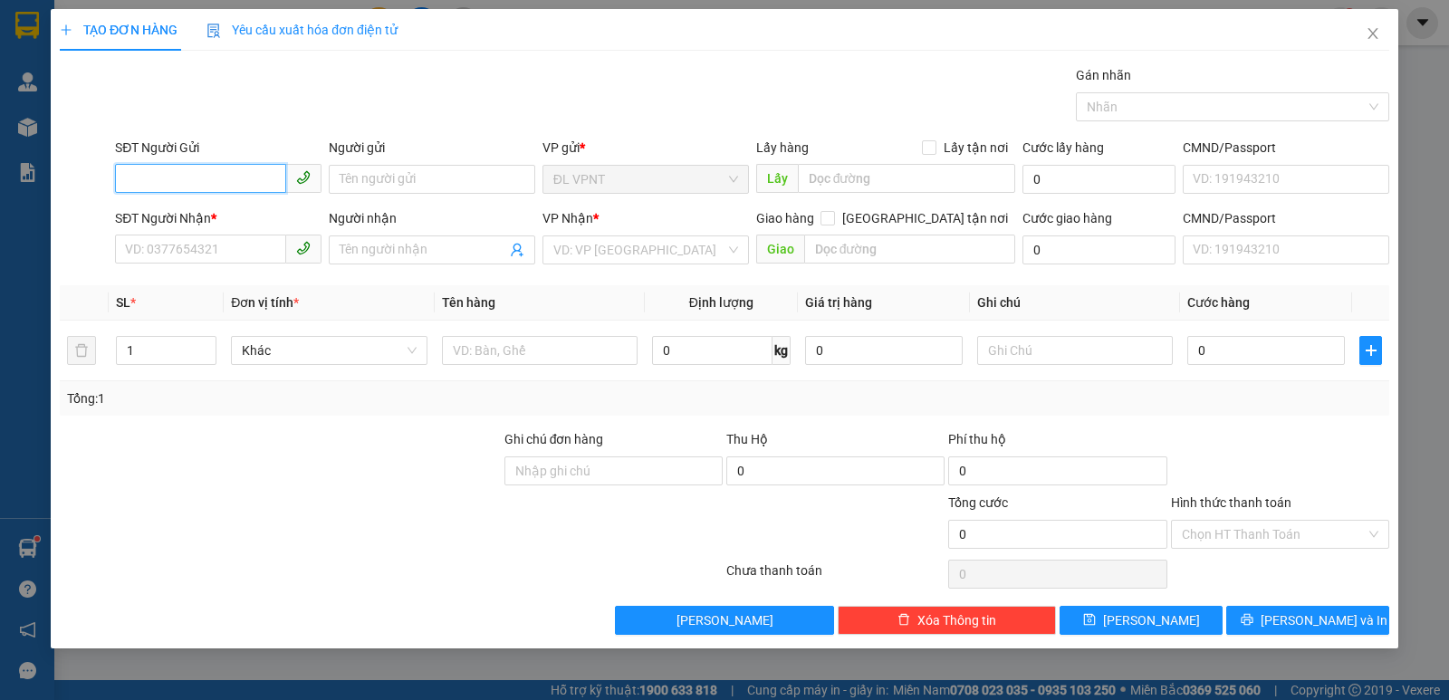
click at [262, 178] on input "SĐT Người Gửi" at bounding box center [200, 178] width 171 height 29
click at [249, 174] on input "SĐT Người Gửi" at bounding box center [200, 178] width 171 height 29
click at [387, 186] on input "Người gửi" at bounding box center [432, 179] width 206 height 29
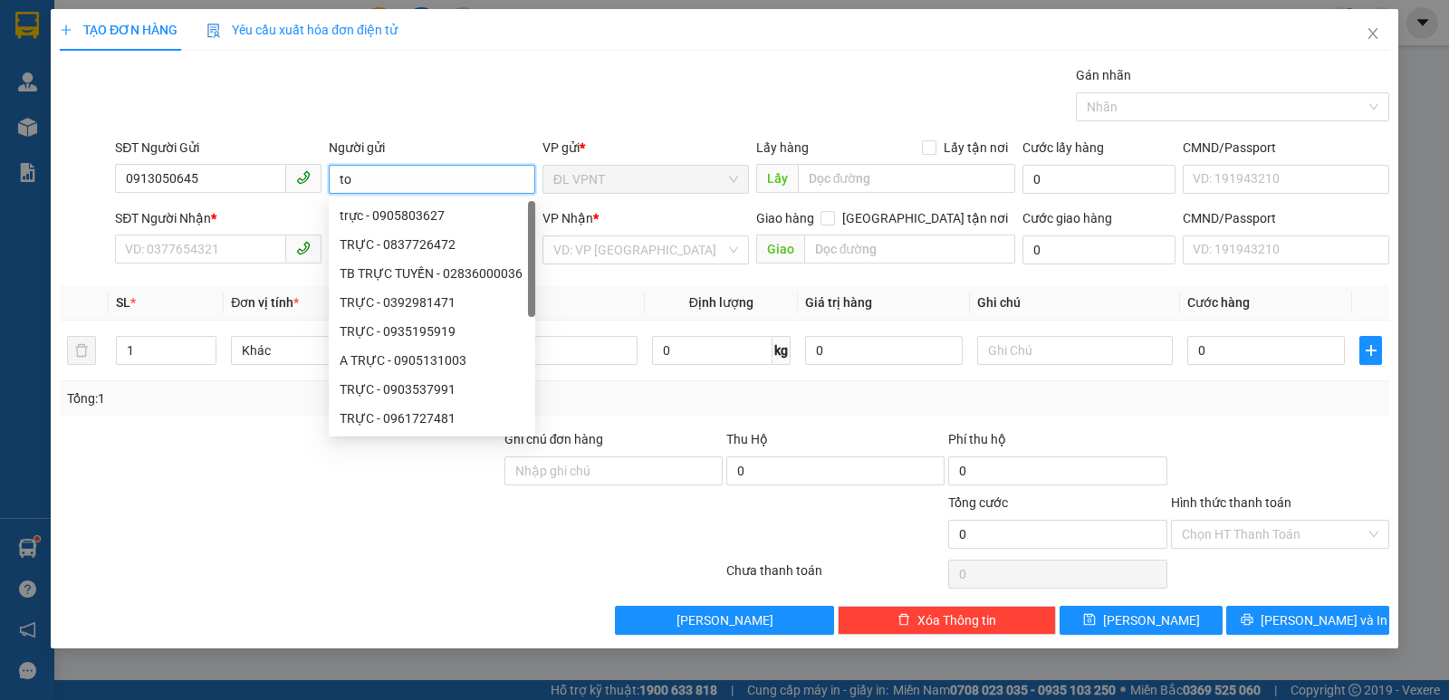
paste input "à"
click at [214, 234] on div "SĐT Người Nhận *" at bounding box center [218, 221] width 206 height 27
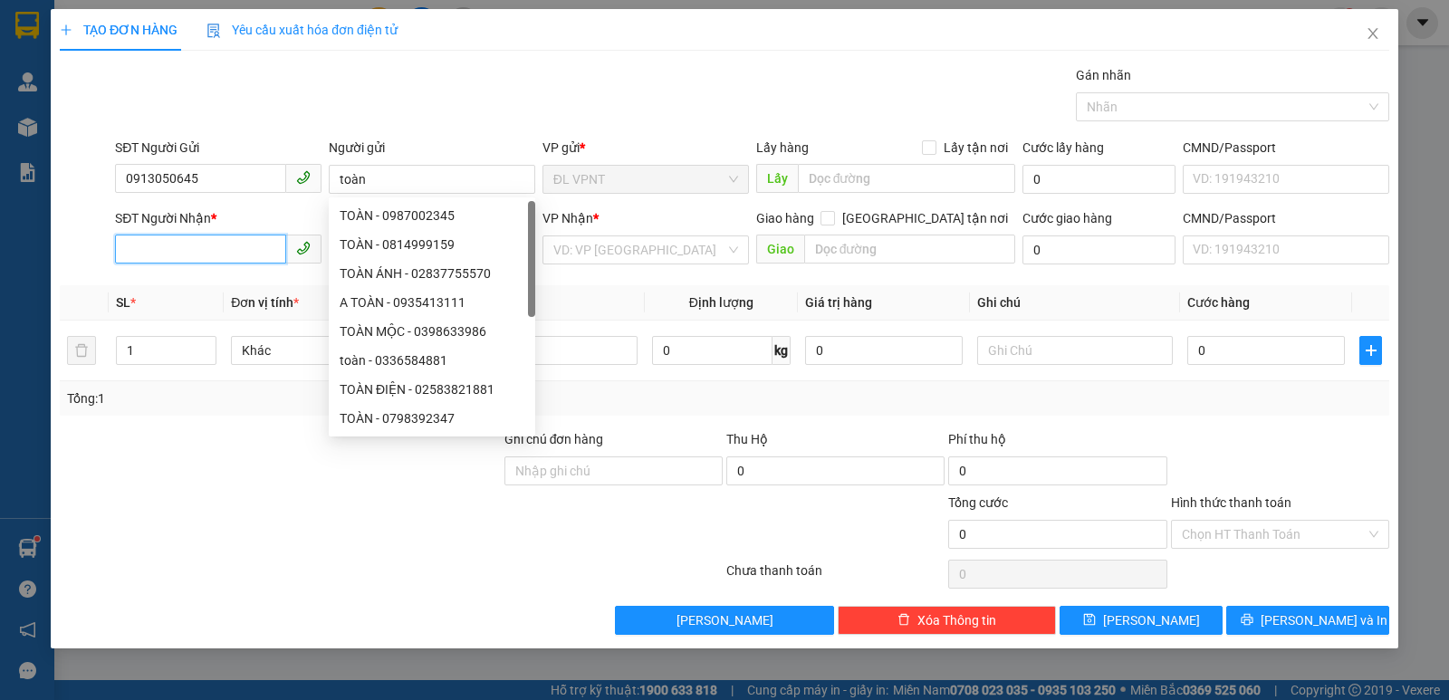
drag, startPoint x: 217, startPoint y: 245, endPoint x: 237, endPoint y: 252, distance: 20.9
click at [225, 248] on input "SĐT Người Nhận *" at bounding box center [200, 249] width 171 height 29
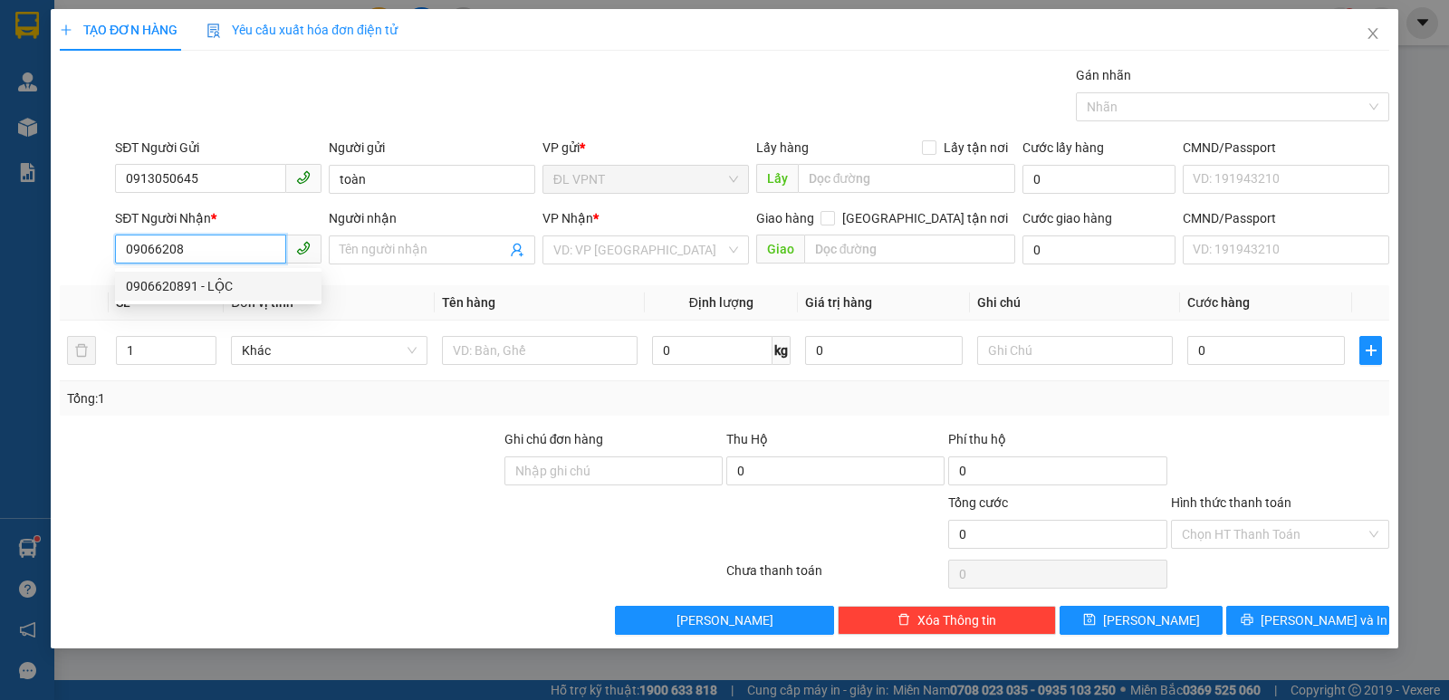
click at [179, 282] on div "0906620891 - LỘC" at bounding box center [218, 286] width 185 height 20
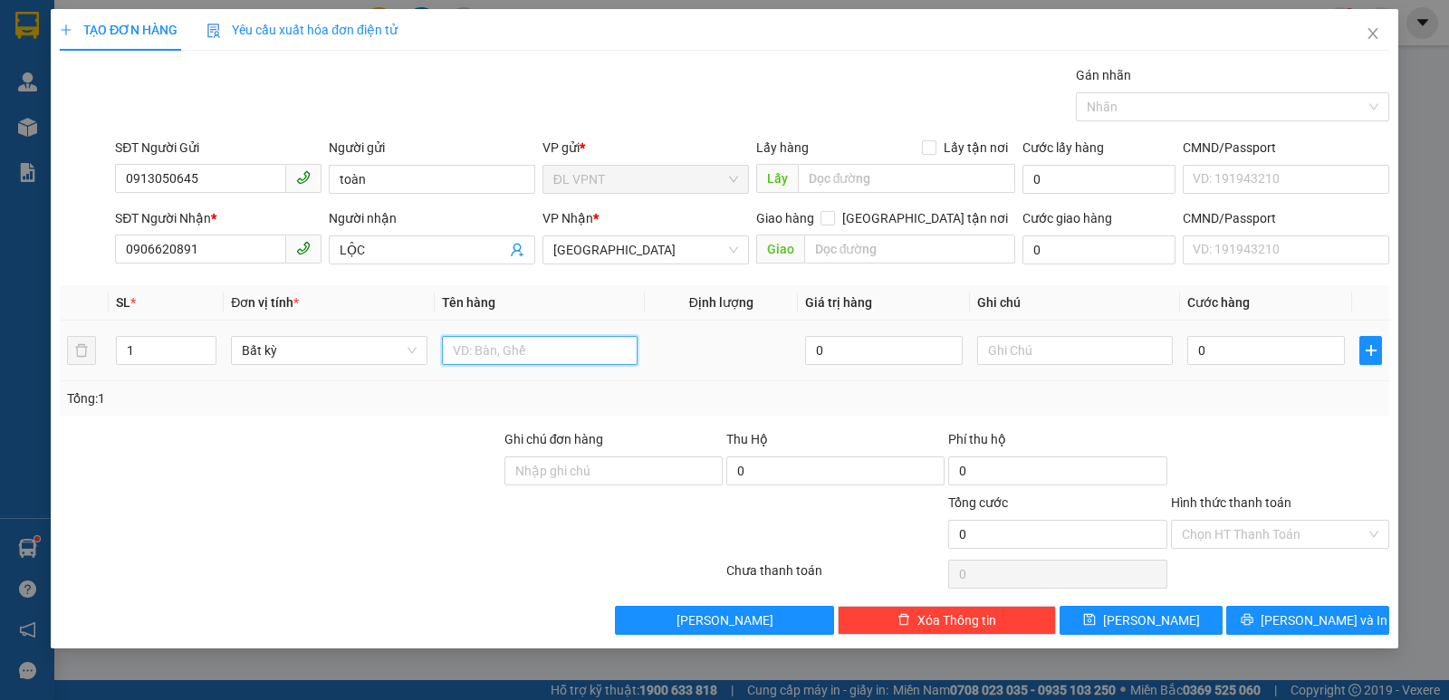
click at [550, 347] on input "text" at bounding box center [540, 350] width 196 height 29
click at [1265, 357] on input "0" at bounding box center [1266, 350] width 158 height 29
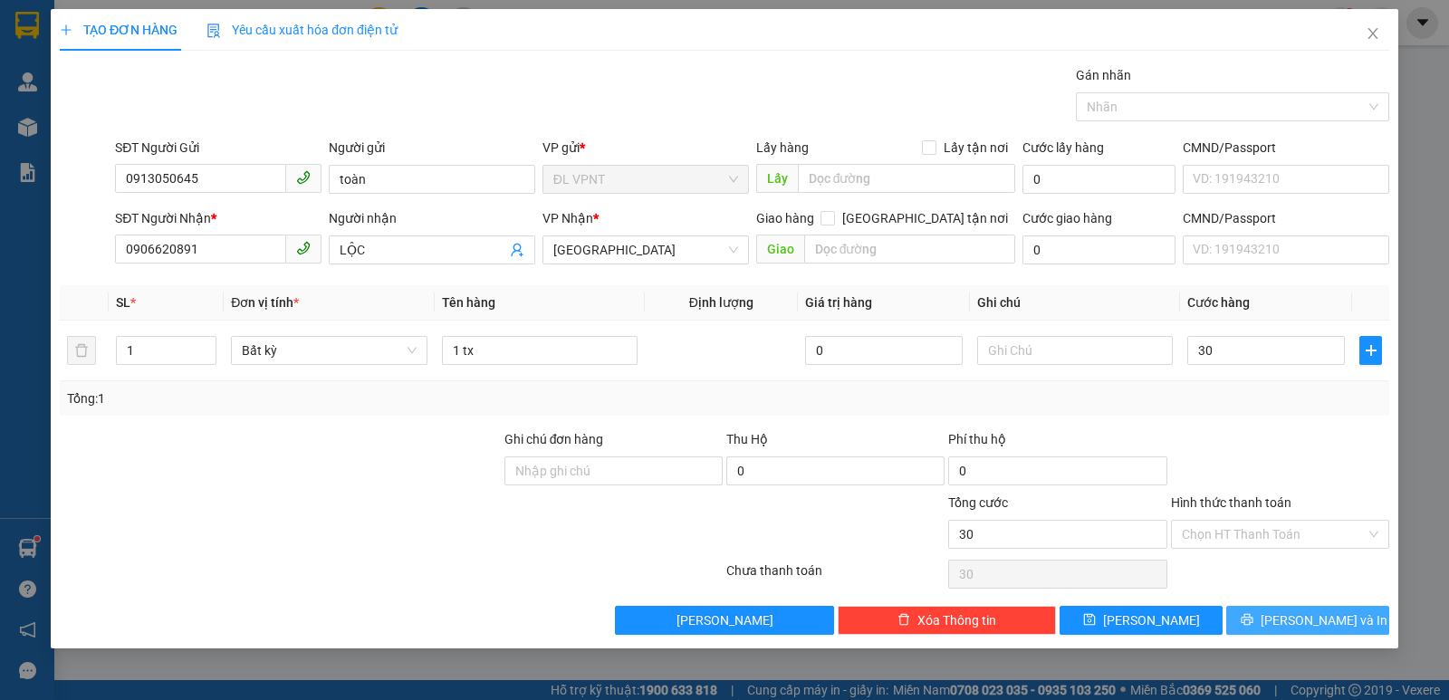
click at [1286, 619] on button "[PERSON_NAME] và In" at bounding box center [1307, 620] width 163 height 29
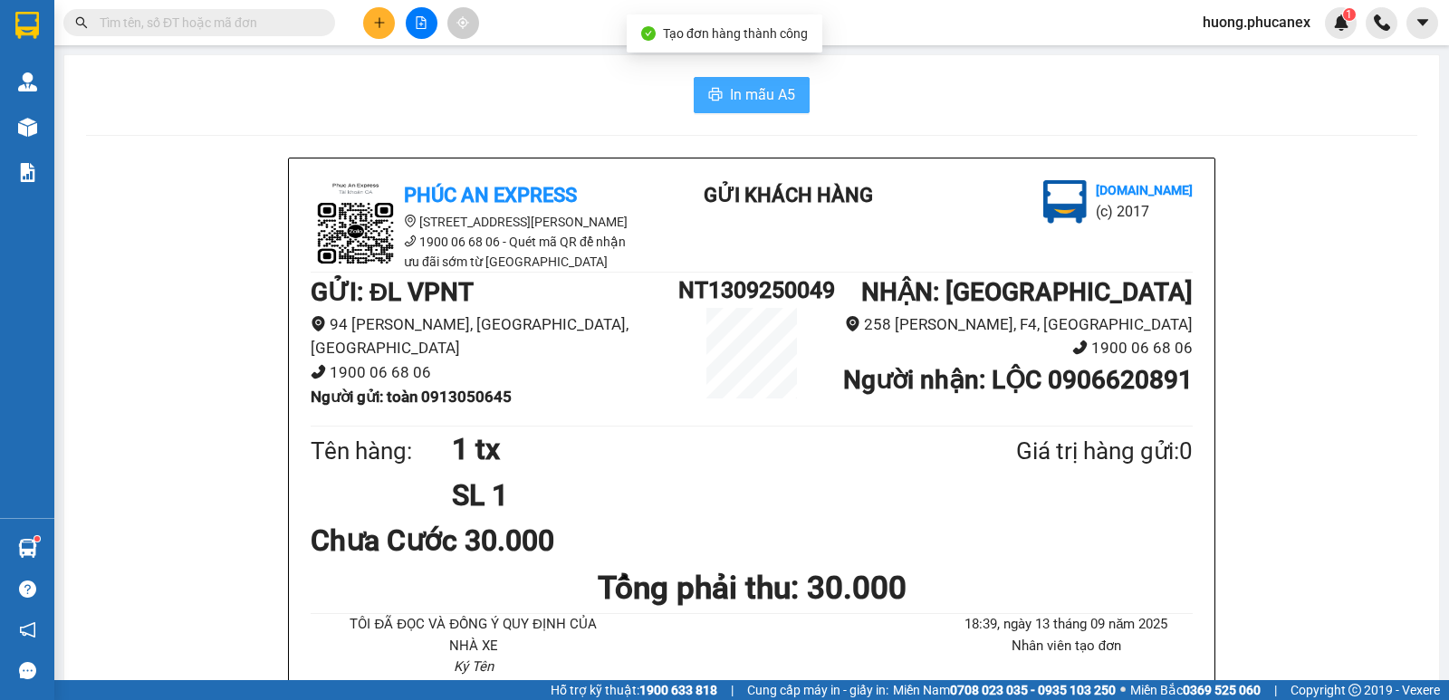
click at [713, 96] on icon "printer" at bounding box center [715, 94] width 14 height 14
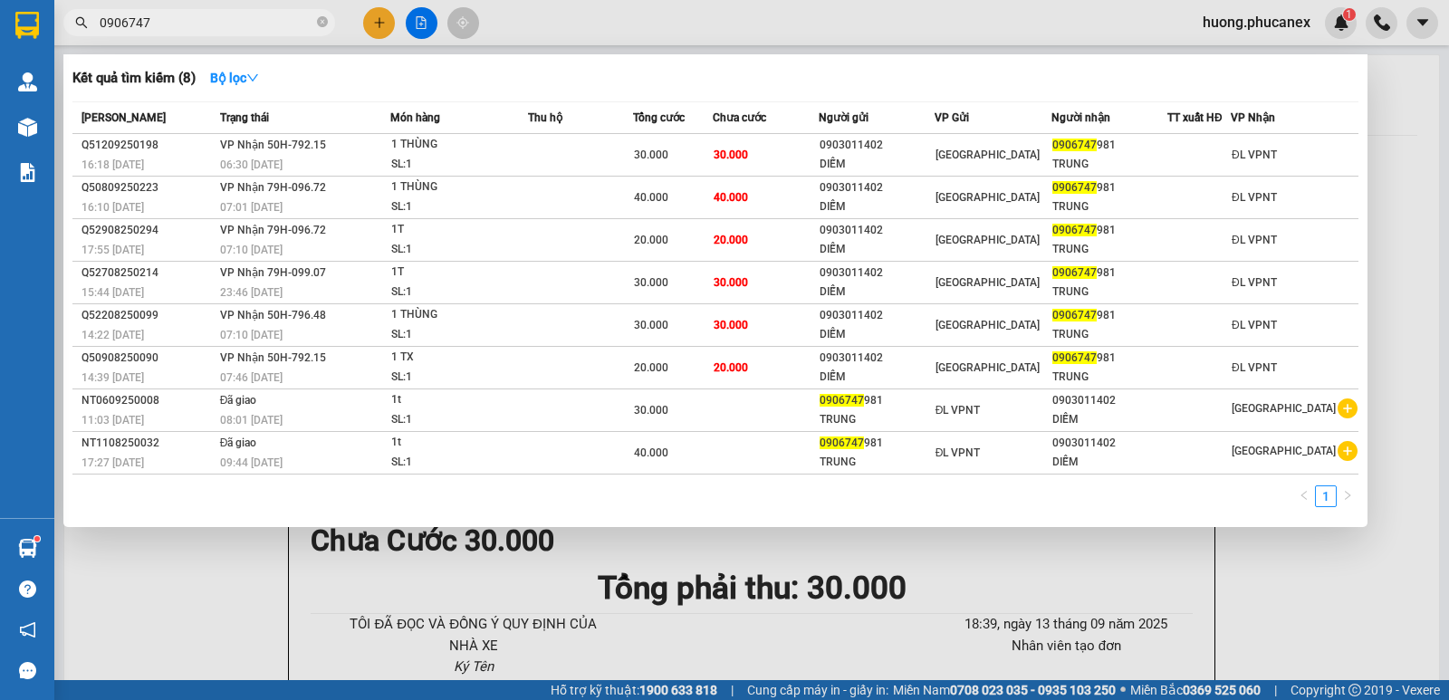
click at [380, 25] on div at bounding box center [724, 350] width 1449 height 700
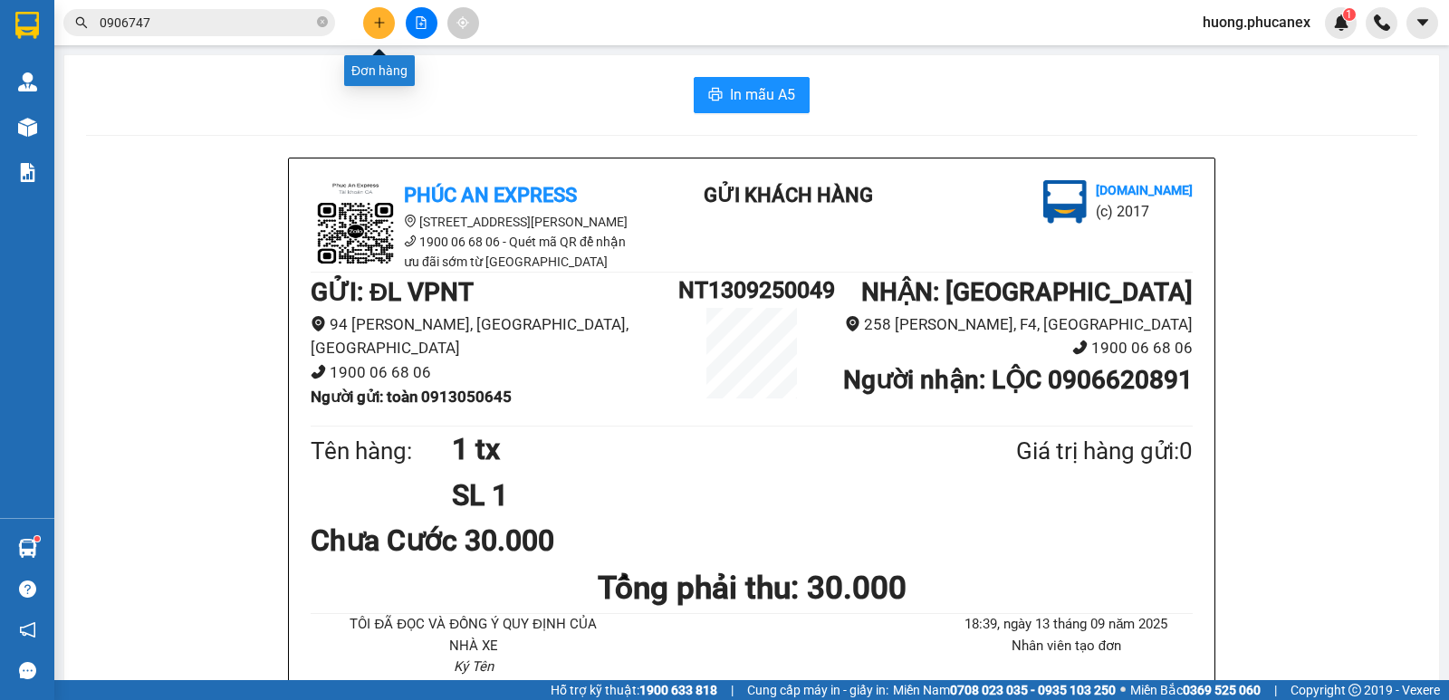
click at [379, 21] on icon "plus" at bounding box center [379, 22] width 13 height 13
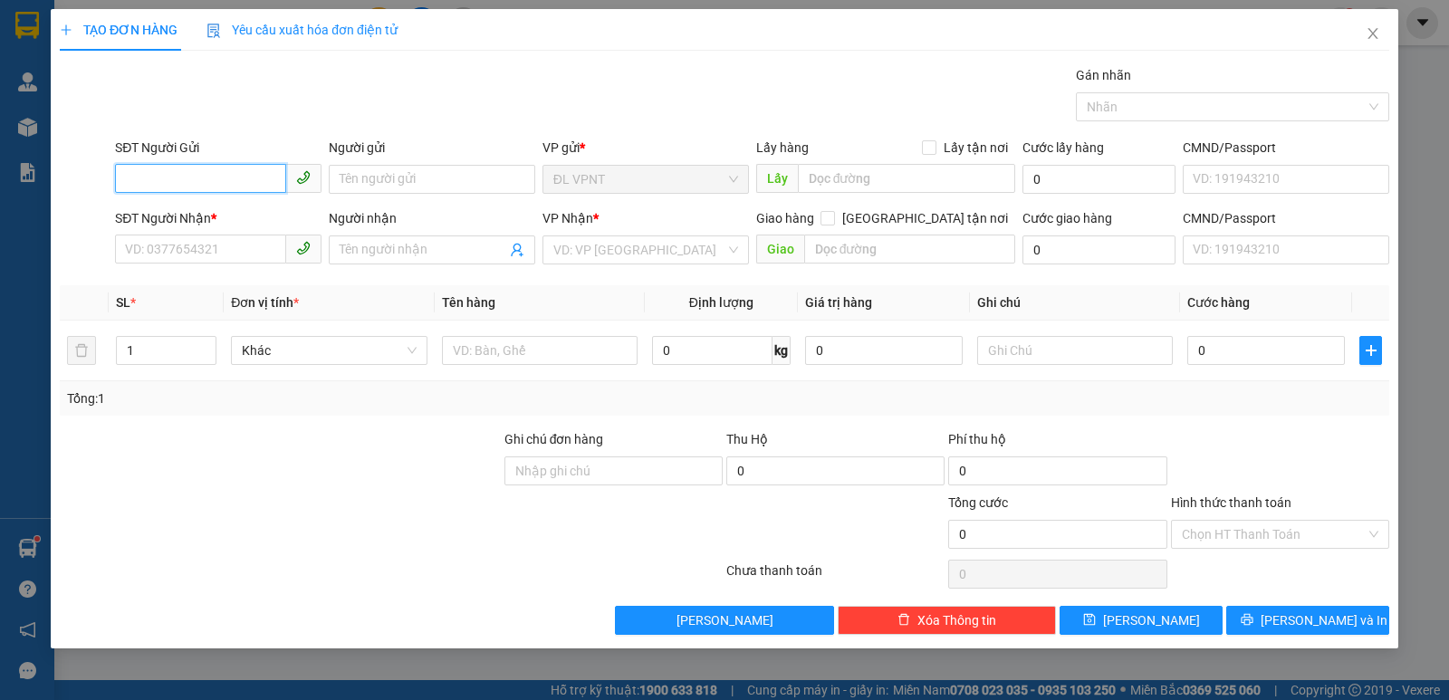
click at [236, 178] on input "SĐT Người Gửi" at bounding box center [200, 178] width 171 height 29
click at [160, 207] on div "0914132929 - HIỀN" at bounding box center [218, 216] width 185 height 20
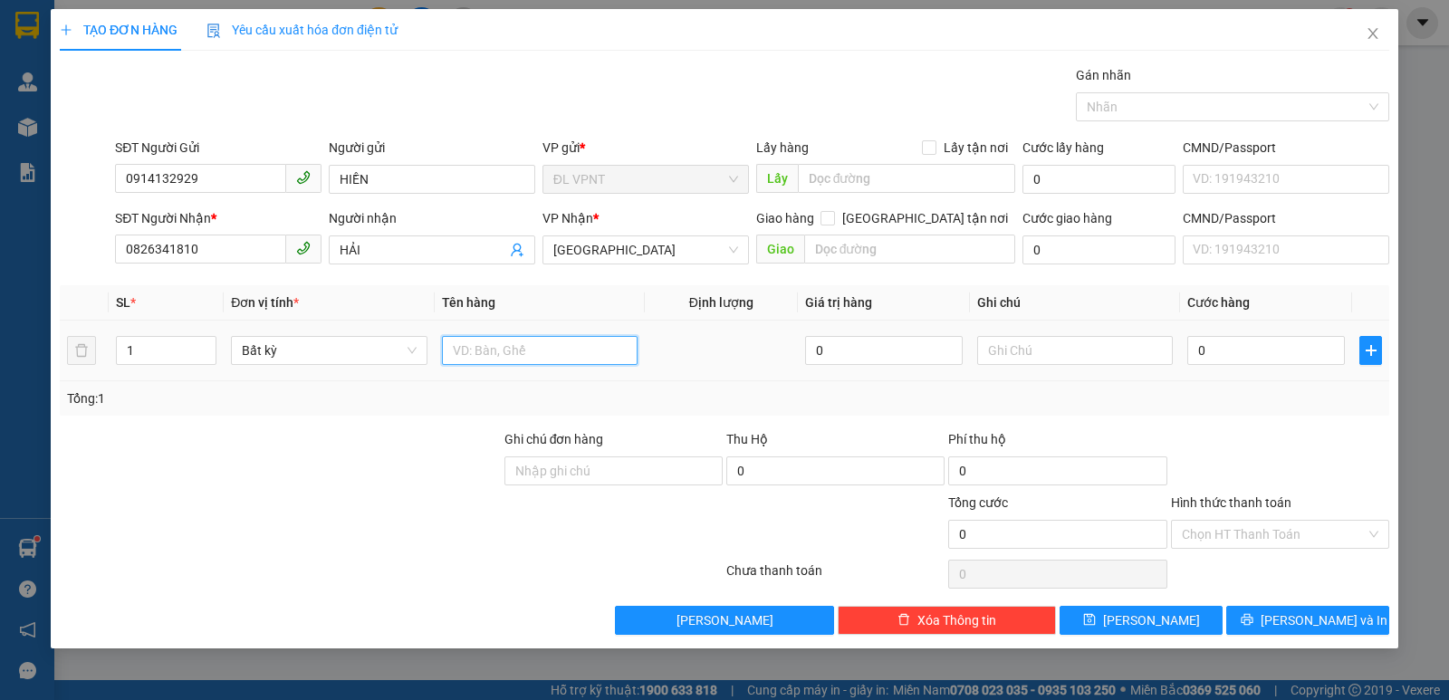
click at [494, 351] on input "text" at bounding box center [540, 350] width 196 height 29
click at [1287, 338] on input "0" at bounding box center [1266, 350] width 158 height 29
click at [1272, 527] on input "Hình thức thanh toán" at bounding box center [1274, 534] width 184 height 27
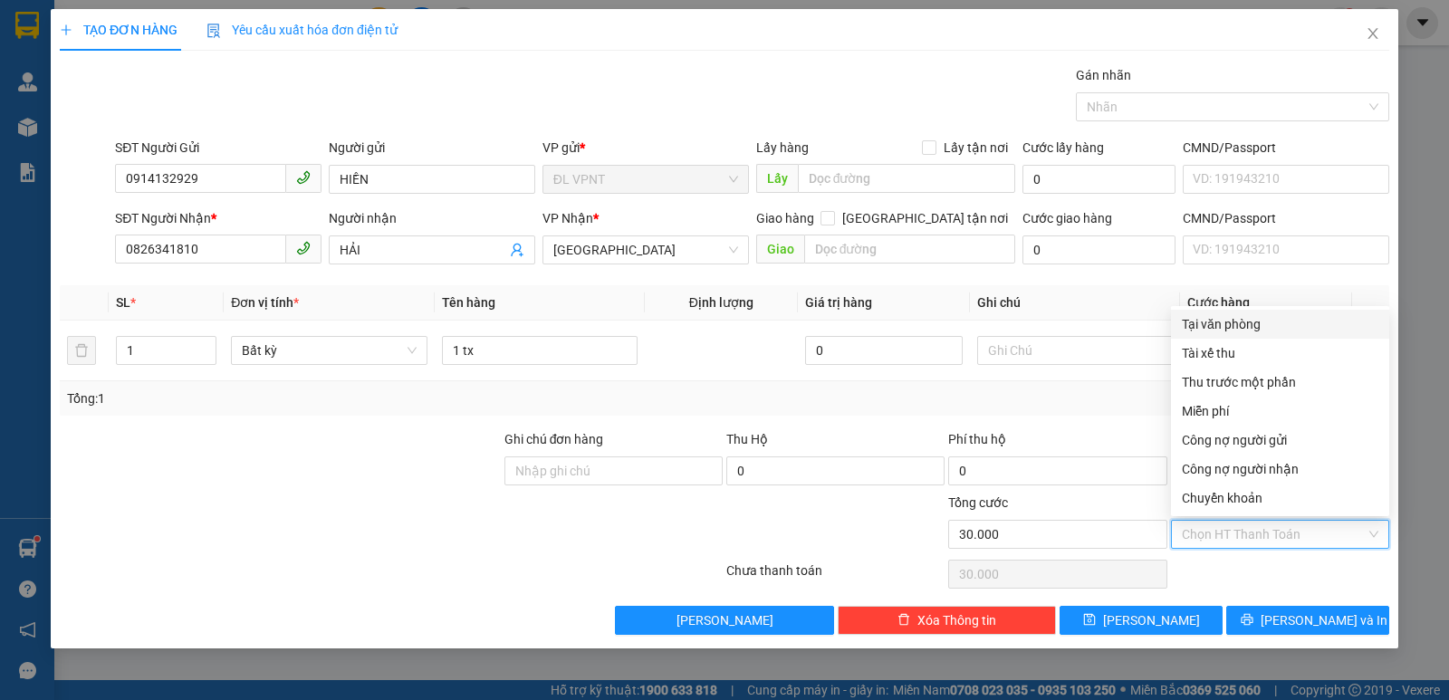
click at [1259, 322] on div "Tại văn phòng" at bounding box center [1280, 324] width 197 height 20
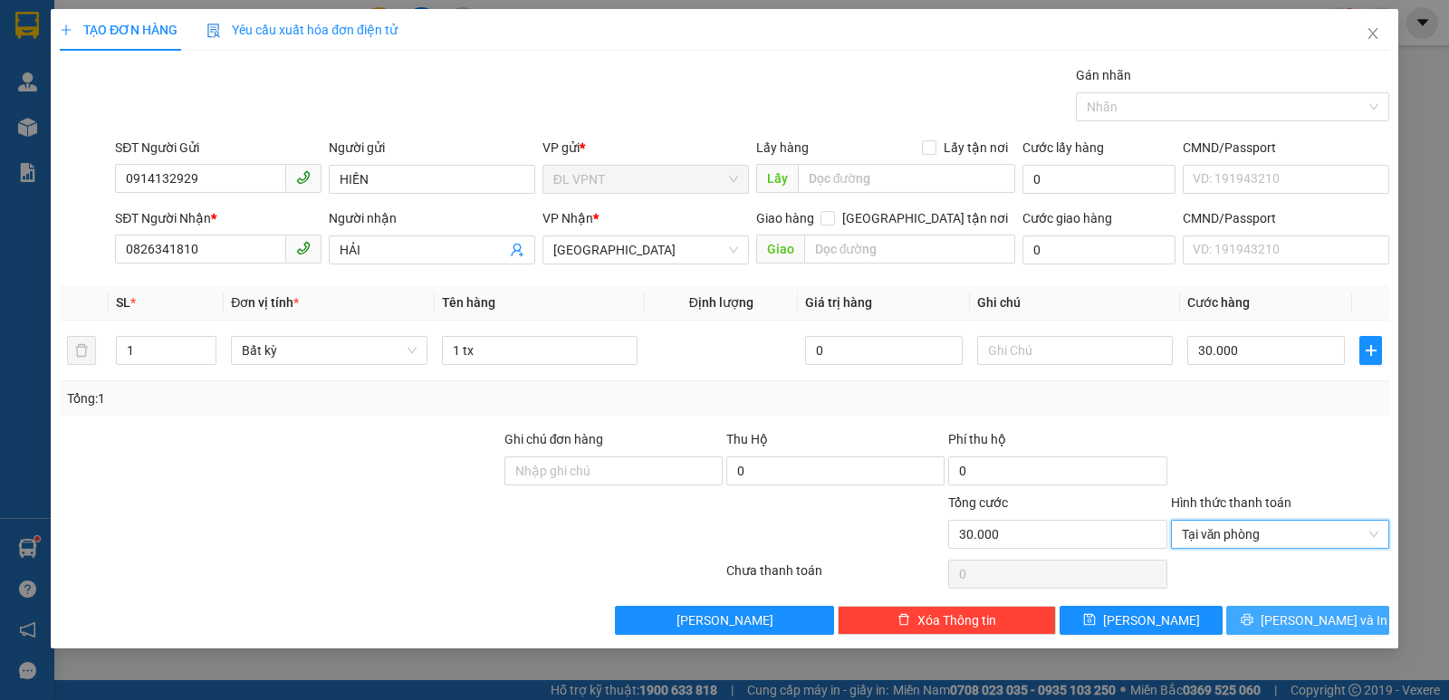
click at [1290, 622] on button "[PERSON_NAME] và In" at bounding box center [1307, 620] width 163 height 29
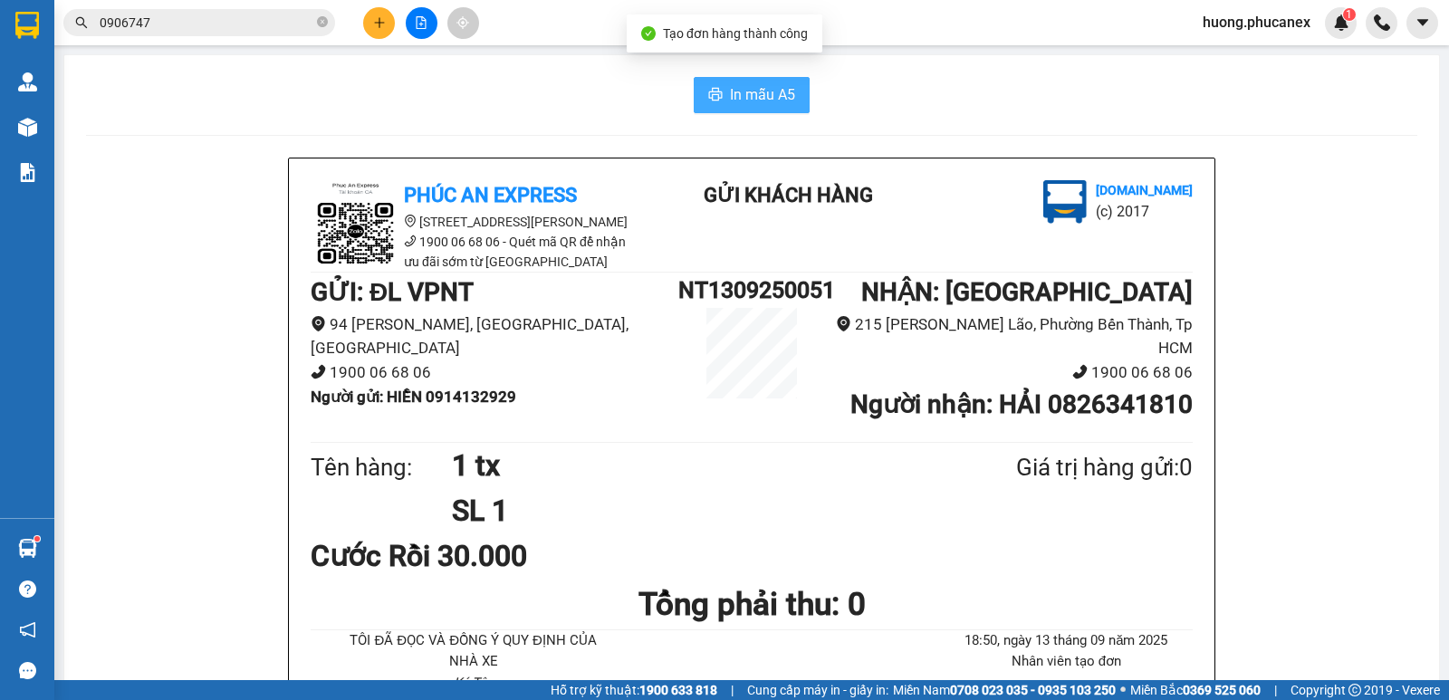
click at [749, 95] on span "In mẫu A5" at bounding box center [762, 94] width 65 height 23
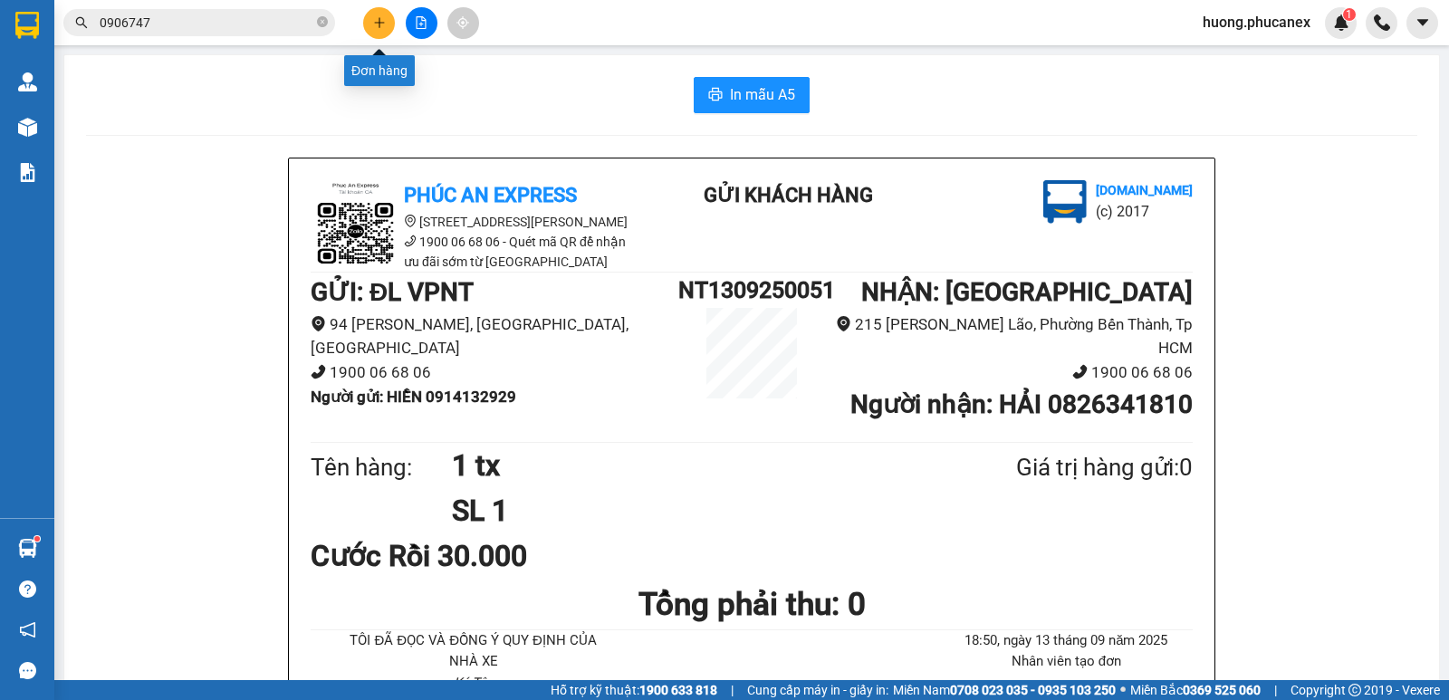
click at [383, 18] on icon "plus" at bounding box center [379, 22] width 13 height 13
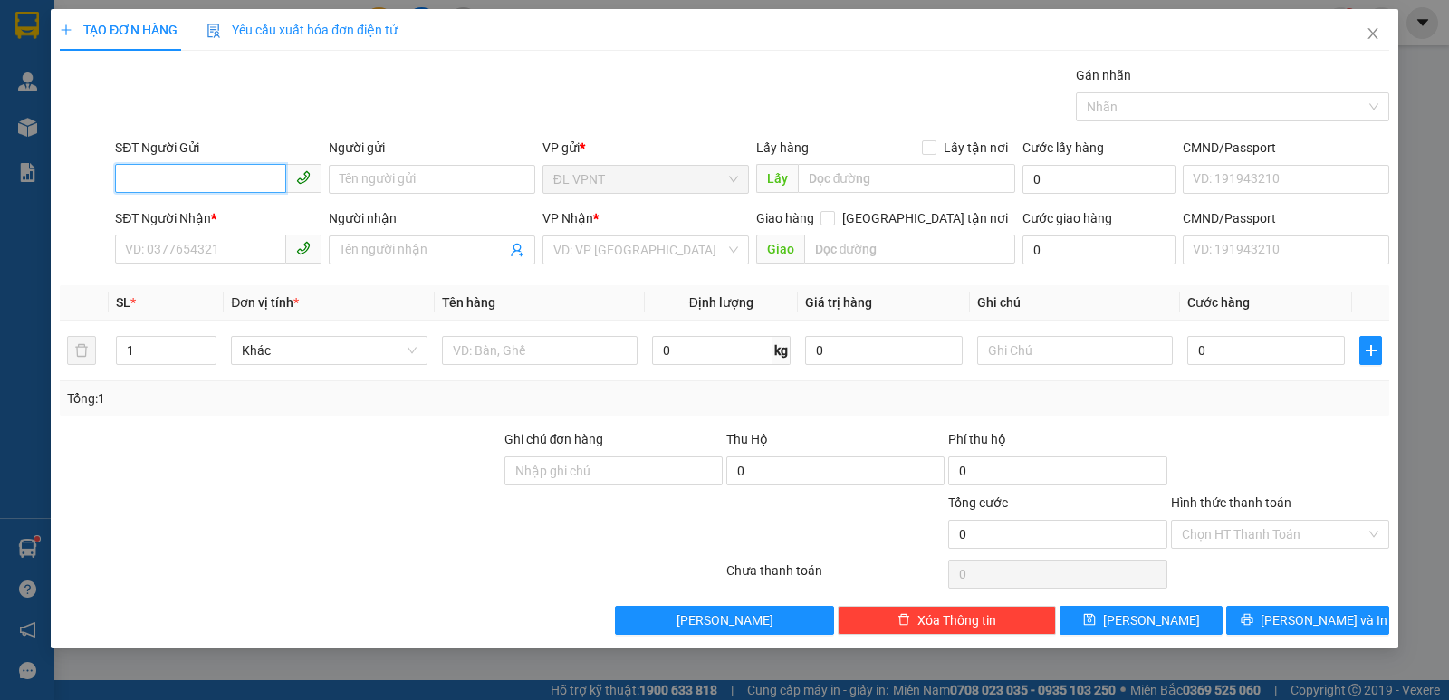
click at [234, 184] on input "SĐT Người Gửi" at bounding box center [200, 178] width 171 height 29
click at [443, 168] on input "Người gửi" at bounding box center [432, 179] width 206 height 29
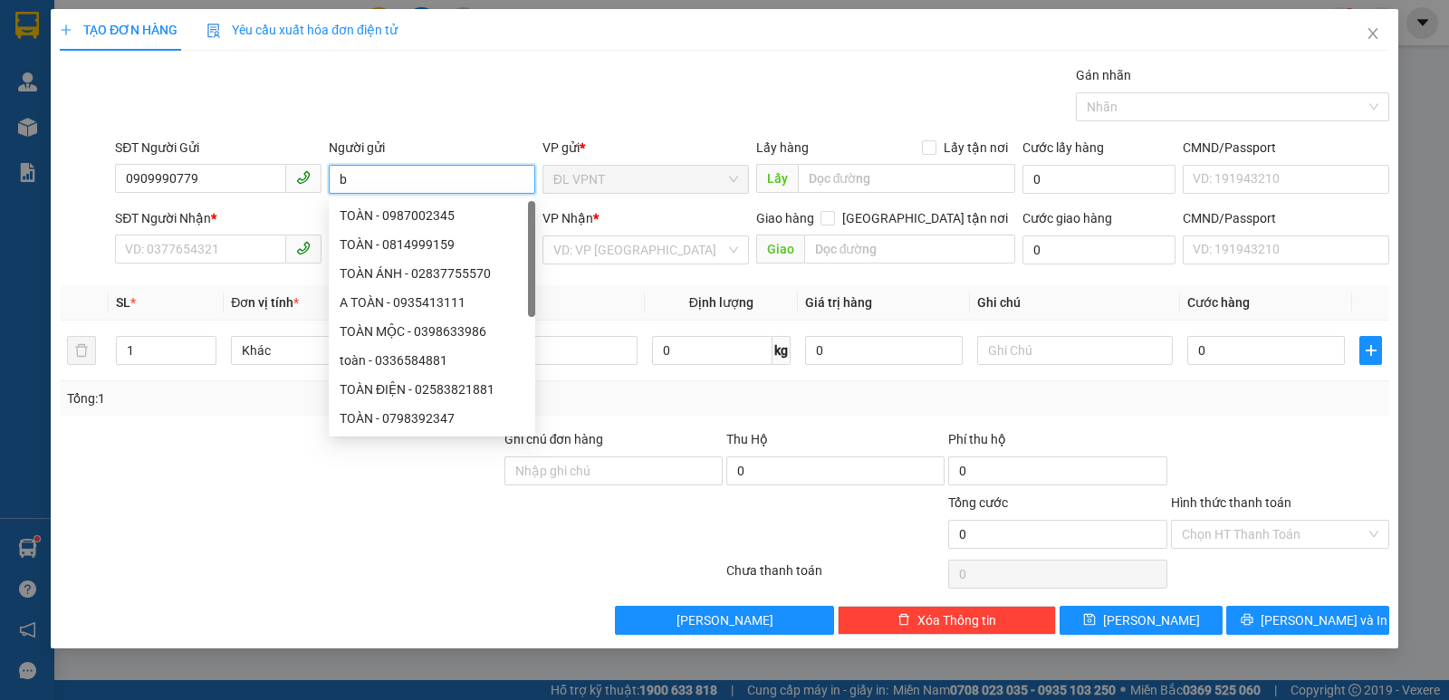
paste input "ình"
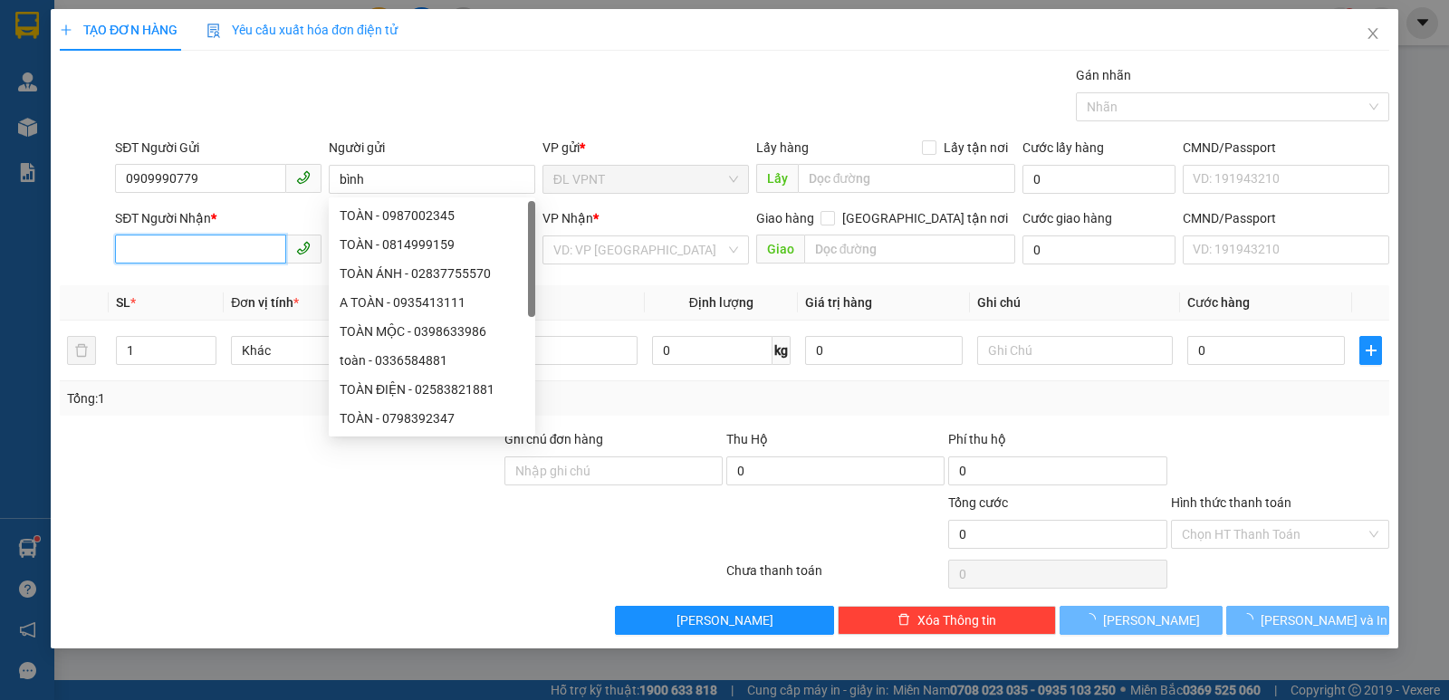
click at [234, 259] on input "SĐT Người Nhận *" at bounding box center [200, 249] width 171 height 29
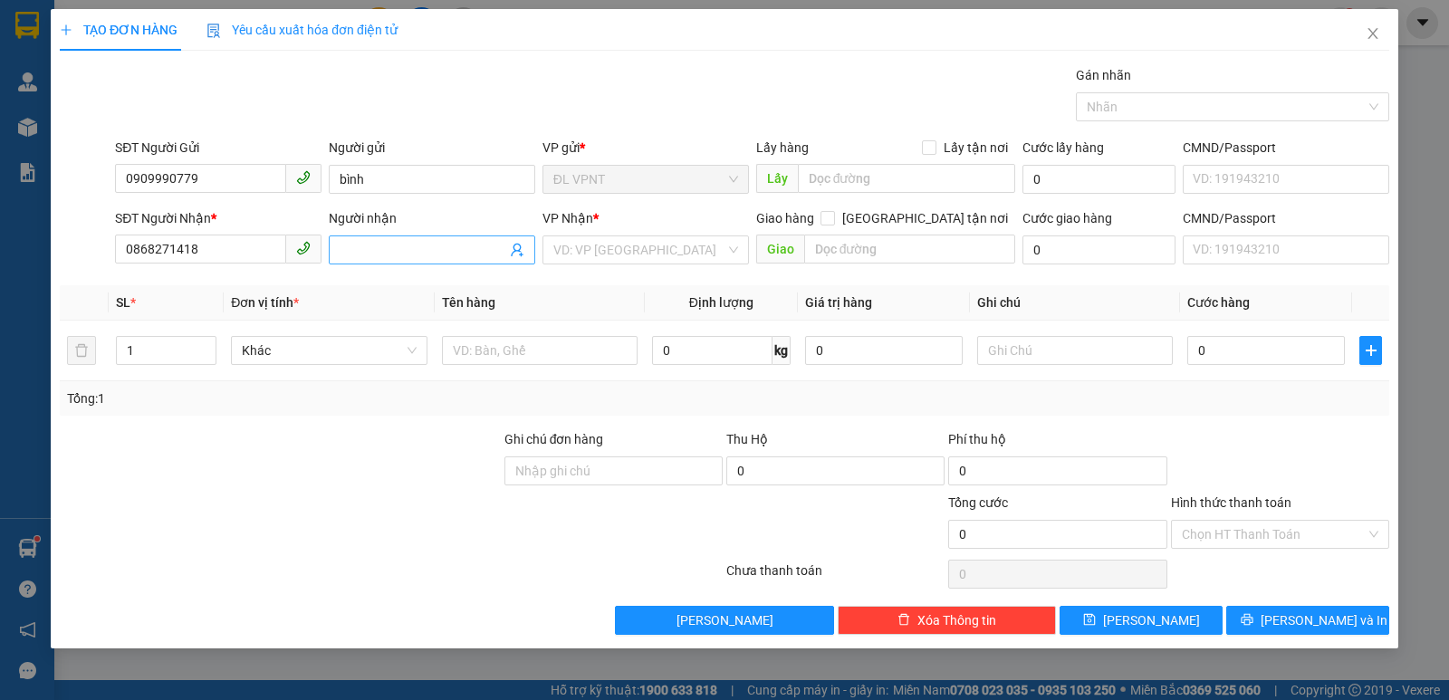
click at [429, 237] on span at bounding box center [432, 249] width 206 height 29
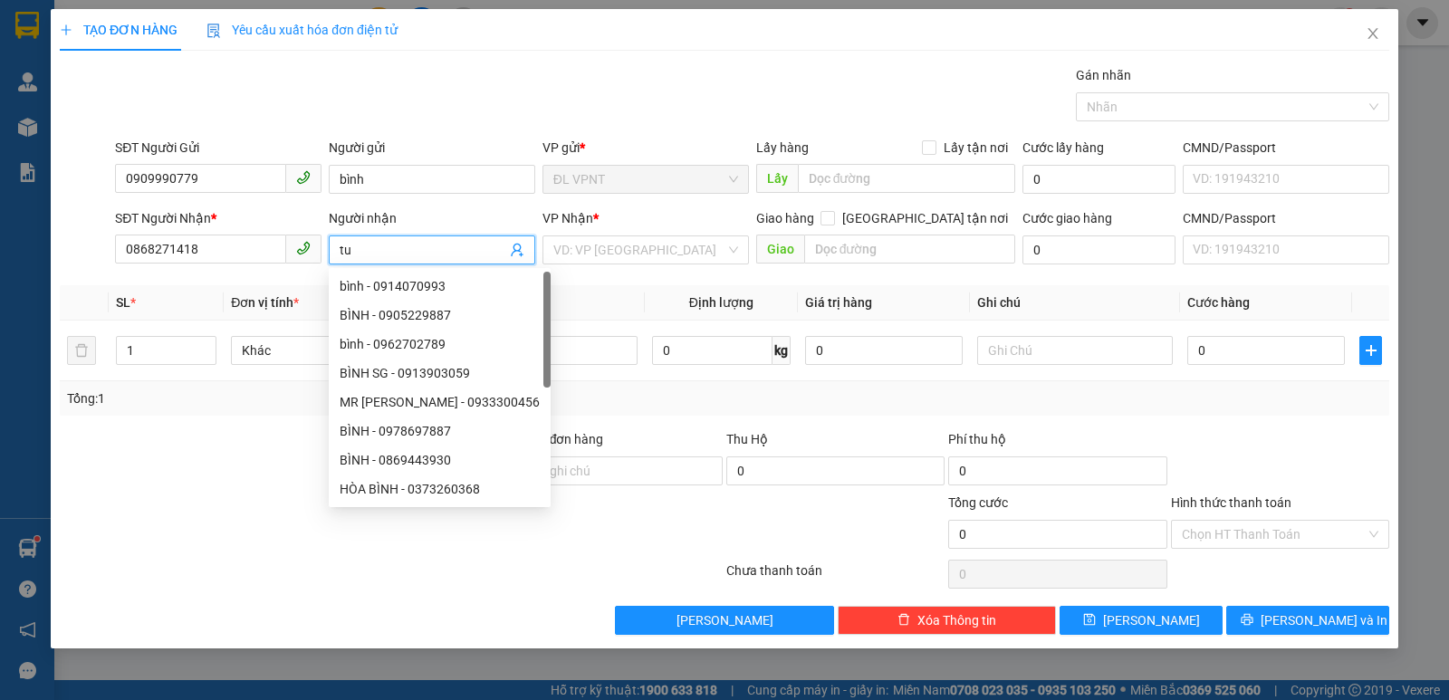
paste input "â"
paste input "ấn"
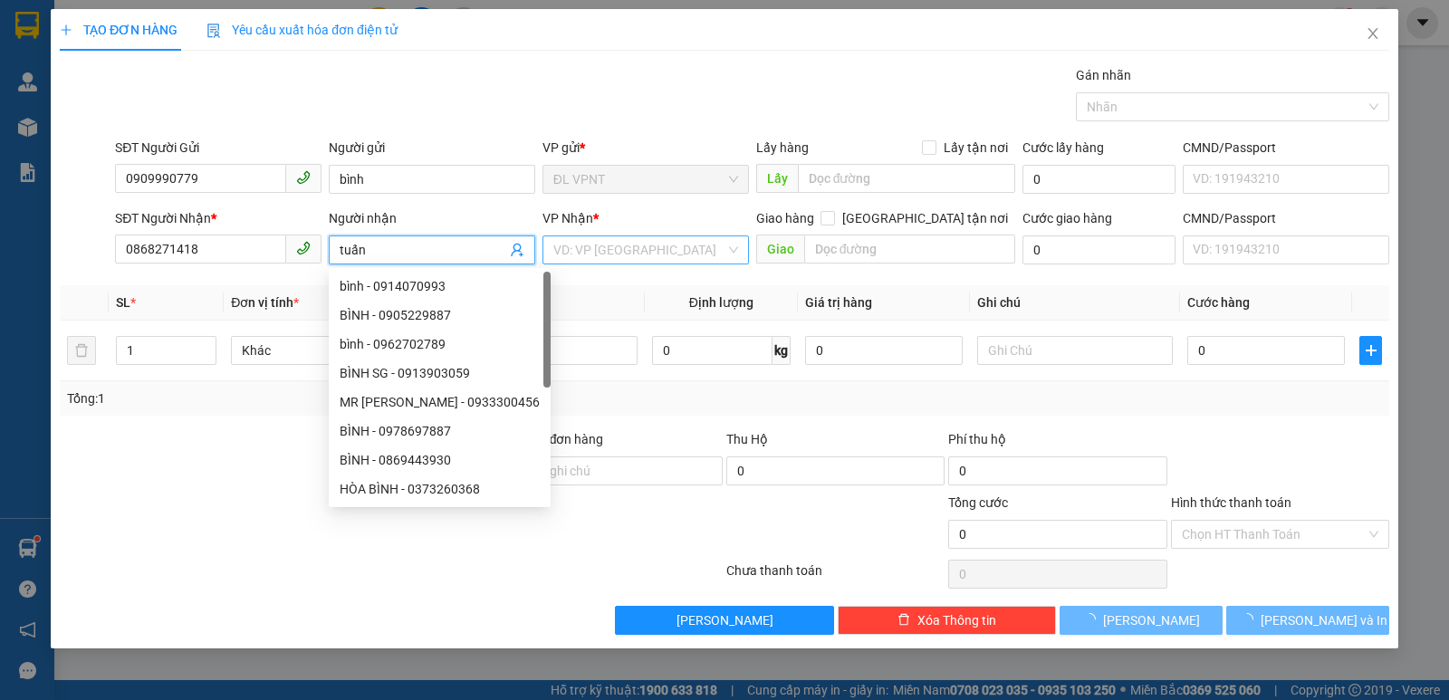
click at [602, 244] on input "search" at bounding box center [639, 249] width 172 height 27
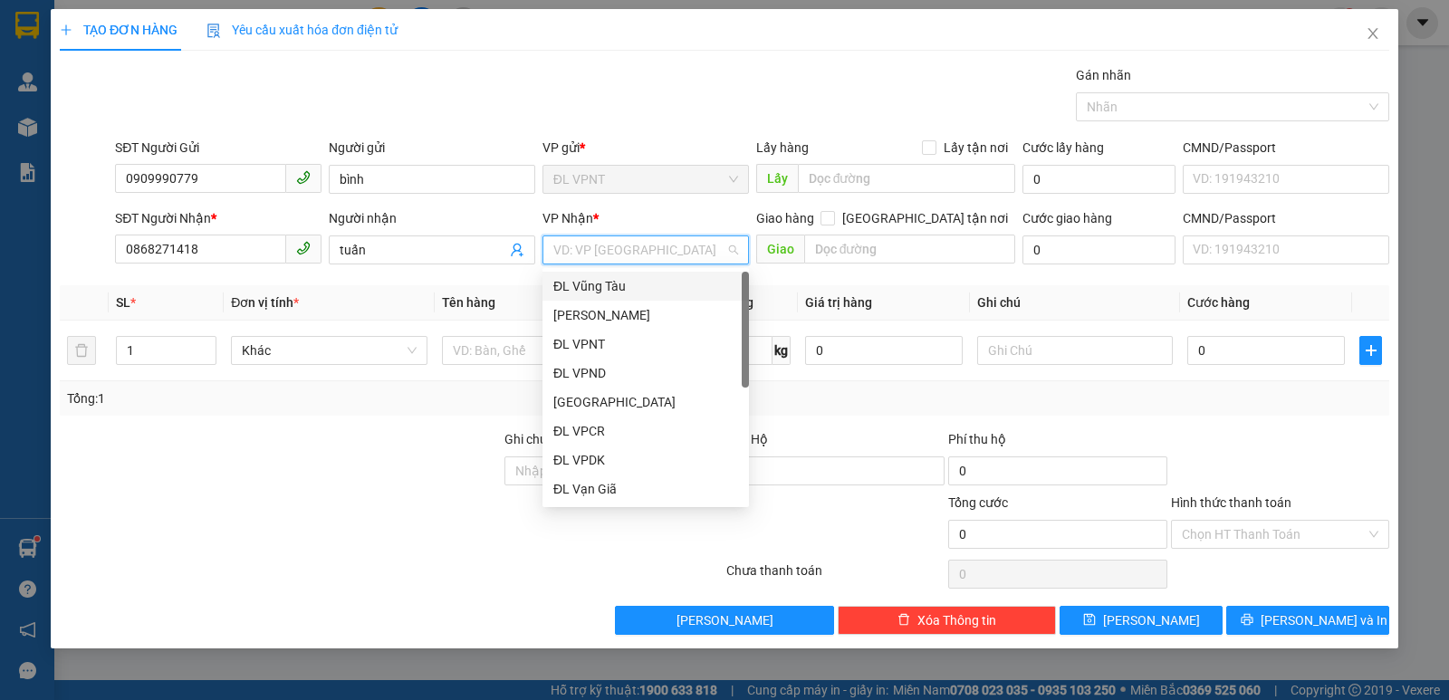
click at [596, 286] on div "ĐL Vũng Tàu" at bounding box center [645, 286] width 185 height 20
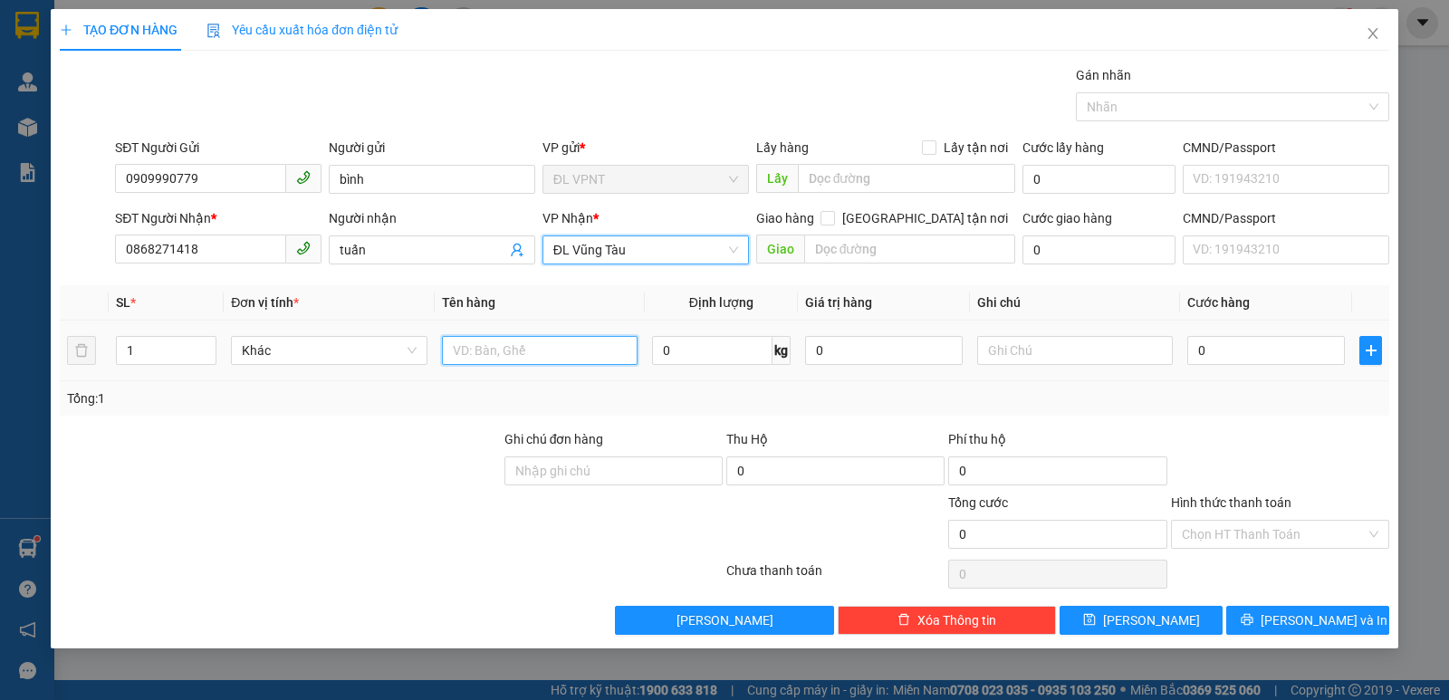
click at [494, 350] on input "text" at bounding box center [540, 350] width 196 height 29
click at [1282, 355] on input "0" at bounding box center [1266, 350] width 158 height 29
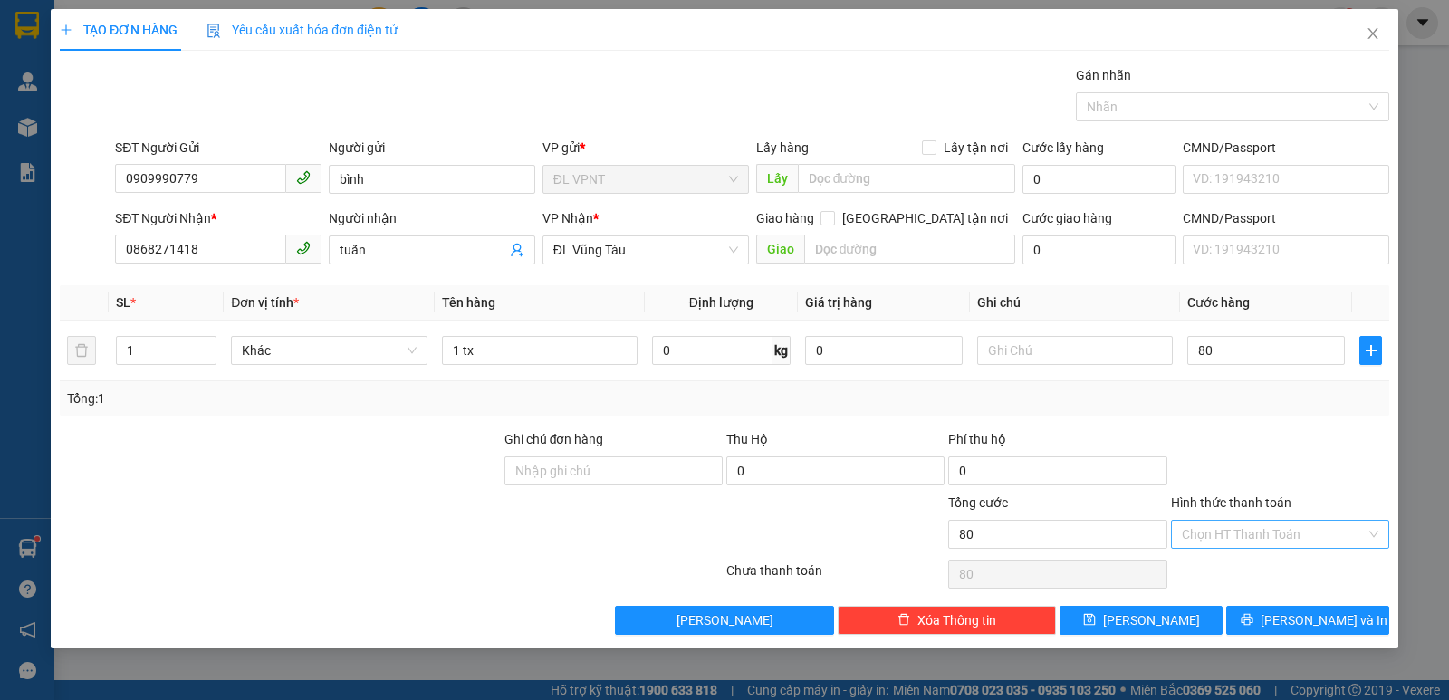
click at [1264, 542] on input "Hình thức thanh toán" at bounding box center [1274, 534] width 184 height 27
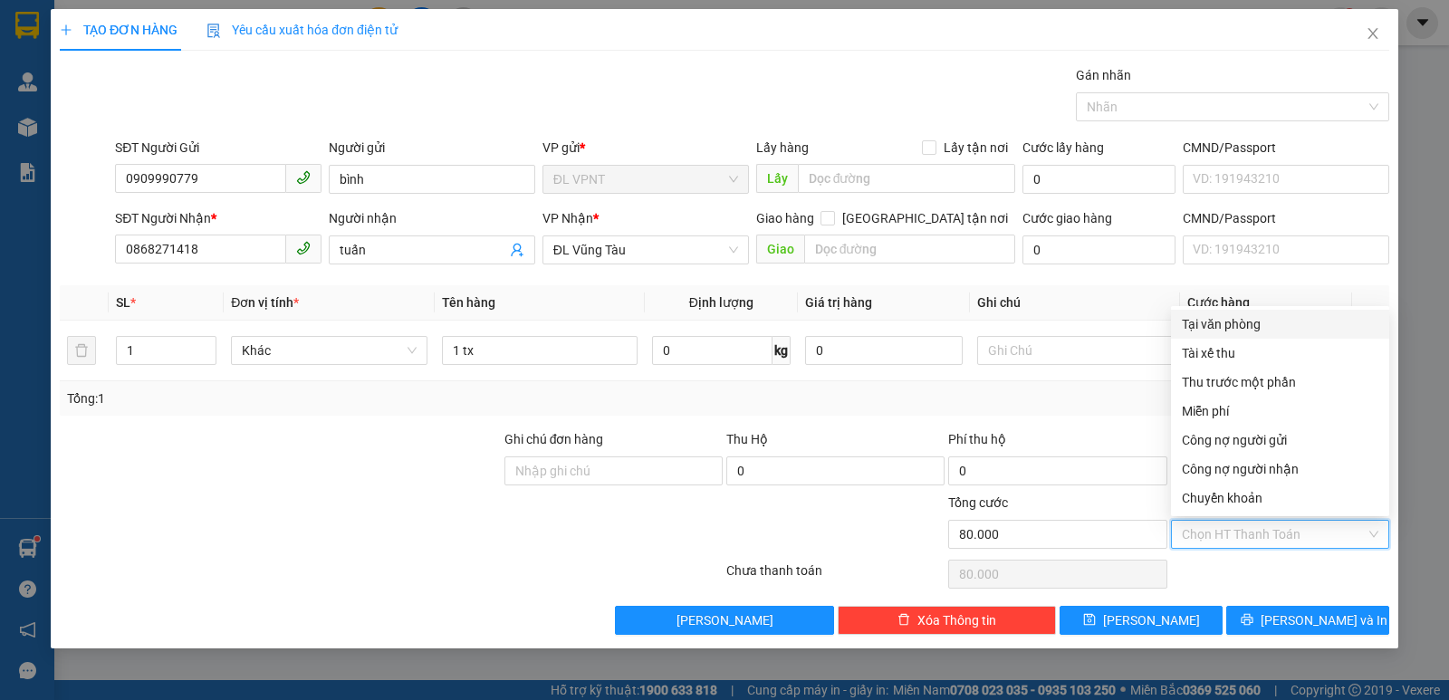
click at [1243, 321] on div "Tại văn phòng" at bounding box center [1280, 324] width 197 height 20
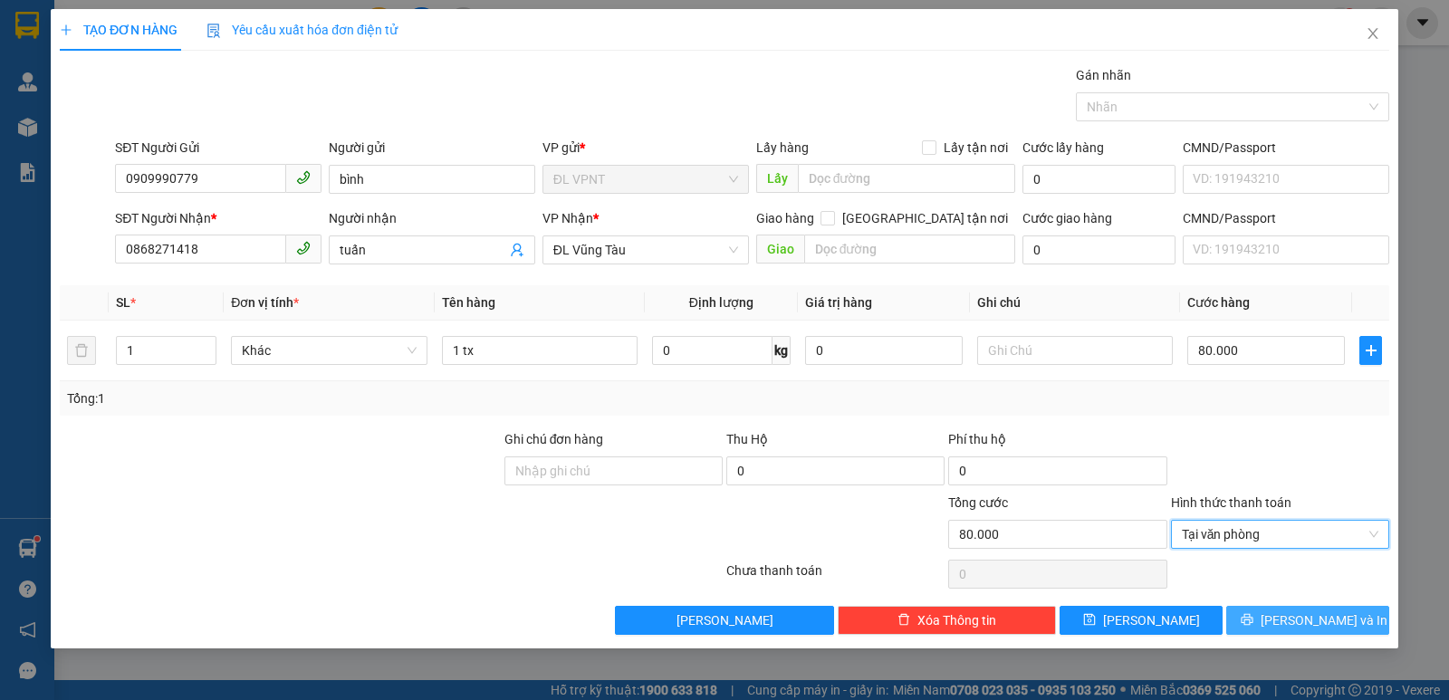
click at [1299, 624] on span "[PERSON_NAME] và In" at bounding box center [1324, 620] width 127 height 20
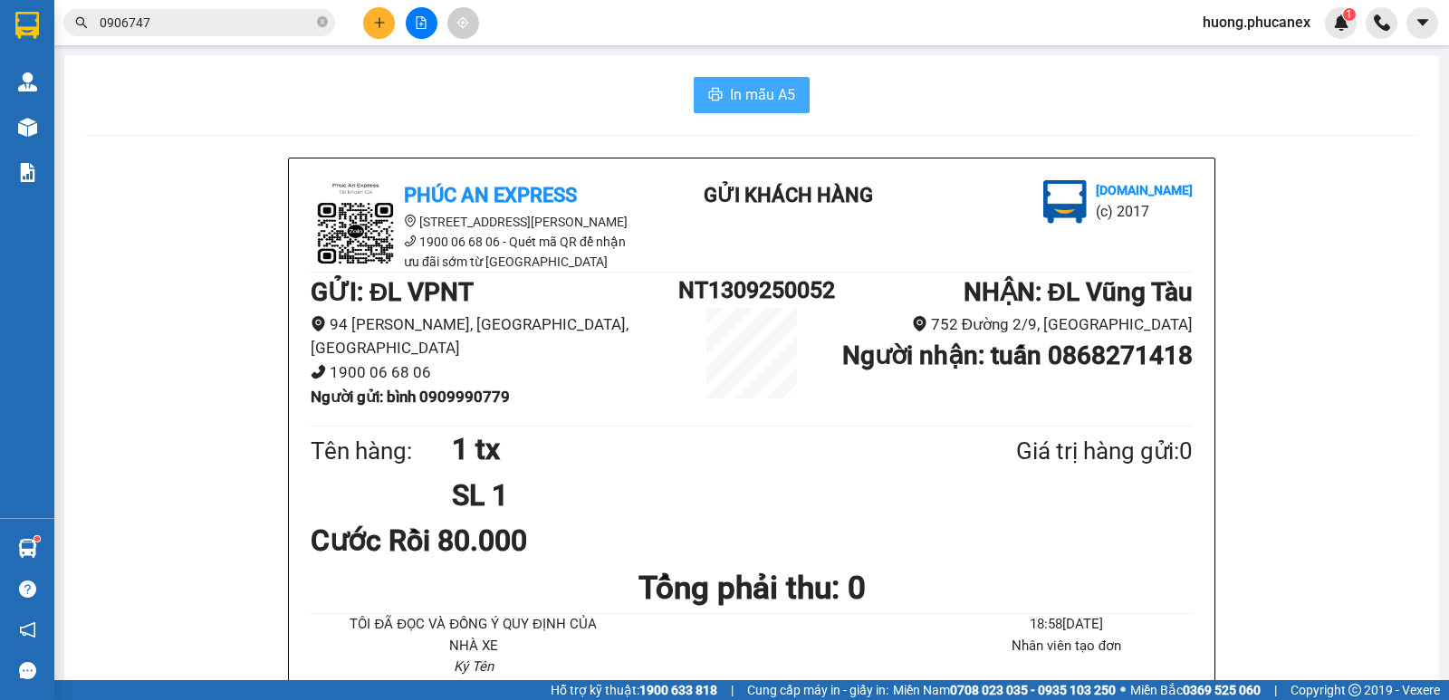
click at [761, 78] on button "In mẫu A5" at bounding box center [752, 95] width 116 height 36
click at [370, 23] on button at bounding box center [379, 23] width 32 height 32
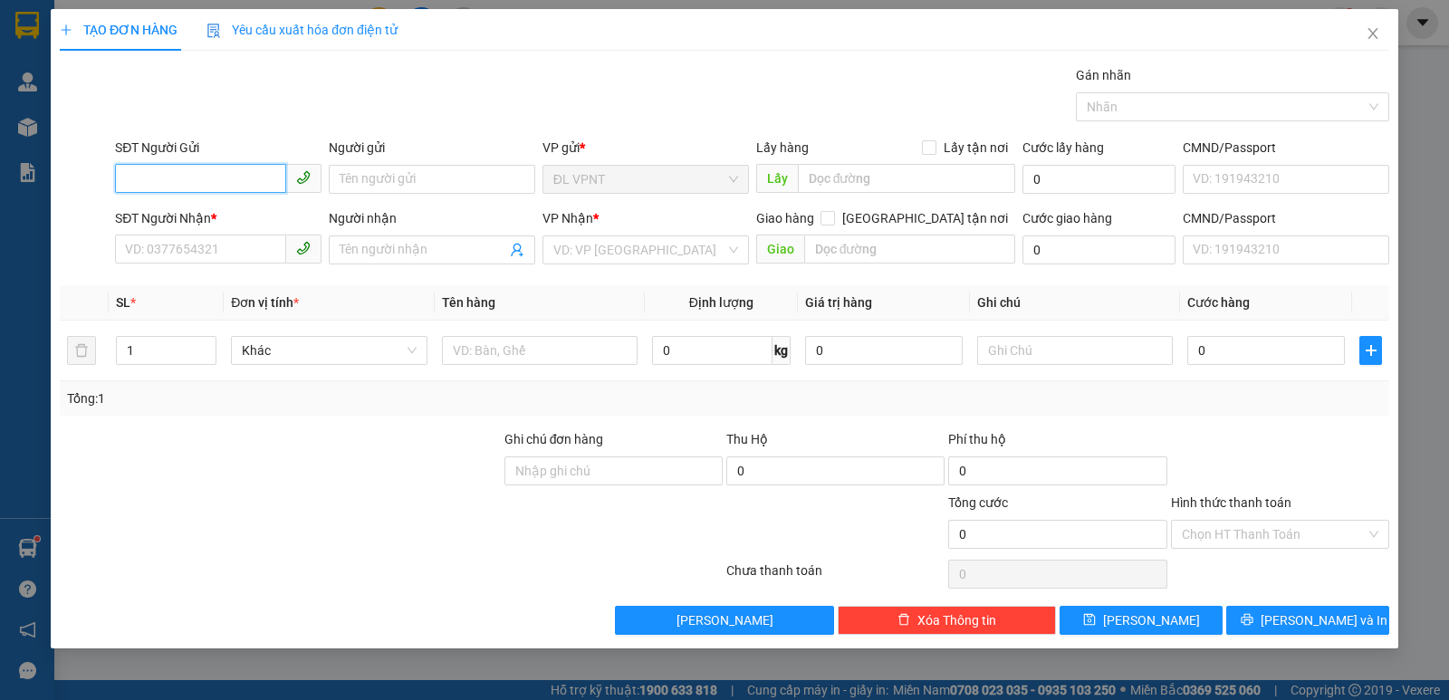
click at [221, 175] on input "SĐT Người Gửi" at bounding box center [200, 178] width 171 height 29
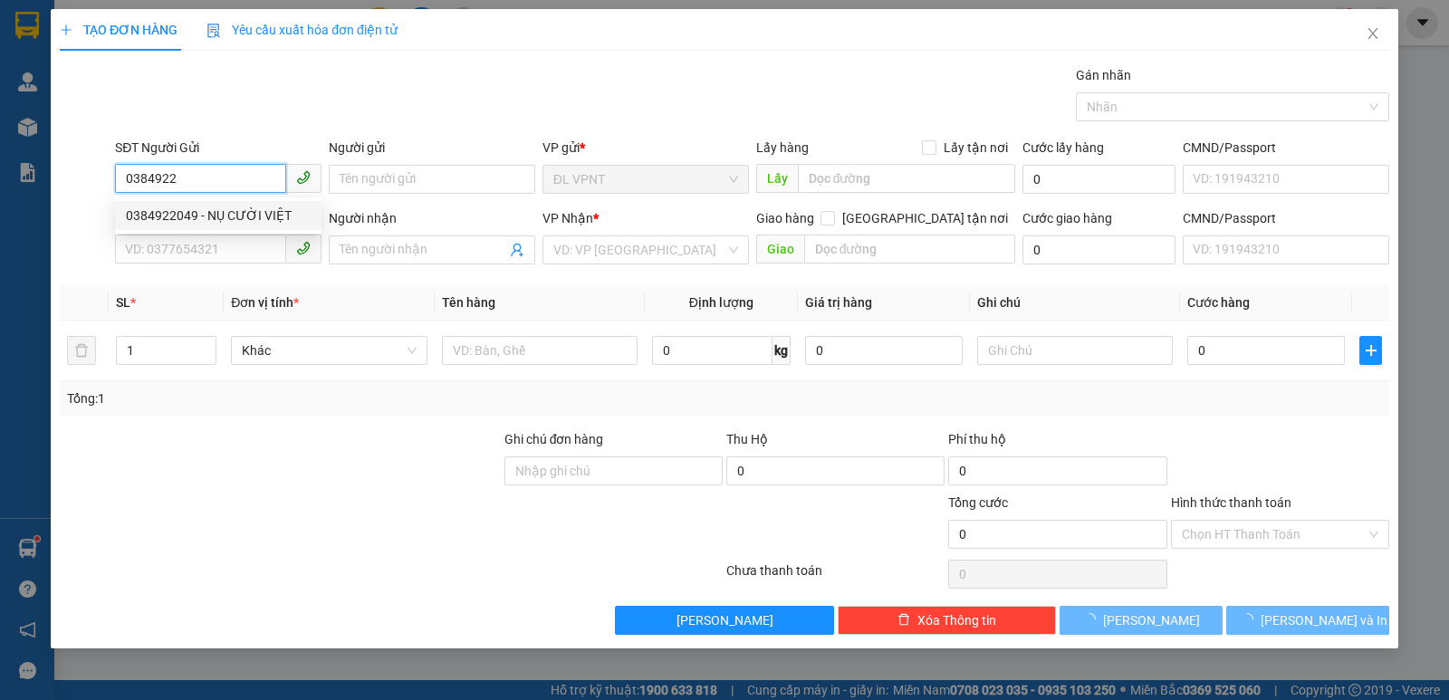
click at [235, 209] on div "0384922049 - NỤ CƯỜI VIỆT" at bounding box center [218, 216] width 185 height 20
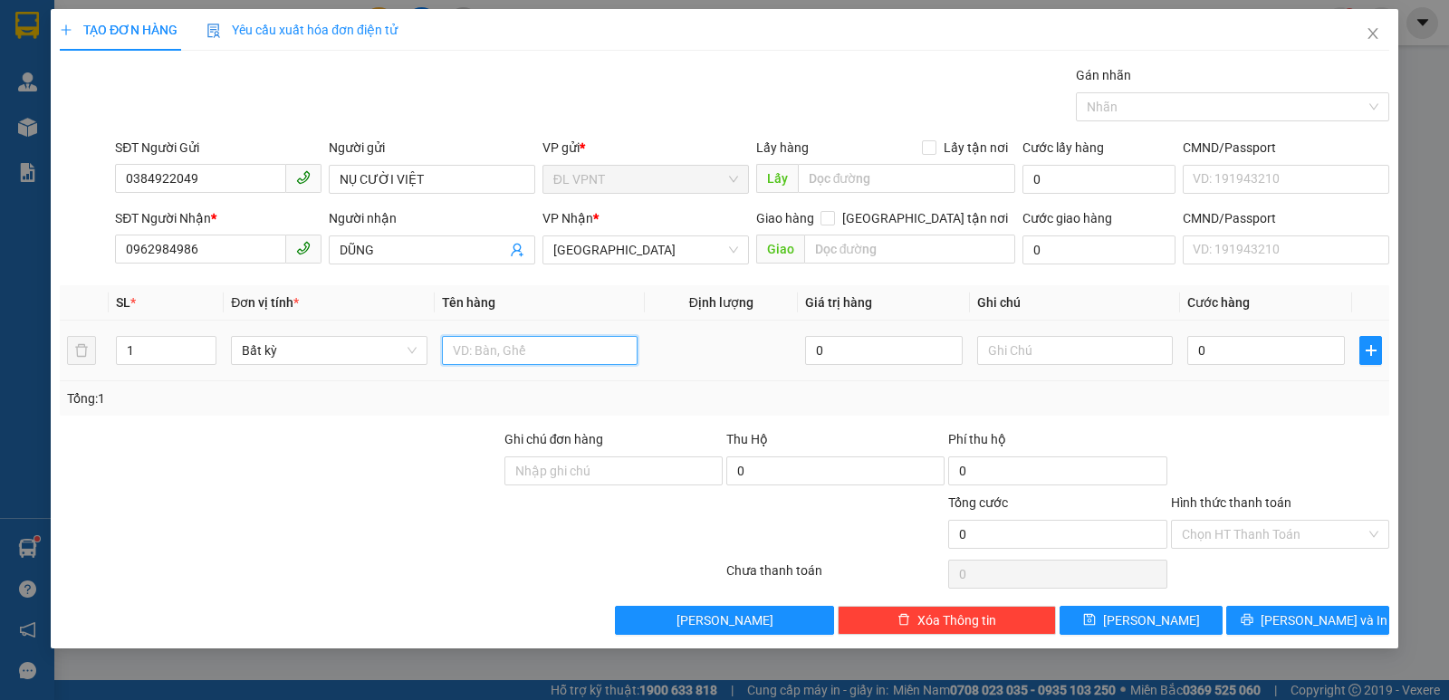
click at [515, 353] on input "text" at bounding box center [540, 350] width 196 height 29
click at [1294, 354] on input "0" at bounding box center [1266, 350] width 158 height 29
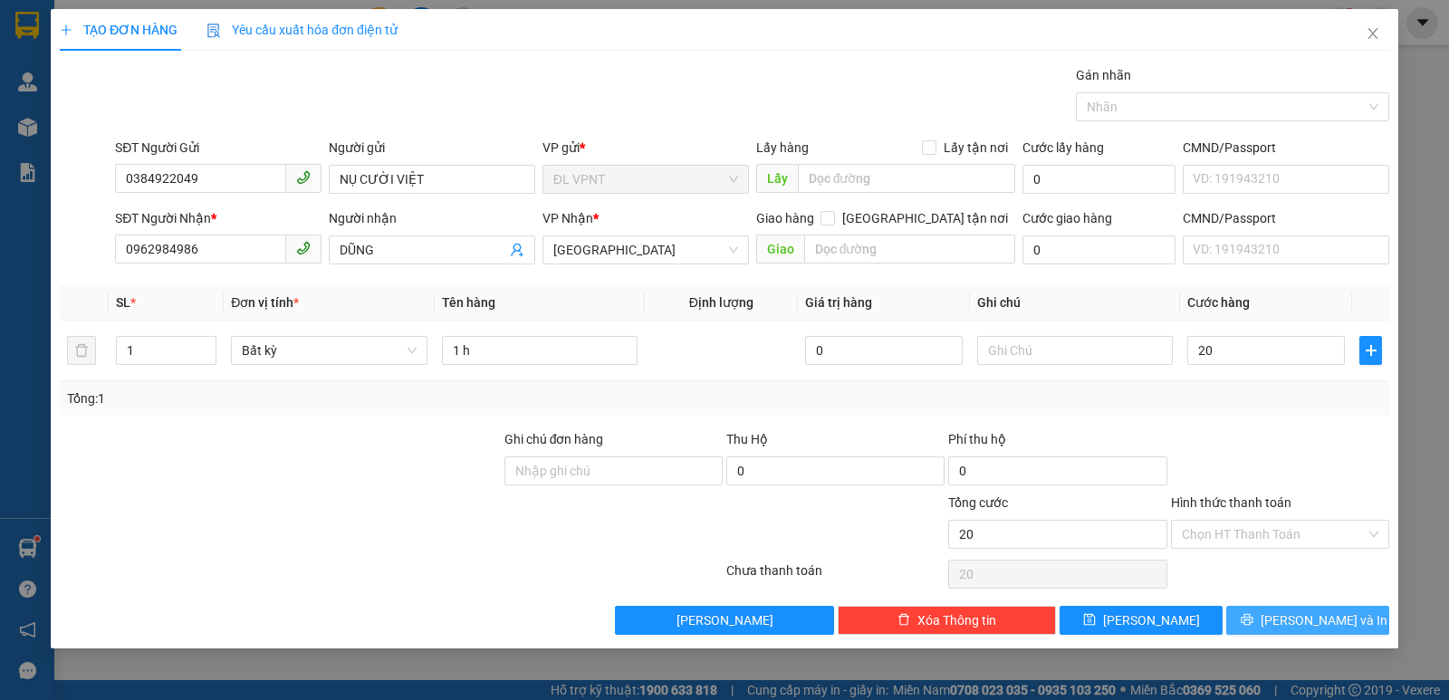
click at [1335, 625] on span "[PERSON_NAME] và In" at bounding box center [1324, 620] width 127 height 20
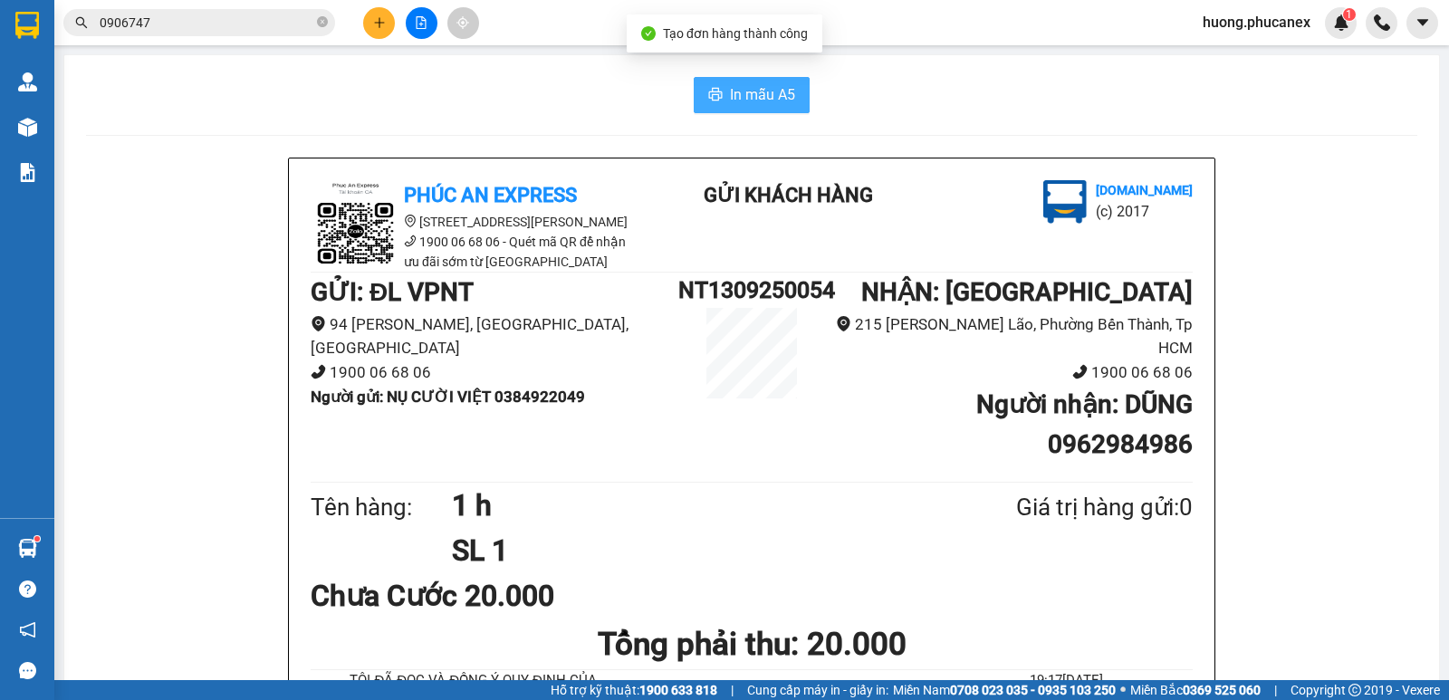
click at [713, 86] on button "In mẫu A5" at bounding box center [752, 95] width 116 height 36
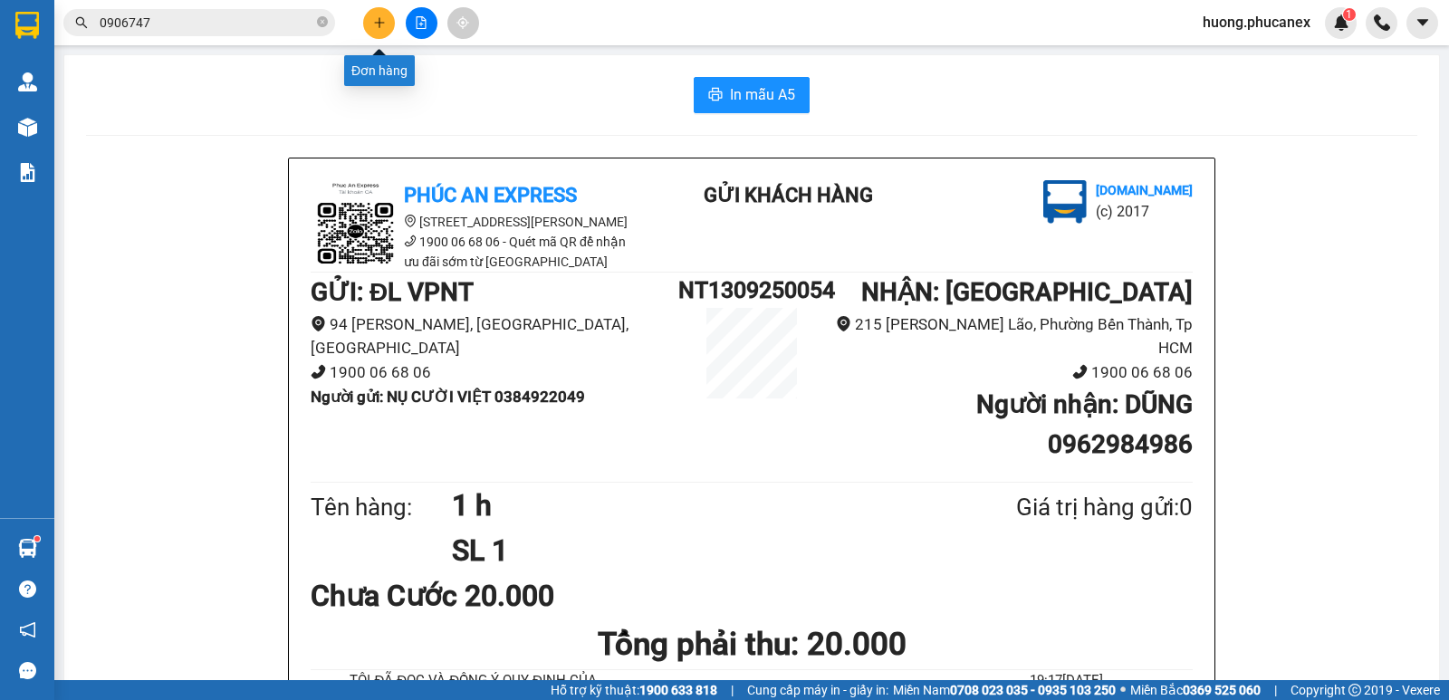
click at [370, 30] on button at bounding box center [379, 23] width 32 height 32
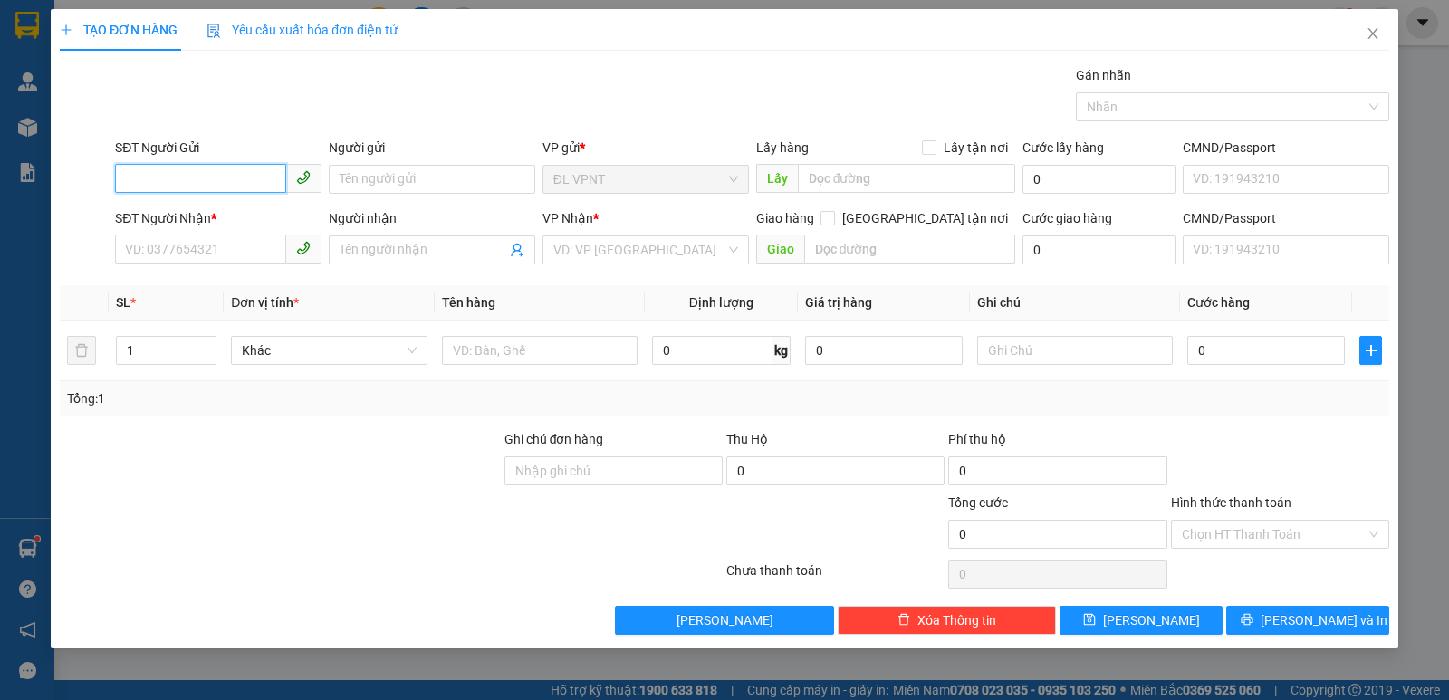
drag, startPoint x: 189, startPoint y: 177, endPoint x: 537, endPoint y: 45, distance: 371.7
click at [208, 168] on input "SĐT Người Gửi" at bounding box center [200, 178] width 171 height 29
click at [192, 211] on div "0985215757 - HẠNH" at bounding box center [218, 216] width 185 height 20
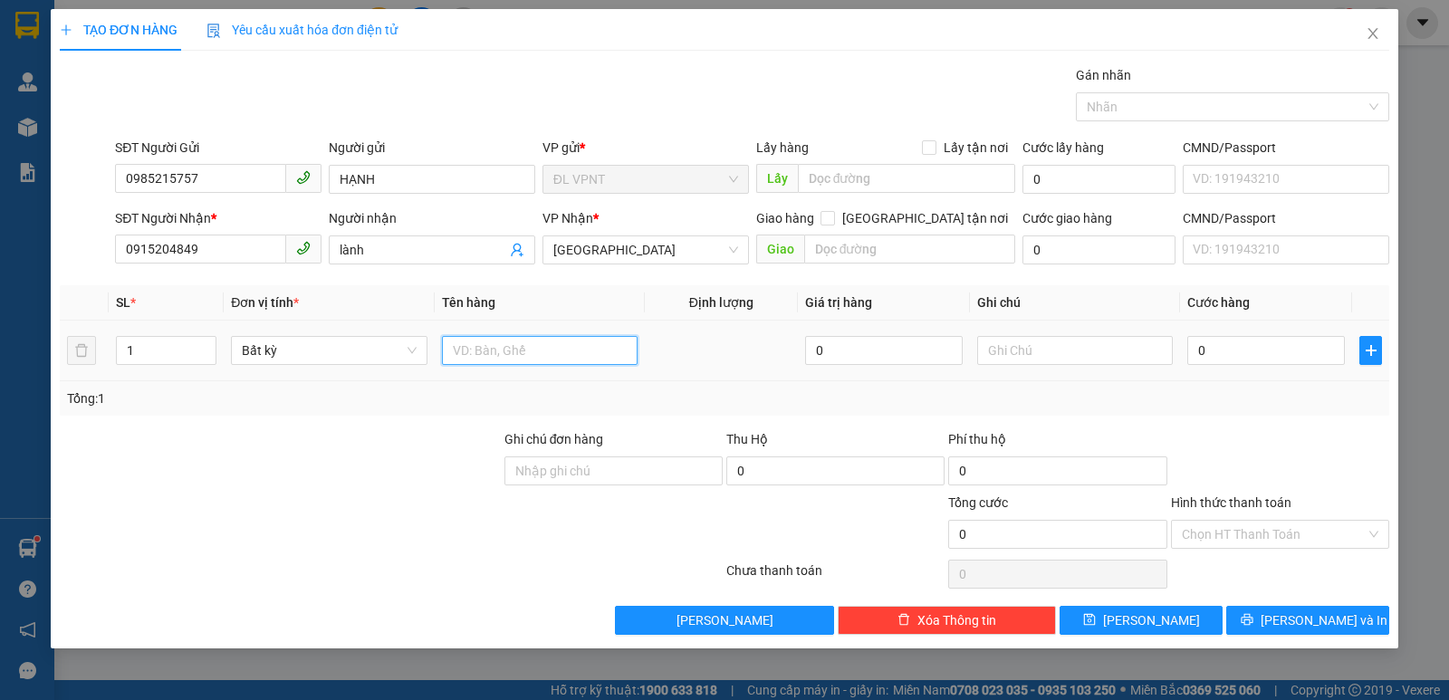
click at [541, 353] on input "text" at bounding box center [540, 350] width 196 height 29
click at [1234, 360] on input "0" at bounding box center [1266, 350] width 158 height 29
click at [1224, 528] on input "Hình thức thanh toán" at bounding box center [1274, 534] width 184 height 27
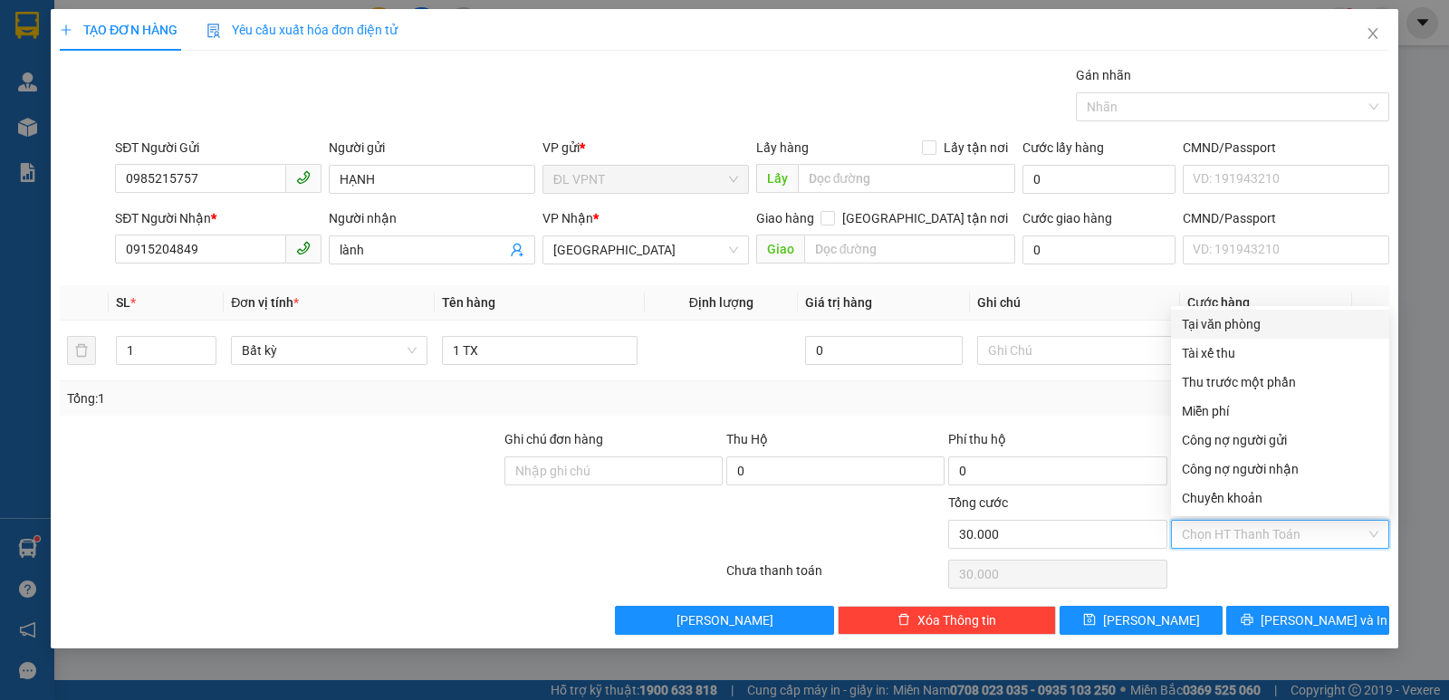
click at [1225, 324] on div "Tại văn phòng" at bounding box center [1280, 324] width 197 height 20
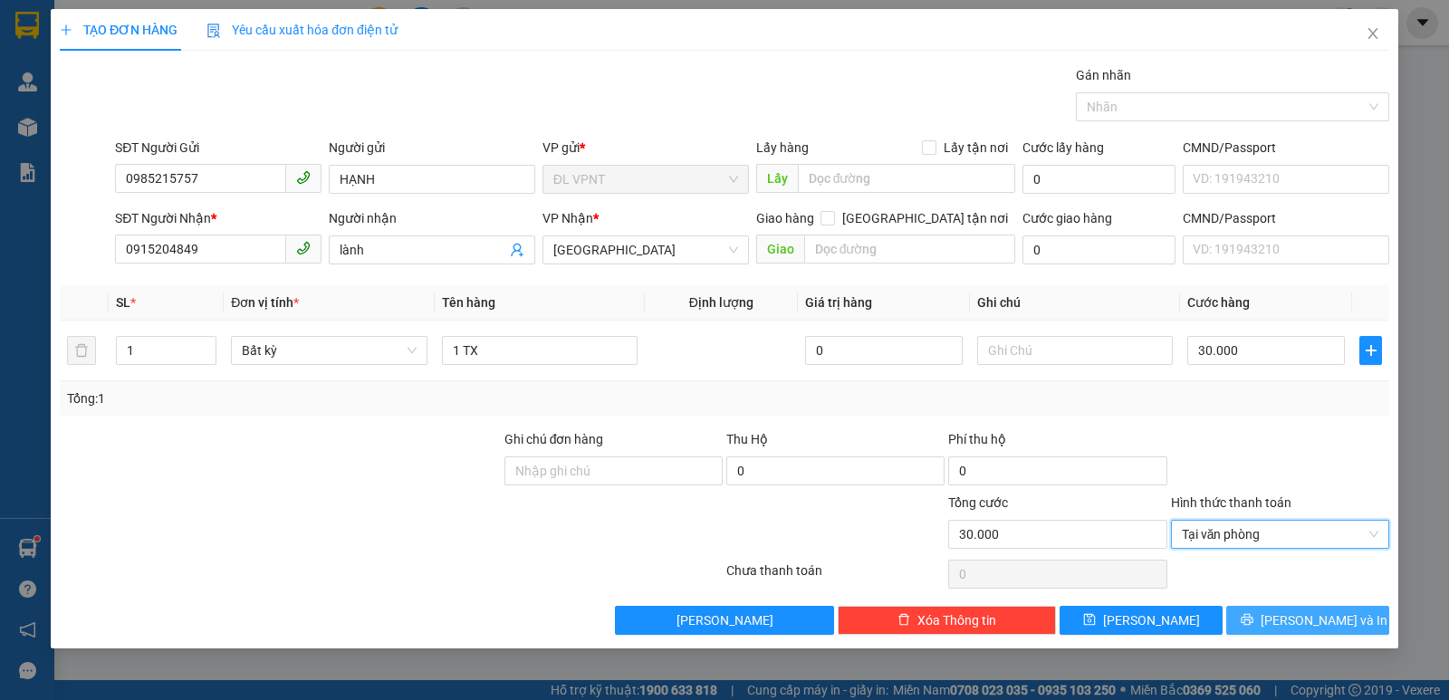
click at [1270, 612] on button "[PERSON_NAME] và In" at bounding box center [1307, 620] width 163 height 29
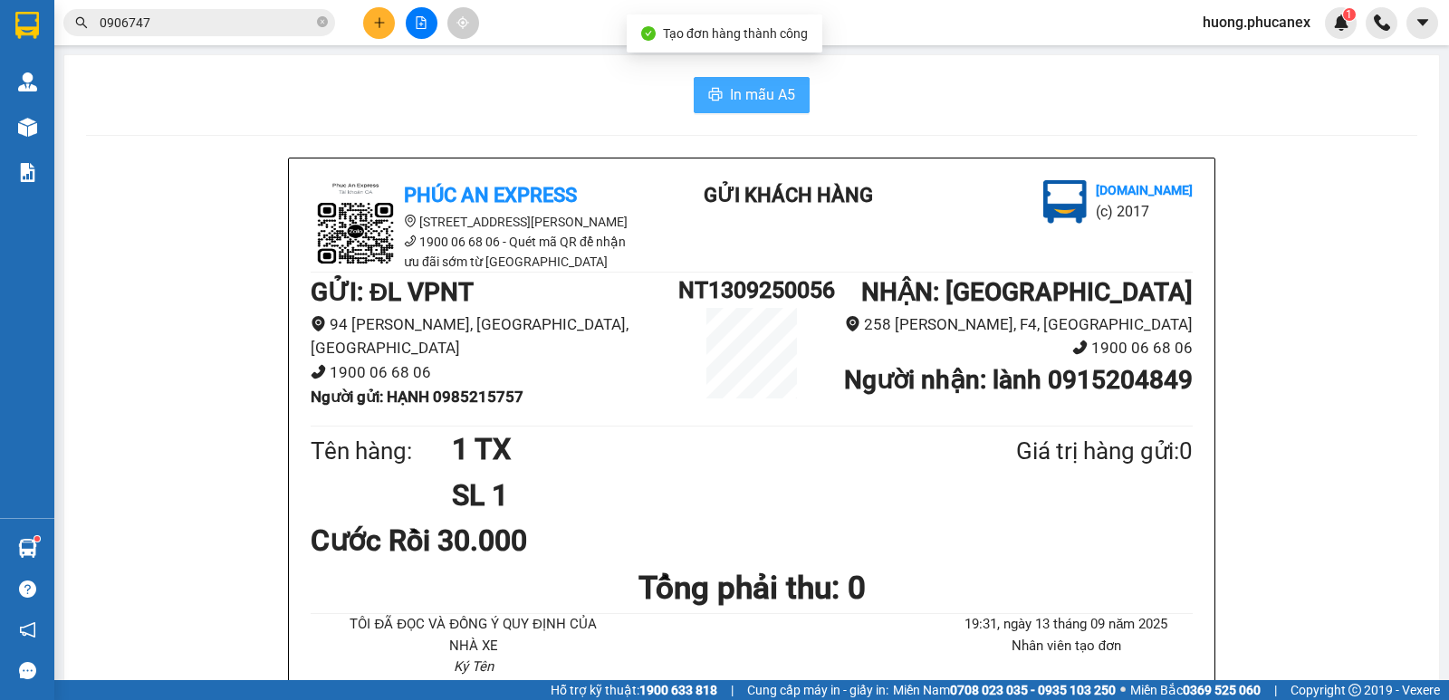
click at [750, 90] on span "In mẫu A5" at bounding box center [762, 94] width 65 height 23
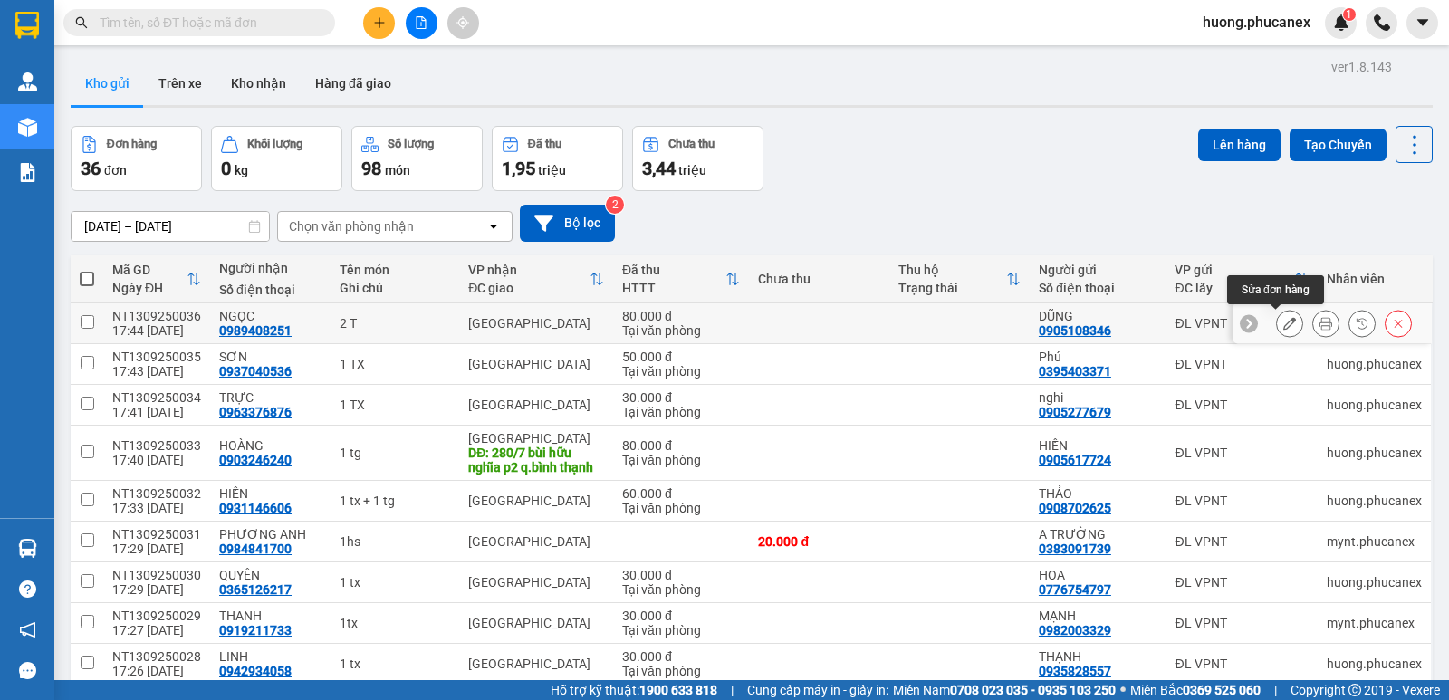
click at [1283, 330] on icon at bounding box center [1289, 323] width 13 height 13
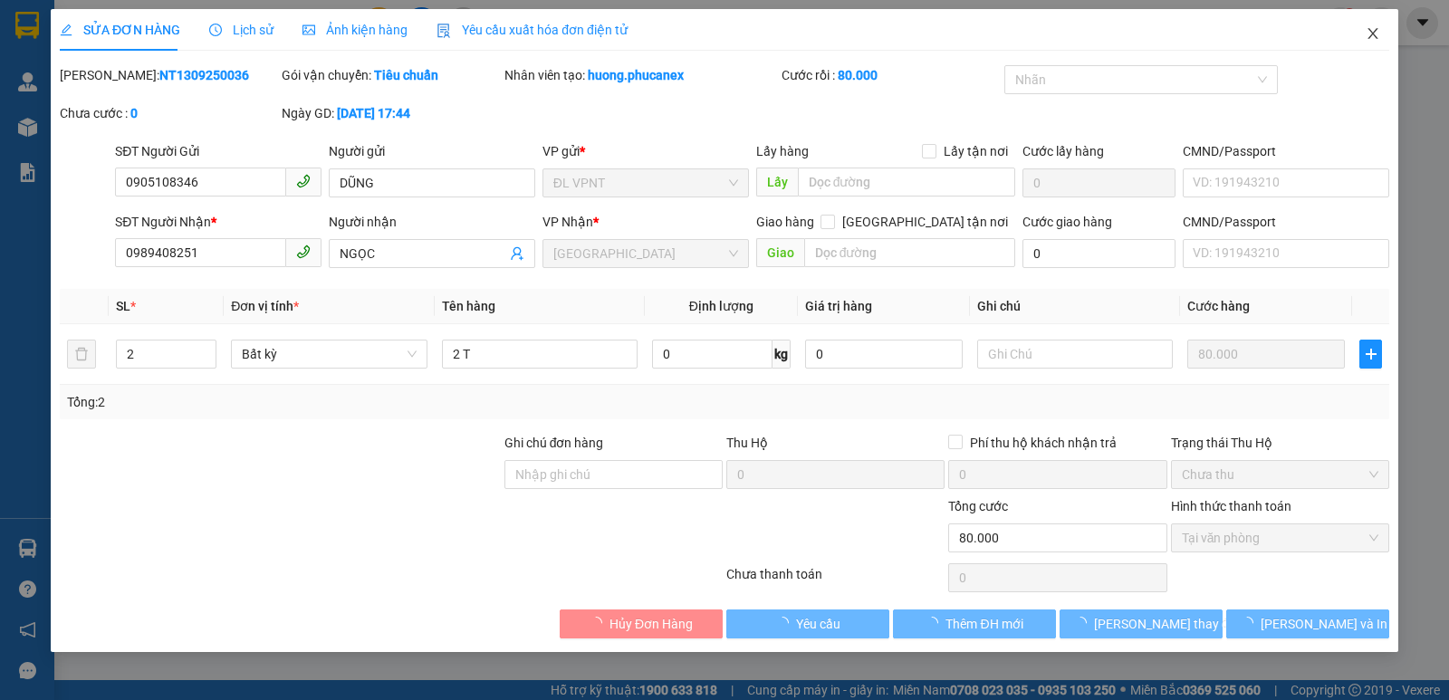
click at [1377, 40] on icon "close" at bounding box center [1373, 33] width 14 height 14
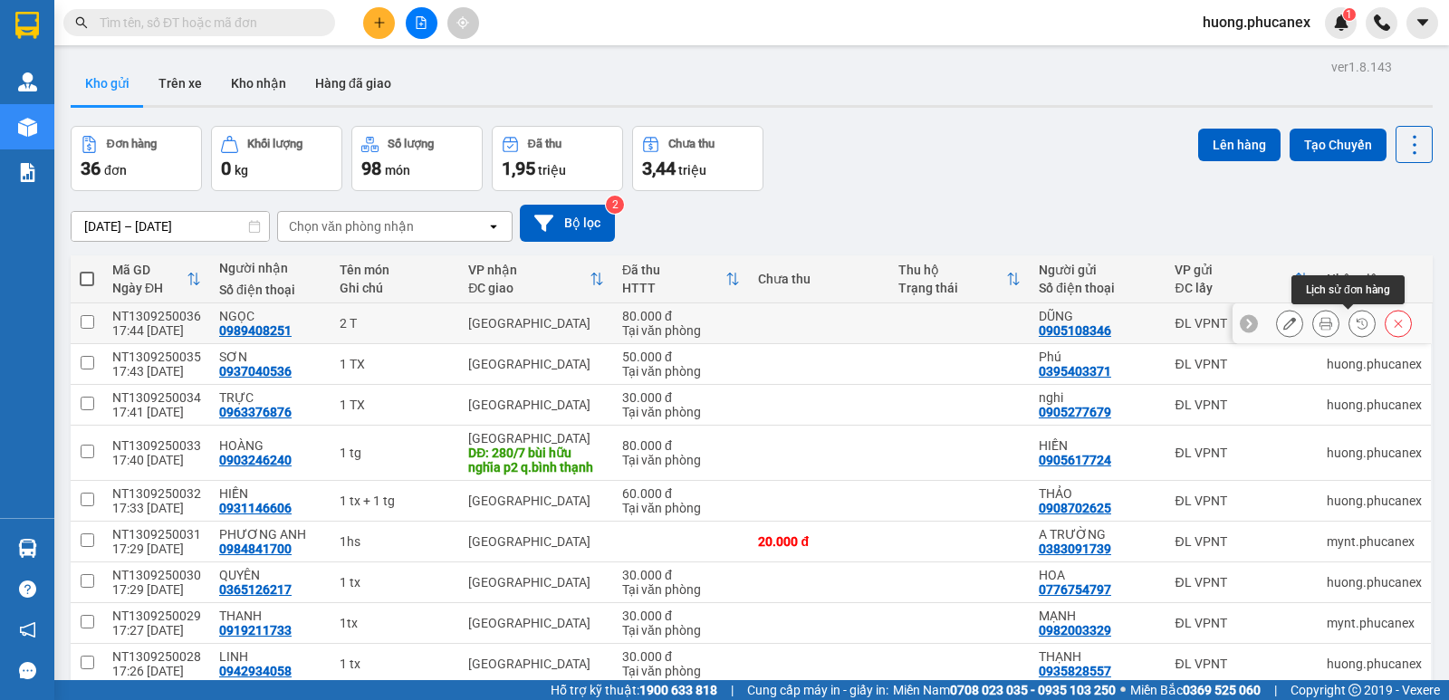
click at [1322, 327] on button at bounding box center [1325, 324] width 25 height 32
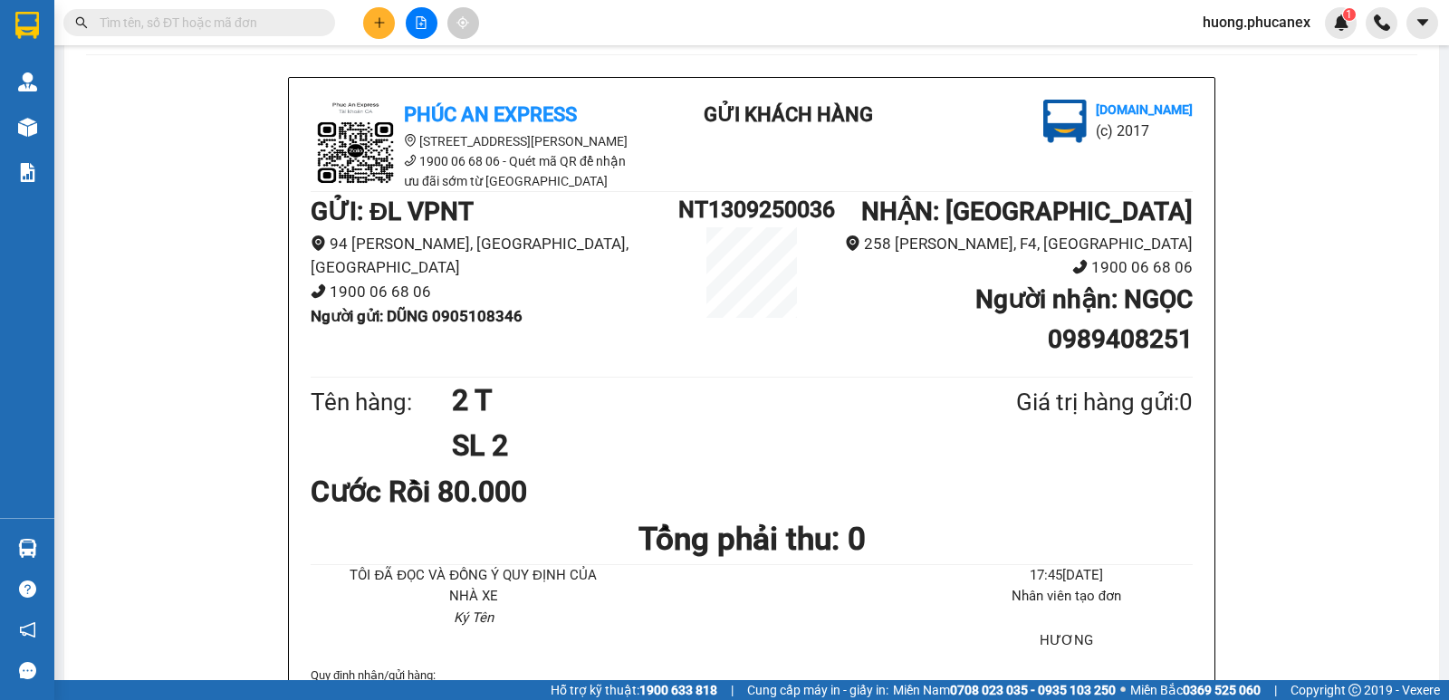
scroll to position [91, 0]
